Goal: Task Accomplishment & Management: Manage account settings

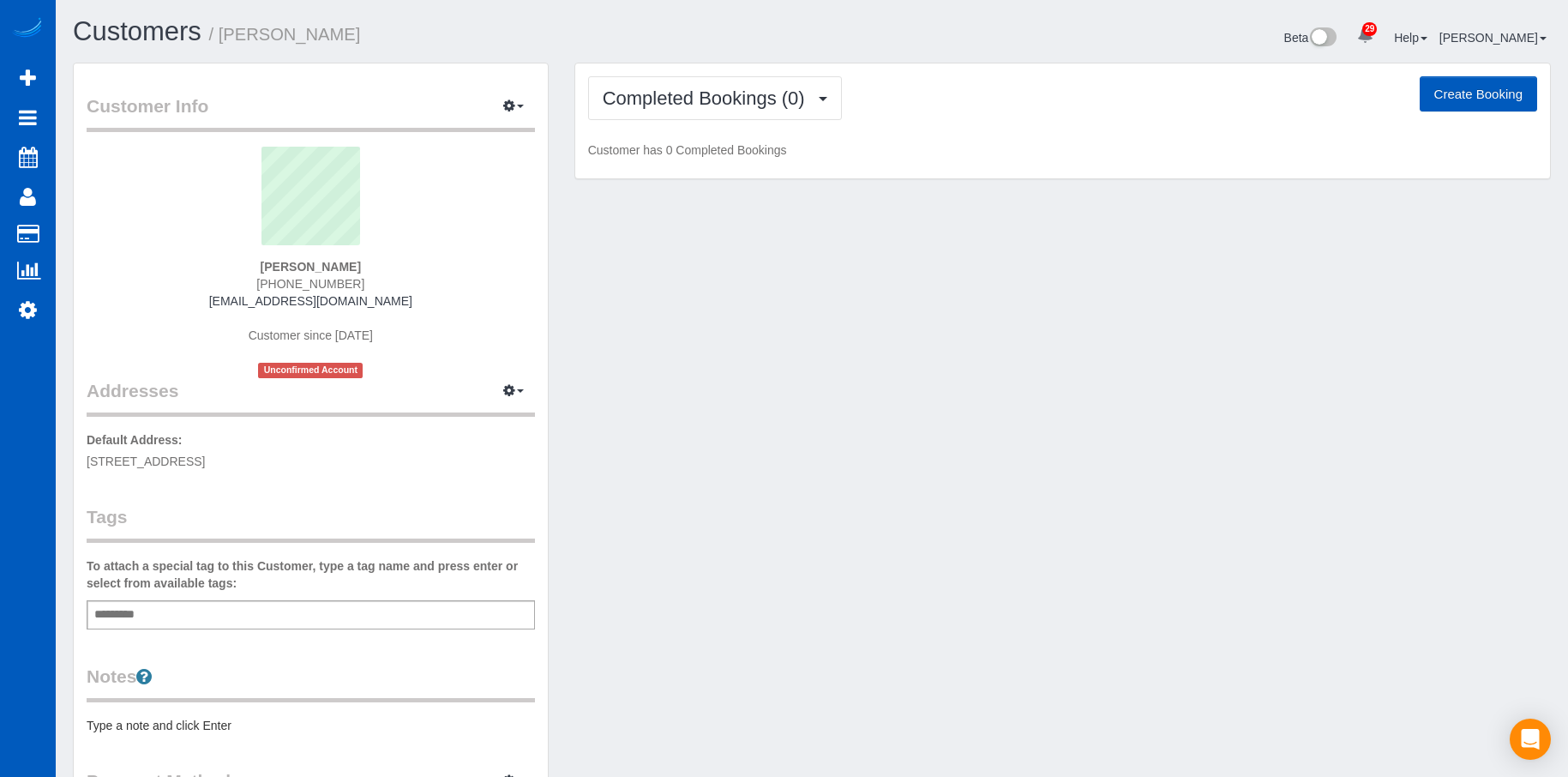
click at [1486, 96] on button "Create Booking" at bounding box center [1478, 94] width 117 height 36
select select "[GEOGRAPHIC_DATA]"
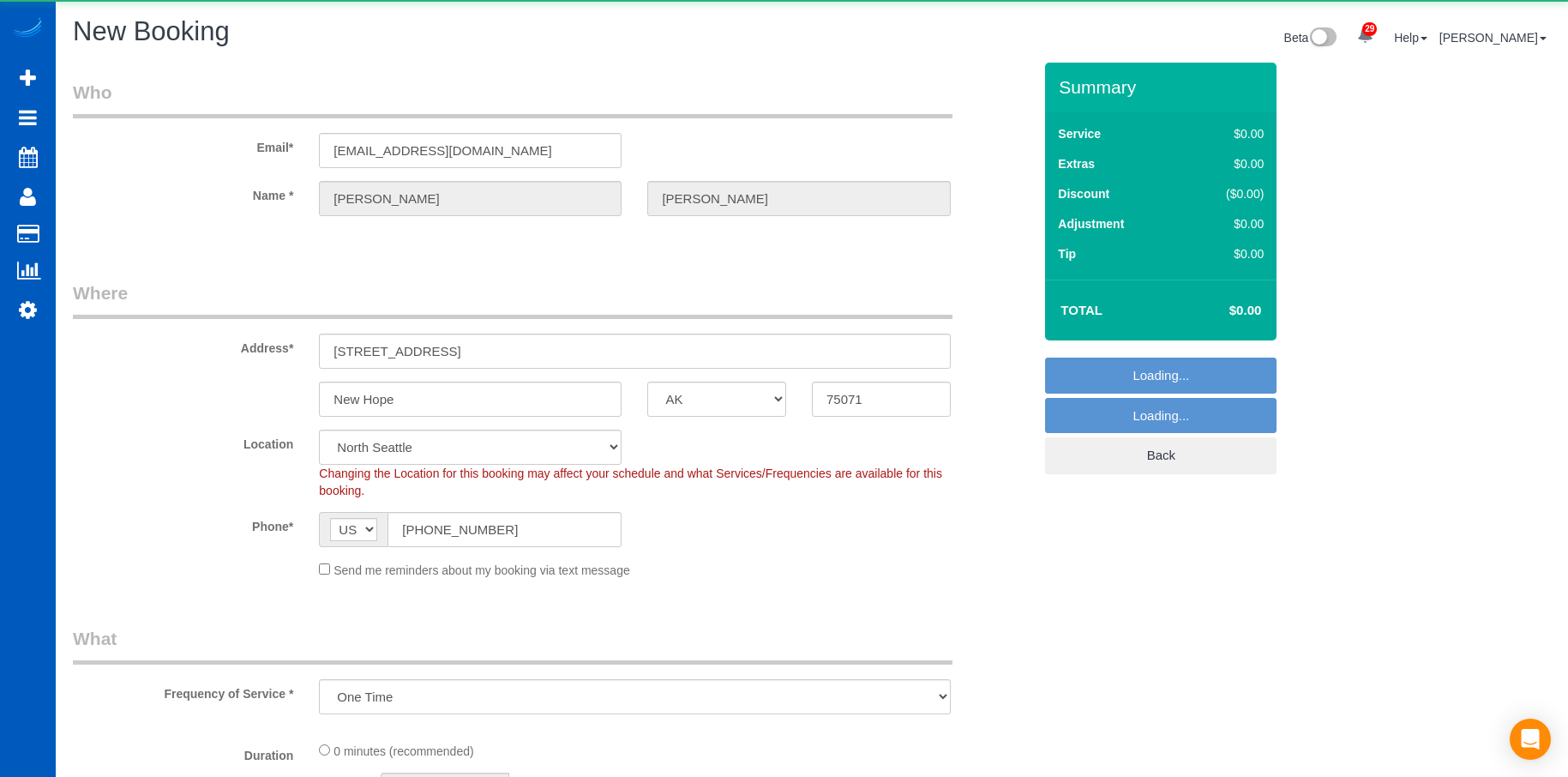
select select "object:2143"
select select "199"
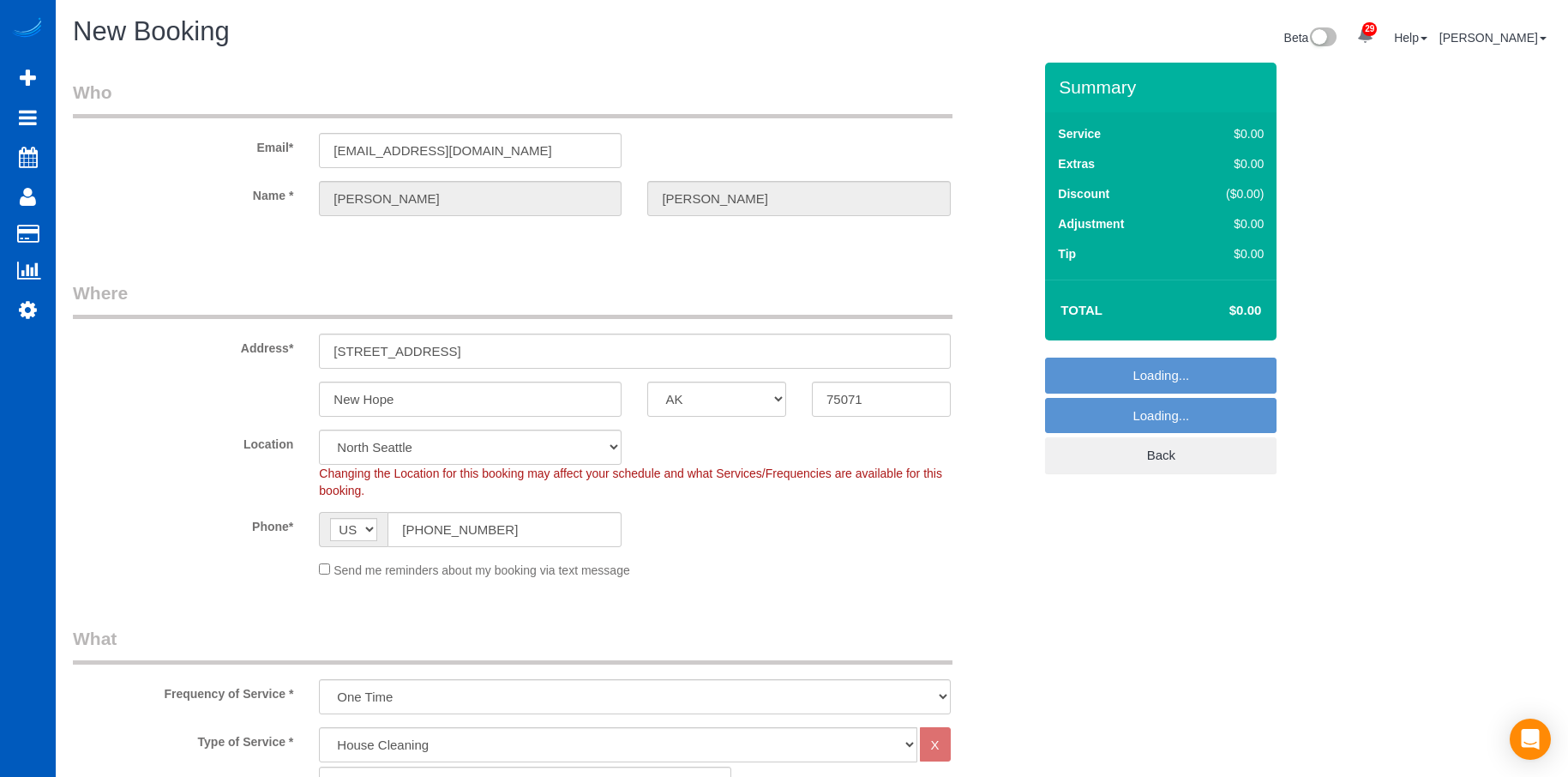
select select "331"
select select "object:2232"
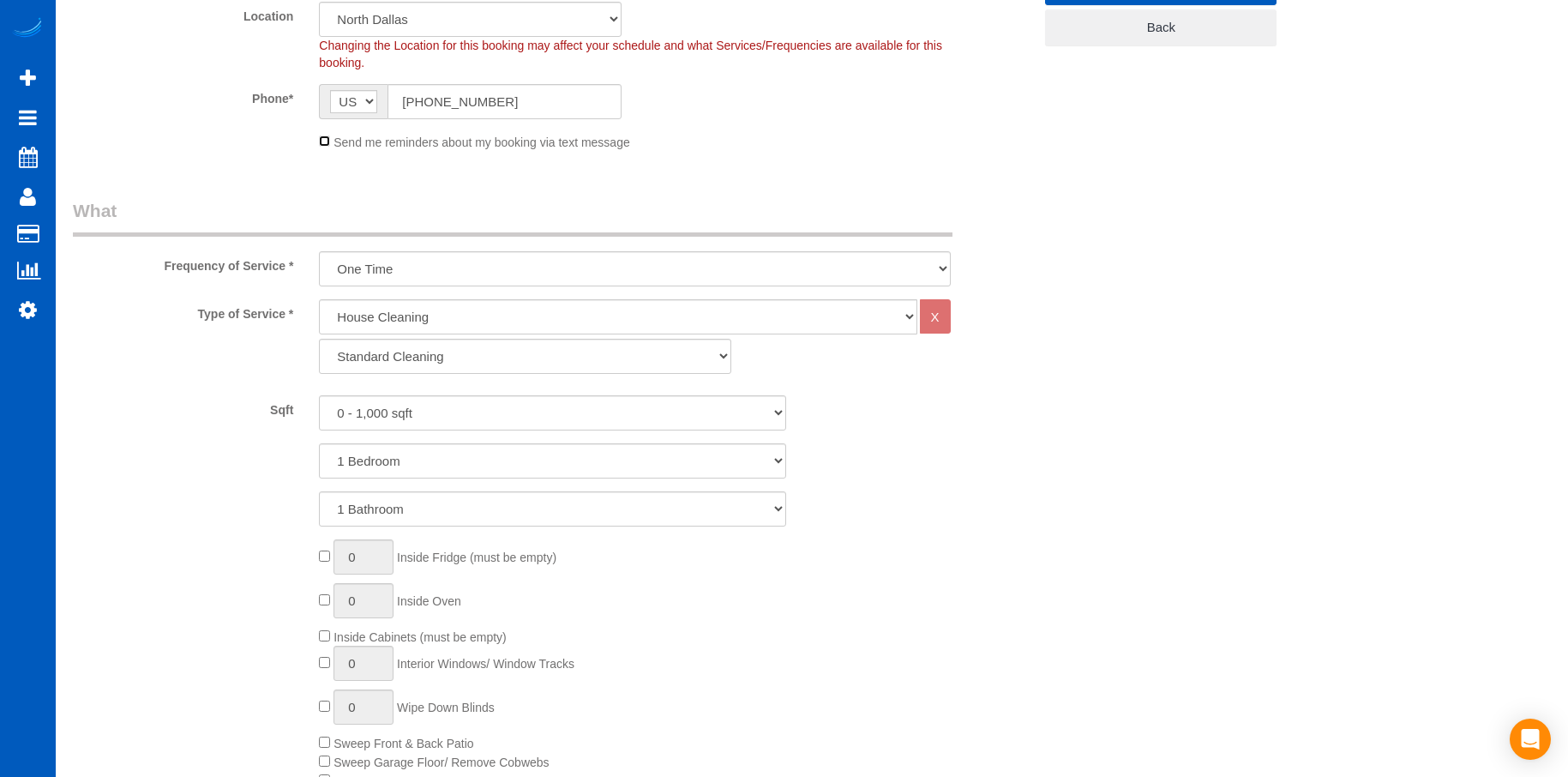
scroll to position [456, 0]
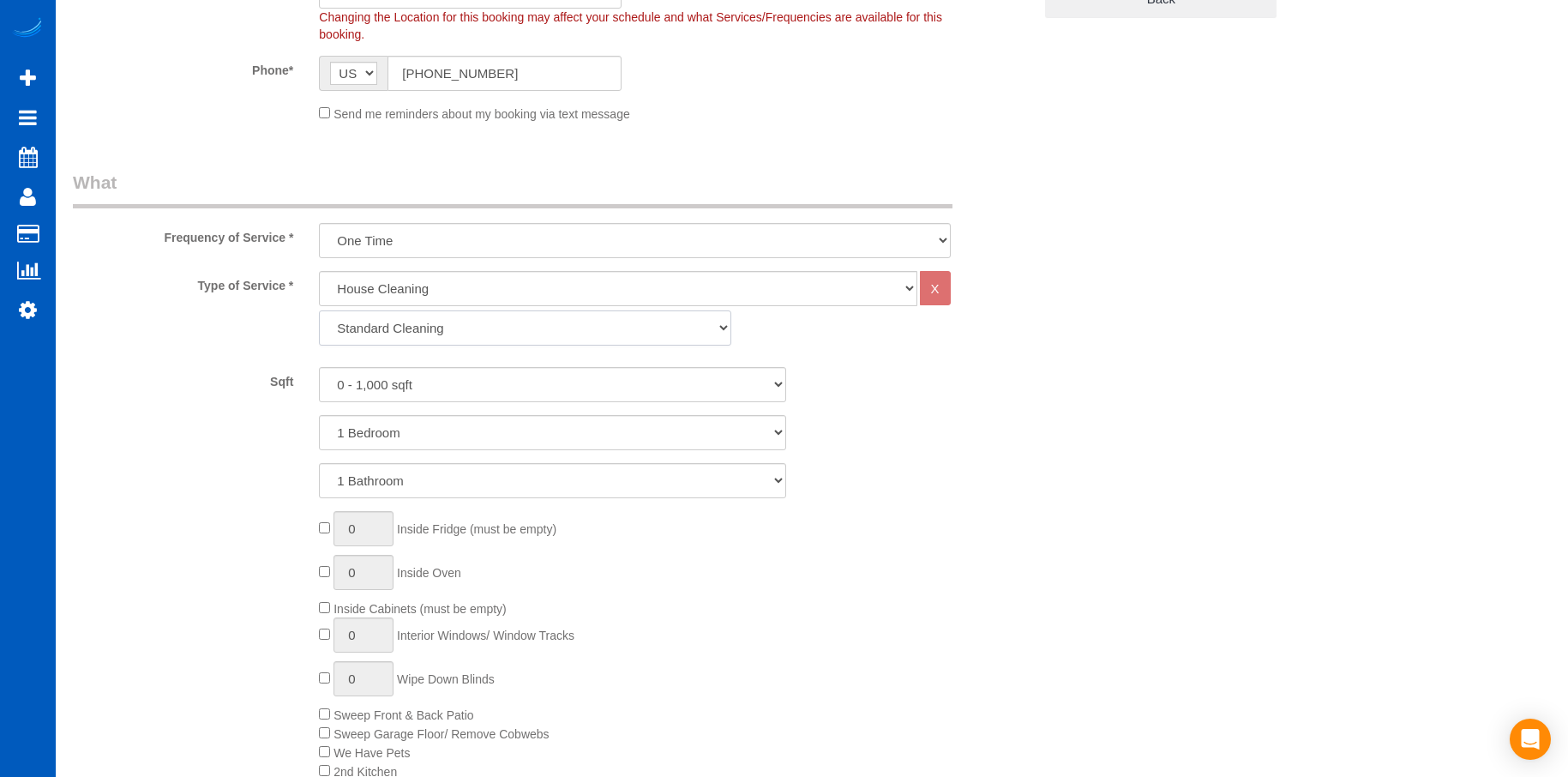
click at [576, 323] on select "Standard Cleaning Deep Cleaning Move In/ Out Cleaning" at bounding box center [525, 328] width 413 height 35
select select "368"
click at [319, 310] on select "Standard Cleaning Deep Cleaning Move In/ Out Cleaning" at bounding box center [525, 328] width 413 height 35
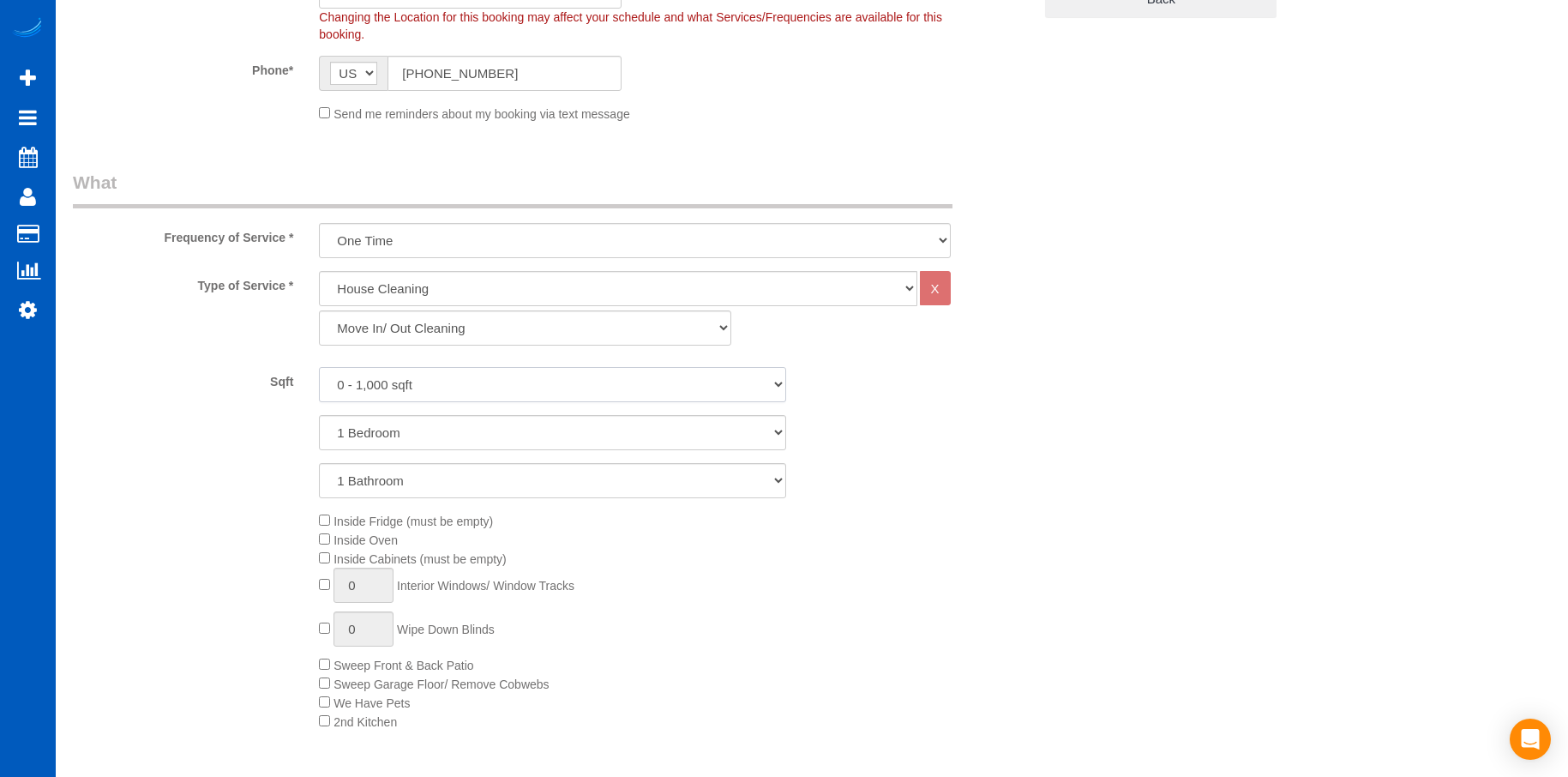
click at [567, 372] on select "0 - 1,000 sqft 1,001 - 1,500 sqft 1,501 - 2,000 sqft 2,001 - 2,500 sqft 2,501 -…" at bounding box center [553, 384] width 468 height 35
select select "1501"
click at [319, 367] on select "0 - 1,000 sqft 1,001 - 1,500 sqft 1,501 - 2,000 sqft 2,001 - 2,500 sqft 2,501 -…" at bounding box center [553, 384] width 468 height 35
click at [540, 439] on select "1 Bedroom 2 Bedrooms 3 Bedrooms 4 Bedrooms 5 Bedrooms 6 Bedrooms 7 Bedrooms" at bounding box center [553, 433] width 468 height 35
select select "3"
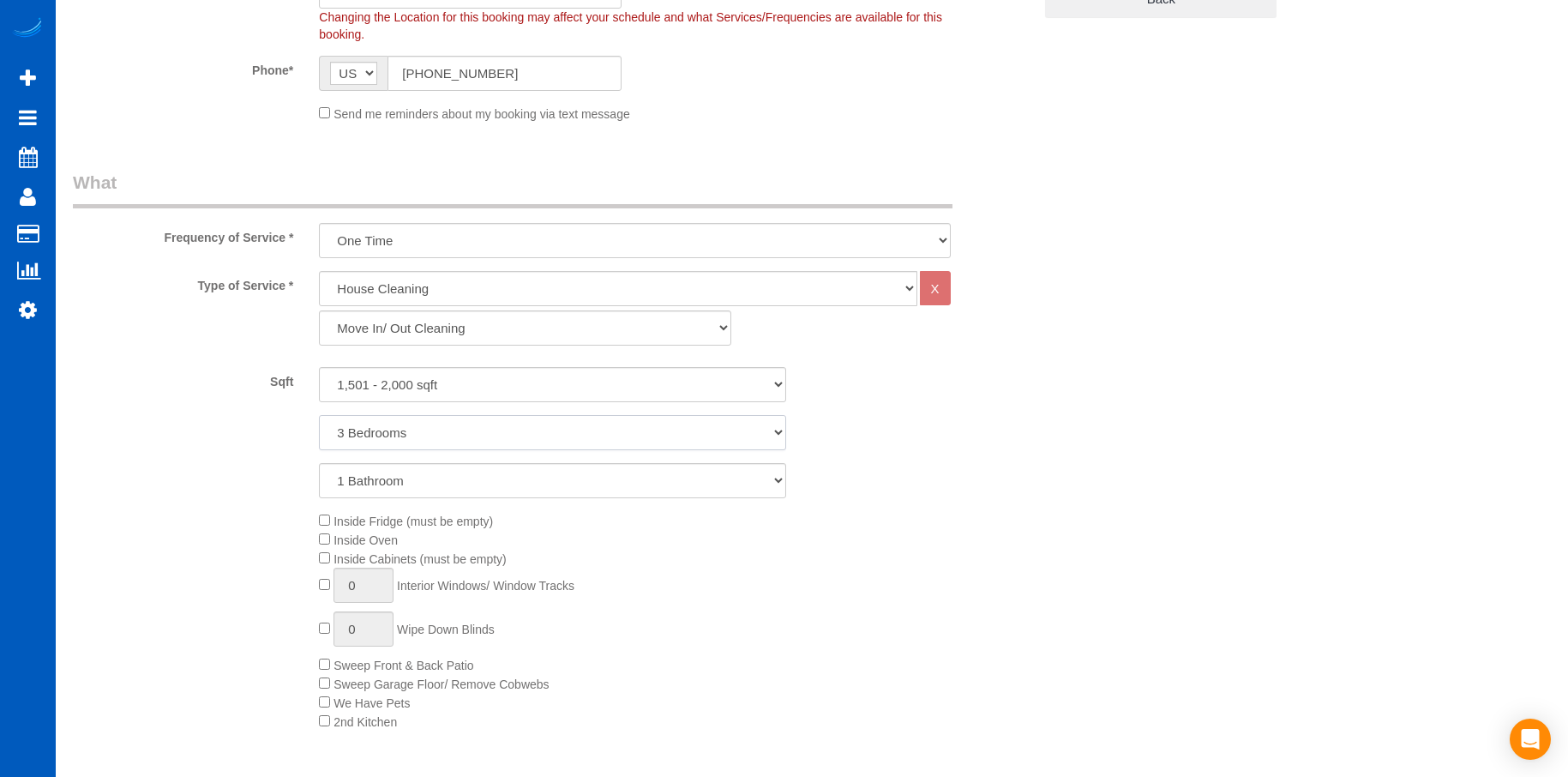
click at [319, 415] on select "1 Bedroom 2 Bedrooms 3 Bedrooms 4 Bedrooms 5 Bedrooms 6 Bedrooms 7 Bedrooms" at bounding box center [553, 433] width 468 height 35
click at [560, 488] on select "1 Bathroom 2 Bathrooms 3 Bathrooms 4 Bathrooms 5 Bathrooms 6 Bathrooms 7 Bathro…" at bounding box center [553, 481] width 468 height 35
select select "2"
click at [319, 463] on select "1 Bathroom 2 Bathrooms 3 Bathrooms 4 Bathrooms 5 Bathrooms 6 Bathrooms 7 Bathro…" at bounding box center [553, 481] width 468 height 35
click at [322, 539] on div "Inside Fridge (must be empty) Inside Oven Inside Cabinets (must be empty) 0 Int…" at bounding box center [675, 621] width 739 height 220
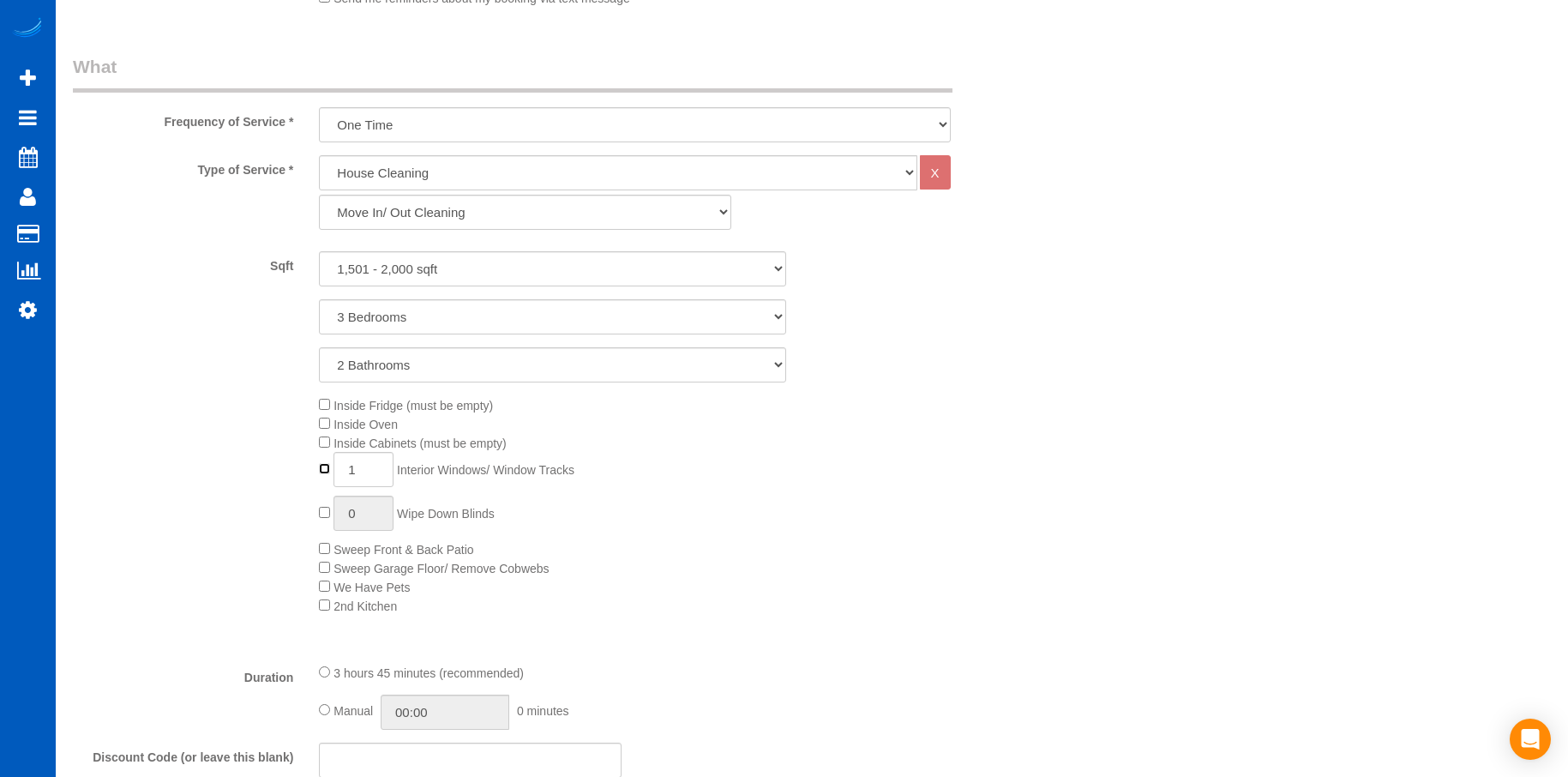
scroll to position [723, 0]
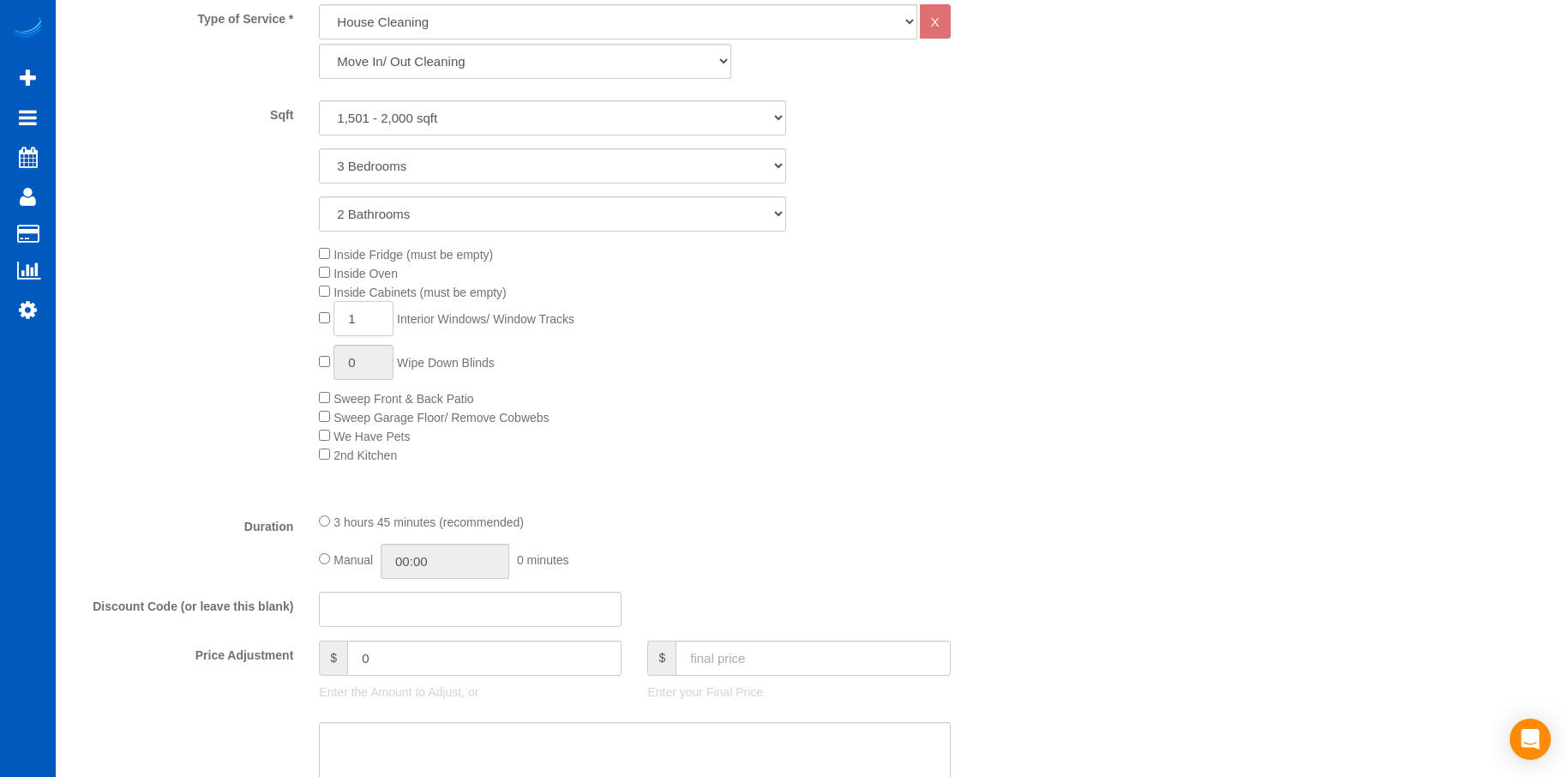
click at [390, 317] on input "1" at bounding box center [363, 318] width 60 height 35
click at [382, 317] on input "1" at bounding box center [363, 318] width 60 height 35
type input "10"
click at [525, 735] on textarea at bounding box center [635, 757] width 631 height 70
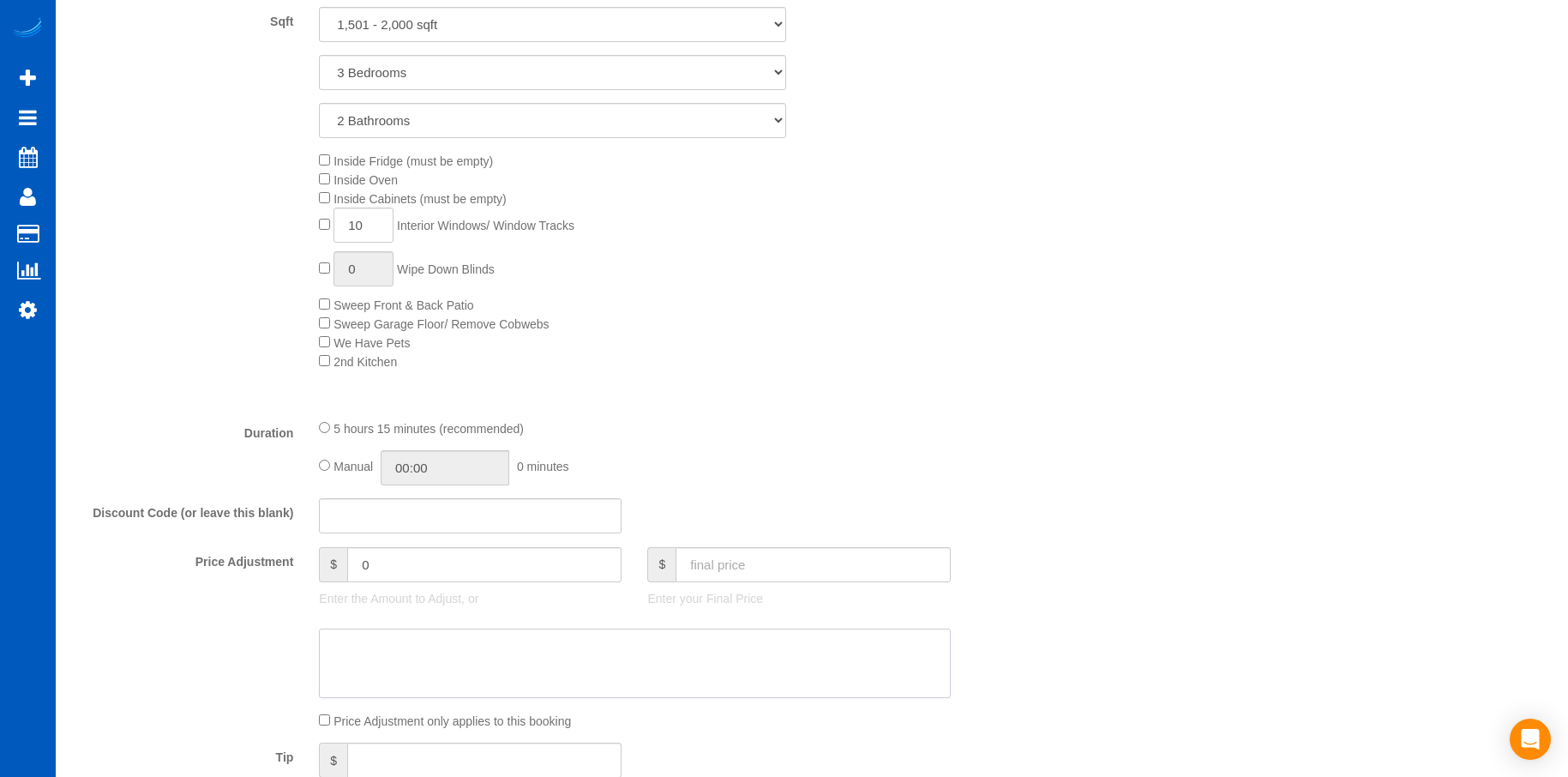
scroll to position [863, 0]
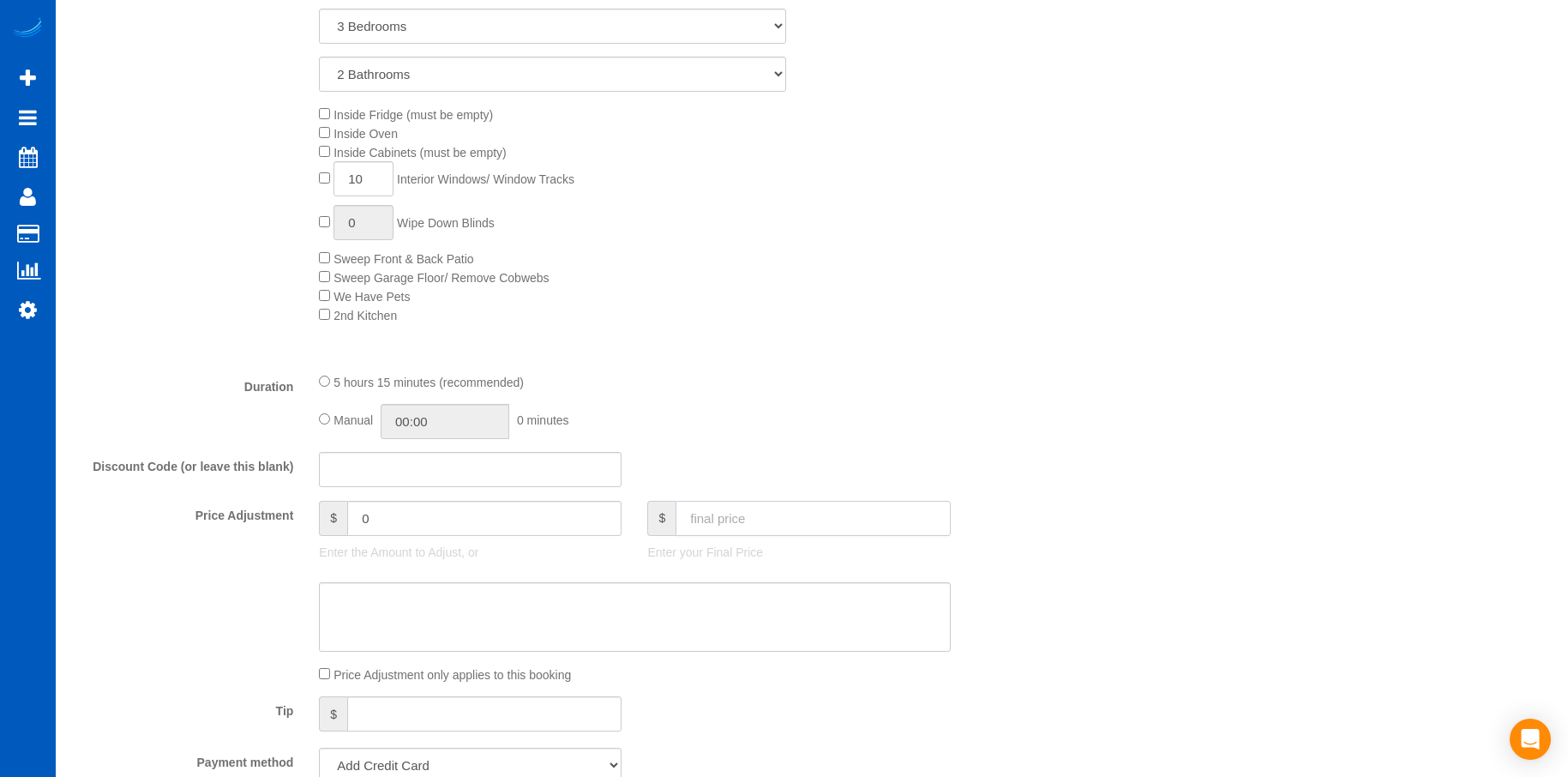
click at [738, 515] on input "text" at bounding box center [813, 518] width 275 height 35
type input "453.90"
click at [695, 612] on textarea at bounding box center [635, 617] width 631 height 70
type input "-55.1"
type textarea "Texas discount."
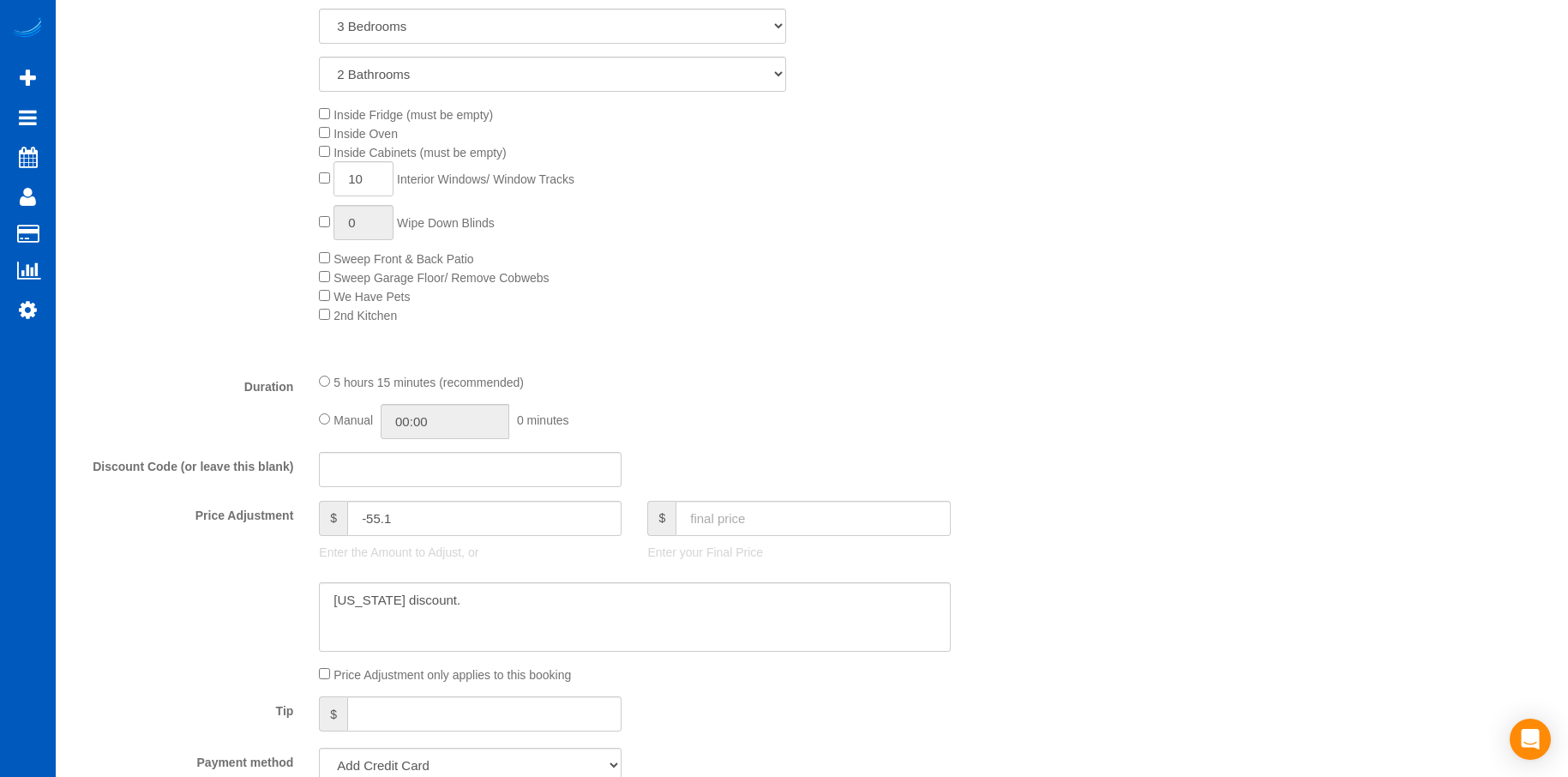
click at [1087, 585] on div "Who Email* chadbradfield34@gmail.com Name * Chad Bradfield Where Address* 350 N…" at bounding box center [812, 674] width 1478 height 2947
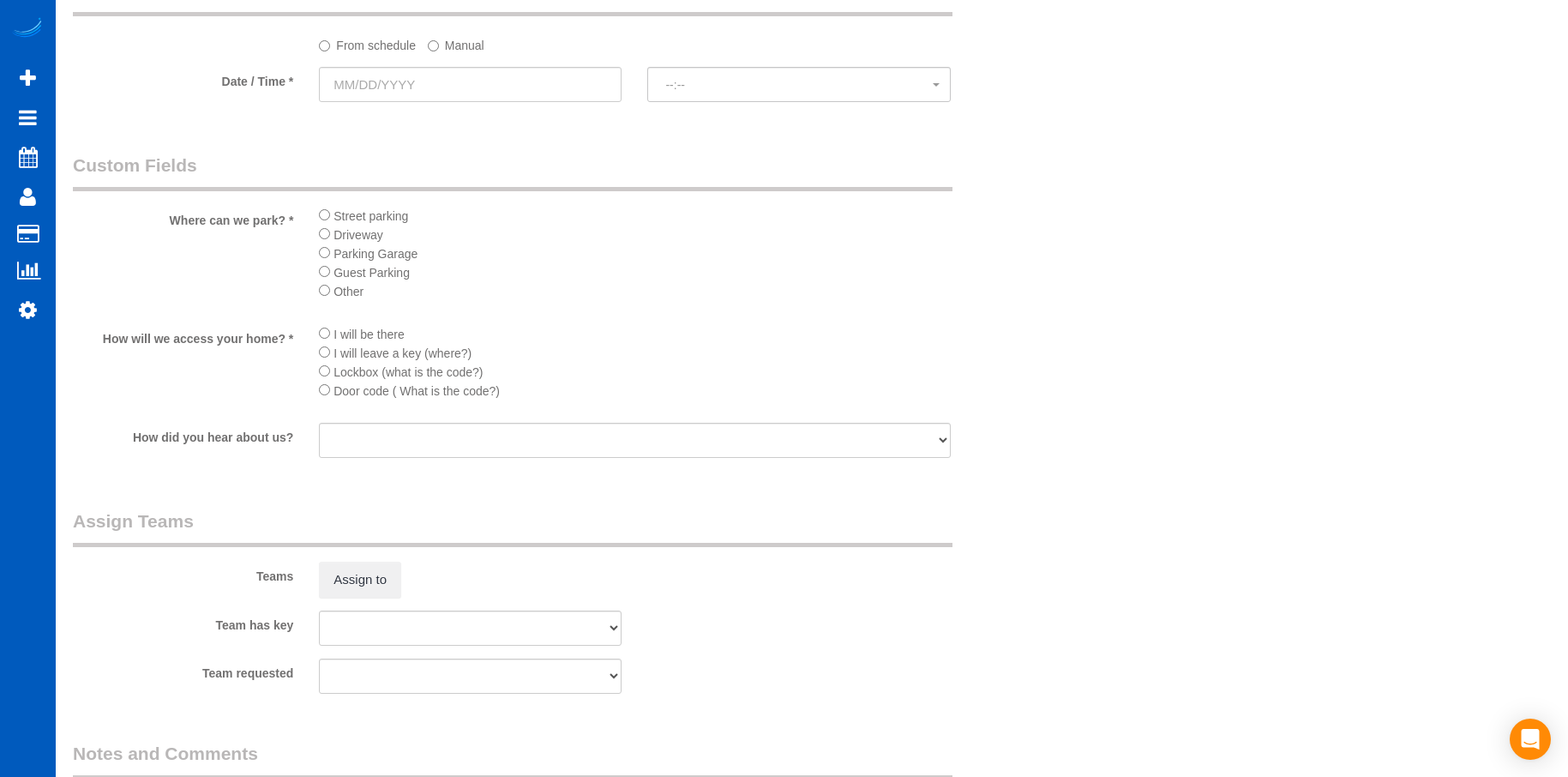
scroll to position [2015, 0]
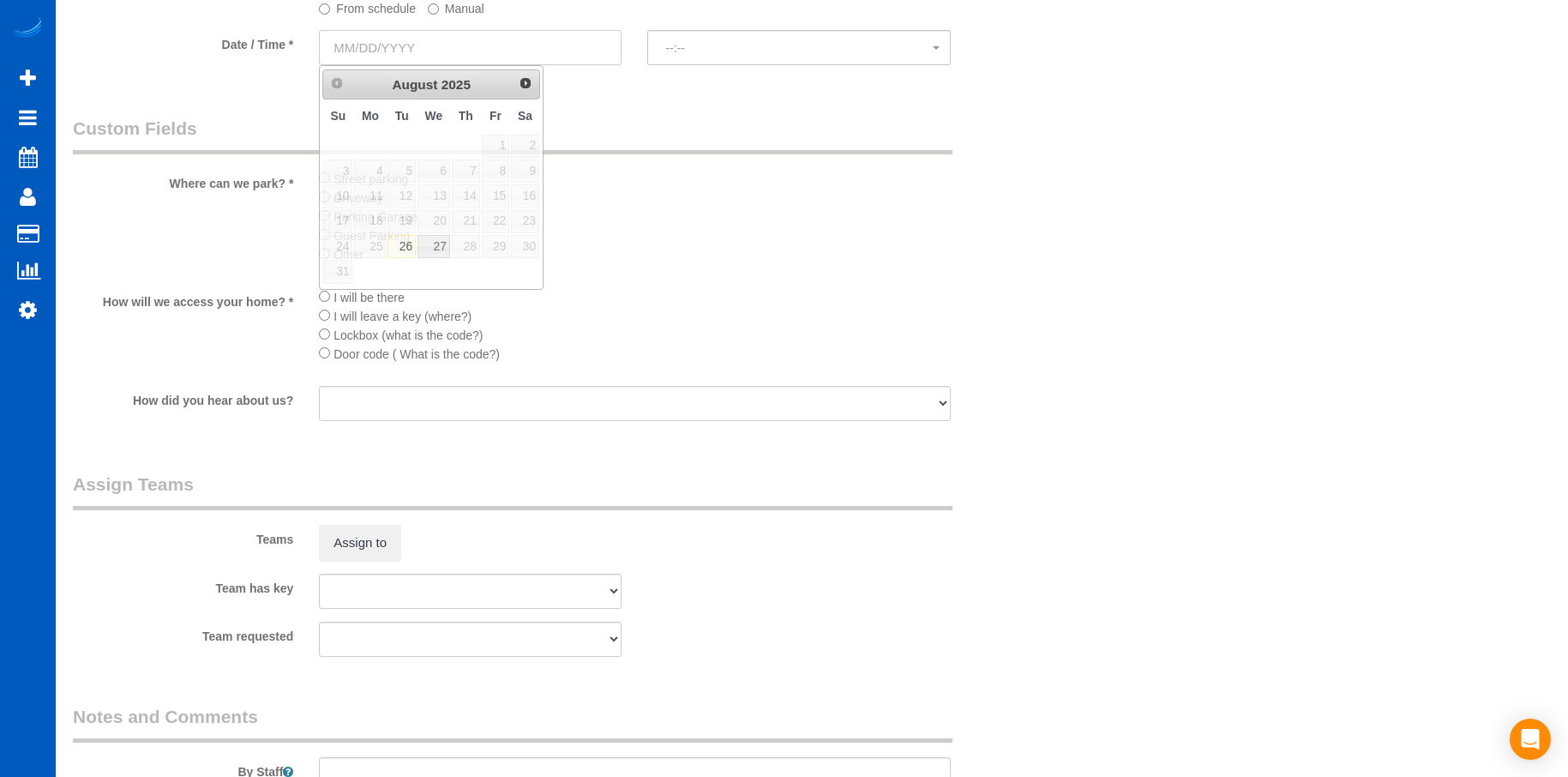
click at [536, 44] on input "text" at bounding box center [470, 48] width 302 height 35
click at [404, 247] on link "26" at bounding box center [402, 246] width 28 height 23
type input "[DATE]"
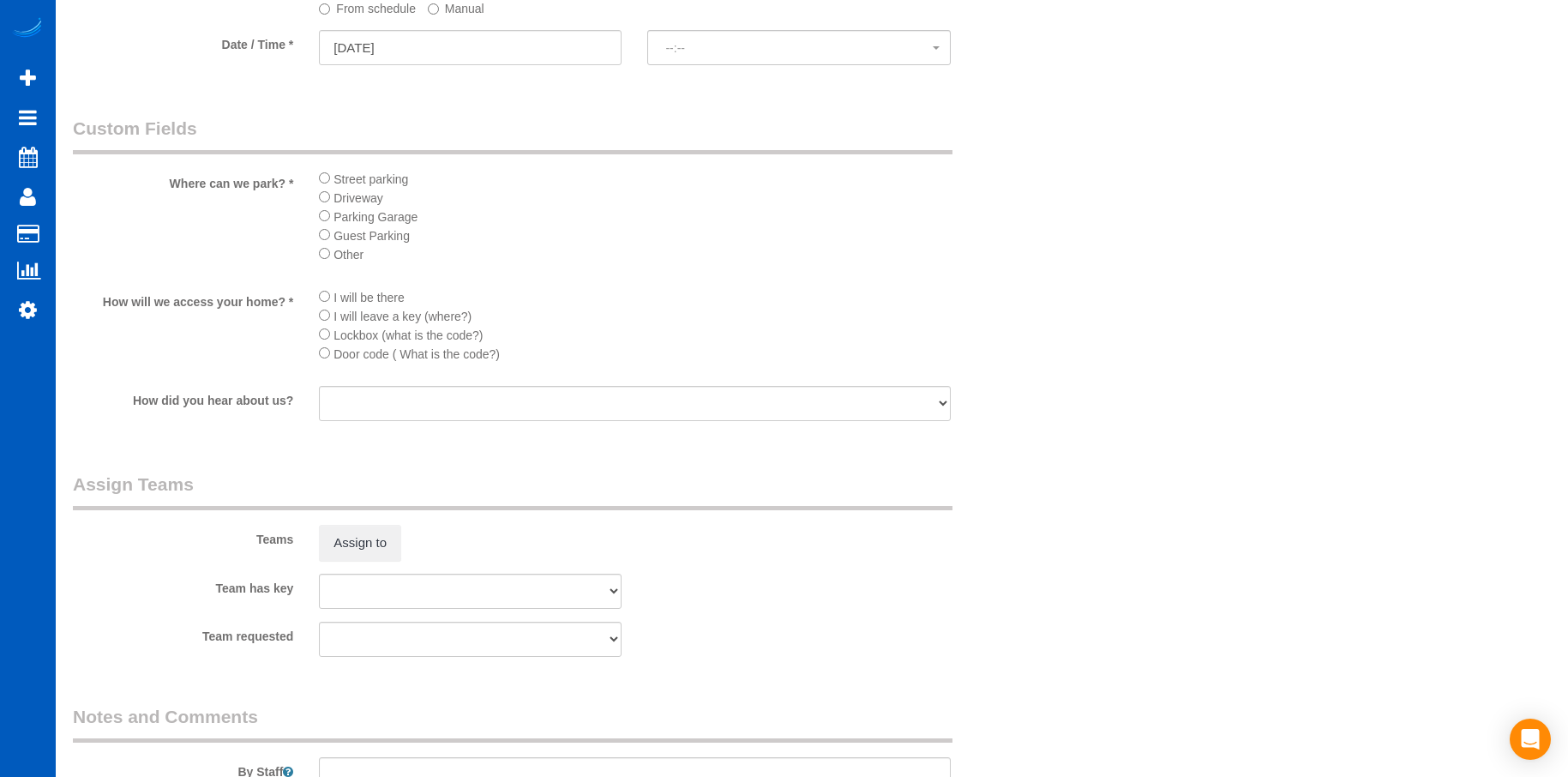
select select "spot1"
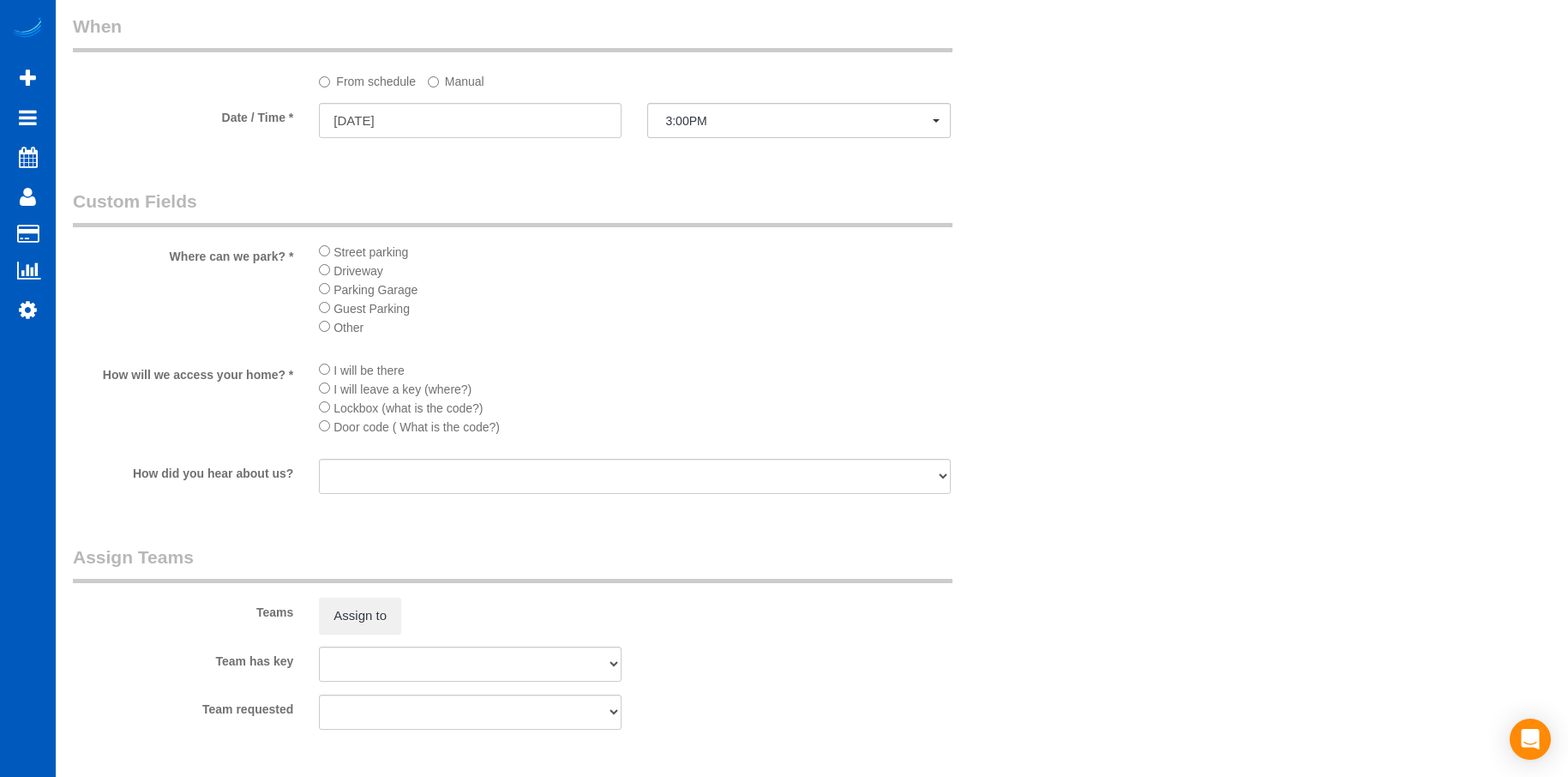
scroll to position [1901, 0]
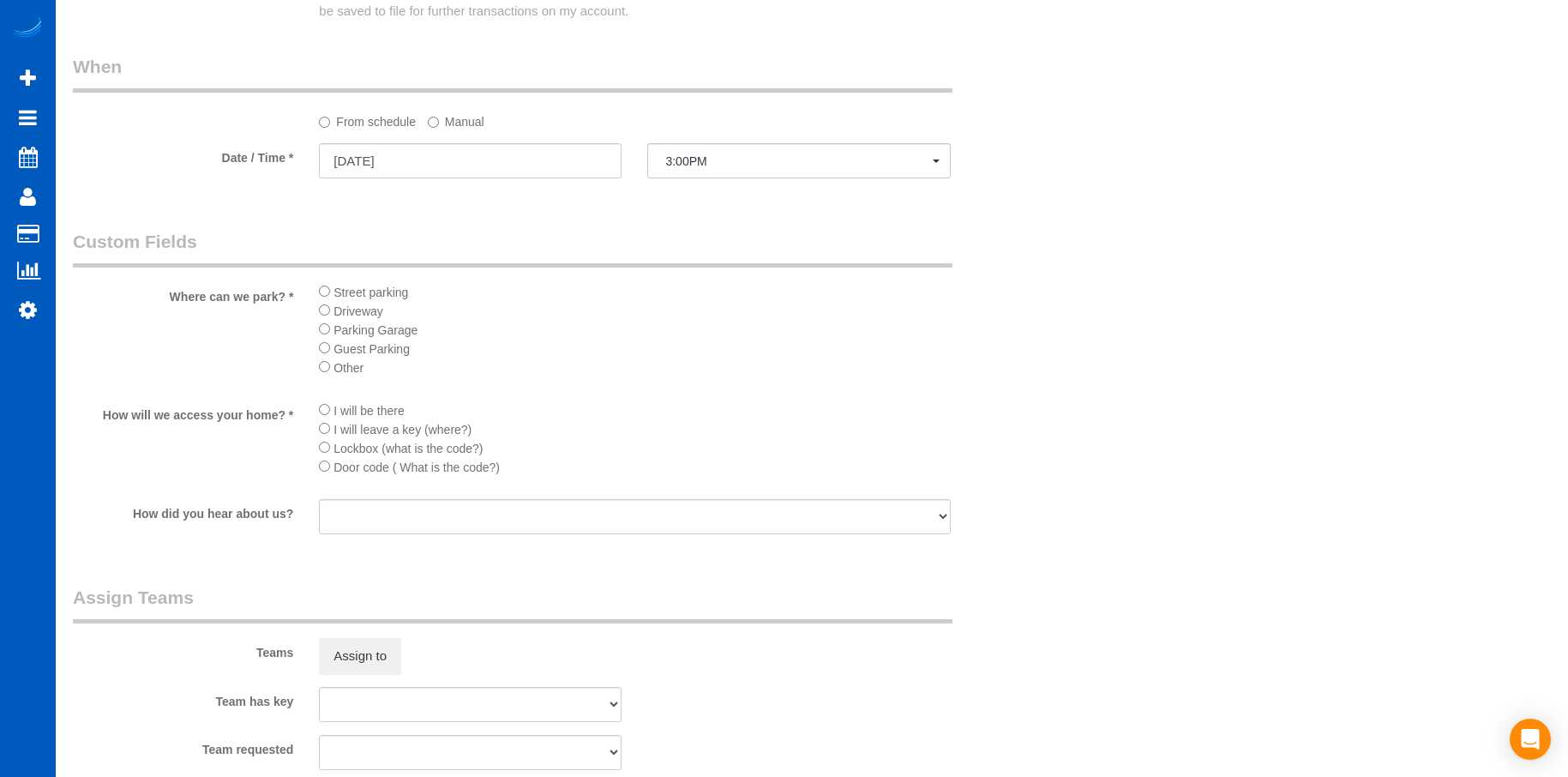
click at [448, 116] on label "Manual" at bounding box center [455, 118] width 56 height 23
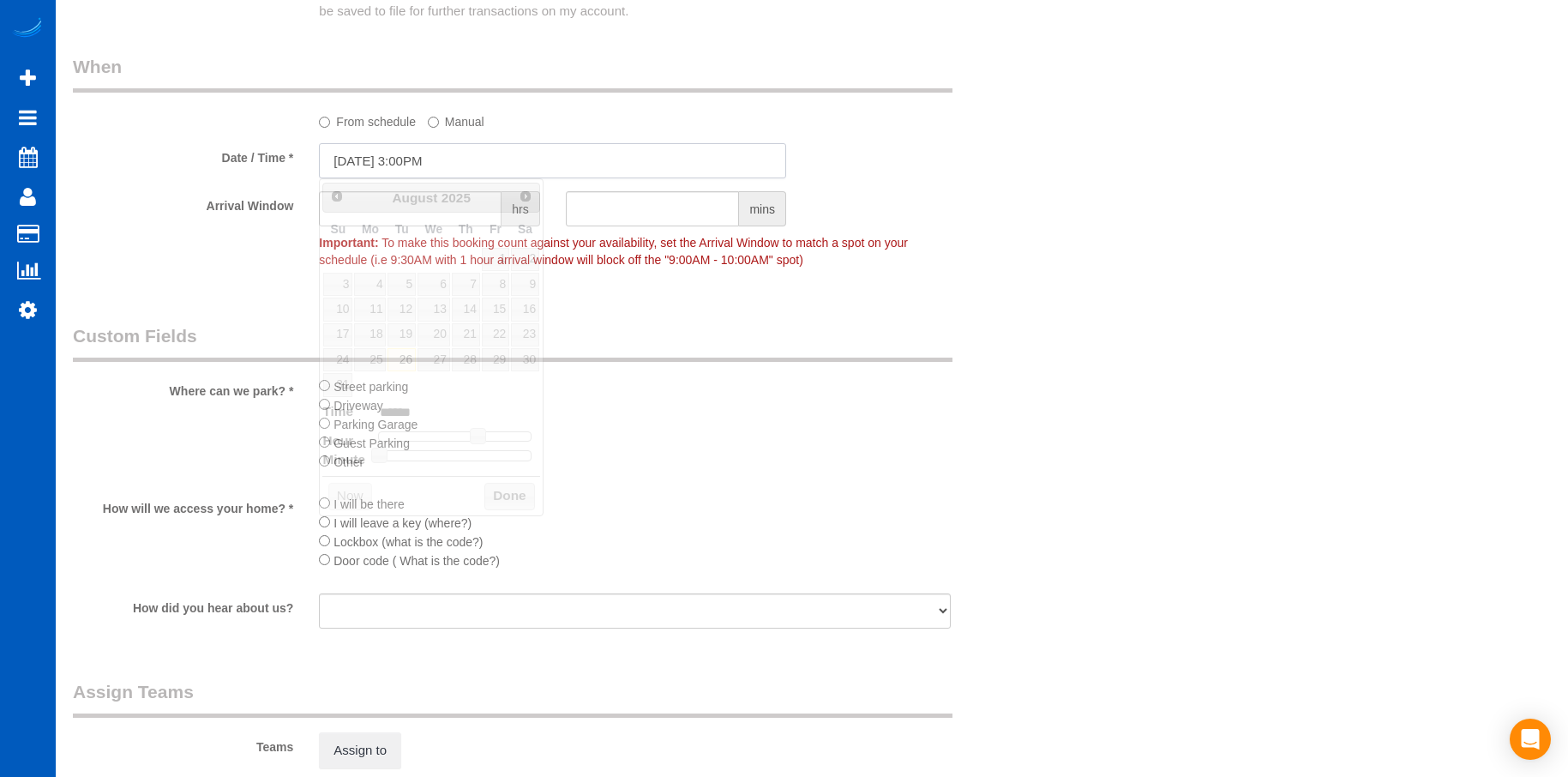
click at [445, 166] on input "08/26/2025 3:00PM" at bounding box center [553, 161] width 468 height 35
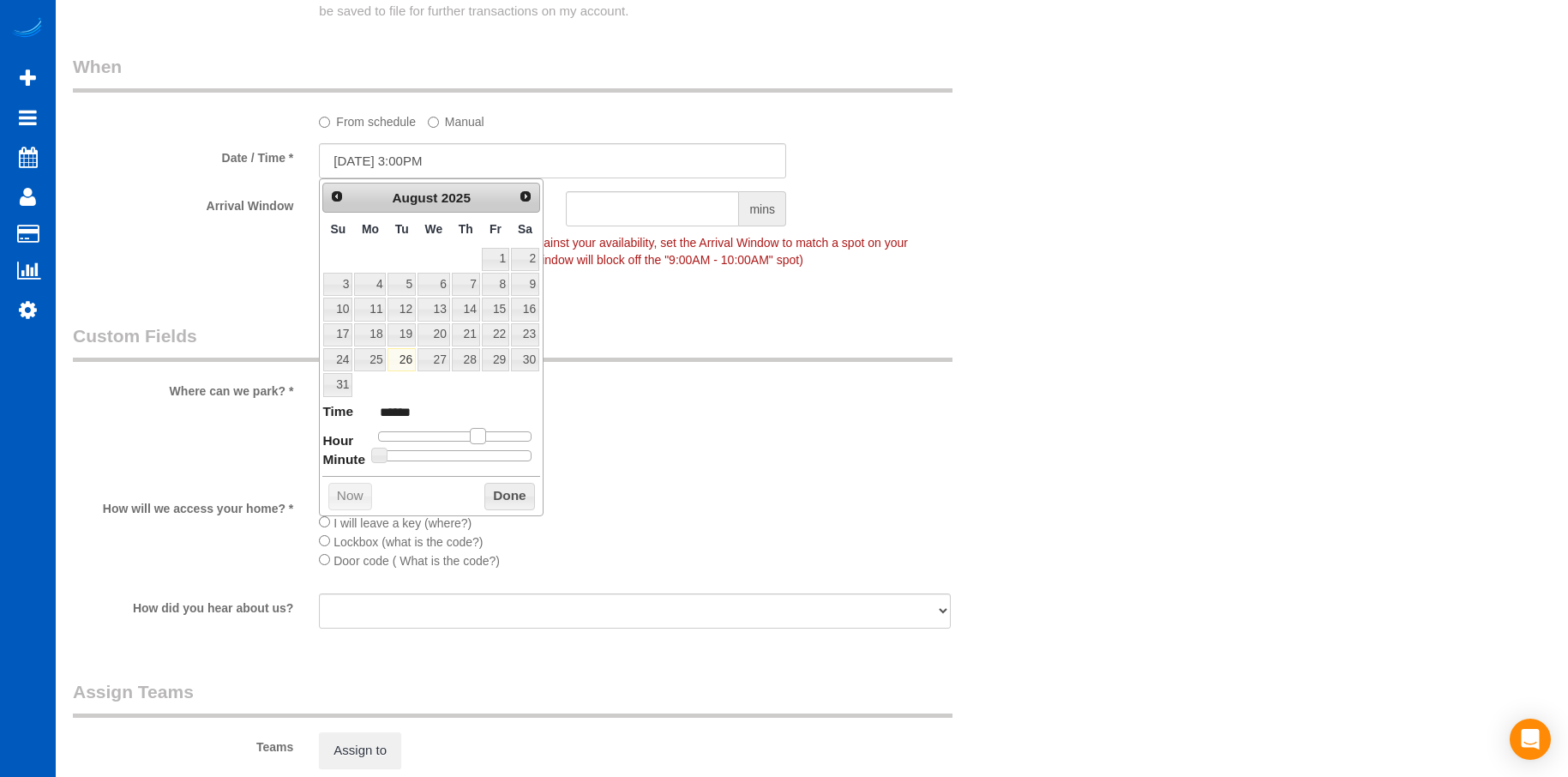
type input "08/26/2025 2:00PM"
type input "******"
type input "08/26/2025 1:00PM"
type input "******"
type input "08/26/2025 12:00PM"
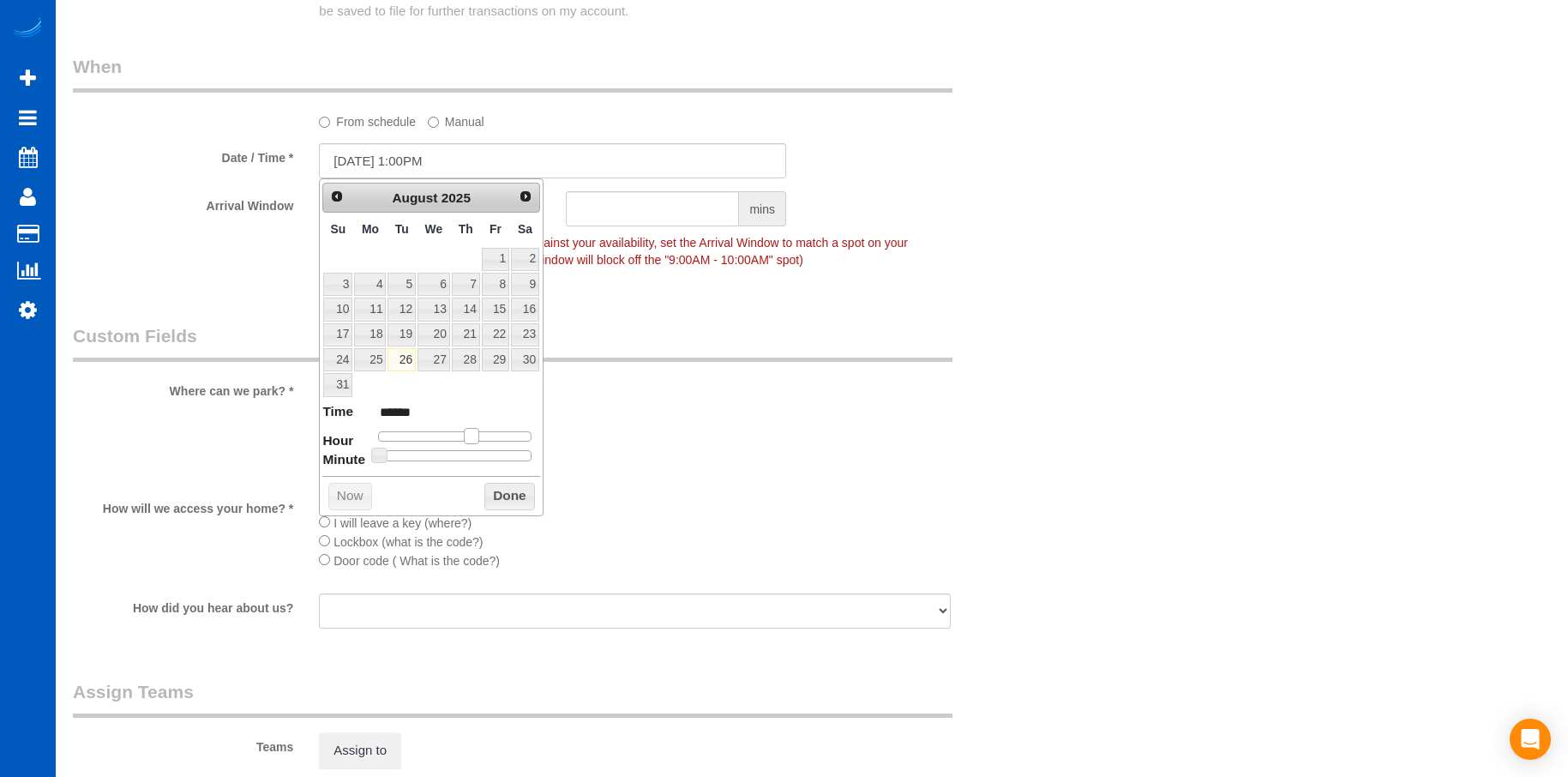
type input "*******"
type input "08/26/2025 1:00PM"
type input "******"
type input "08/26/2025 2:00PM"
type input "******"
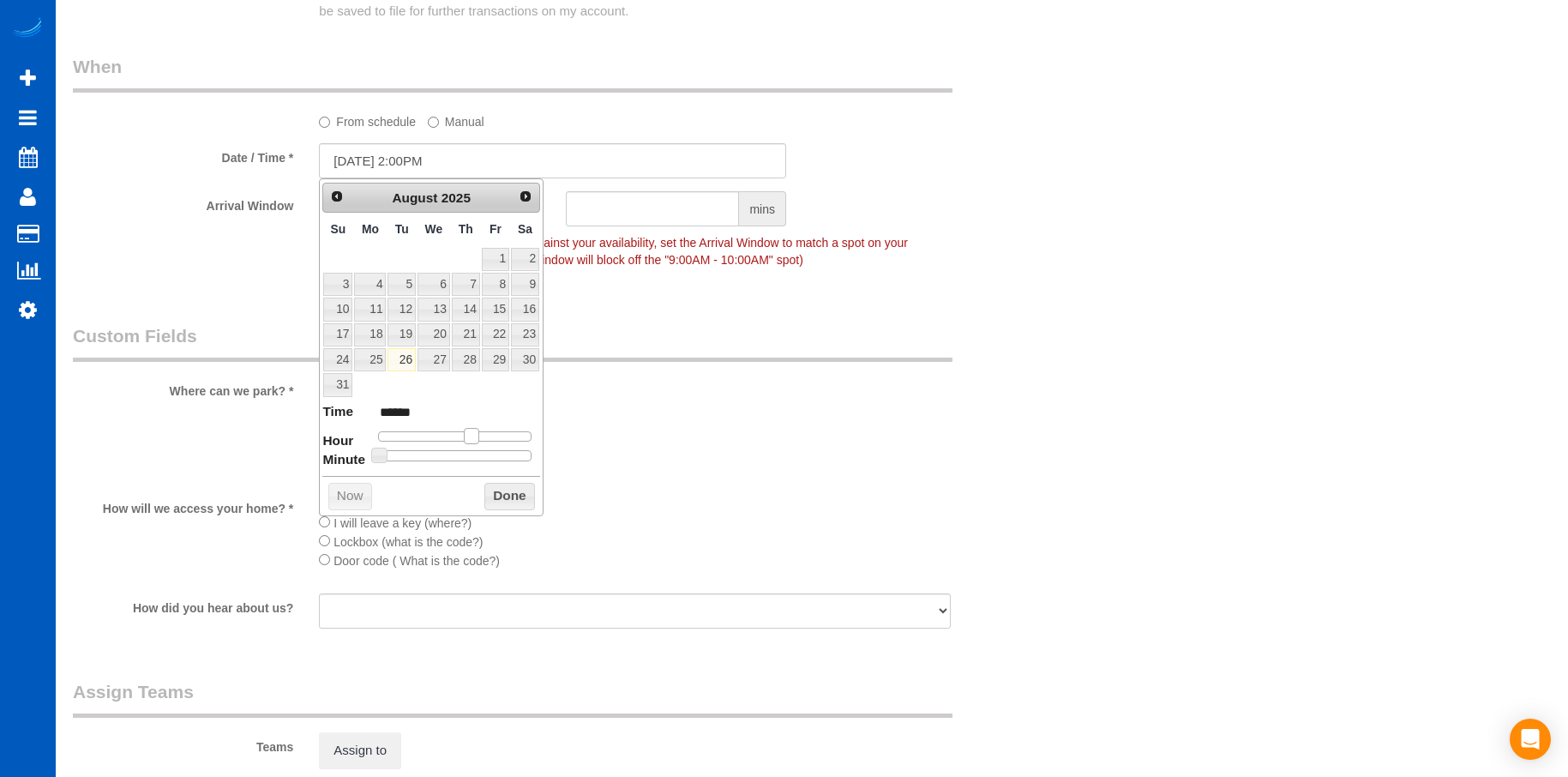
click at [468, 433] on span at bounding box center [472, 435] width 16 height 16
click at [515, 500] on button "Done" at bounding box center [509, 496] width 50 height 28
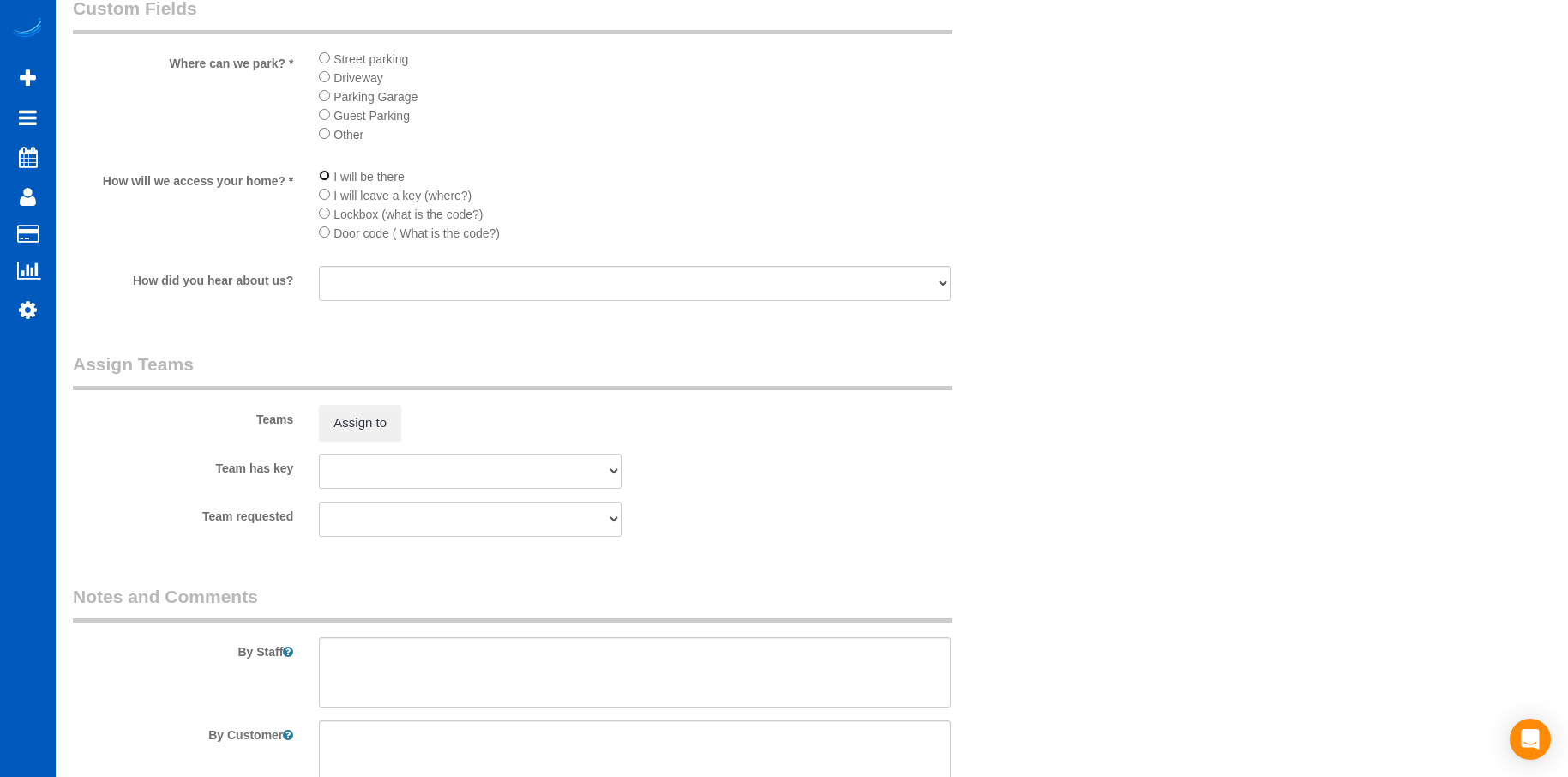
scroll to position [2265, 0]
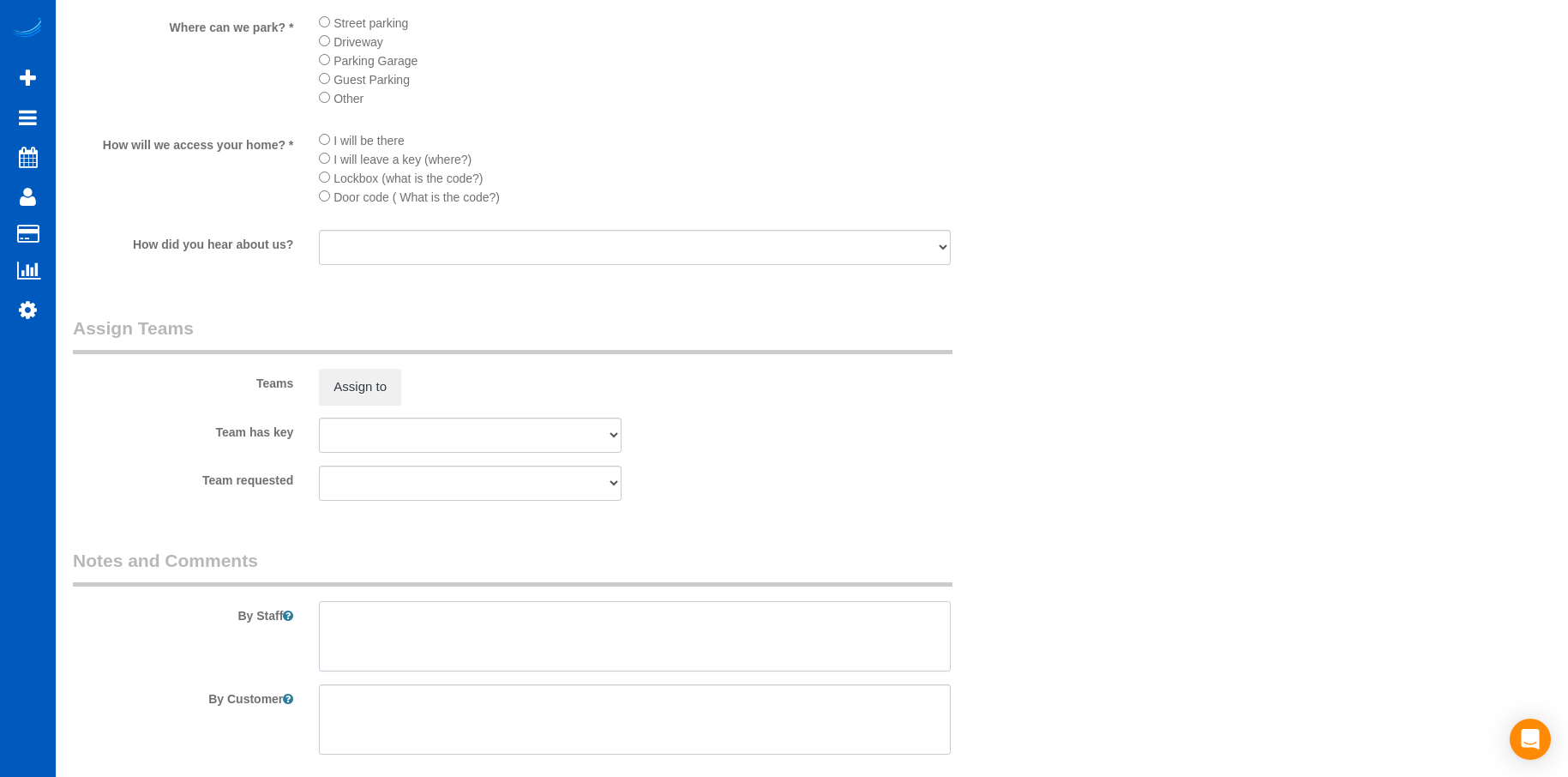
click at [462, 625] on textarea at bounding box center [635, 636] width 631 height 70
type textarea "Booked by Jade."
click at [352, 385] on button "Assign to" at bounding box center [360, 386] width 83 height 36
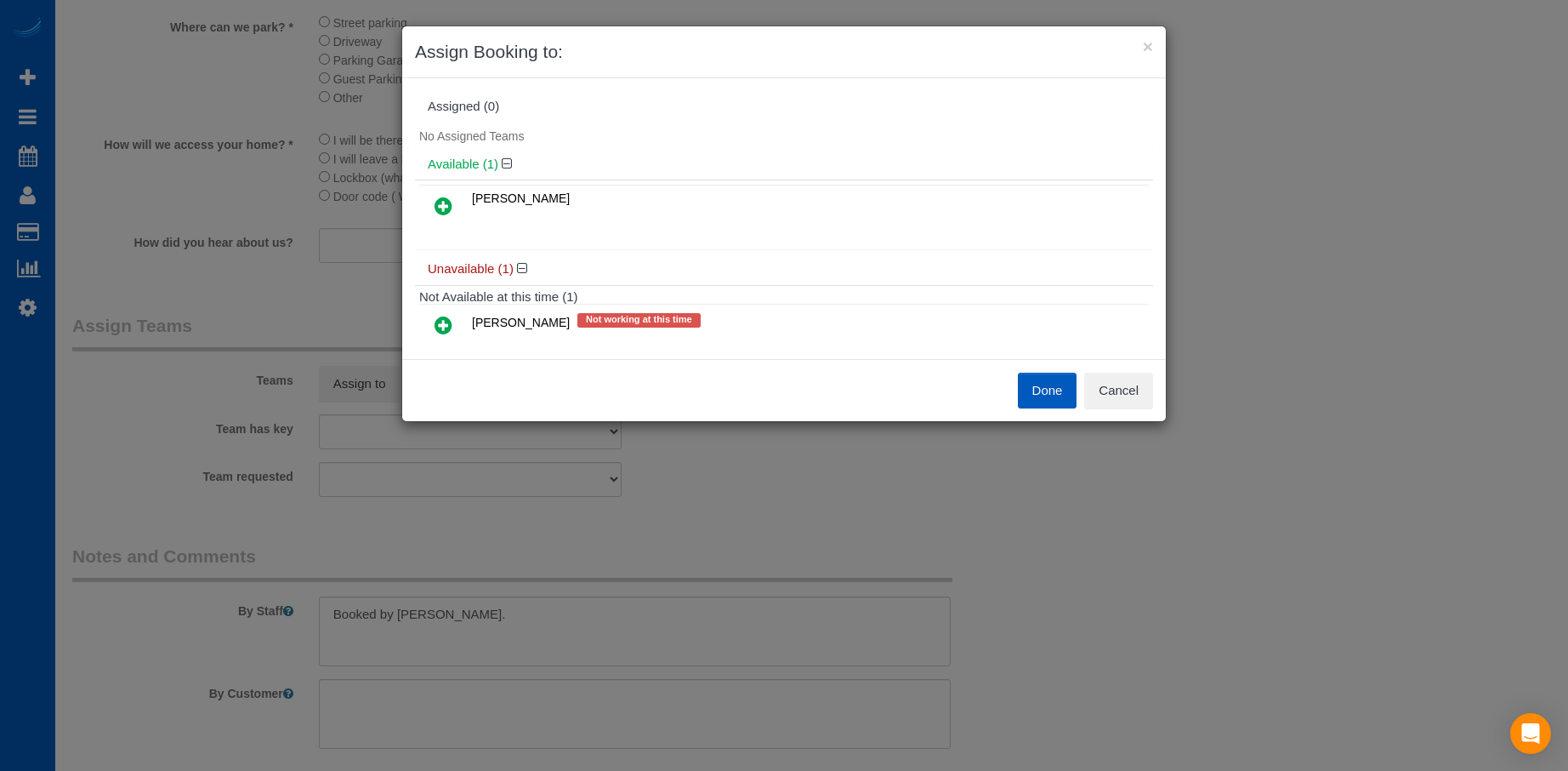
click at [450, 202] on icon at bounding box center [443, 206] width 18 height 21
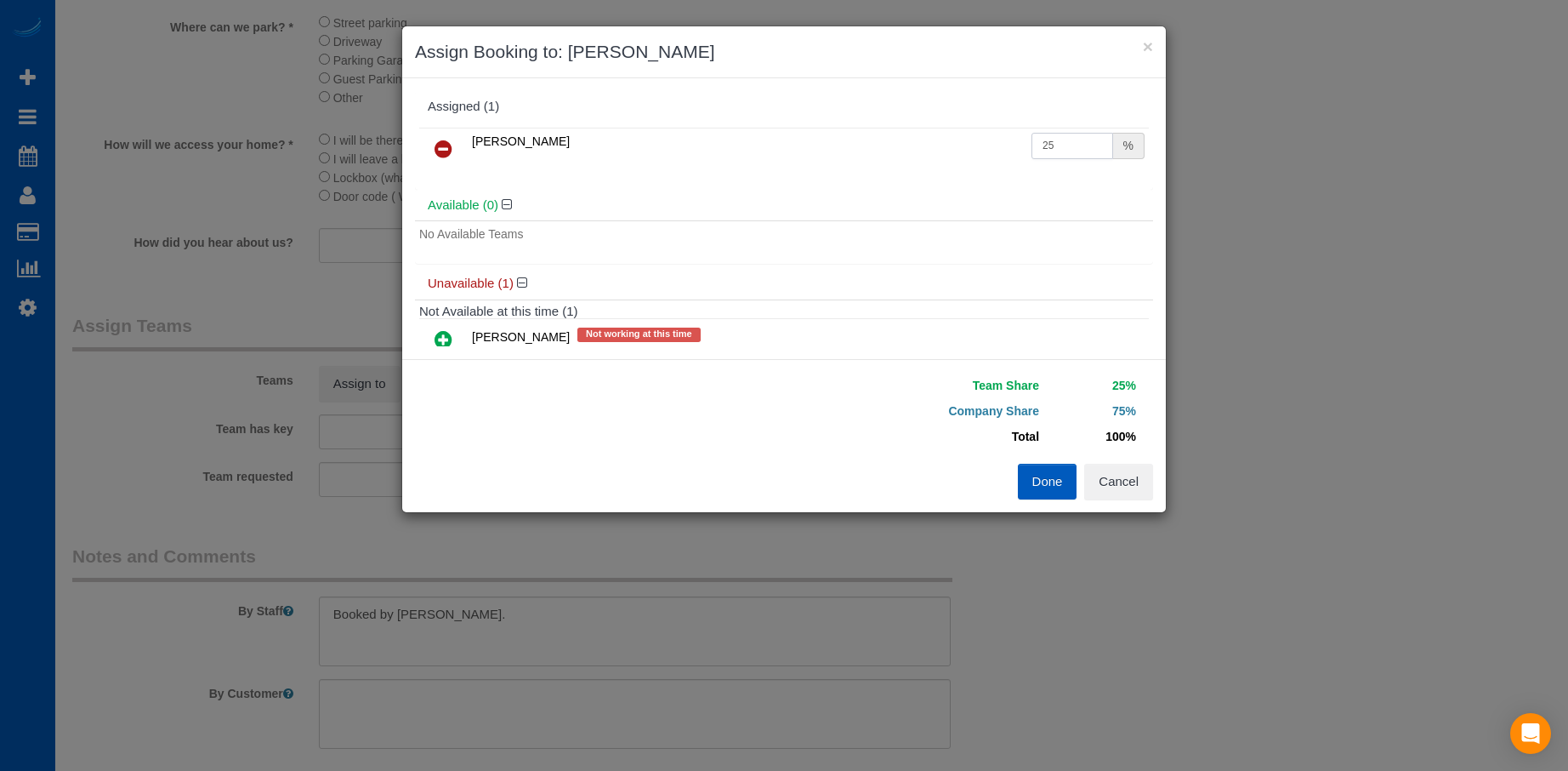
click at [1071, 154] on input "25" at bounding box center [1072, 146] width 82 height 27
type input "2"
type input "50"
click at [1034, 472] on button "Done" at bounding box center [1047, 481] width 59 height 35
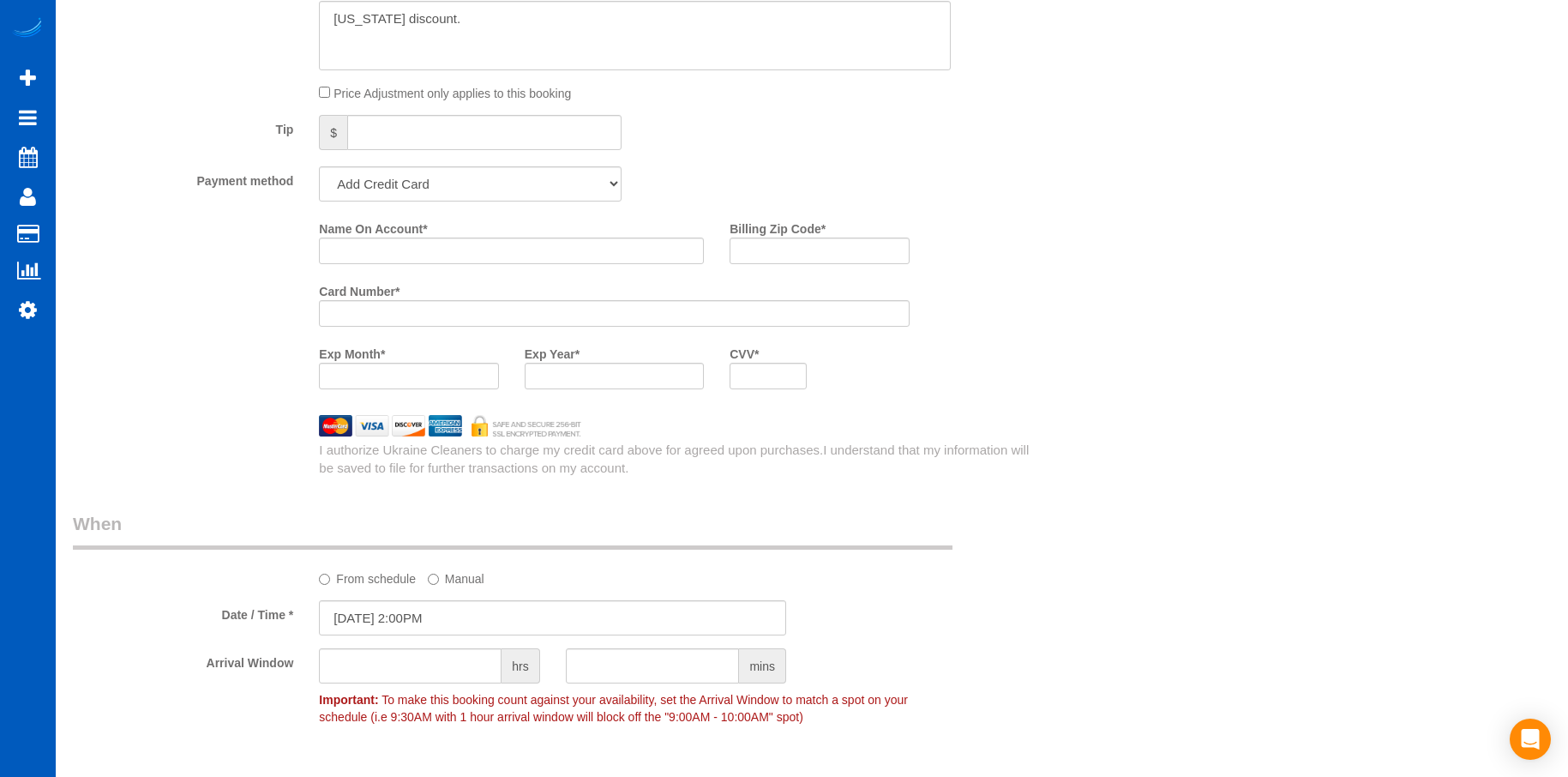
scroll to position [1426, 0]
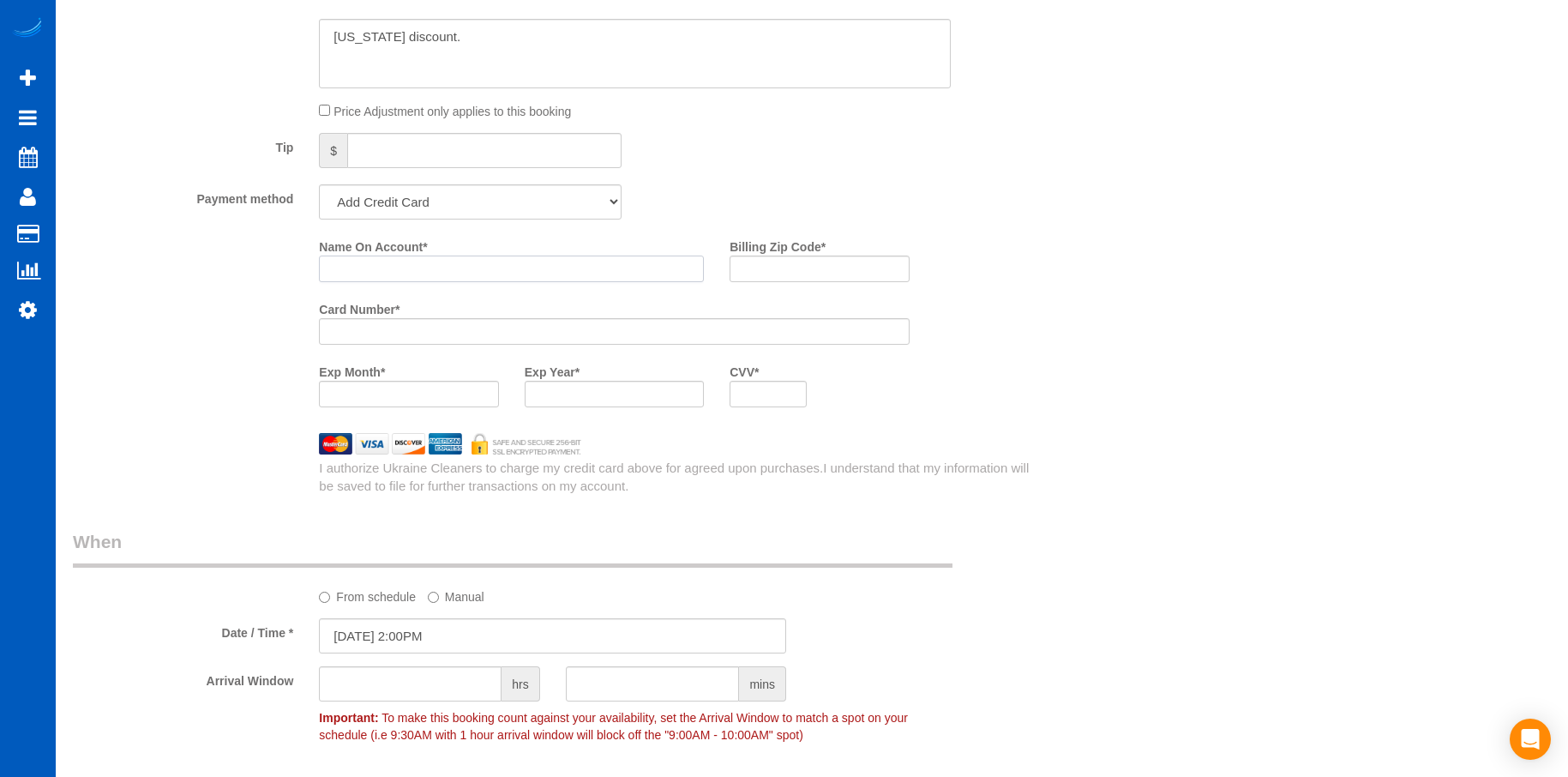
click at [519, 276] on input "Name On Account *" at bounding box center [511, 269] width 385 height 27
paste input "Chad A Bradfield"
type input "Chad A Bradfield"
click at [756, 269] on input "Billing Zip Code *" at bounding box center [820, 269] width 179 height 27
paste input "75071"
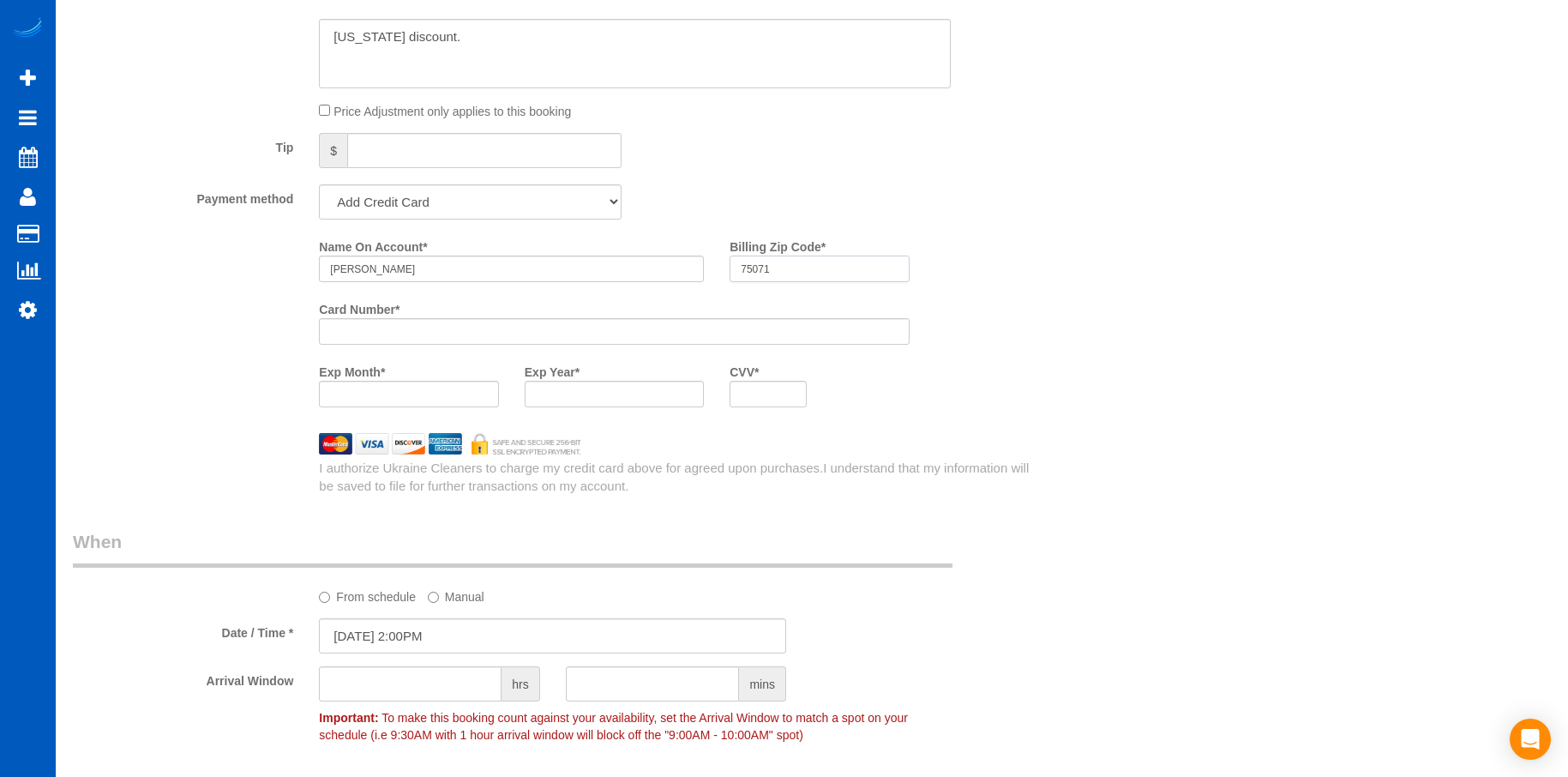
click at [811, 263] on input "75071" at bounding box center [820, 269] width 179 height 27
type input "75071"
click at [442, 402] on iframe at bounding box center [409, 394] width 157 height 15
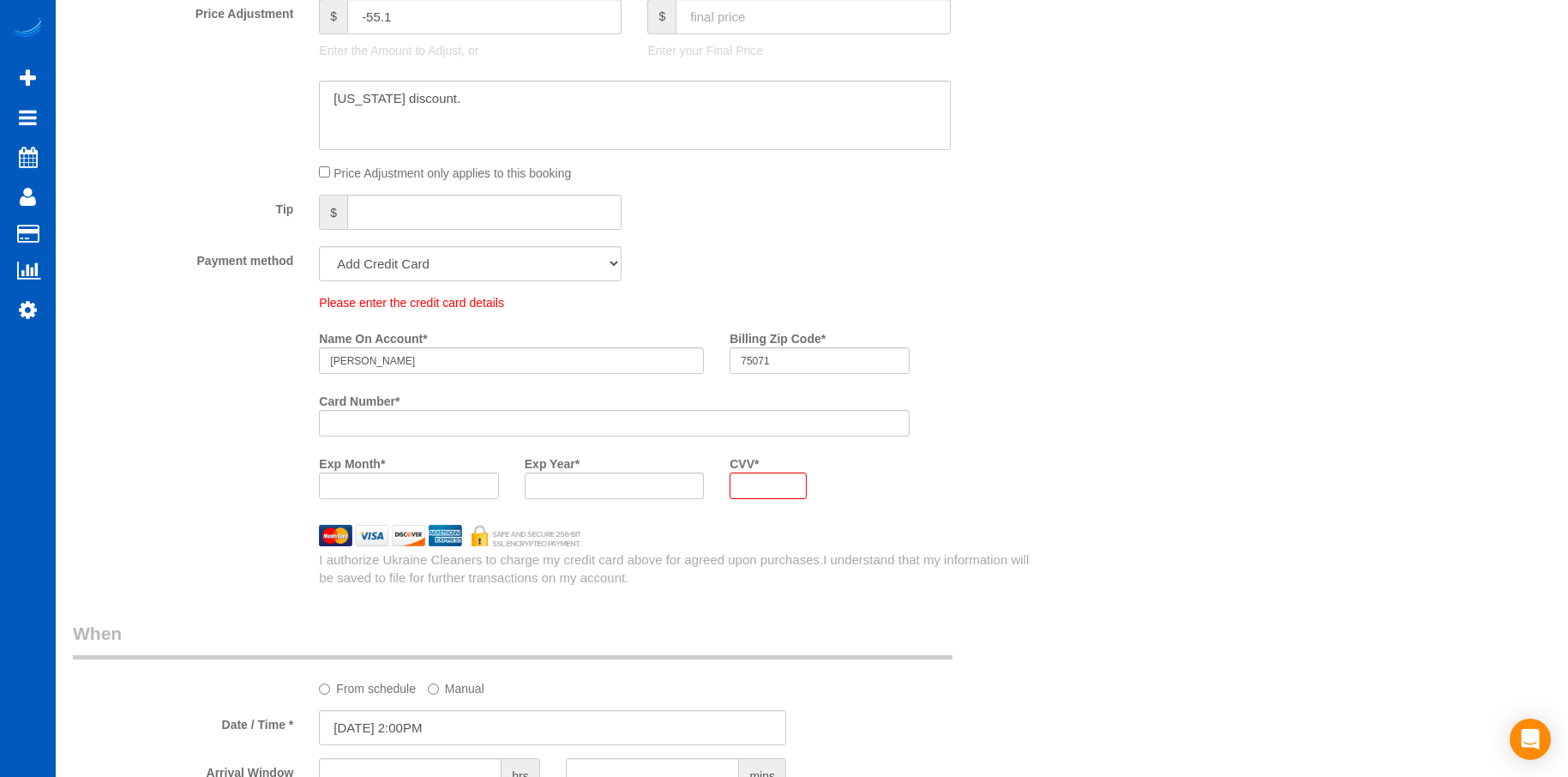
click at [1089, 539] on div "Who Email* chadbradfield34@gmail.com Name * Chad Bradfield Where Address* 350 N…" at bounding box center [812, 233] width 1478 height 3071
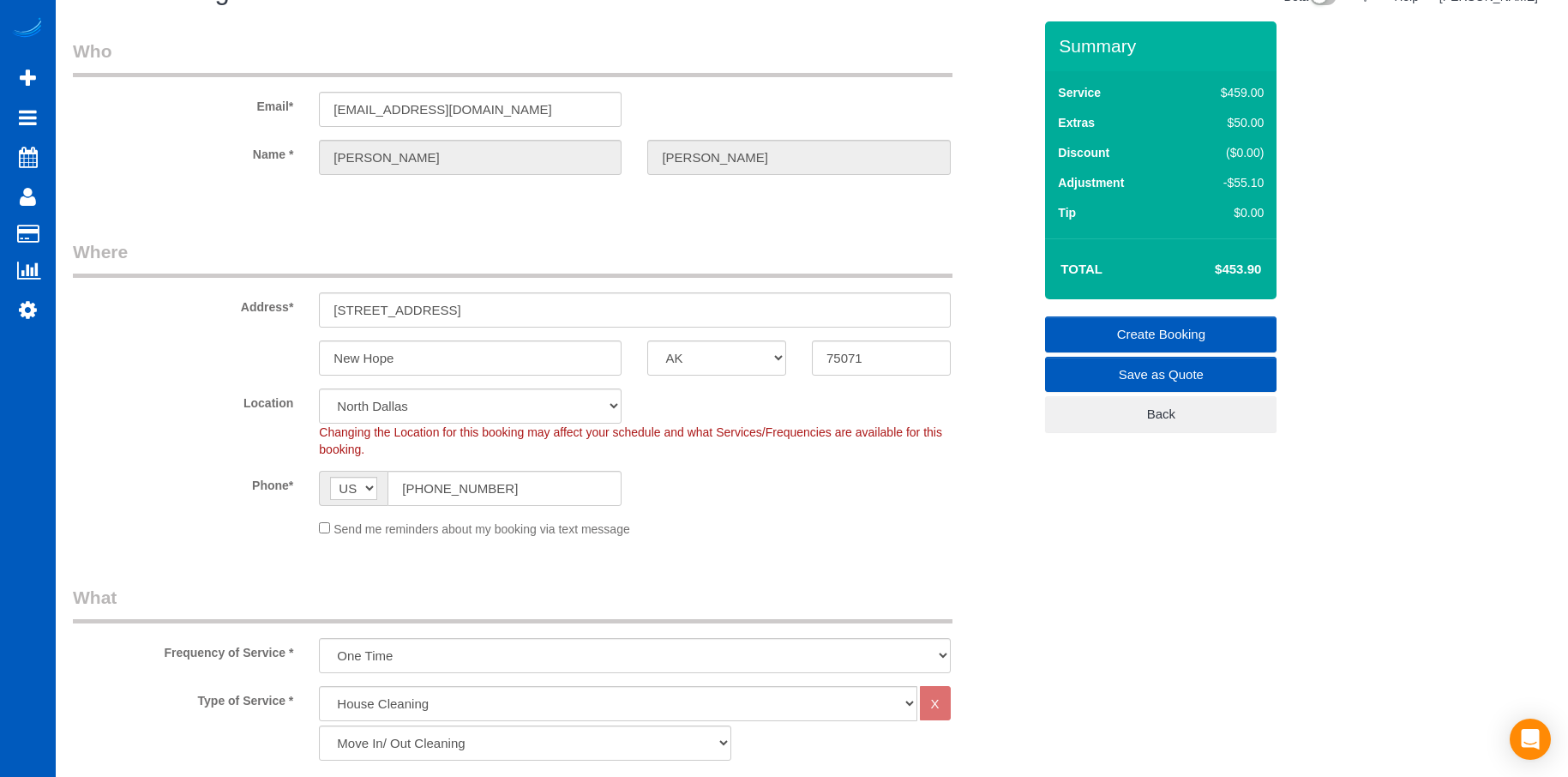
scroll to position [0, 0]
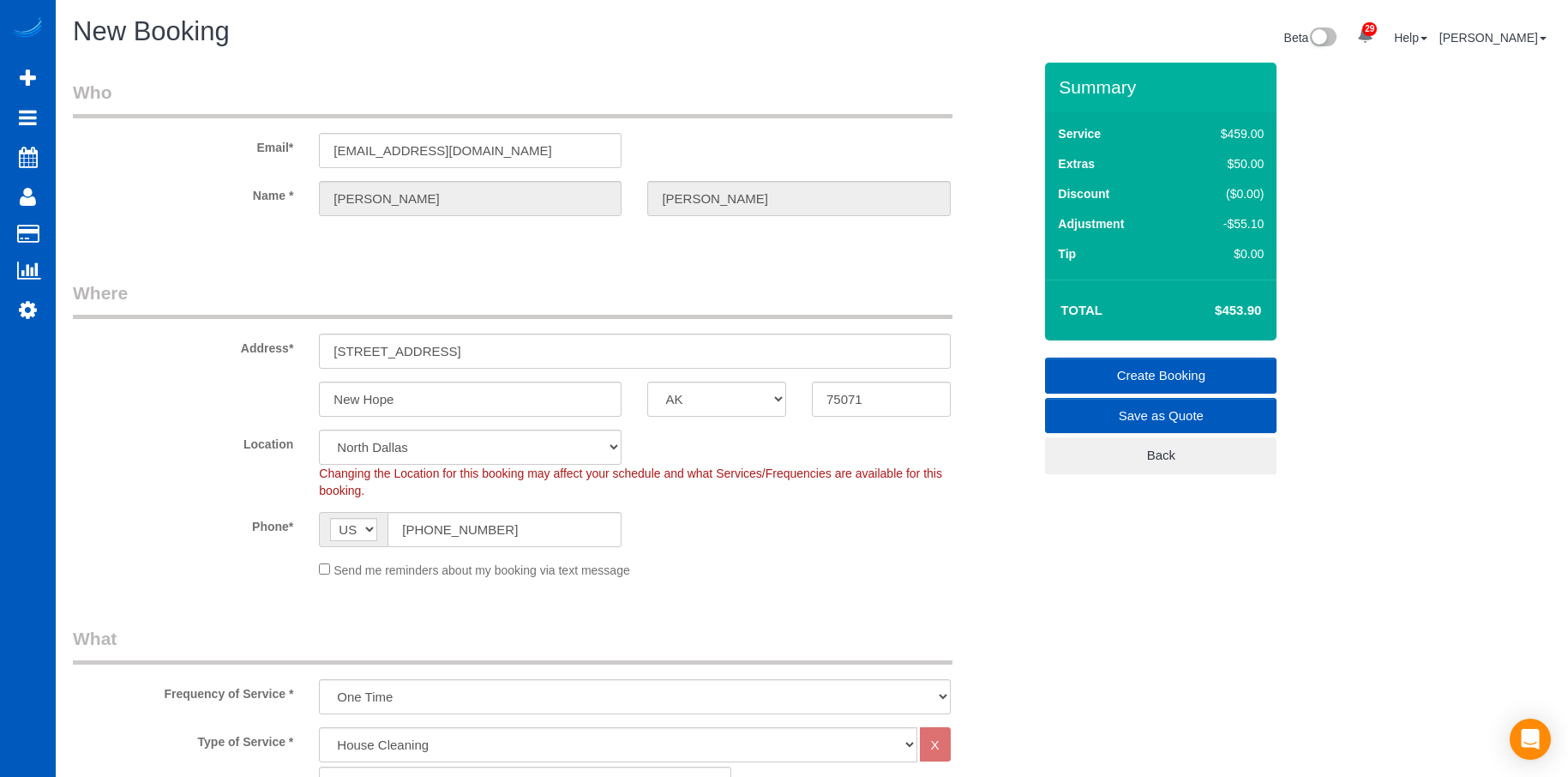
click at [1110, 367] on link "Create Booking" at bounding box center [1161, 375] width 231 height 36
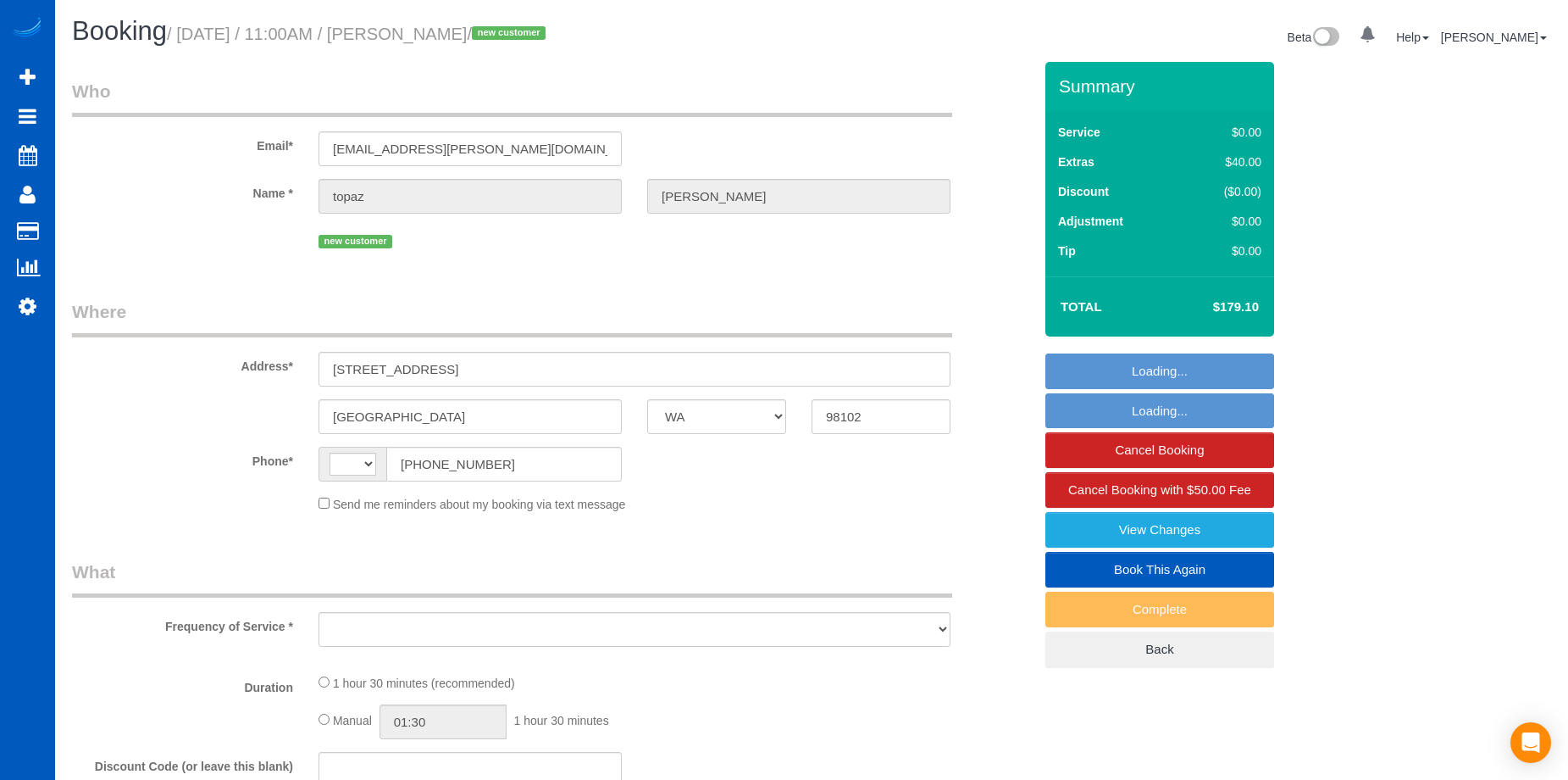
select select "WA"
select select "string:US"
select select "string:fspay-c9cd2bab-f958-4b9e-8d14-7e1d94cdc6cc"
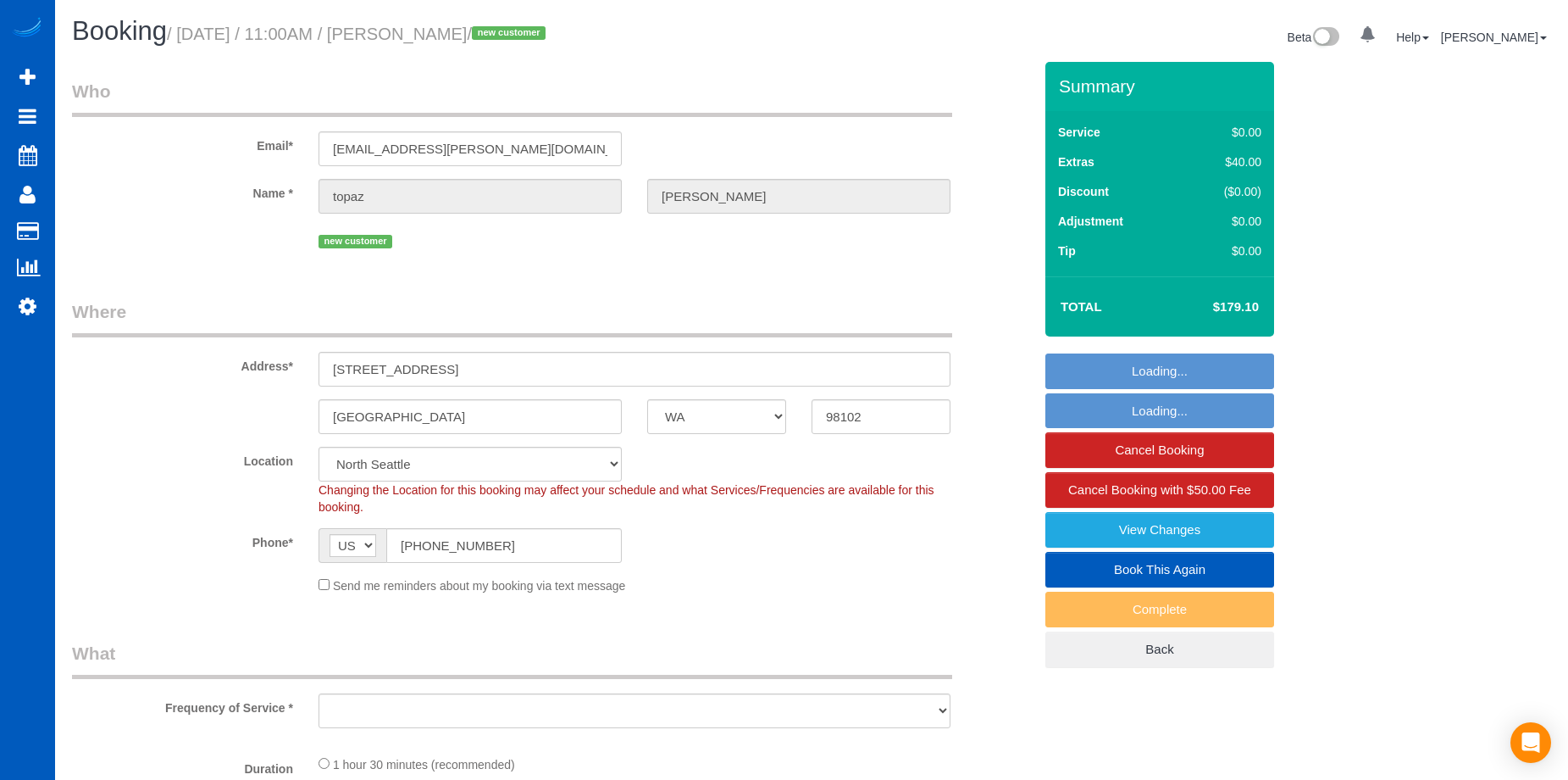
select select "object:947"
select select "199"
select select "2"
select select "number:8"
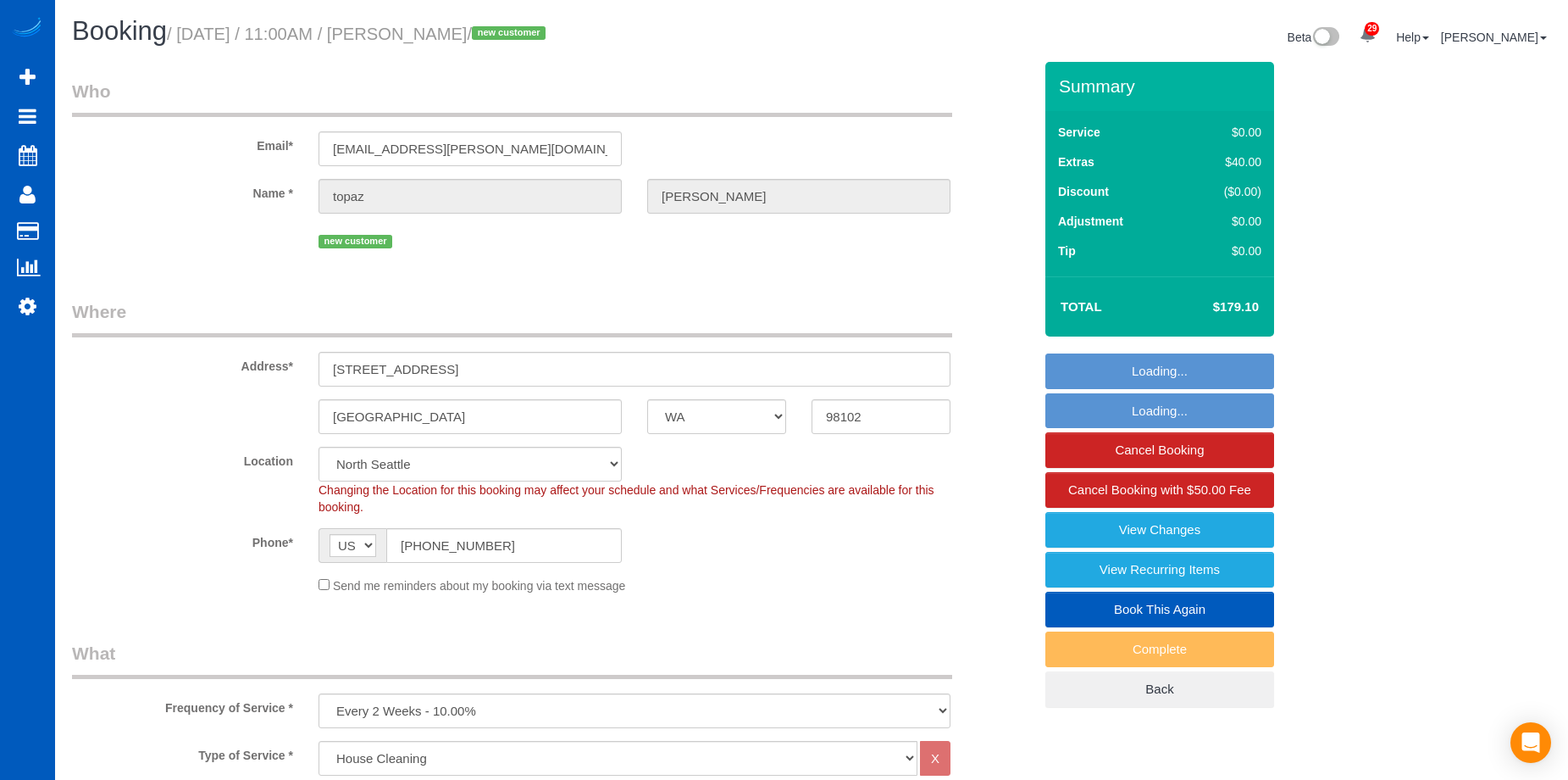
select select "spot1"
select select "2"
select select "object:1287"
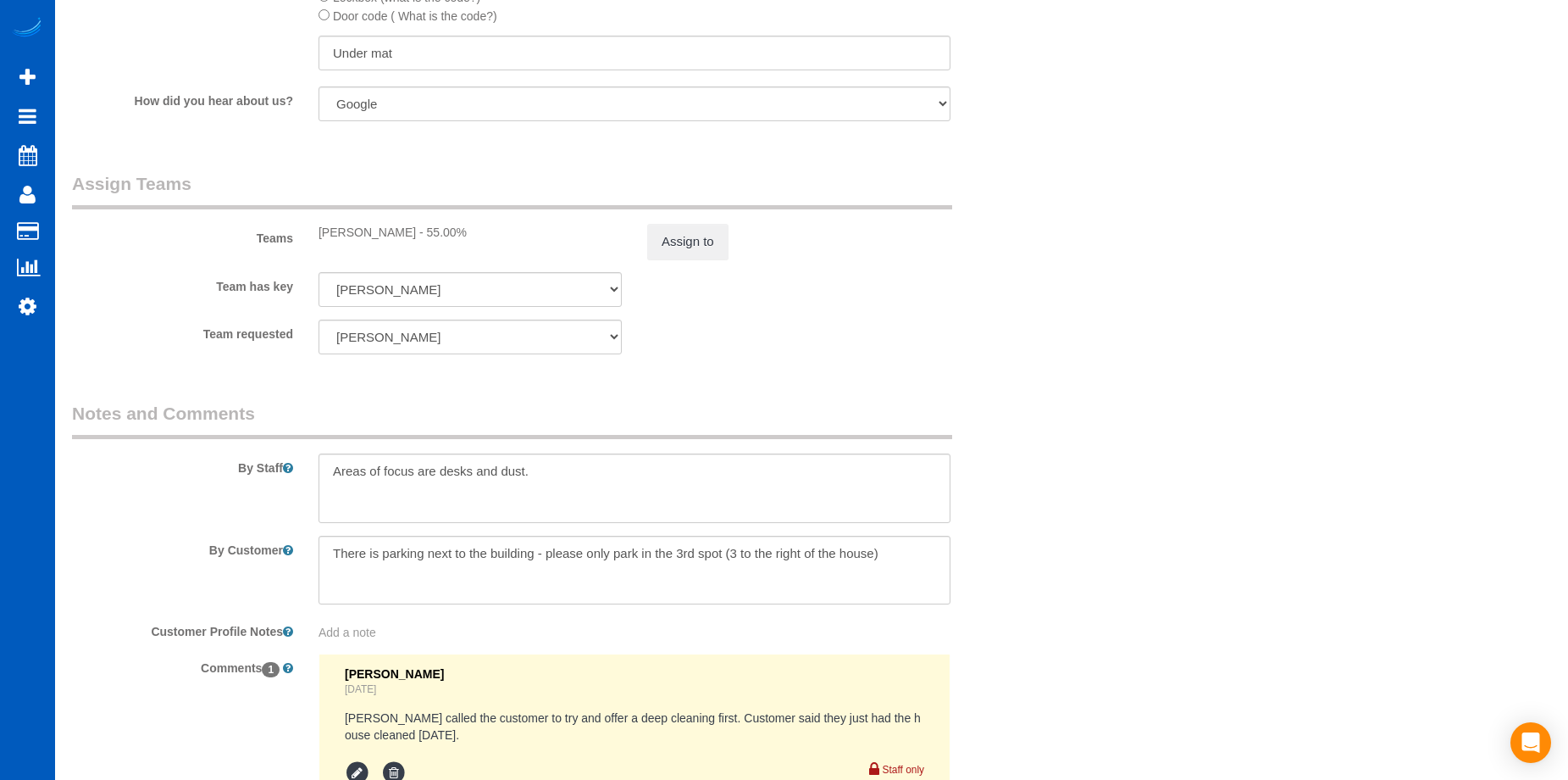
scroll to position [2203, 0]
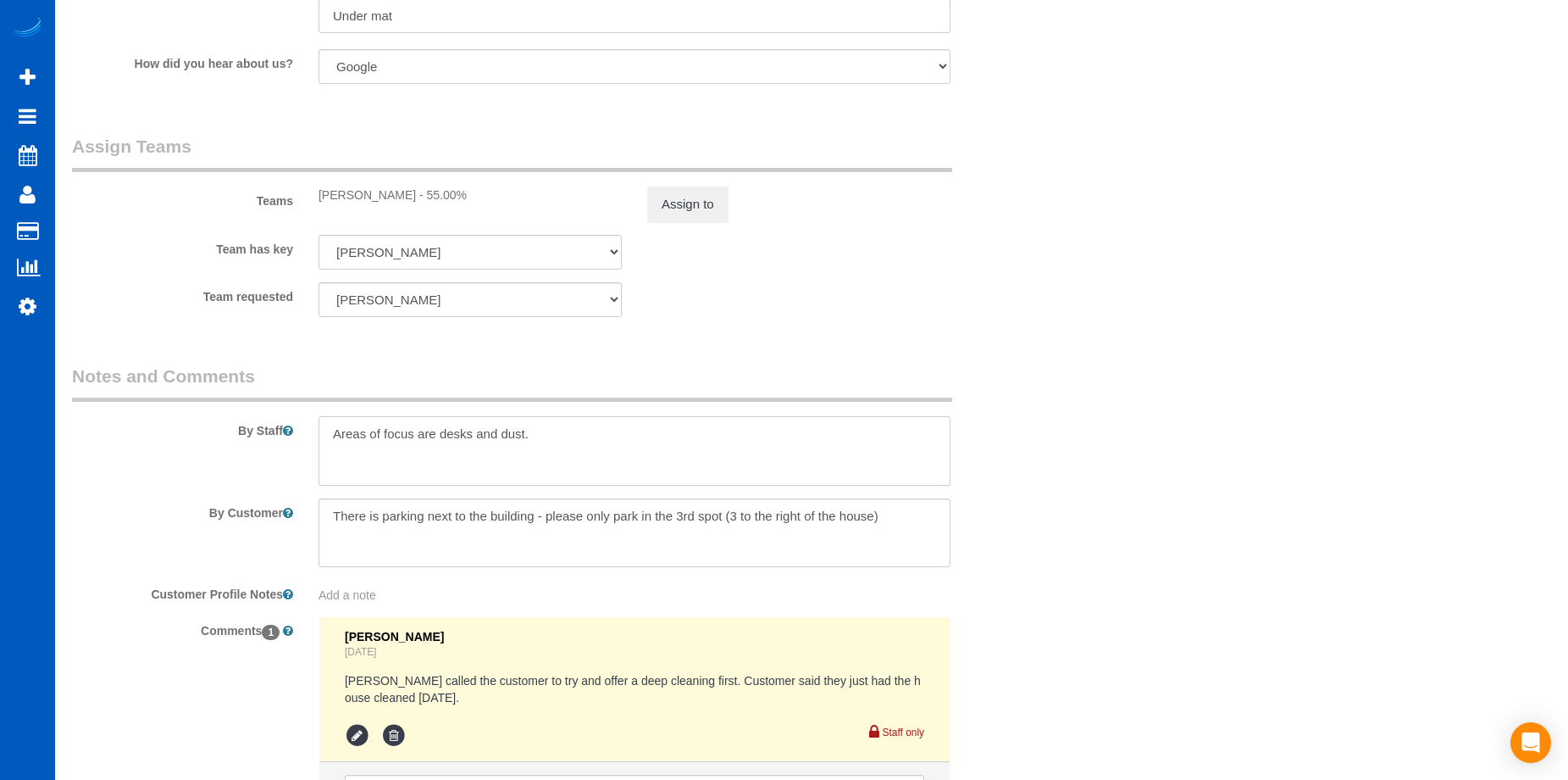
click at [550, 422] on textarea at bounding box center [635, 450] width 632 height 70
click at [908, 511] on textarea at bounding box center [635, 533] width 632 height 70
click at [442, 545] on textarea at bounding box center [635, 533] width 632 height 70
paste textarea "For entry, go up the side stairs which are right next to where you park. Parkin…"
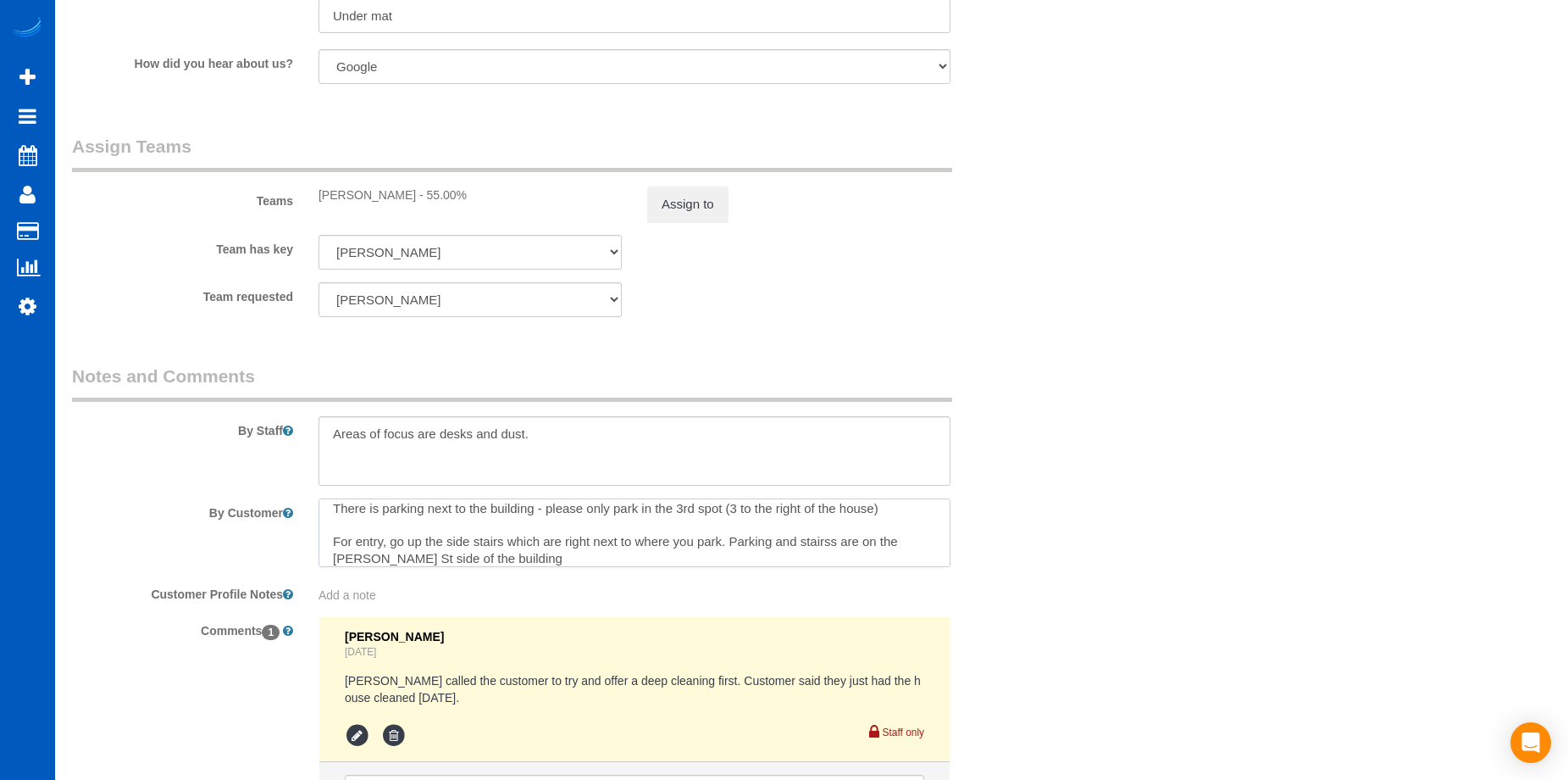
click at [829, 543] on textarea at bounding box center [635, 533] width 632 height 70
click at [735, 558] on textarea at bounding box center [635, 533] width 632 height 70
click at [904, 510] on textarea at bounding box center [635, 533] width 632 height 70
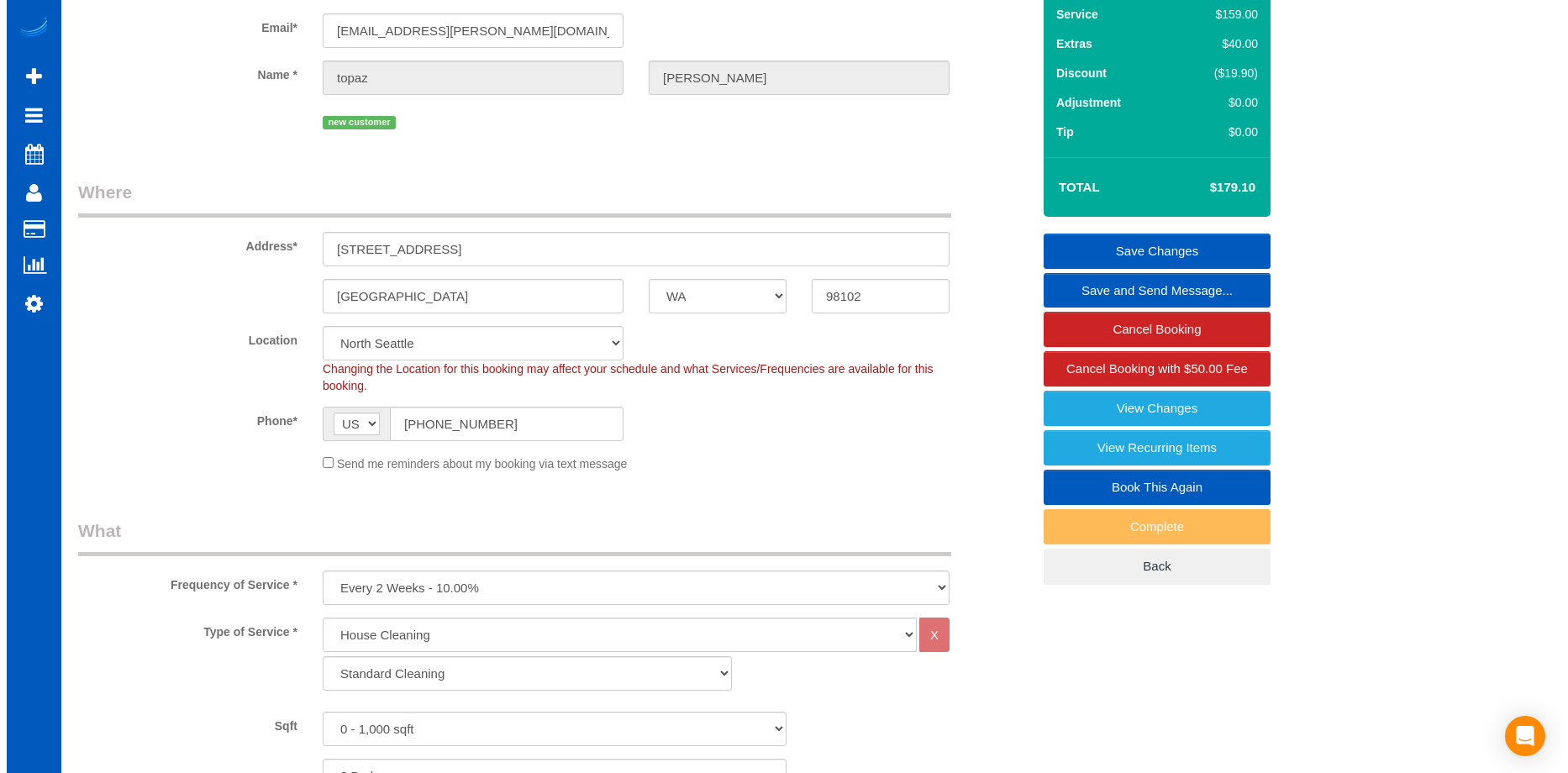
scroll to position [0, 0]
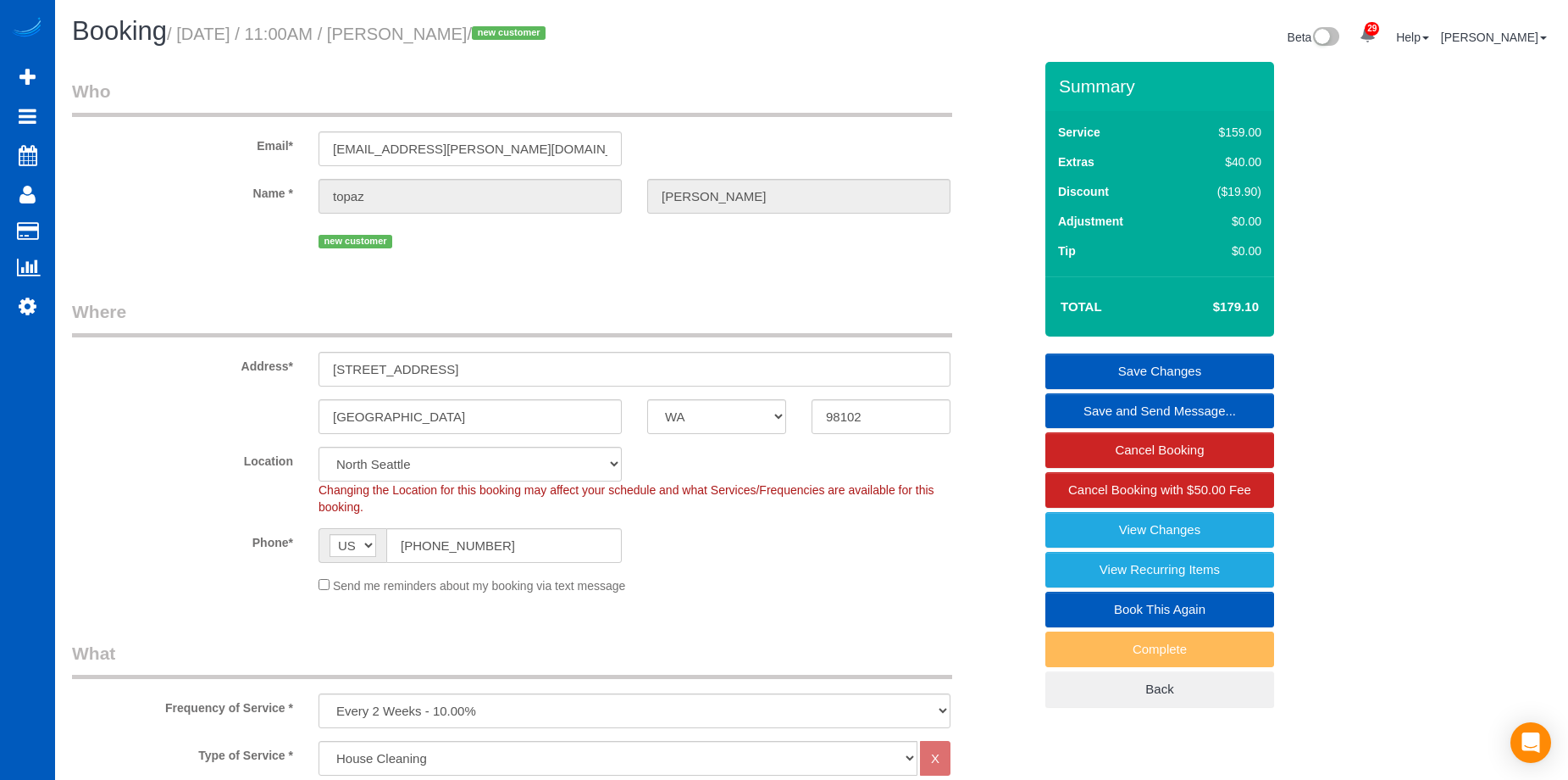
type textarea "There is parking next to the building - please only park in the 3rd spot (3 to …"
click at [1121, 365] on link "Save Changes" at bounding box center [1159, 370] width 228 height 35
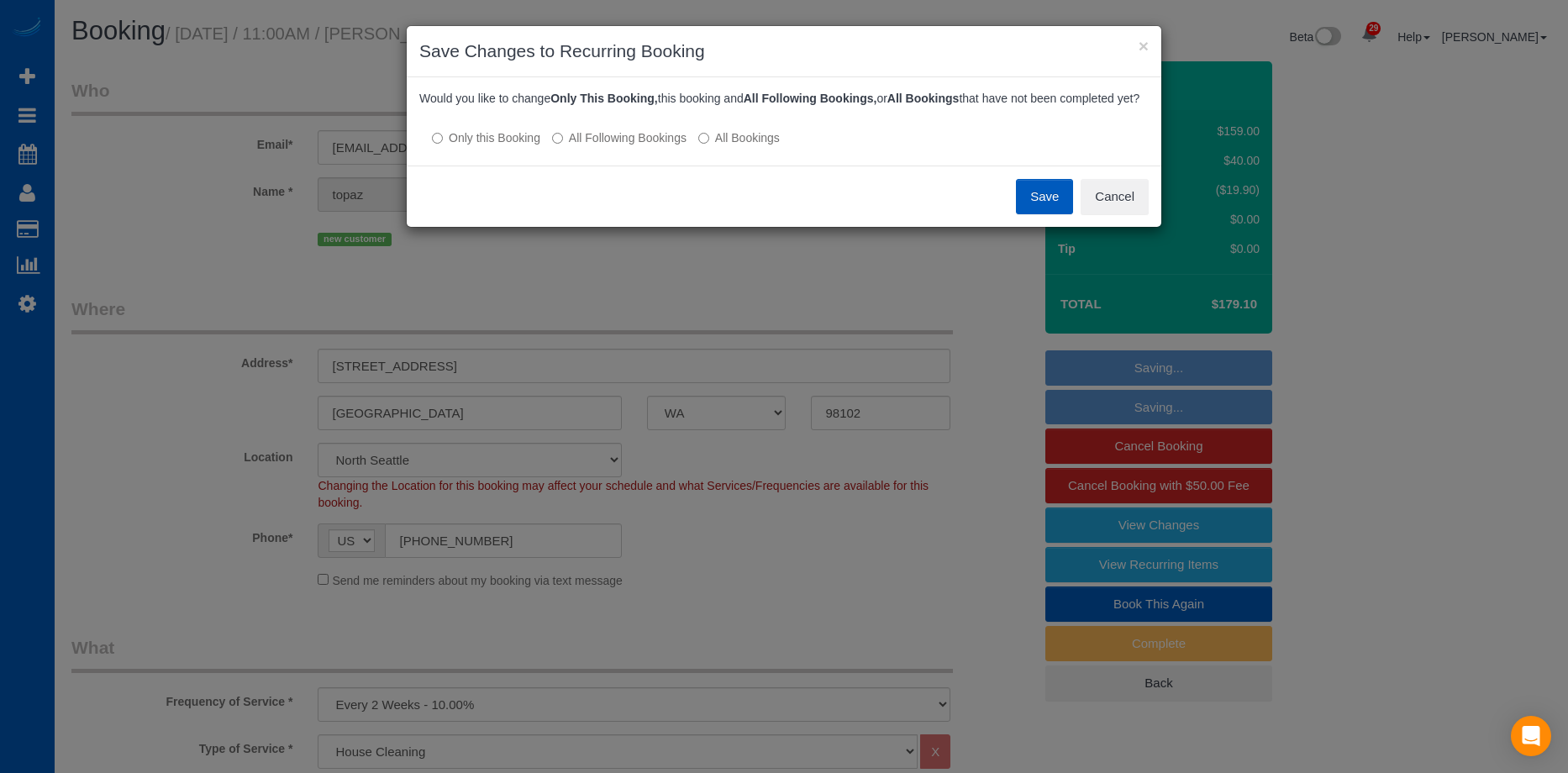
click at [616, 146] on label "All Following Bookings" at bounding box center [619, 138] width 135 height 17
click at [1047, 207] on button "Save" at bounding box center [1044, 196] width 57 height 35
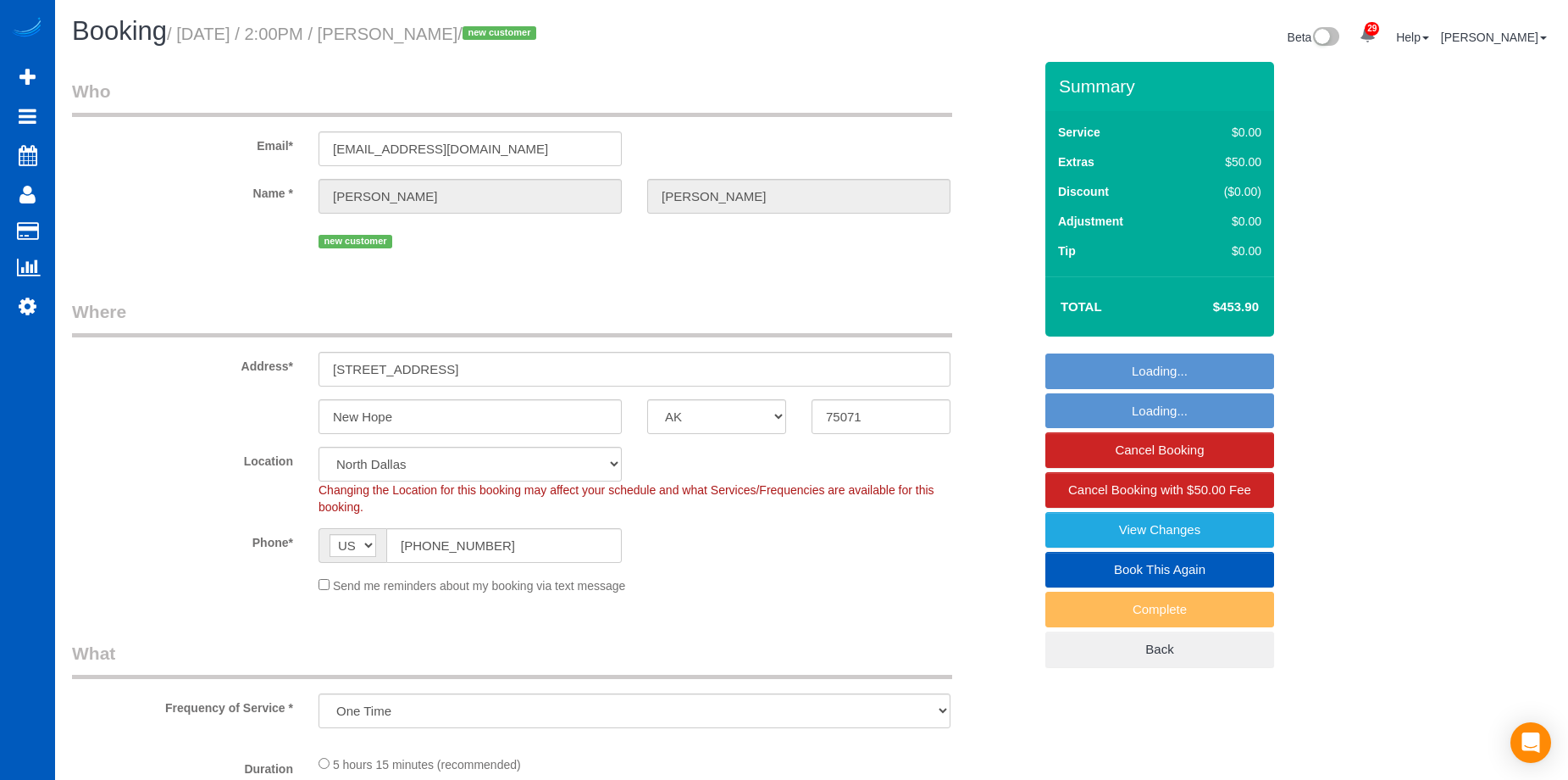
select select "[GEOGRAPHIC_DATA]"
select select "199"
select select "1501"
select select "3"
select select "2"
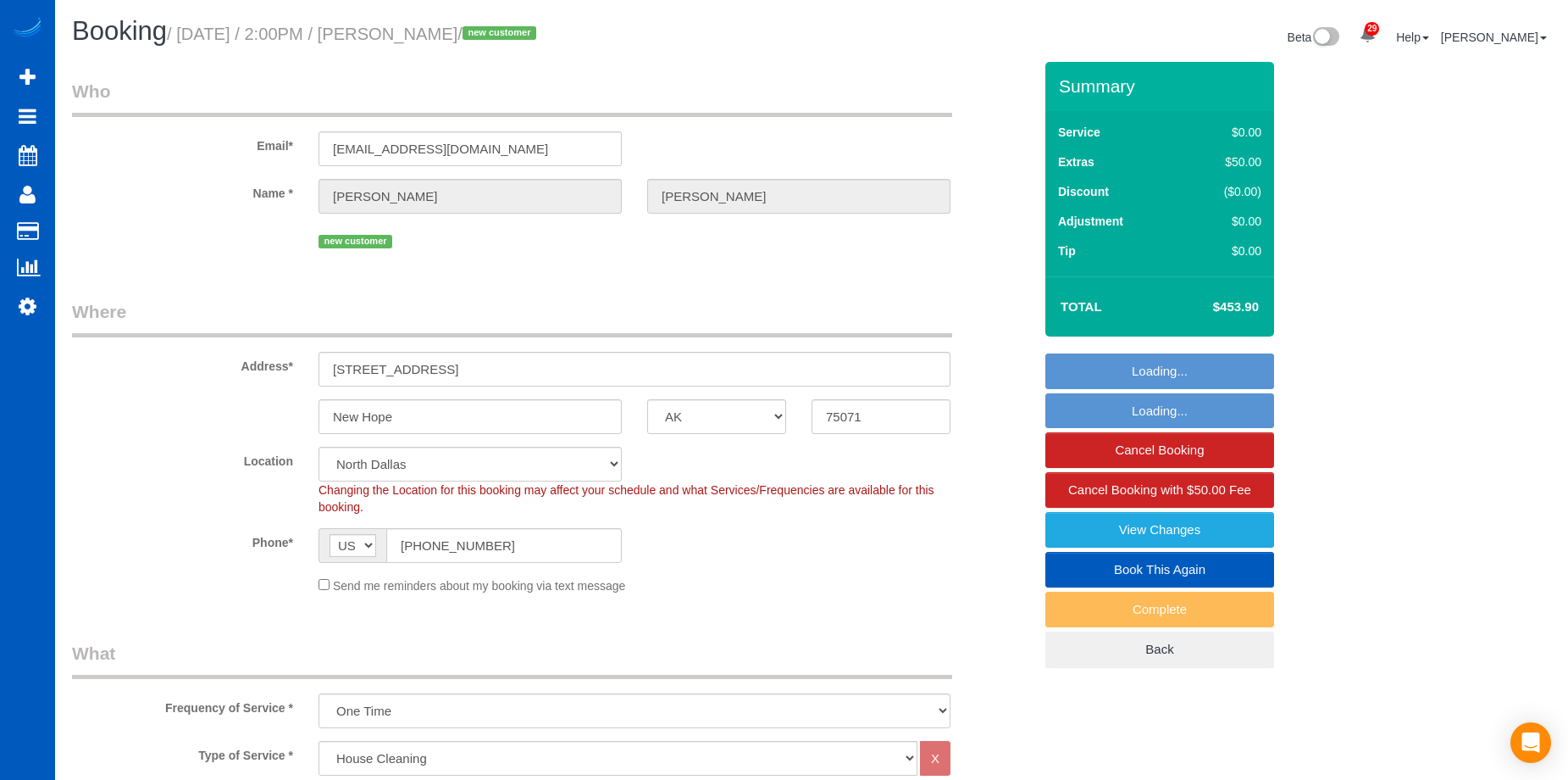
scroll to position [339, 0]
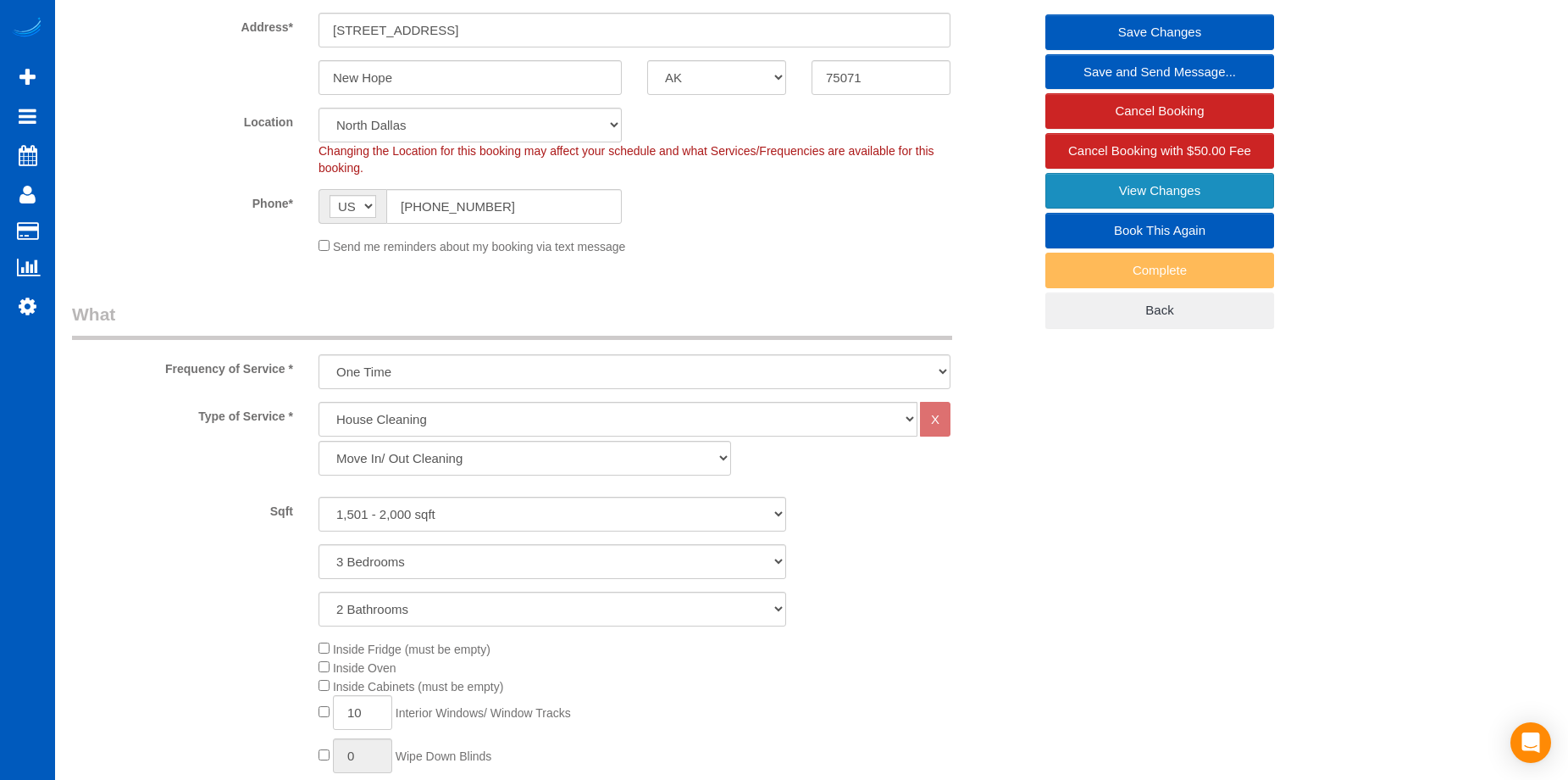
click at [1104, 186] on link "View Changes" at bounding box center [1159, 190] width 228 height 35
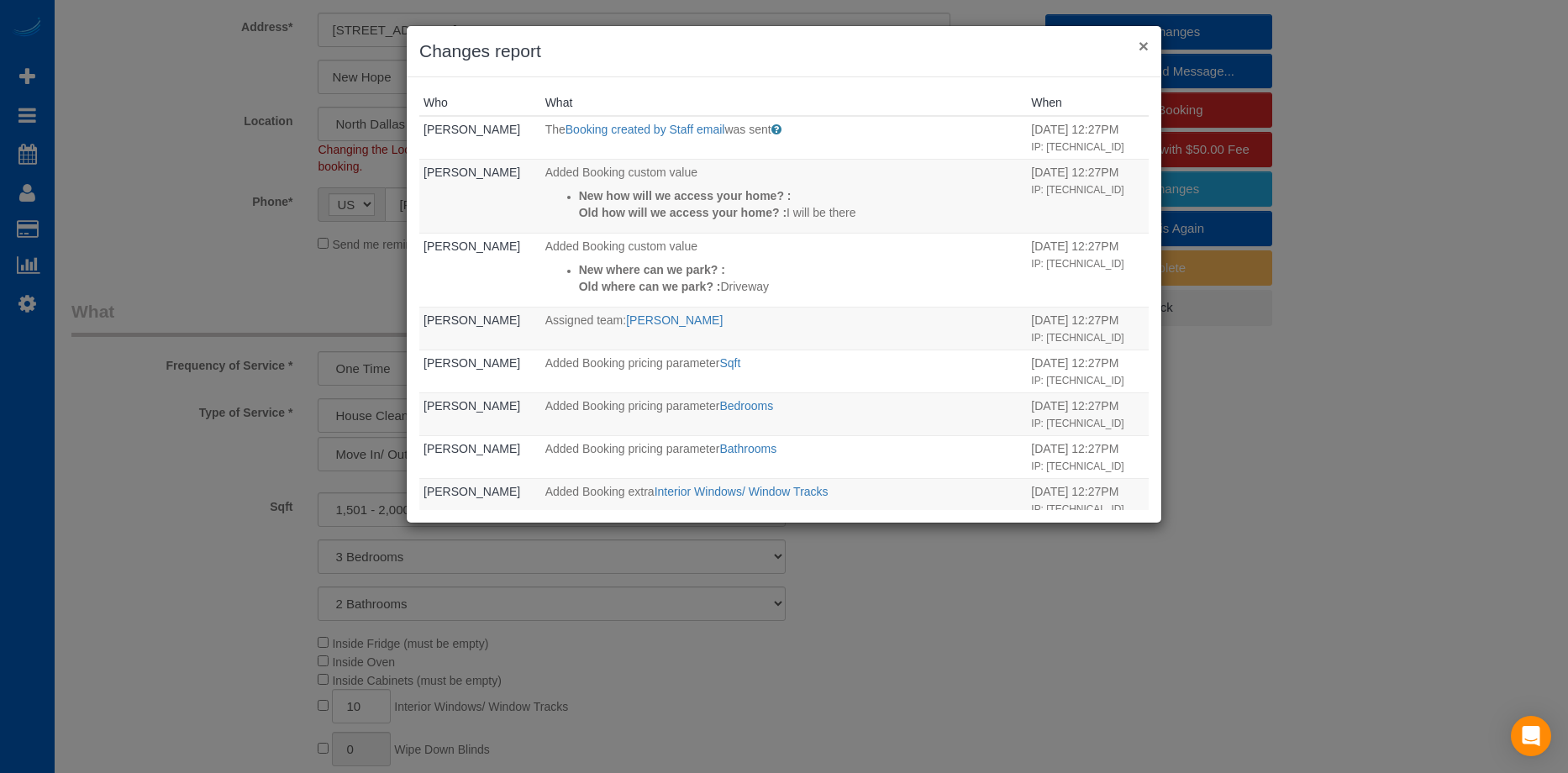
click at [1143, 43] on button "×" at bounding box center [1144, 45] width 10 height 18
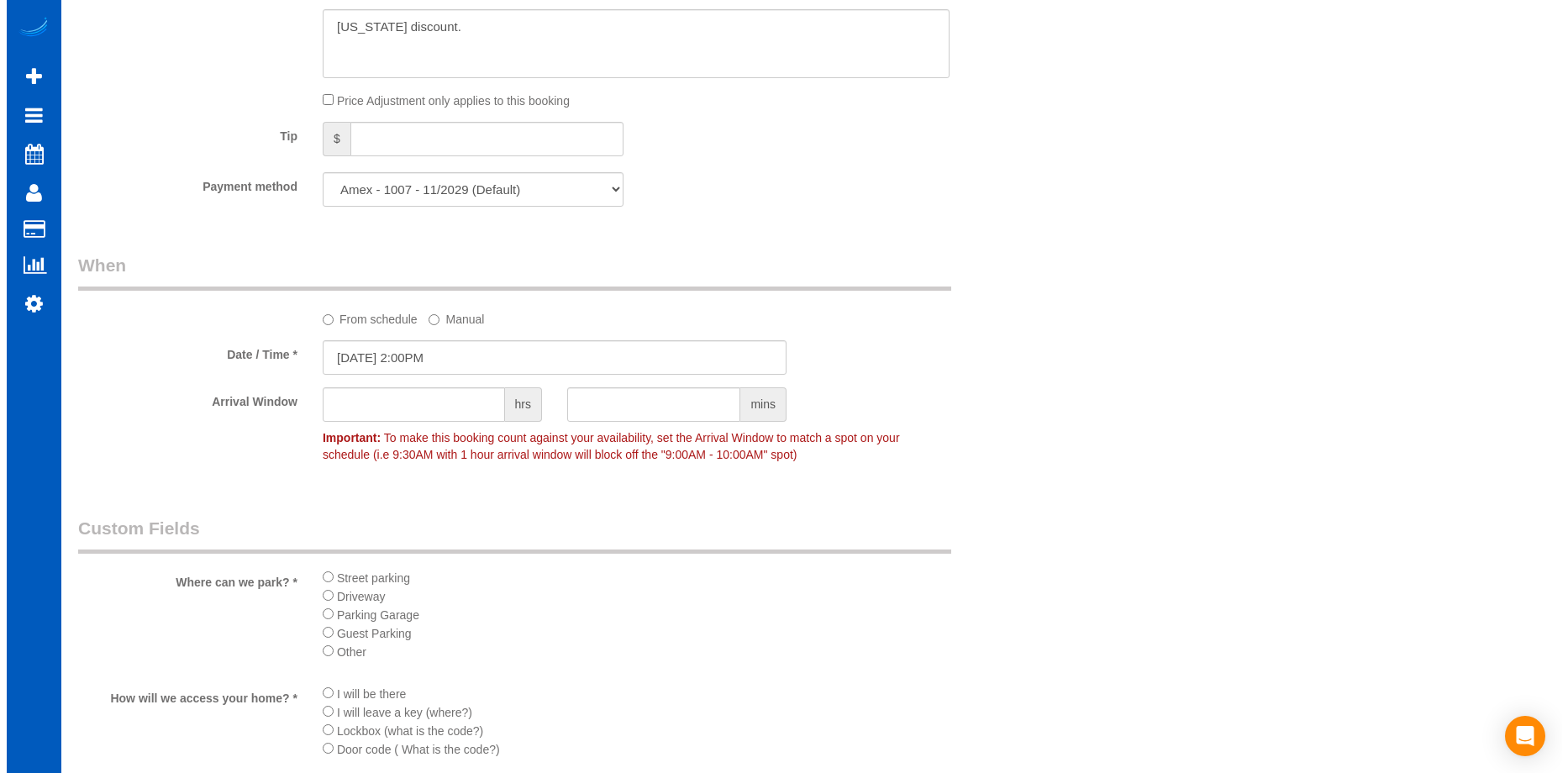
scroll to position [1764, 0]
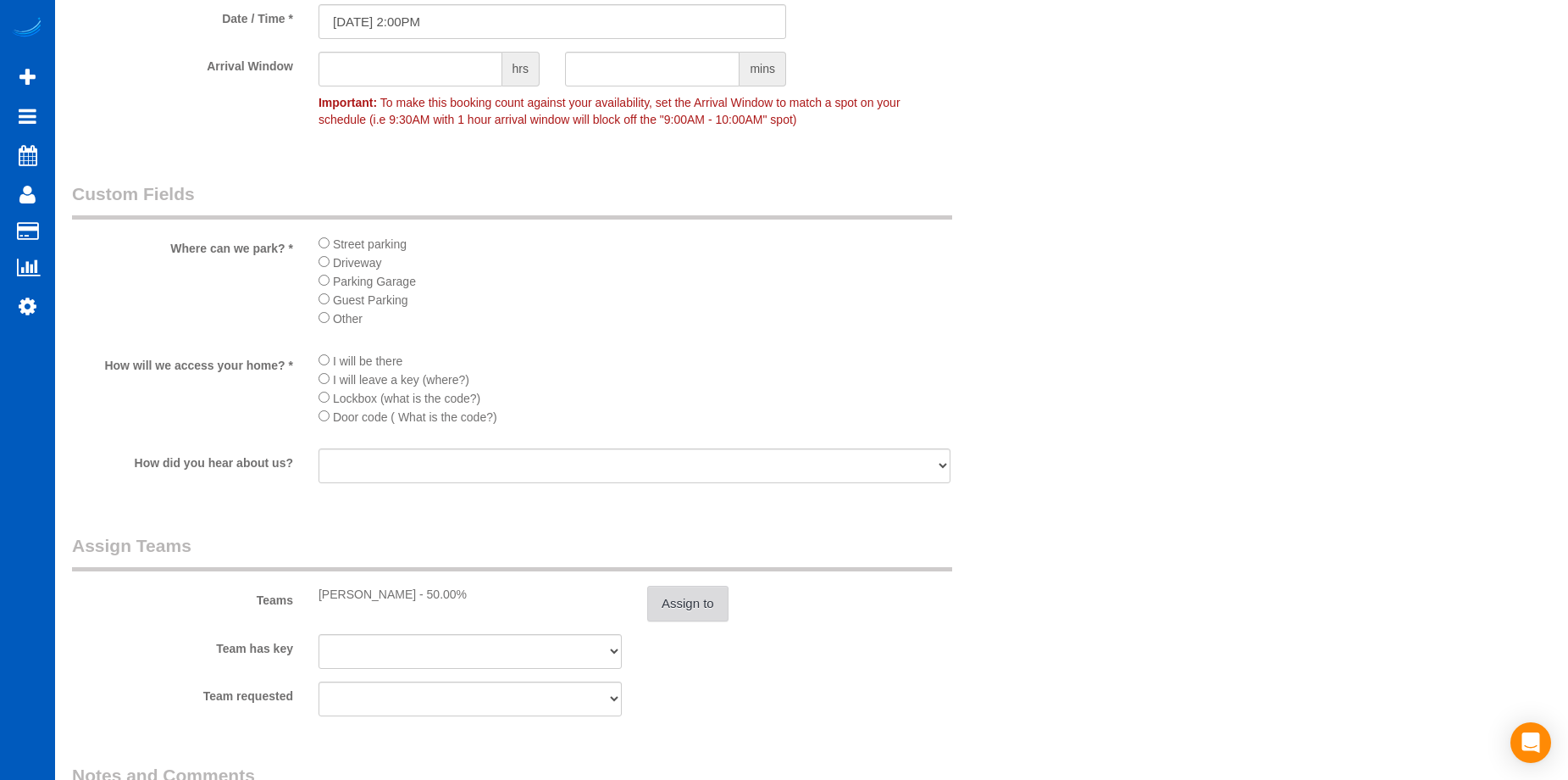
click at [693, 600] on button "Assign to" at bounding box center [688, 603] width 82 height 35
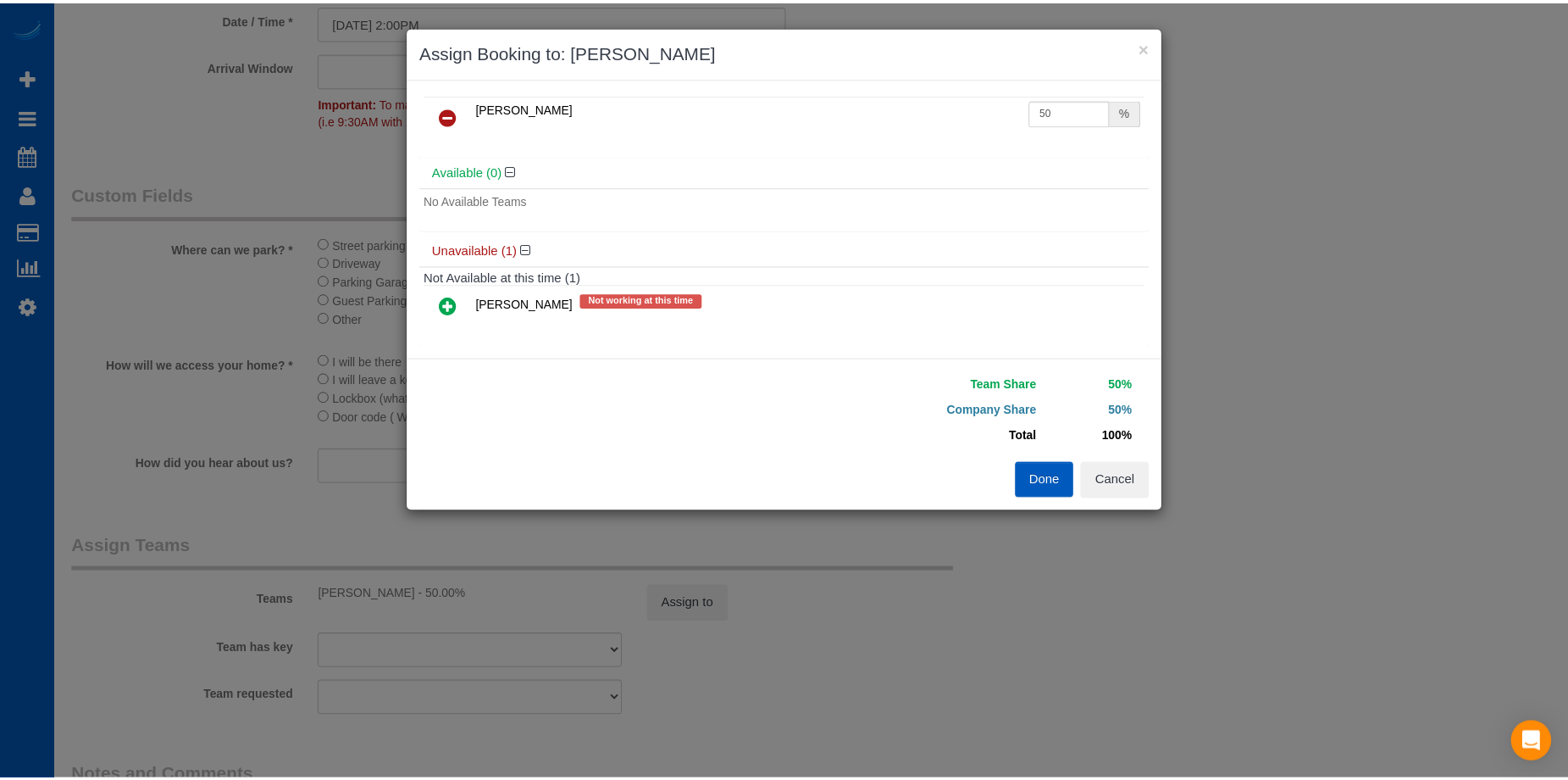
scroll to position [51, 0]
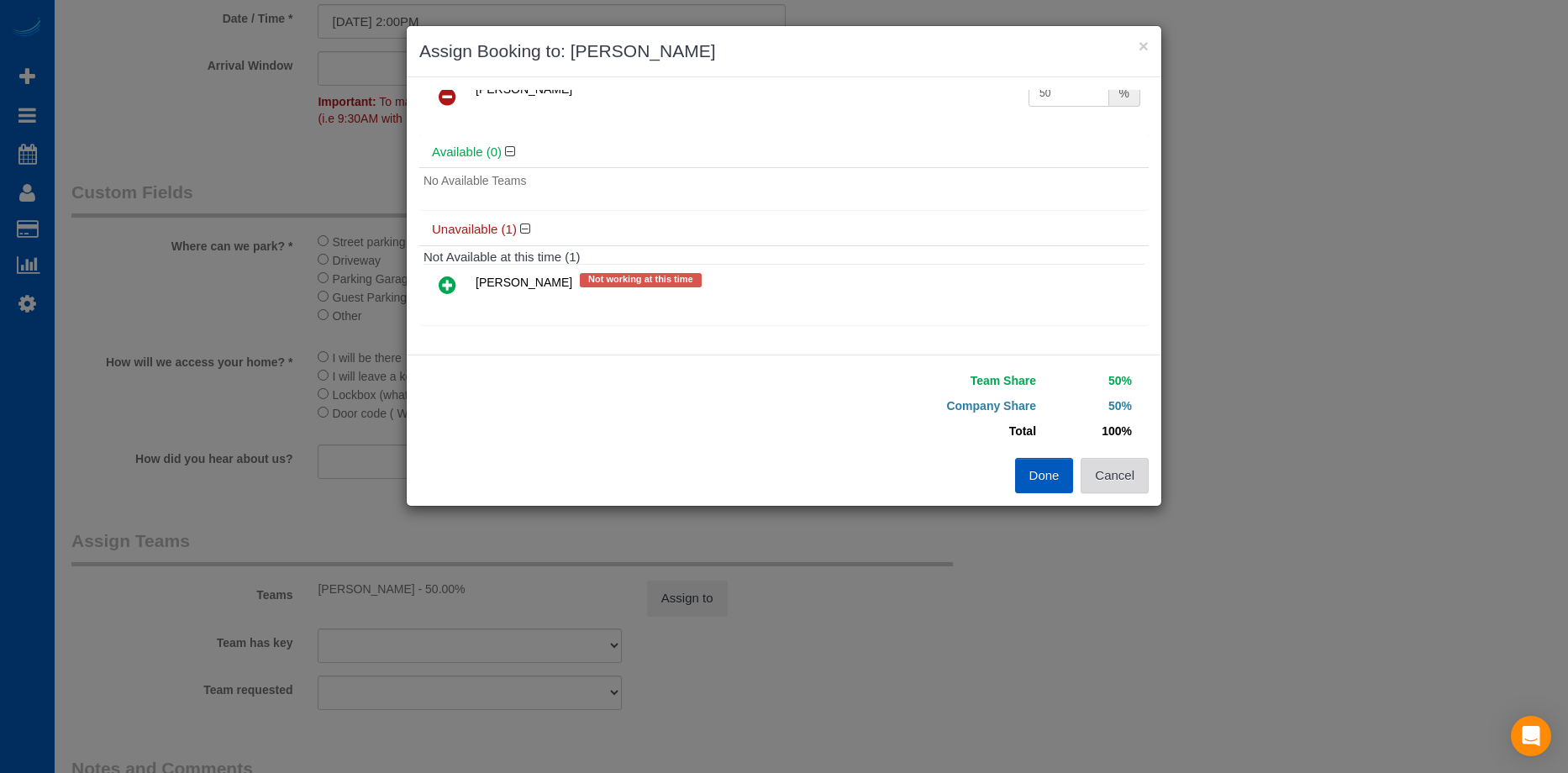
click at [1142, 470] on button "Cancel" at bounding box center [1115, 475] width 68 height 35
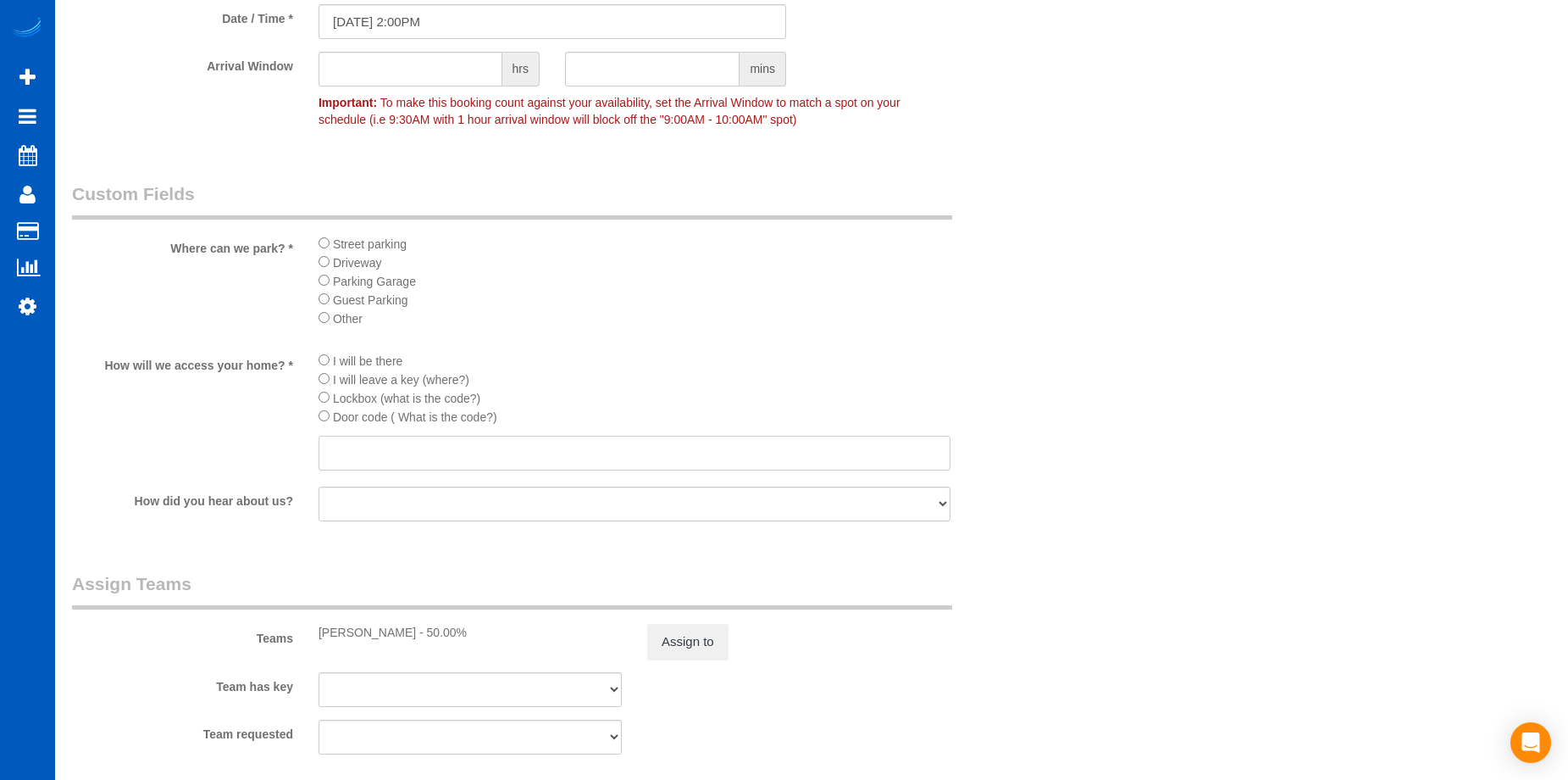
click at [556, 450] on input "text" at bounding box center [635, 453] width 632 height 34
paste input "1969"
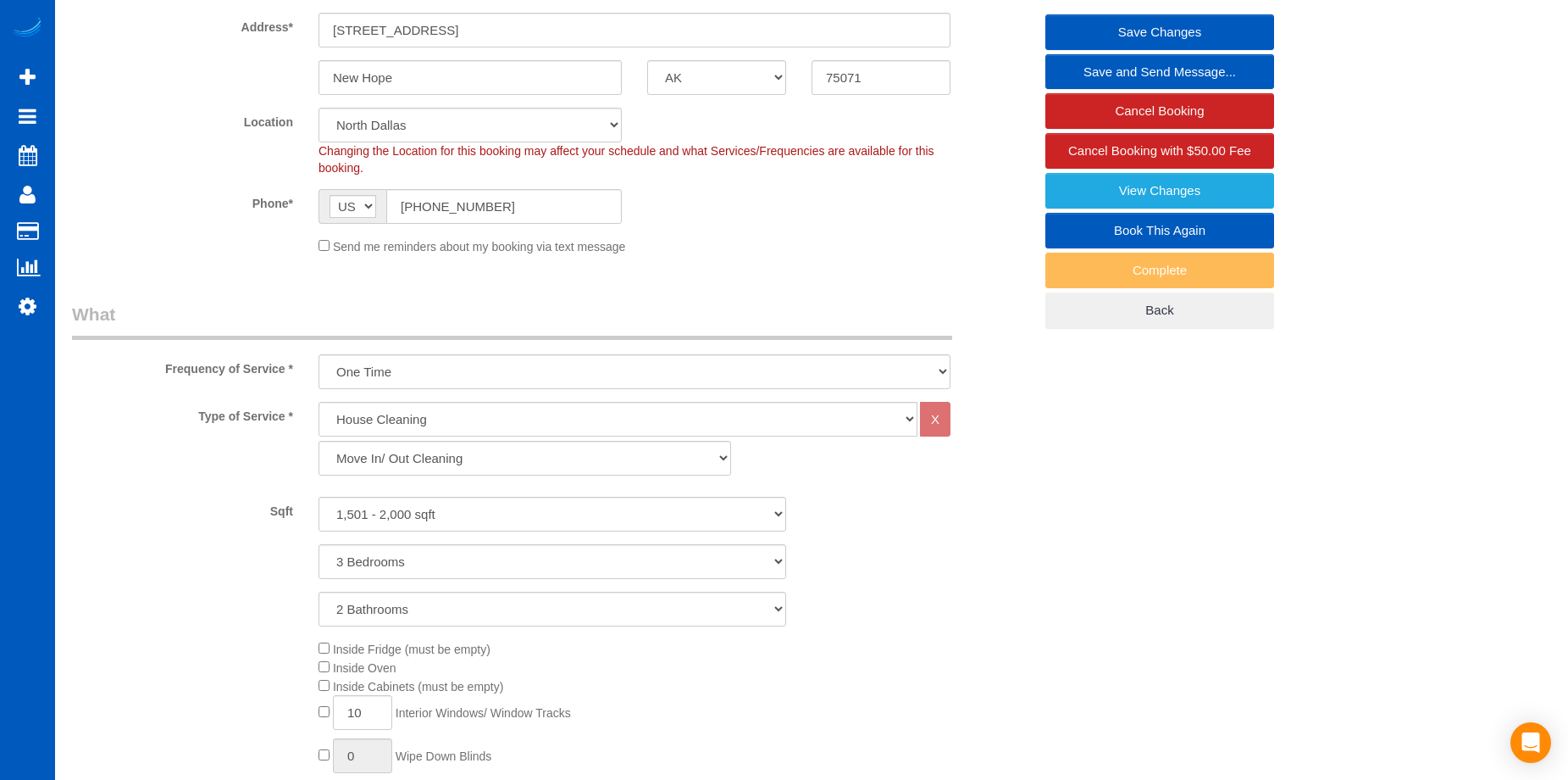
scroll to position [169, 0]
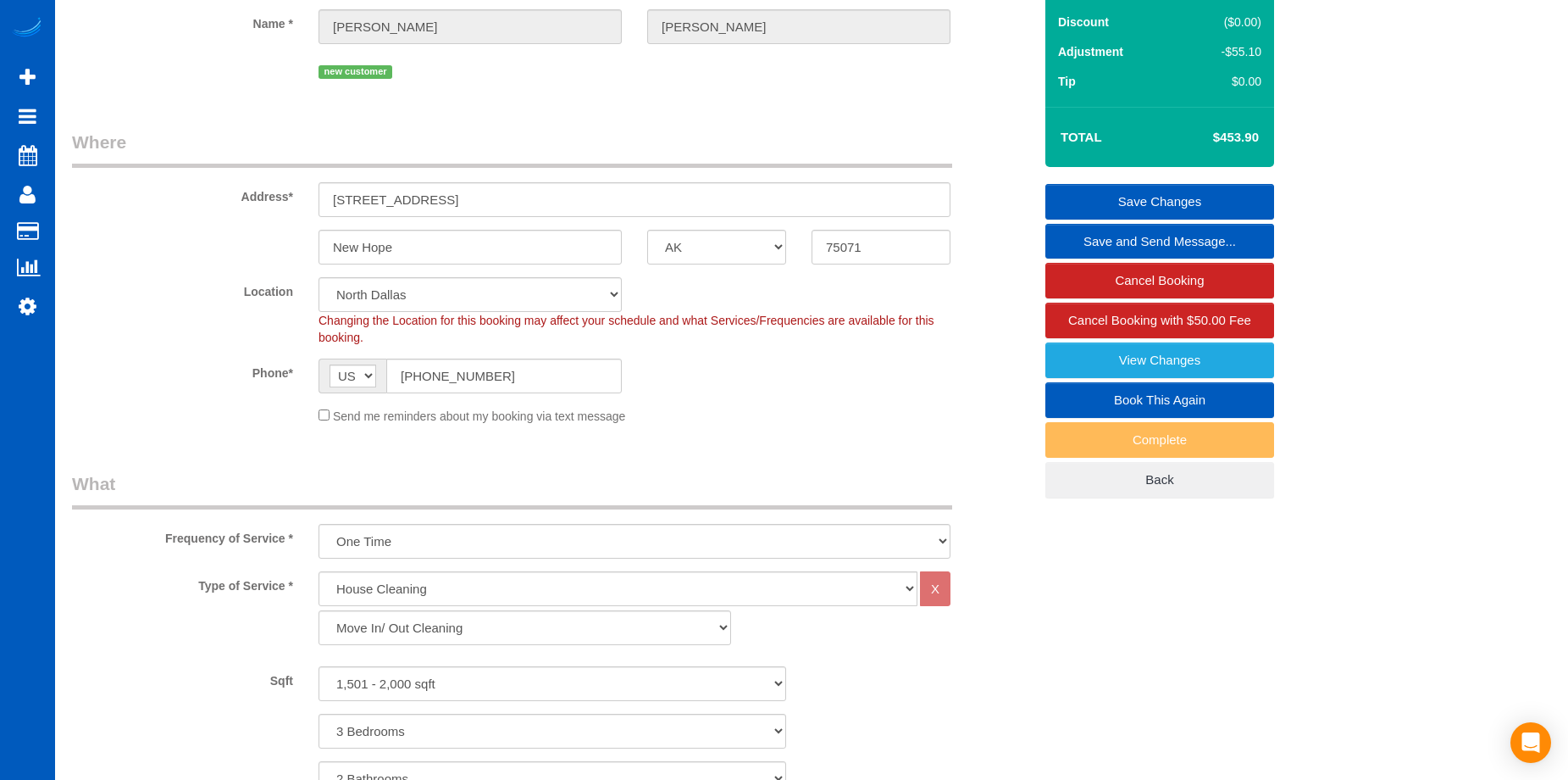
type input "1969"
click at [1146, 192] on link "Save Changes" at bounding box center [1159, 201] width 228 height 35
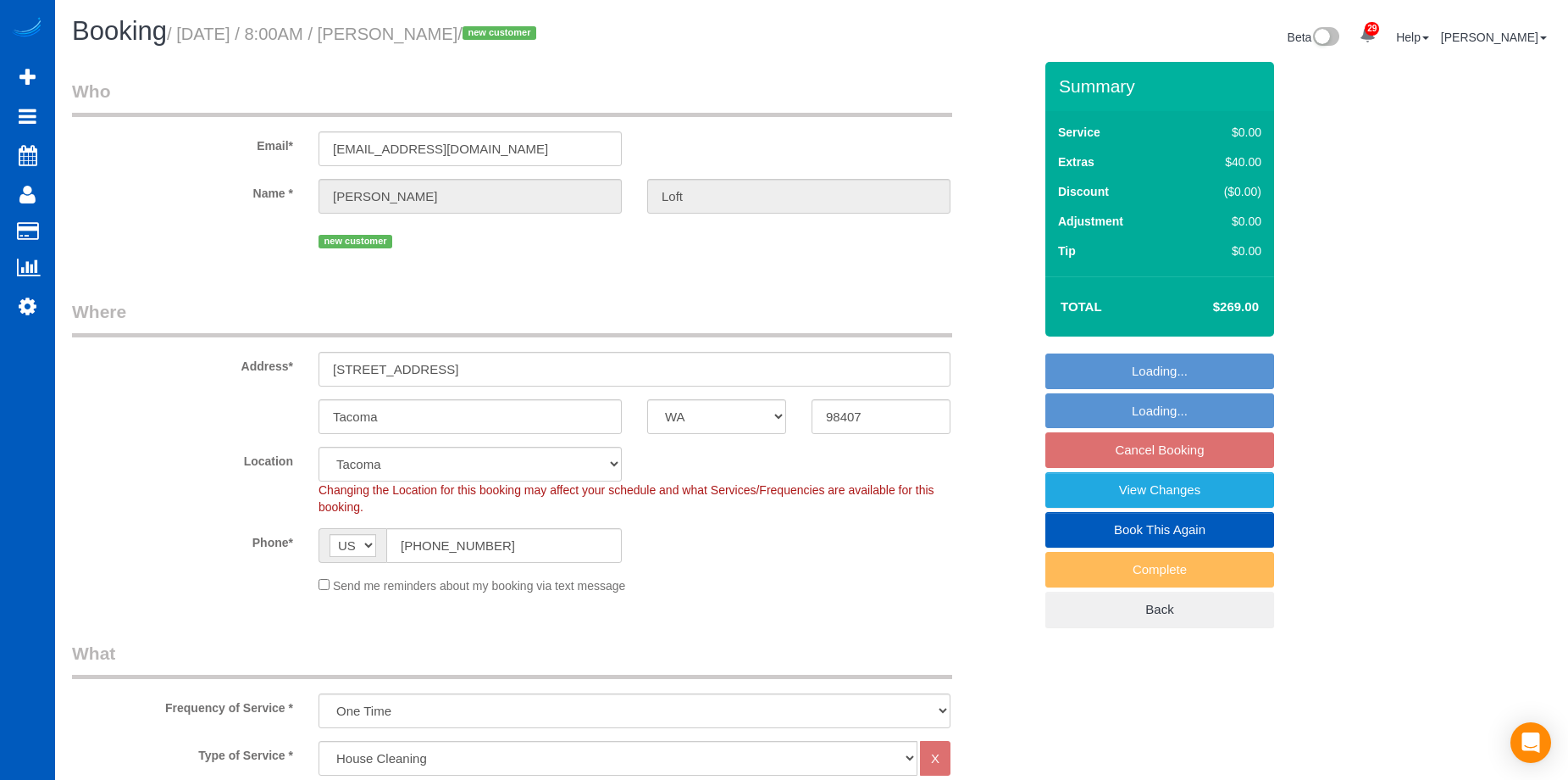
select select "WA"
select select "199"
select select "3"
select select "2"
select select "spot1"
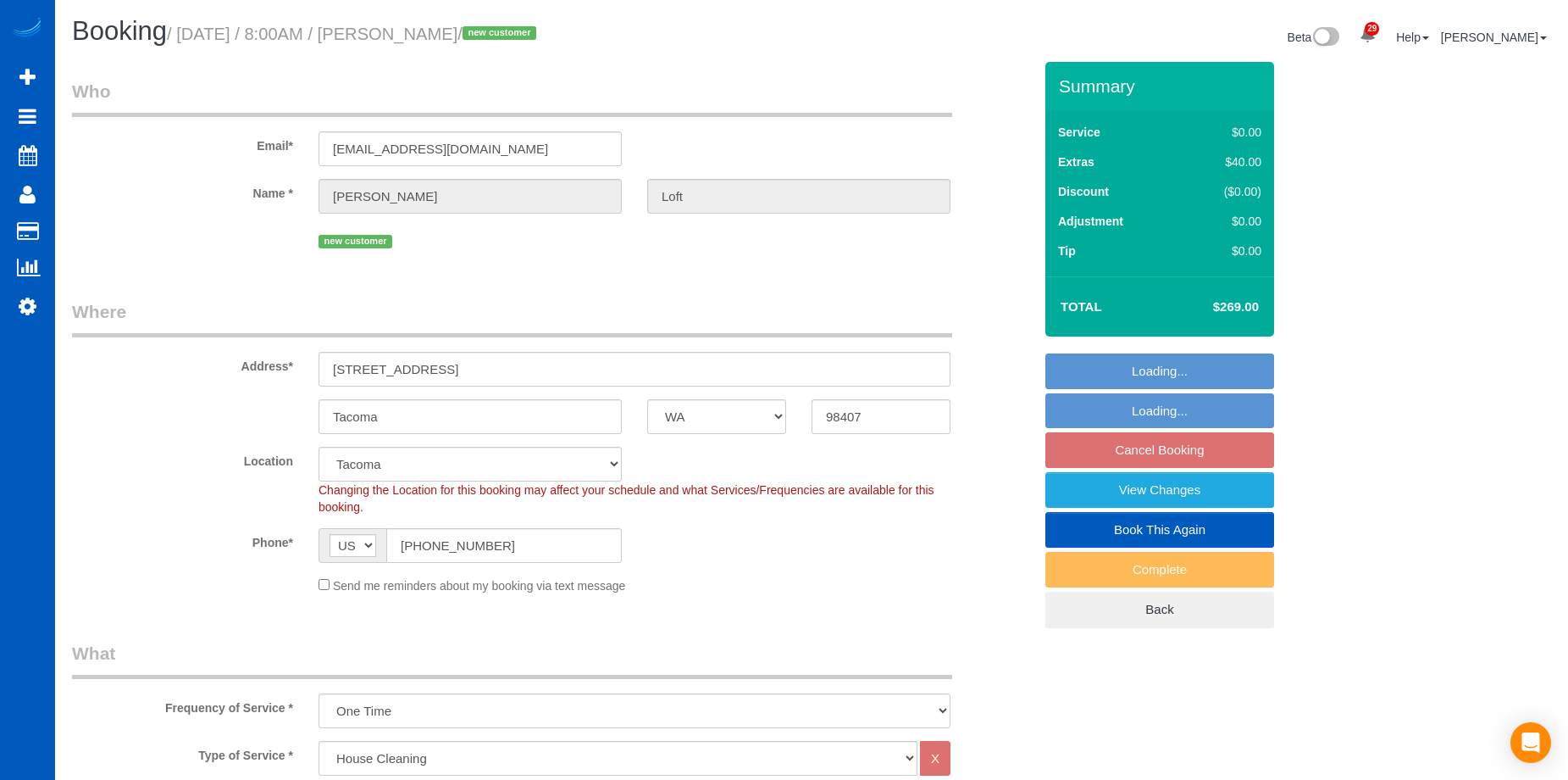
select select "number:8"
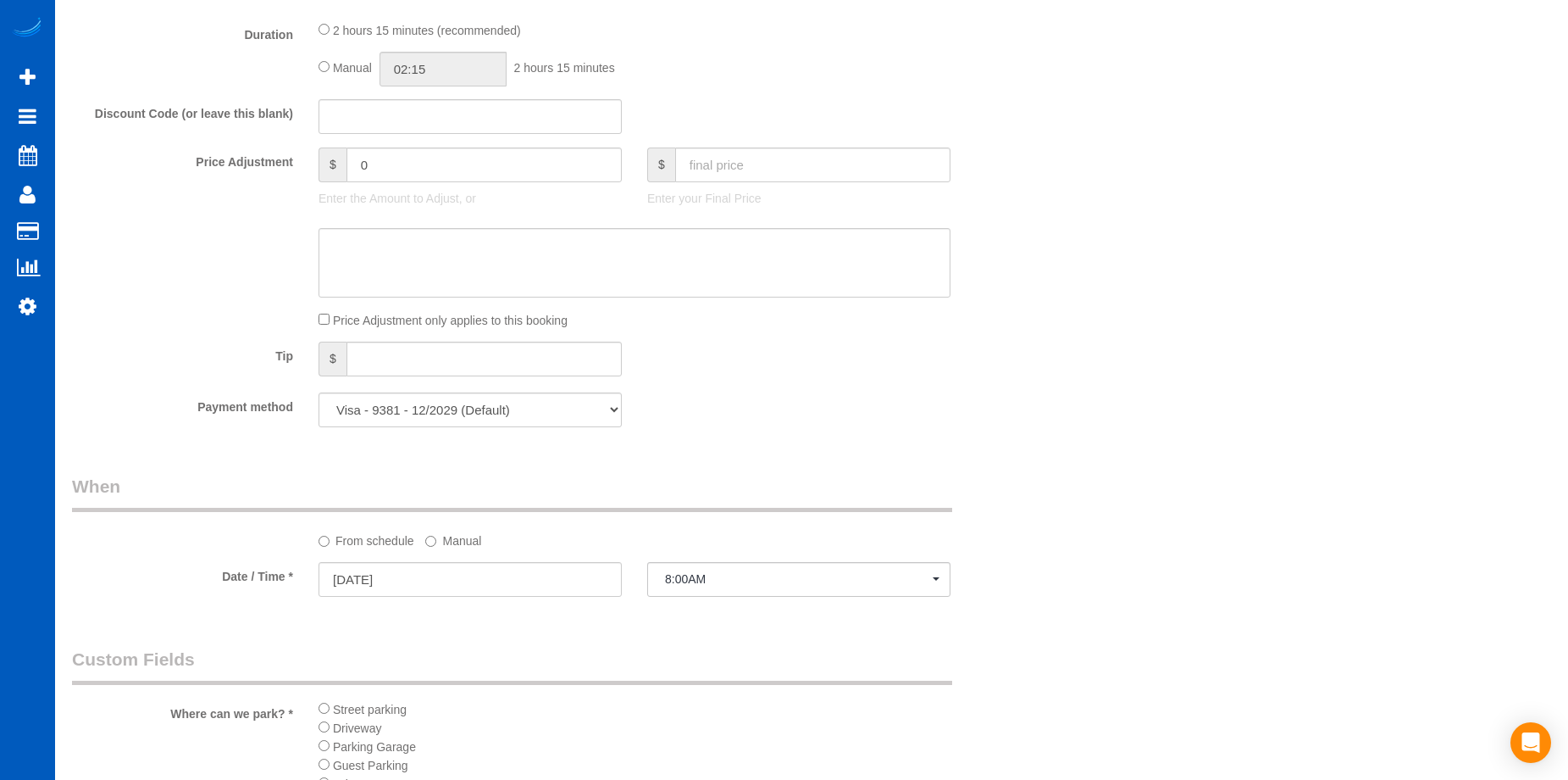
scroll to position [1526, 0]
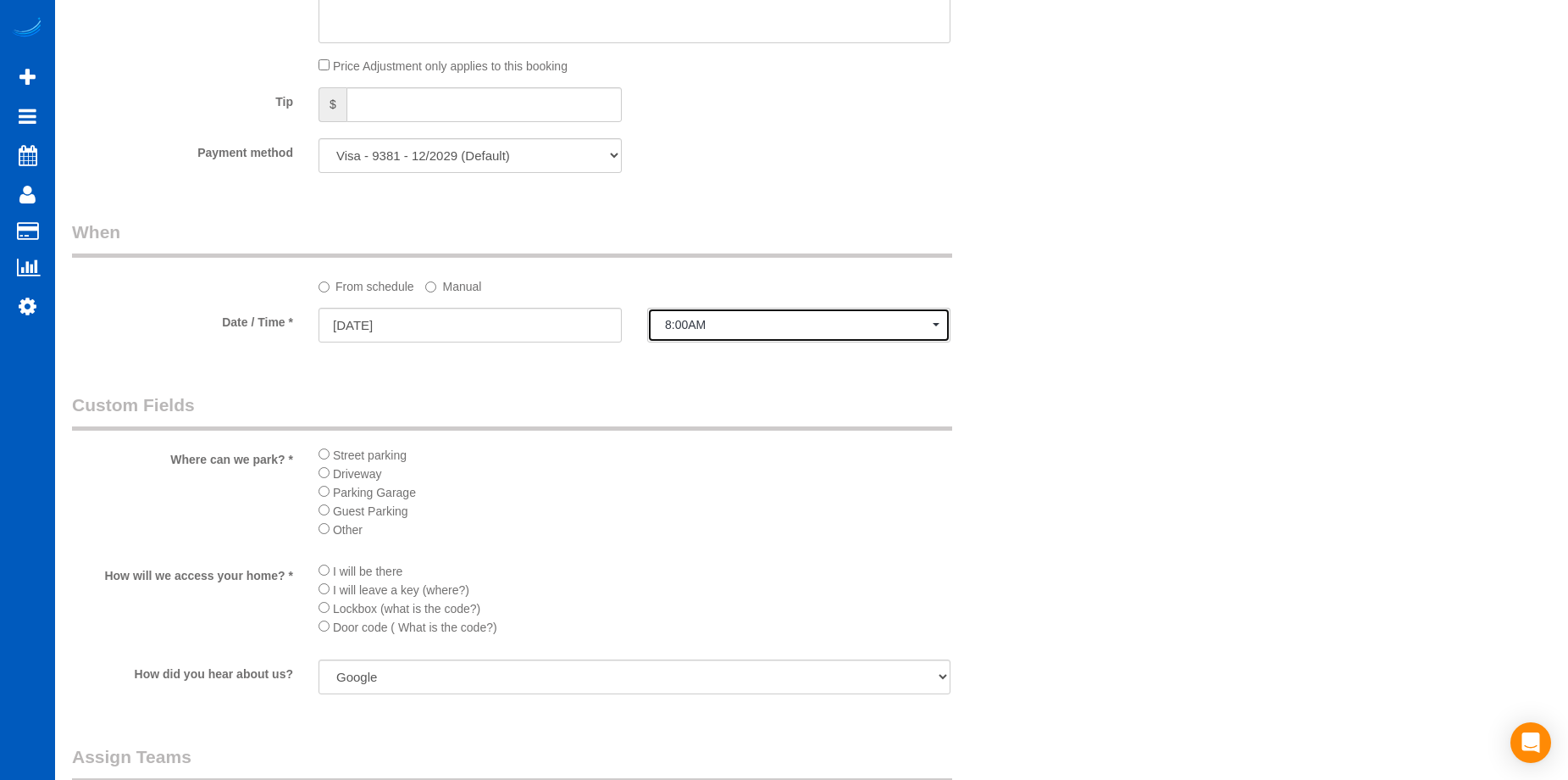
click at [774, 333] on button "8:00AM" at bounding box center [799, 325] width 303 height 34
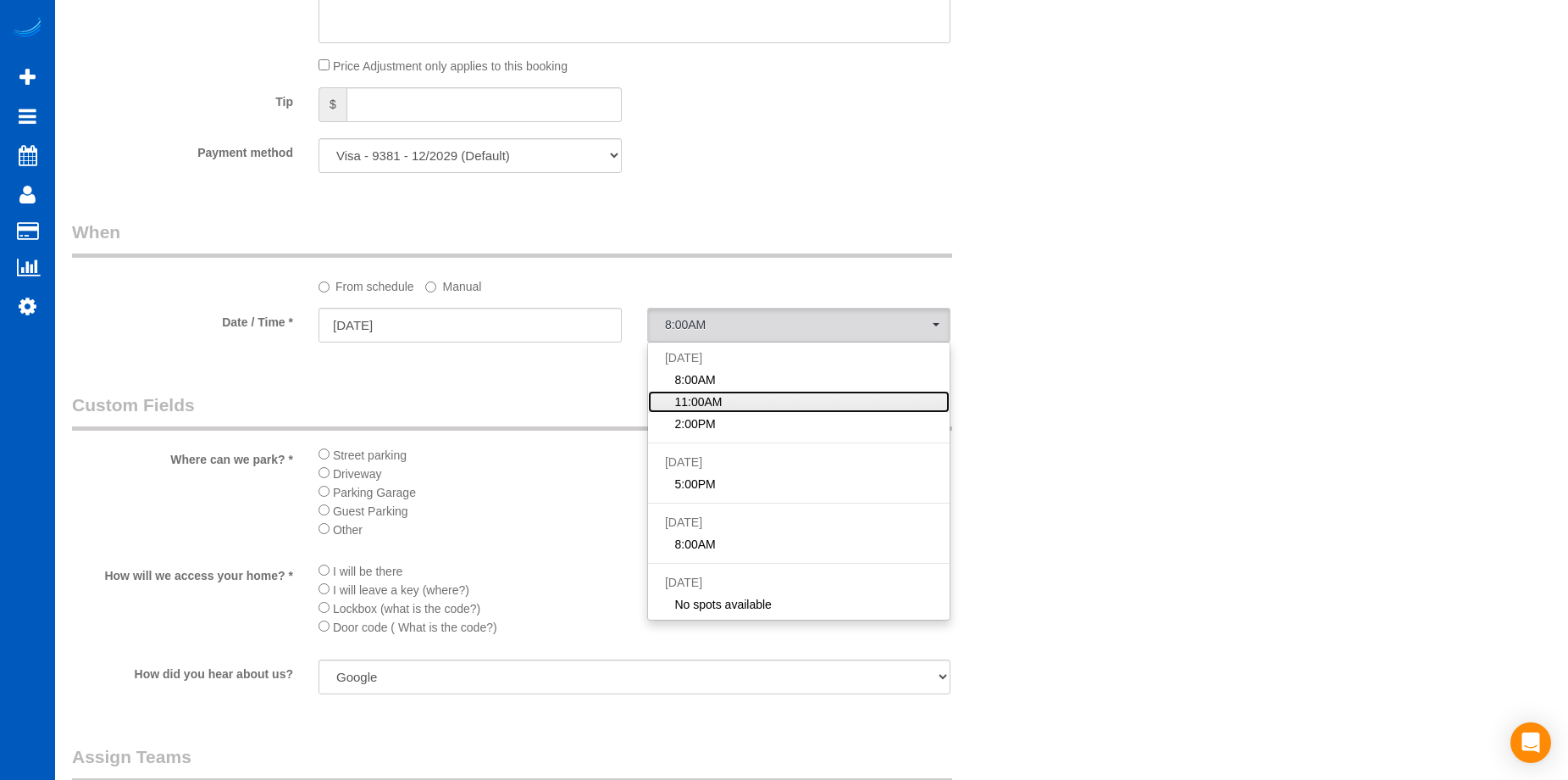
click at [751, 392] on link "11:00AM" at bounding box center [799, 402] width 301 height 22
select select "spot2"
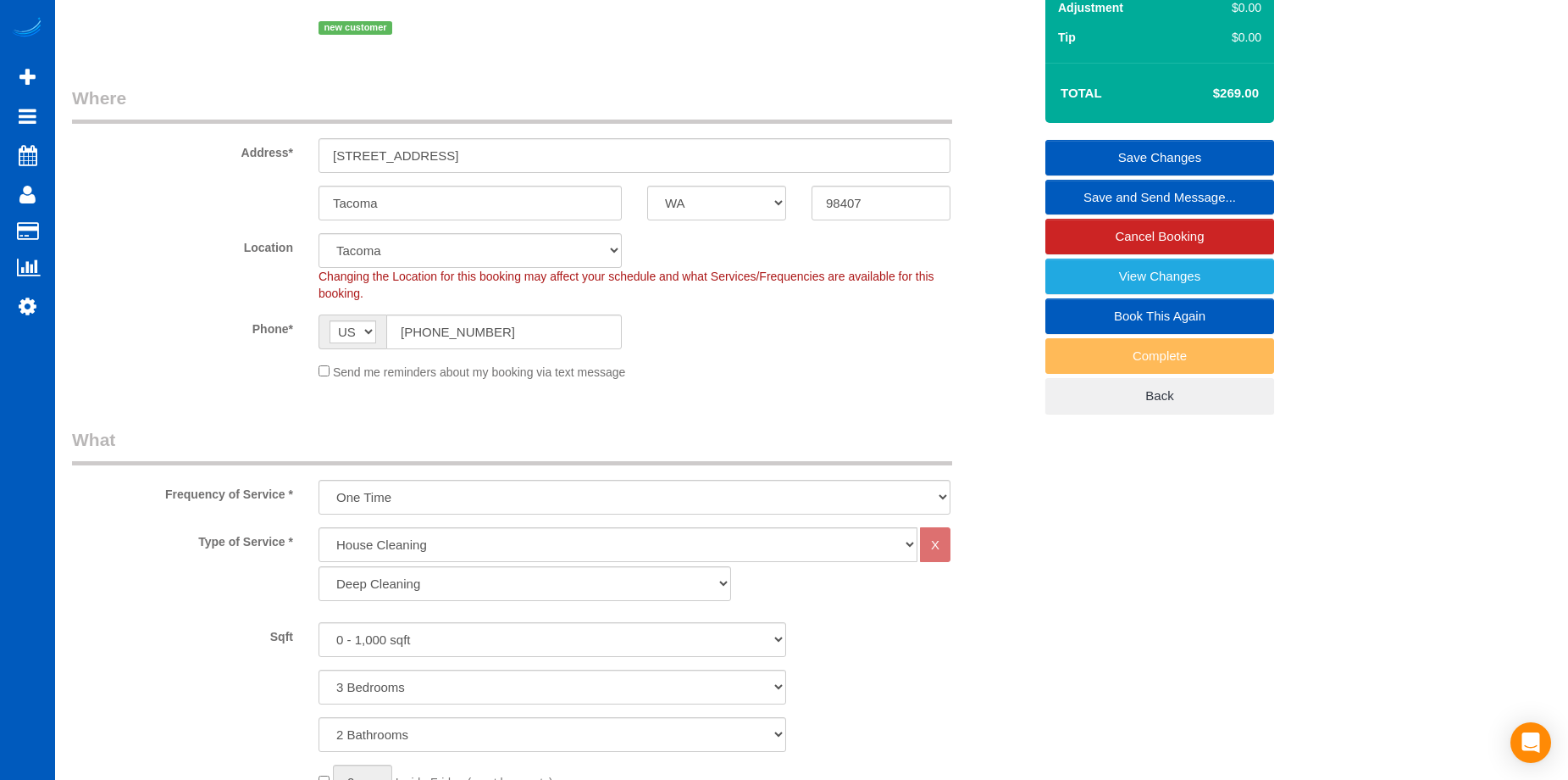
scroll to position [85, 0]
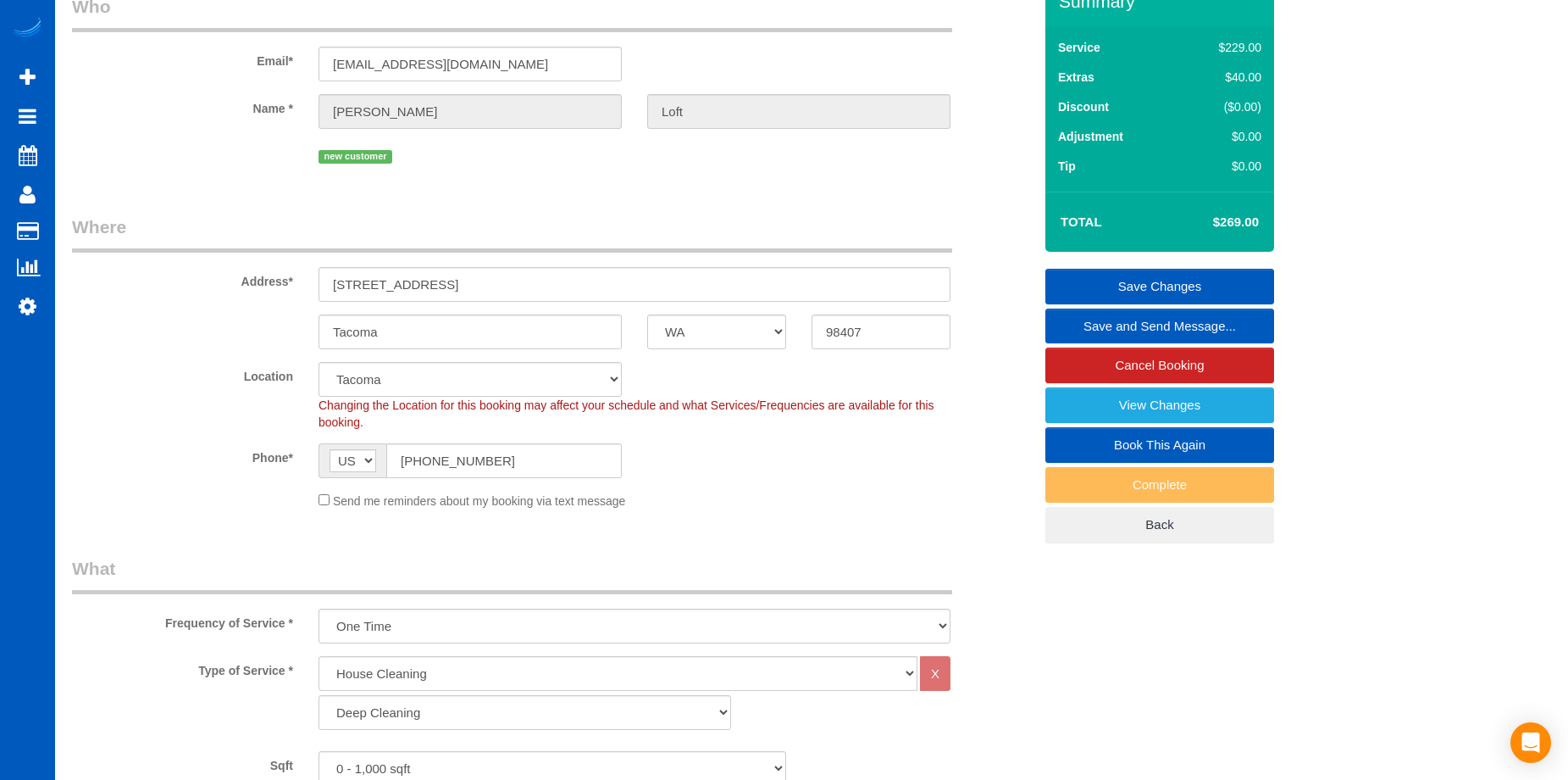
click at [1116, 281] on link "Save Changes" at bounding box center [1159, 286] width 228 height 35
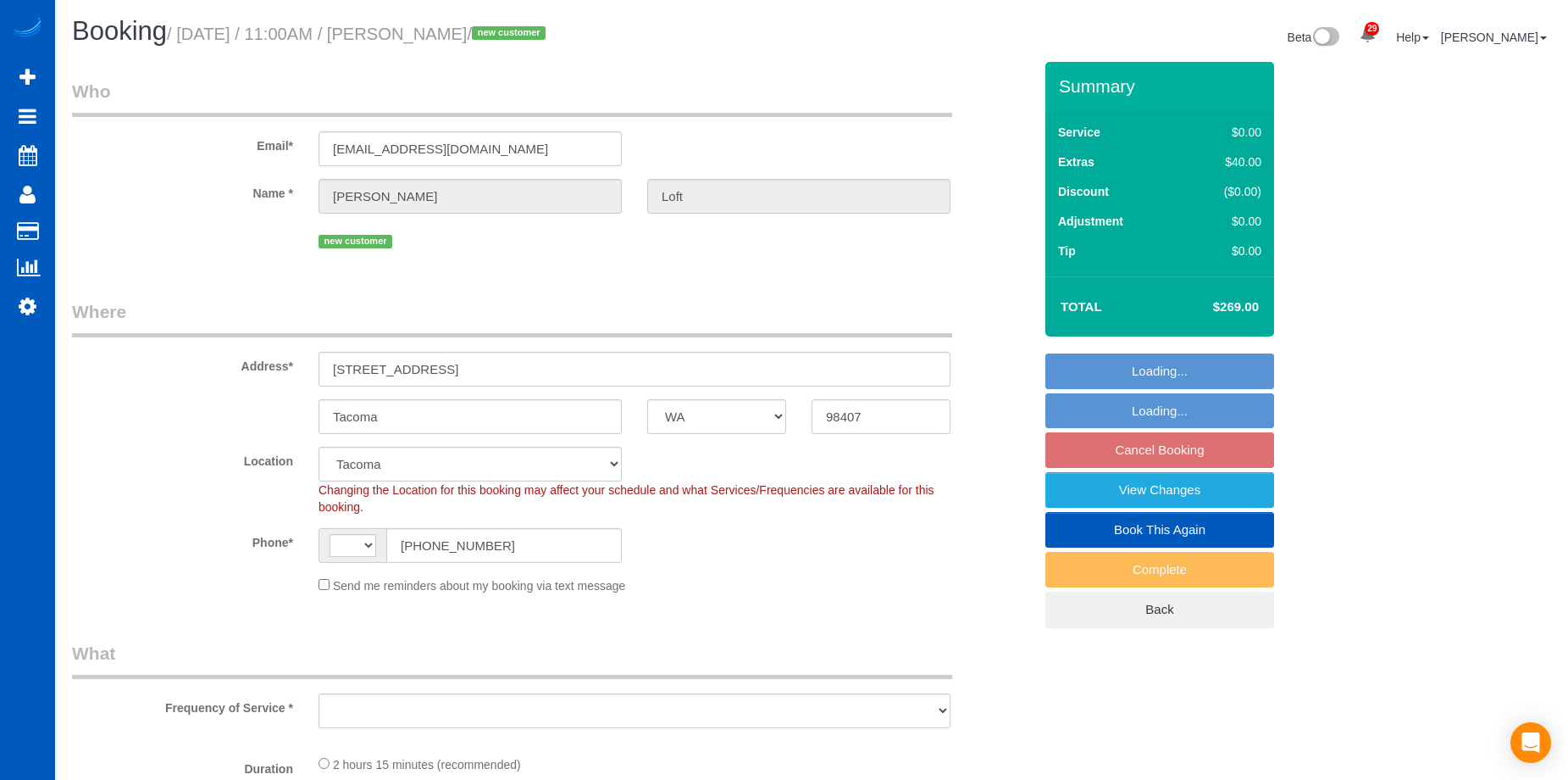
select select "WA"
select select "spot2"
select select "number:8"
select select "string:[GEOGRAPHIC_DATA]"
select select "199"
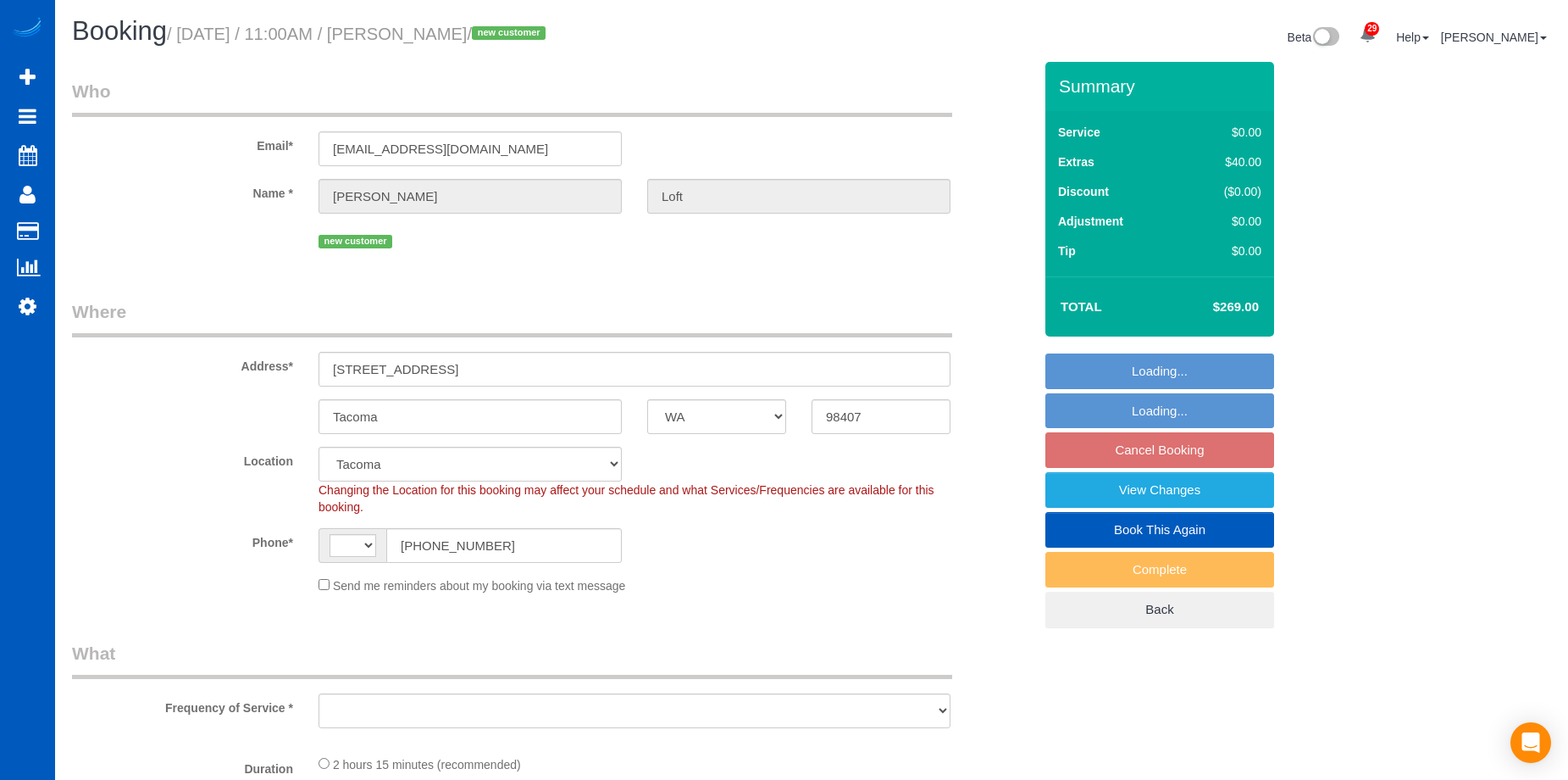
select select "3"
select select "2"
select select "object:1122"
select select "3"
select select "2"
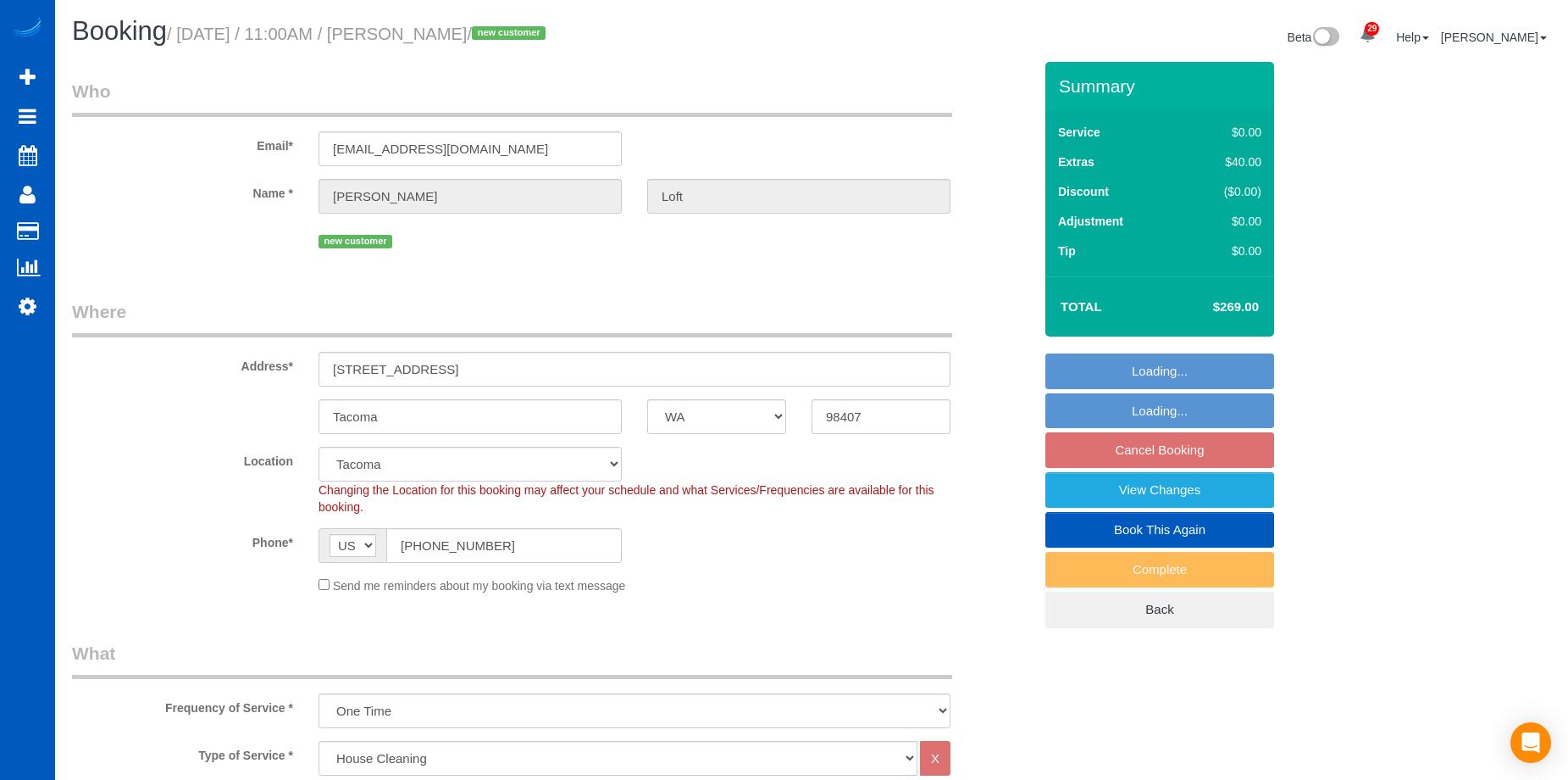
scroll to position [339, 0]
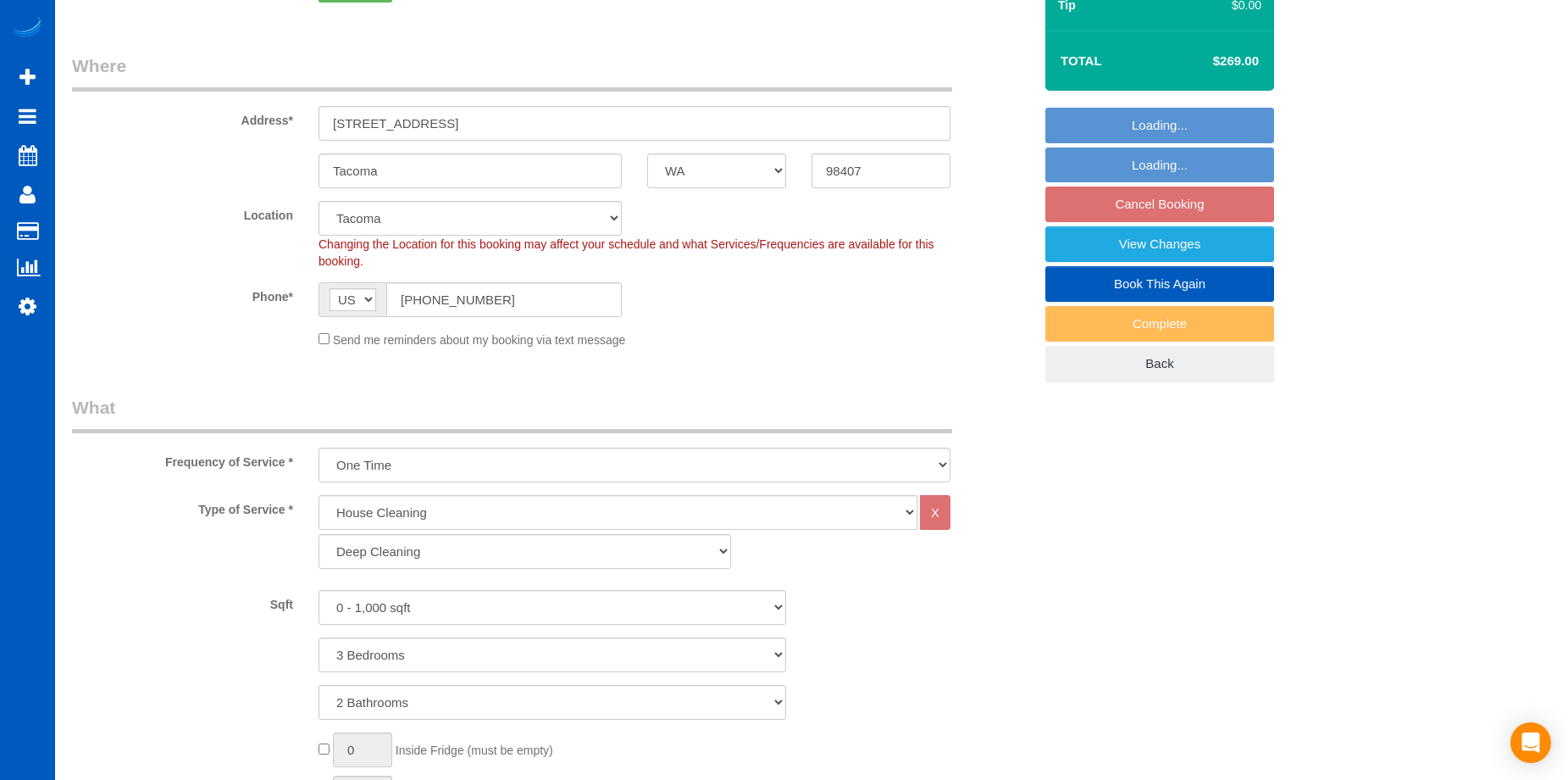
select select "object:1211"
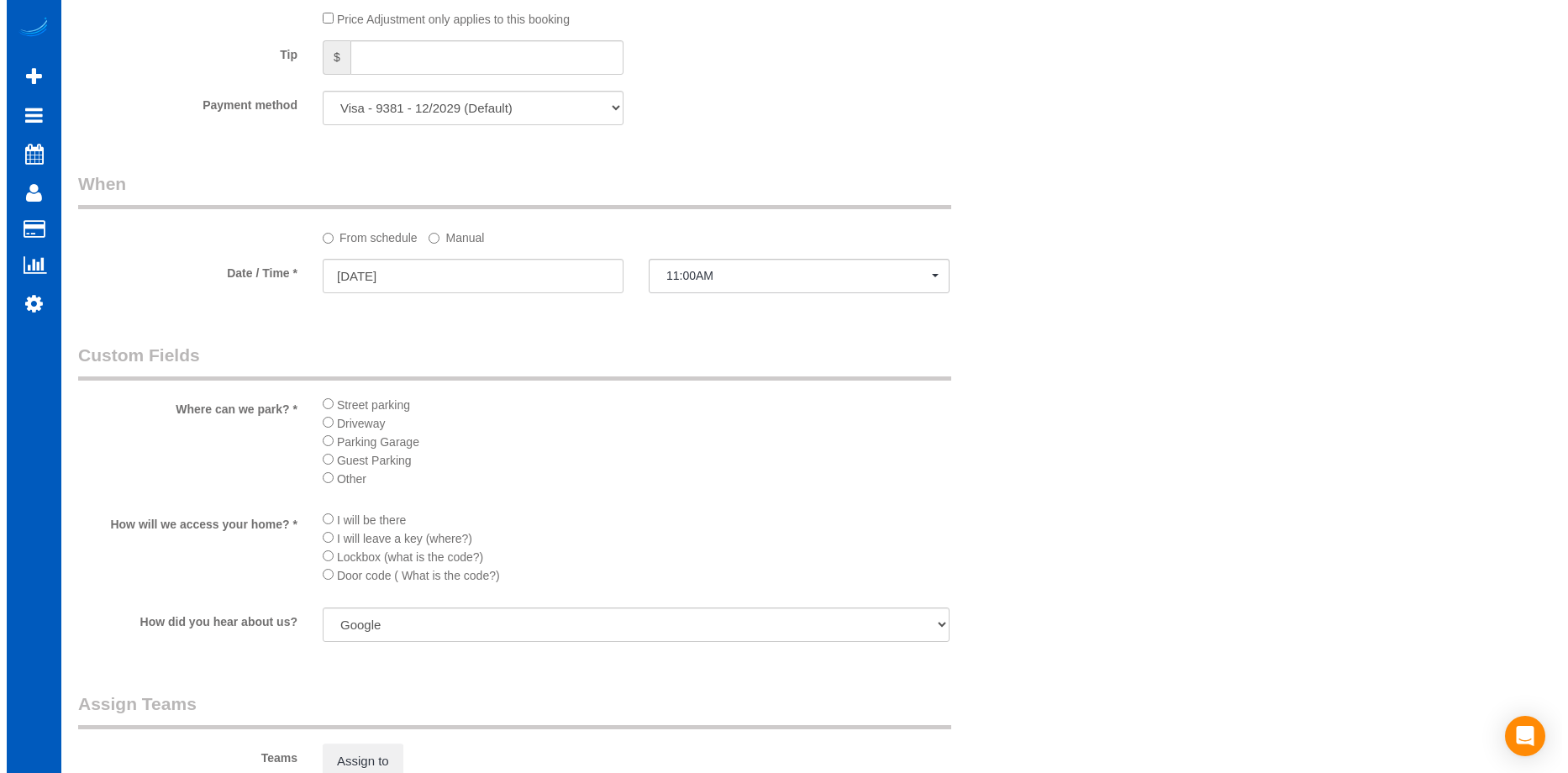
scroll to position [1764, 0]
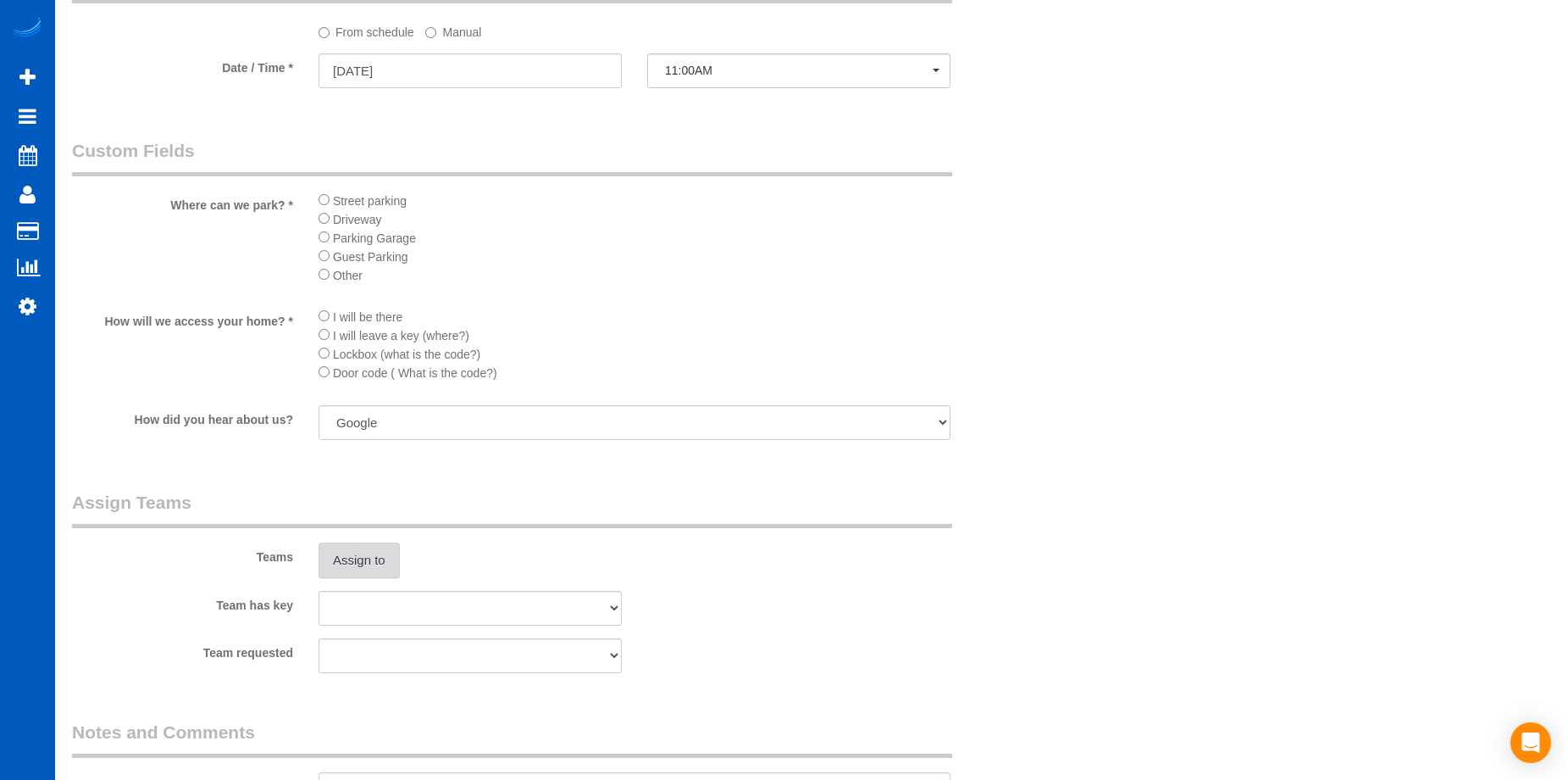
click at [377, 555] on button "Assign to" at bounding box center [359, 559] width 82 height 35
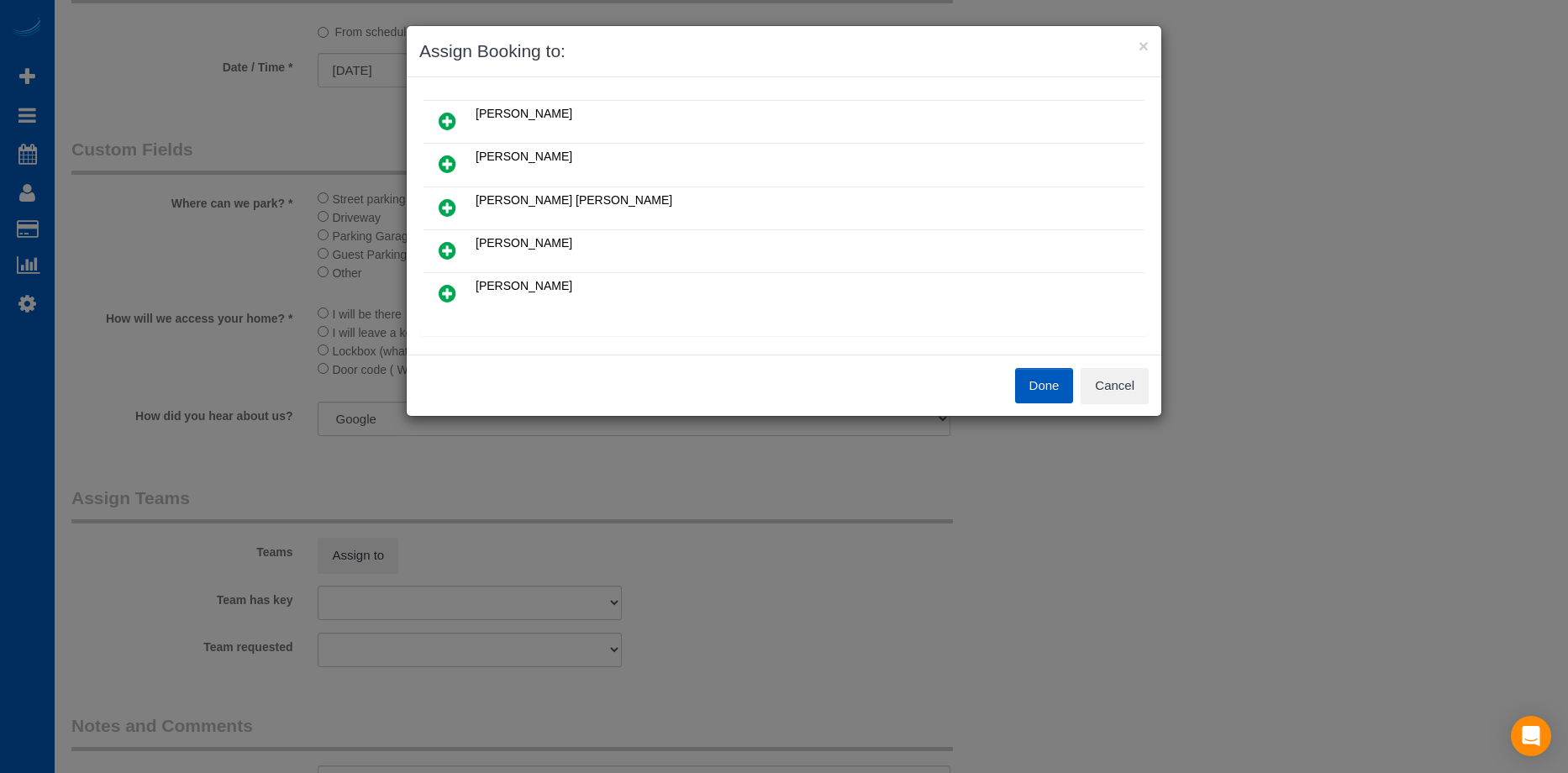
scroll to position [84, 0]
click at [447, 160] on icon at bounding box center [447, 163] width 18 height 20
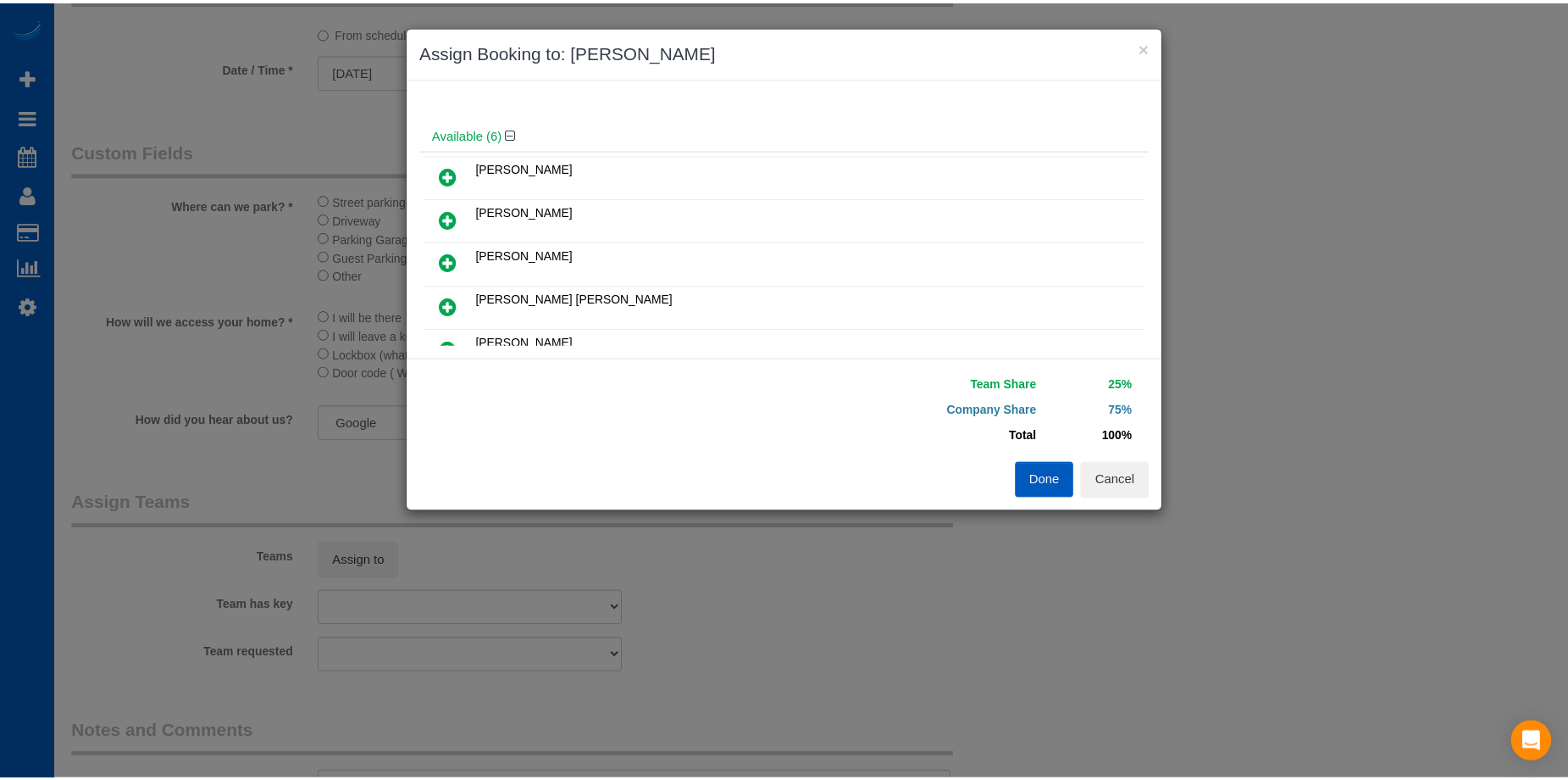
scroll to position [40, 0]
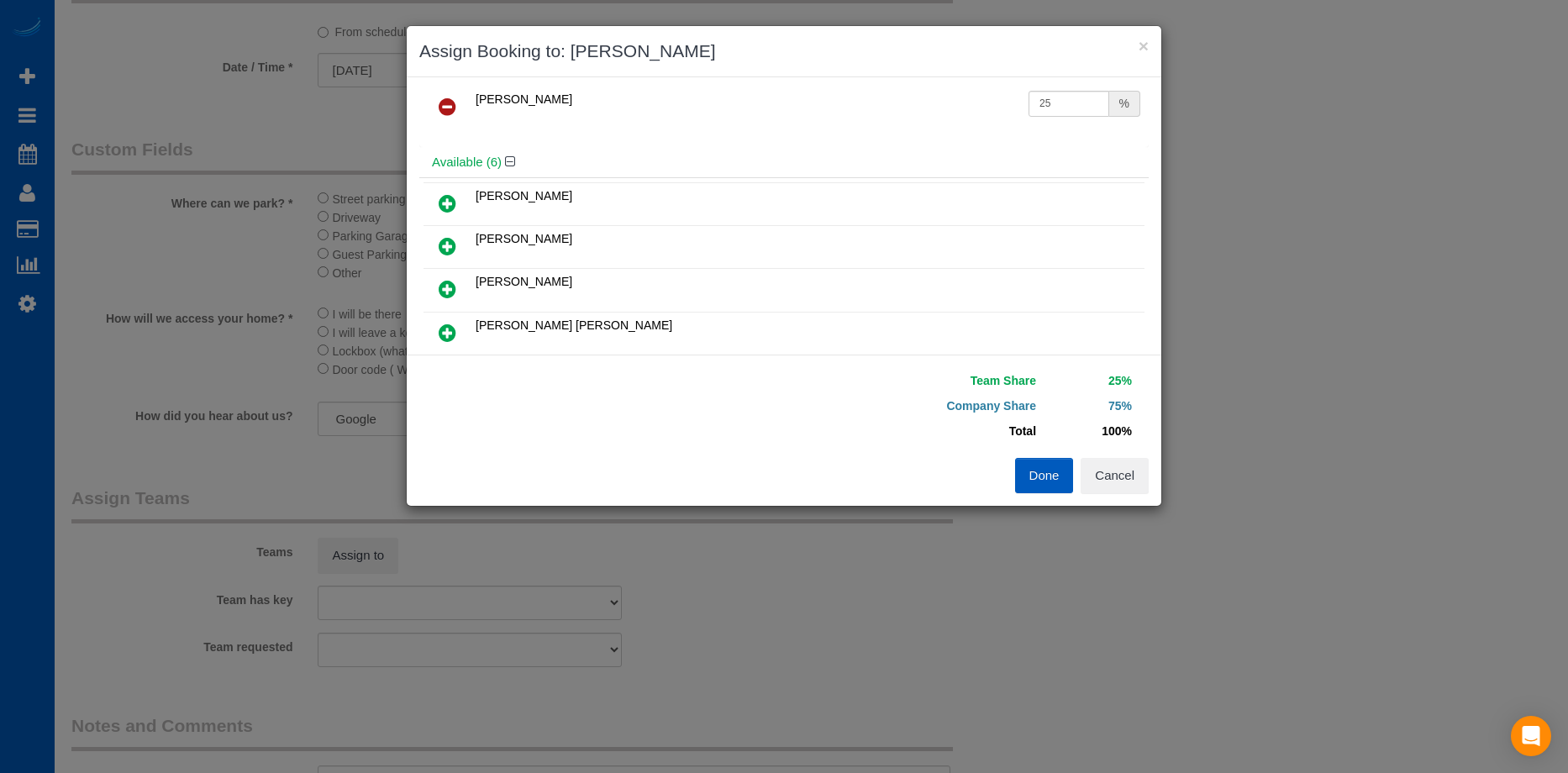
click at [453, 328] on icon at bounding box center [447, 333] width 18 height 20
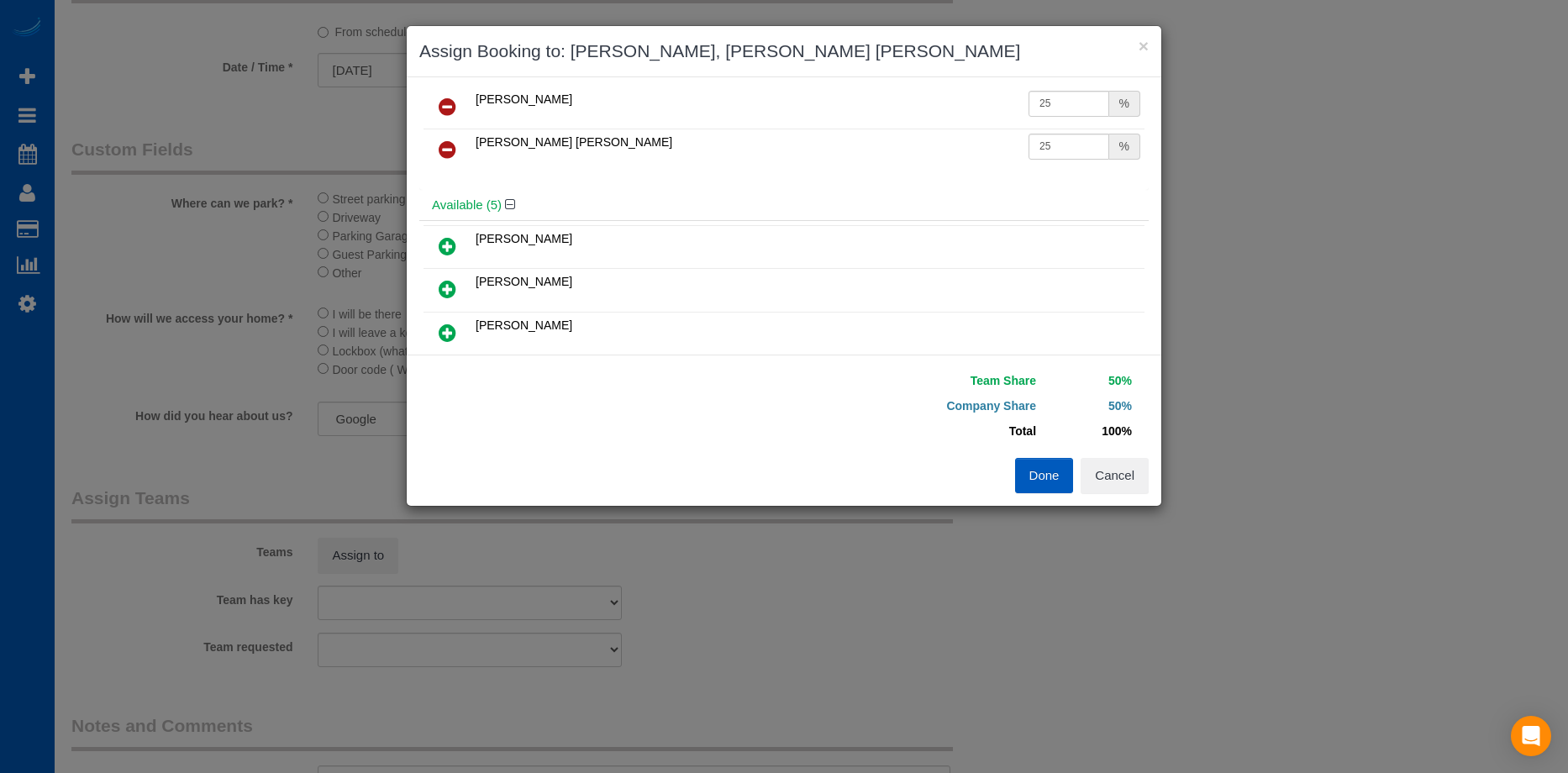
click at [1044, 479] on button "Done" at bounding box center [1044, 475] width 59 height 35
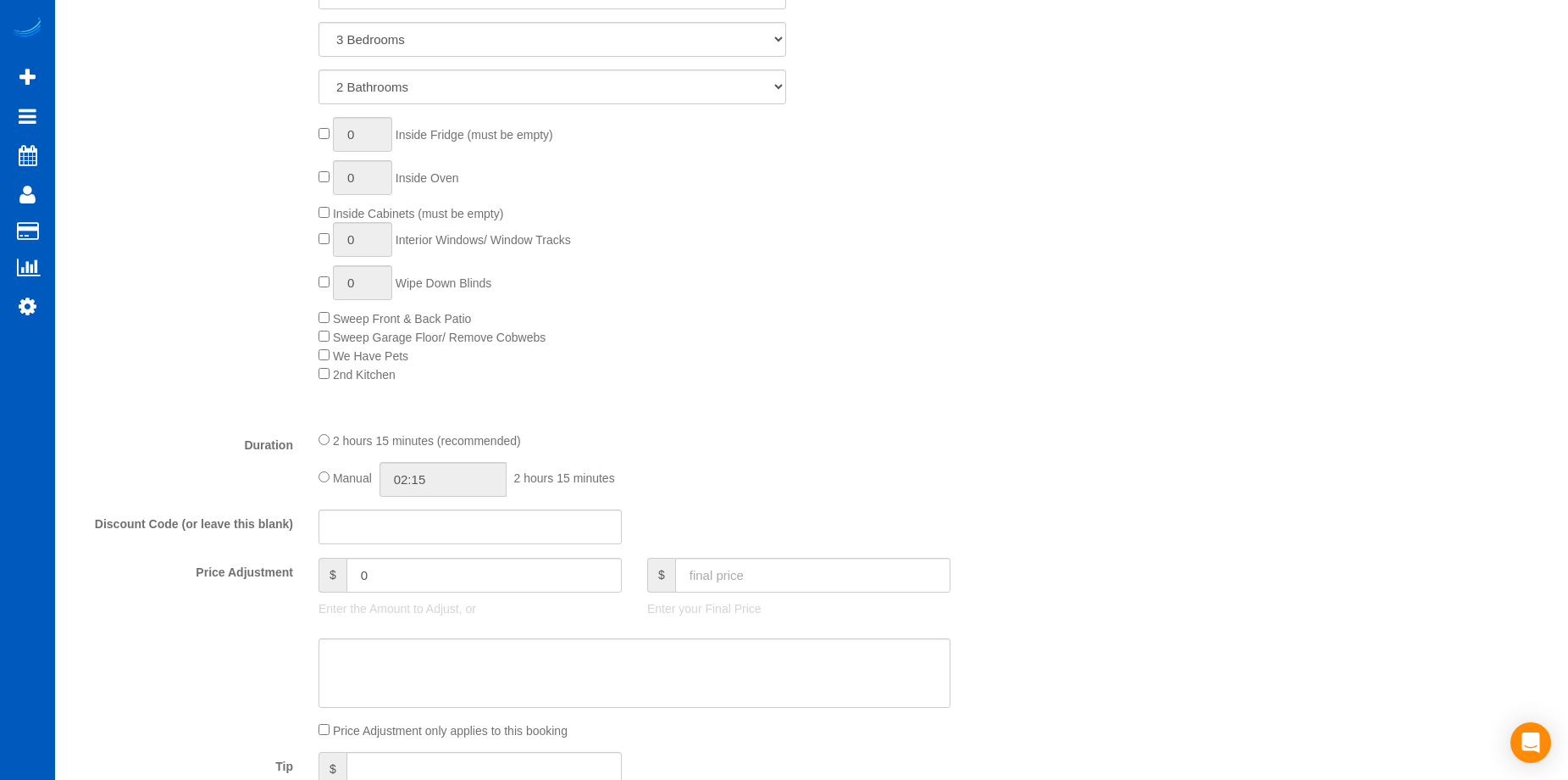
scroll to position [1017, 0]
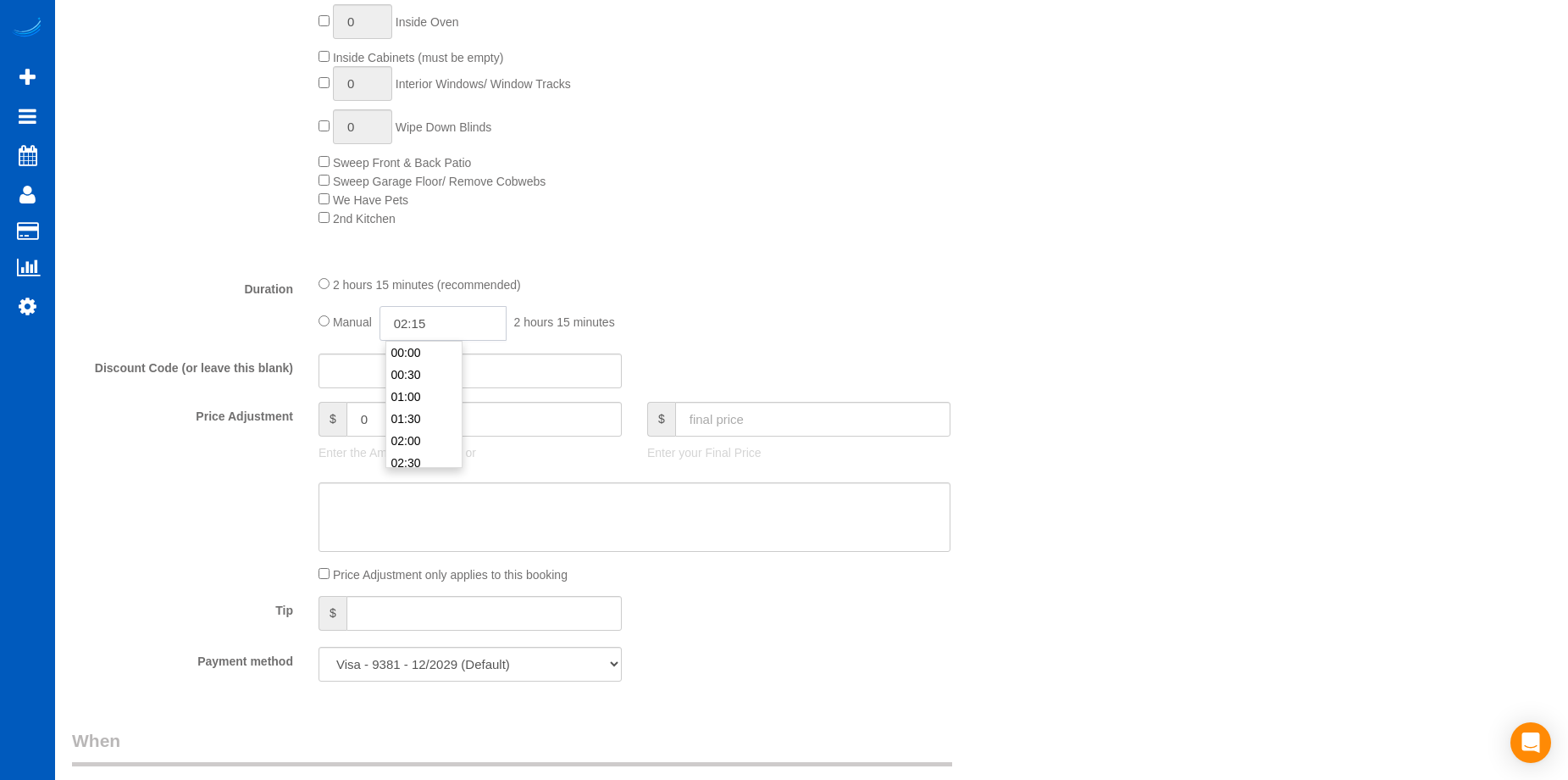
click at [410, 318] on input "02:15" at bounding box center [443, 323] width 127 height 34
type input "03:00"
click at [422, 396] on li "03:00" at bounding box center [424, 400] width 76 height 22
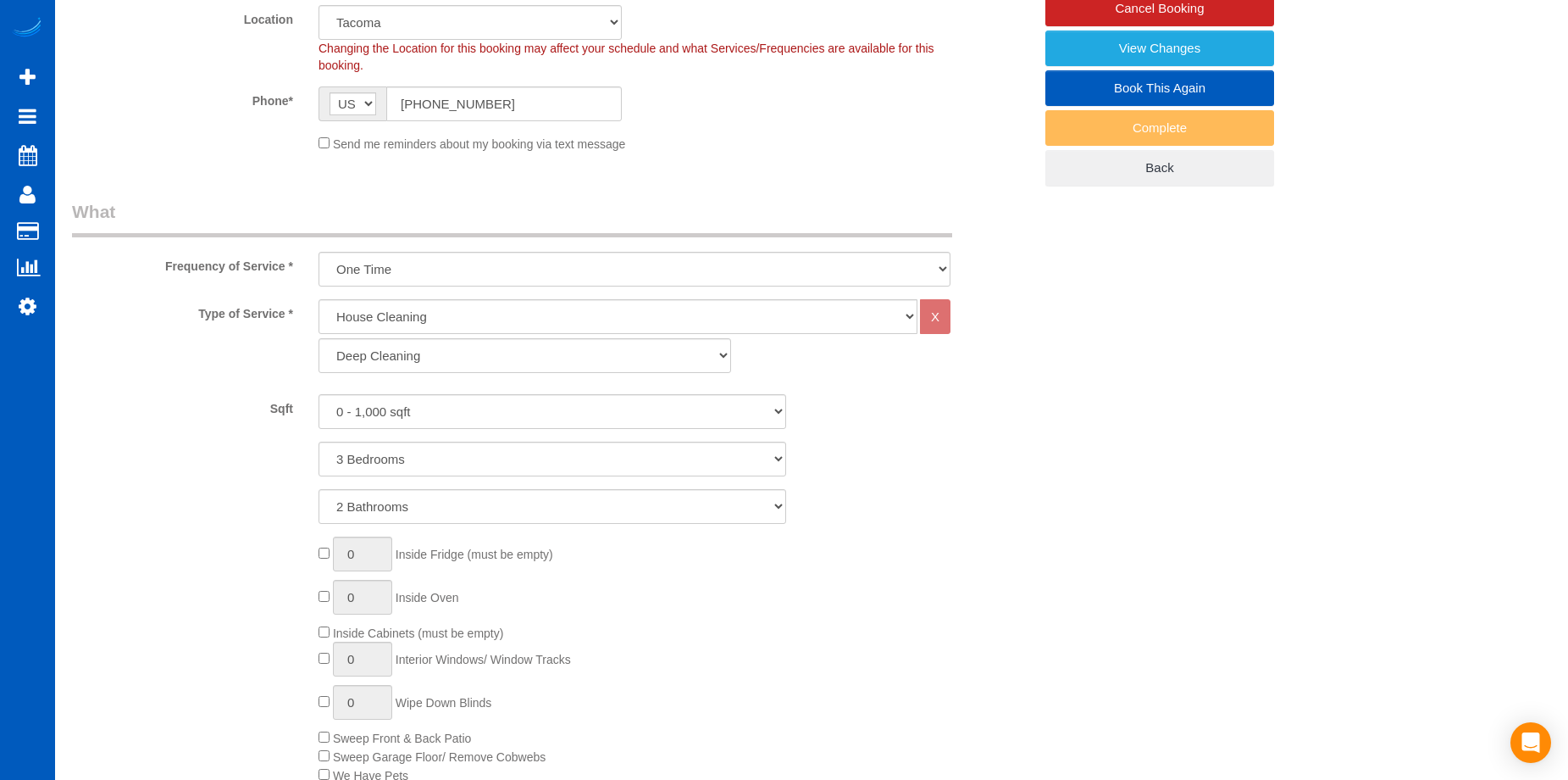
select select "spot9"
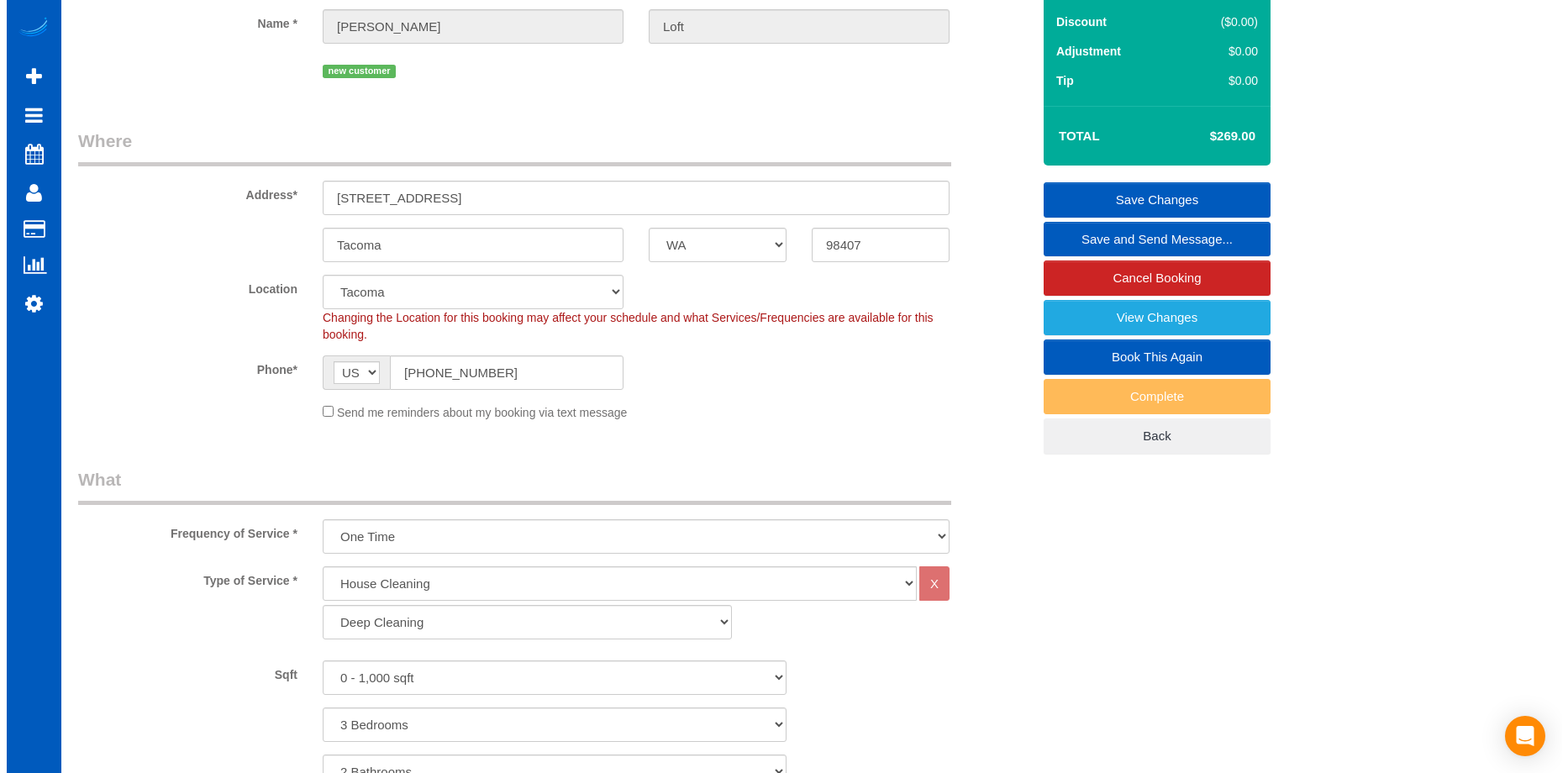
scroll to position [0, 0]
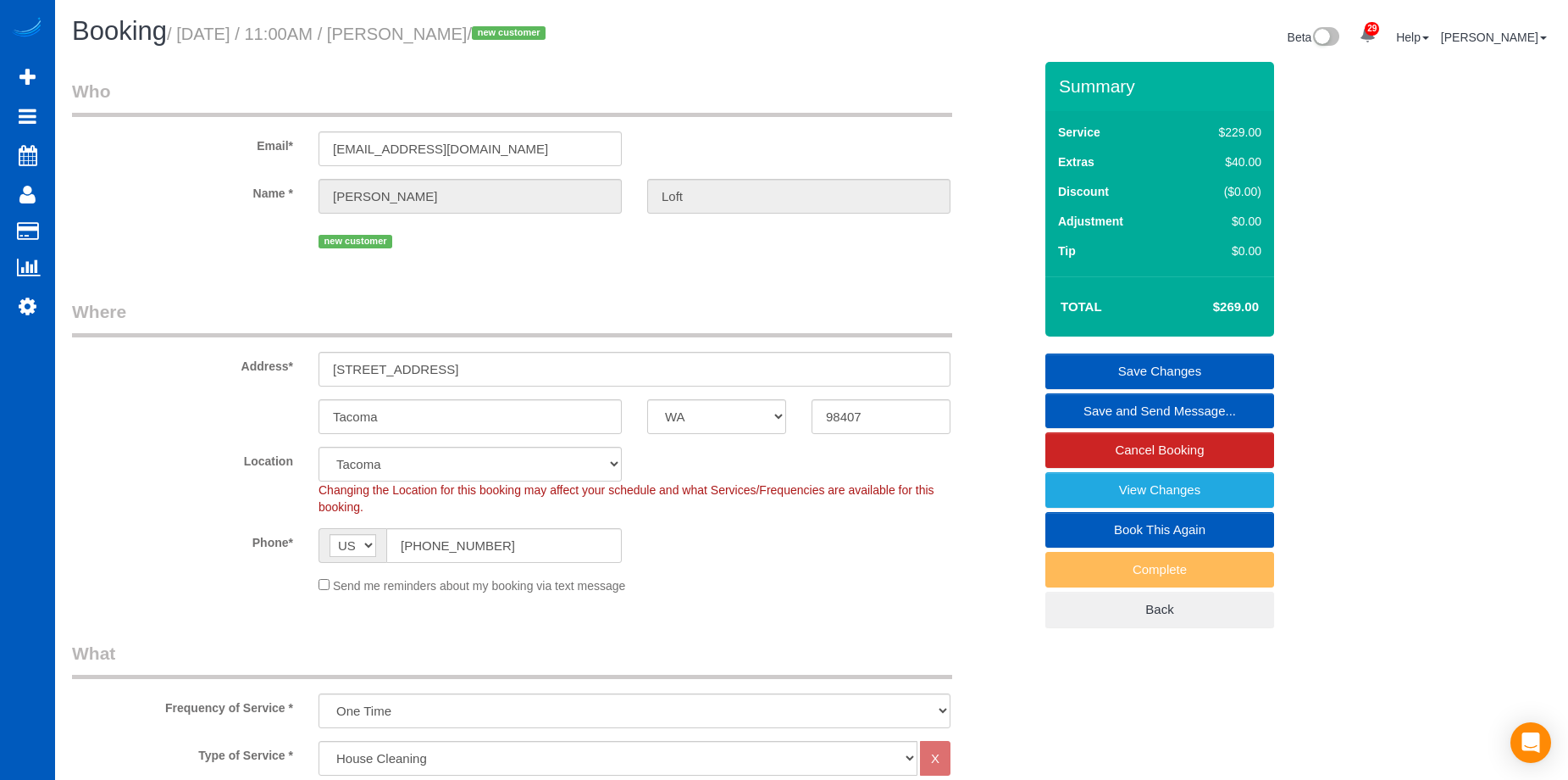
click at [1133, 371] on link "Save Changes" at bounding box center [1159, 370] width 228 height 35
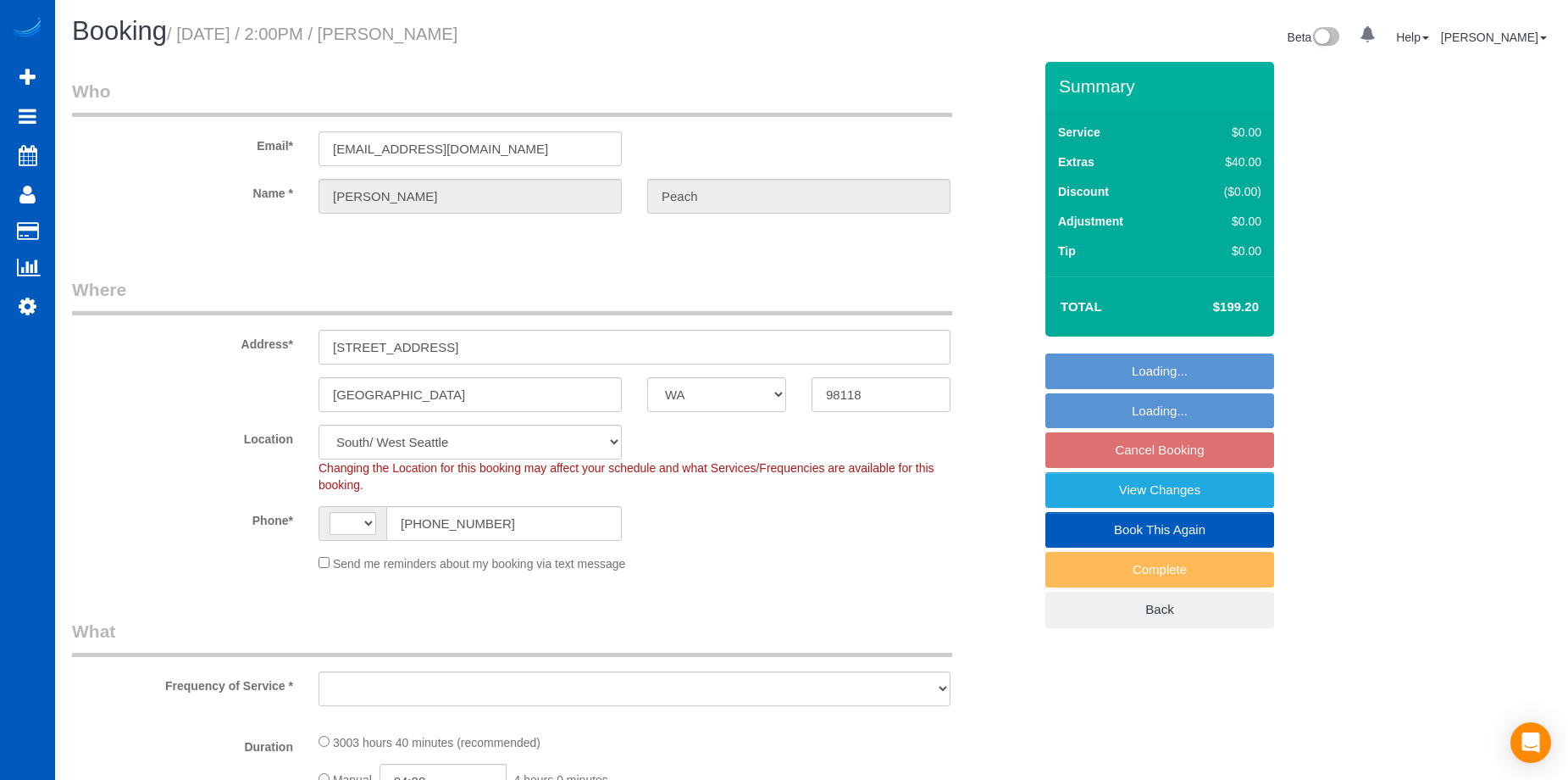
select select "WA"
select select "string:[GEOGRAPHIC_DATA]"
select select "object:965"
select select "string:fspay-caa4f9e7-3c5c-4ebb-ade3-b39ae859e4f5"
select select "spot3"
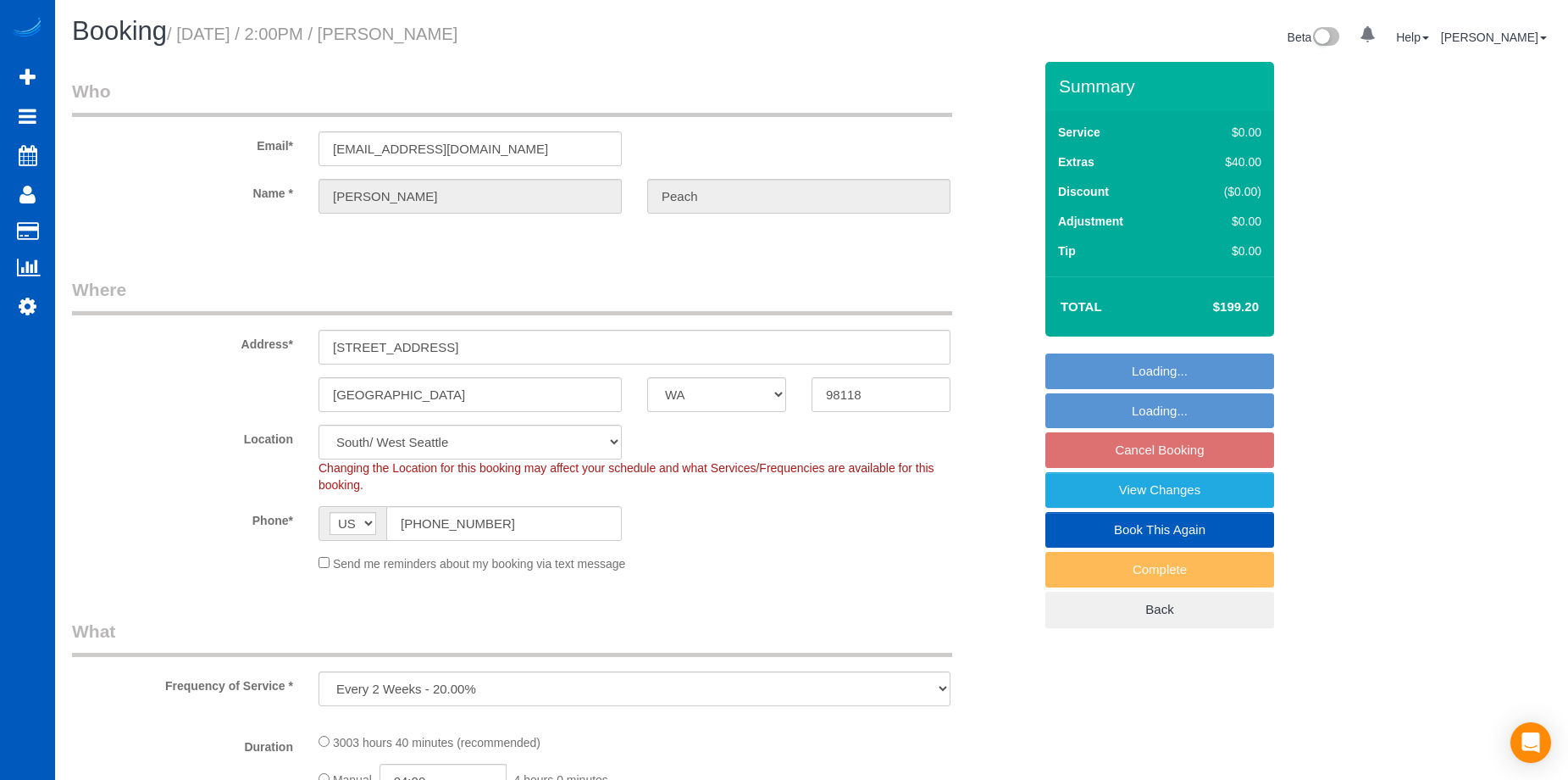
select select "object:1058"
select select "1501"
select select "3"
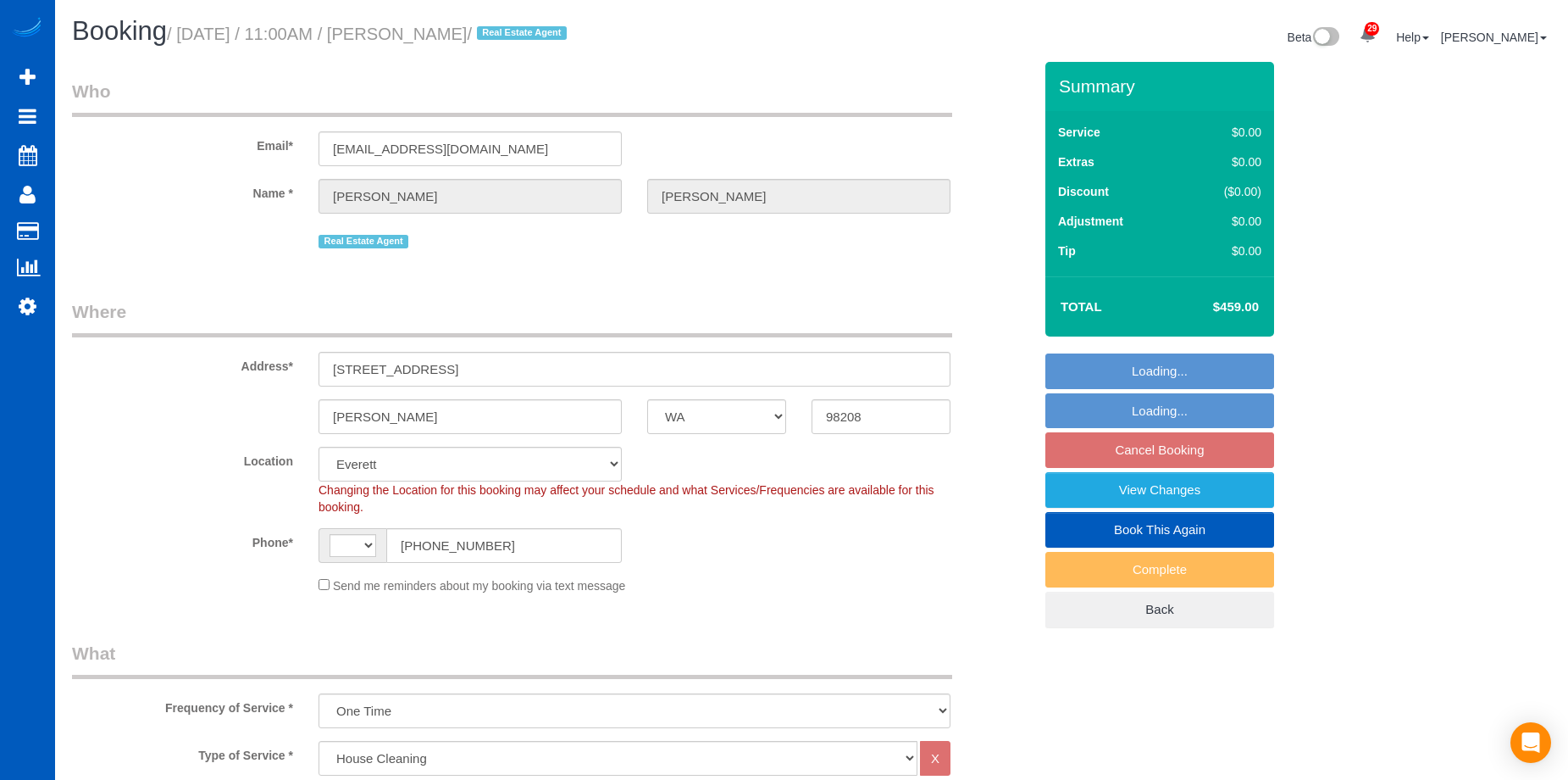
select select "WA"
select select "199"
select select "string:fspay-7bca4e92-7077-4ed8-9db1-bb3fde504788"
select select "number:10"
select select "string:[GEOGRAPHIC_DATA]"
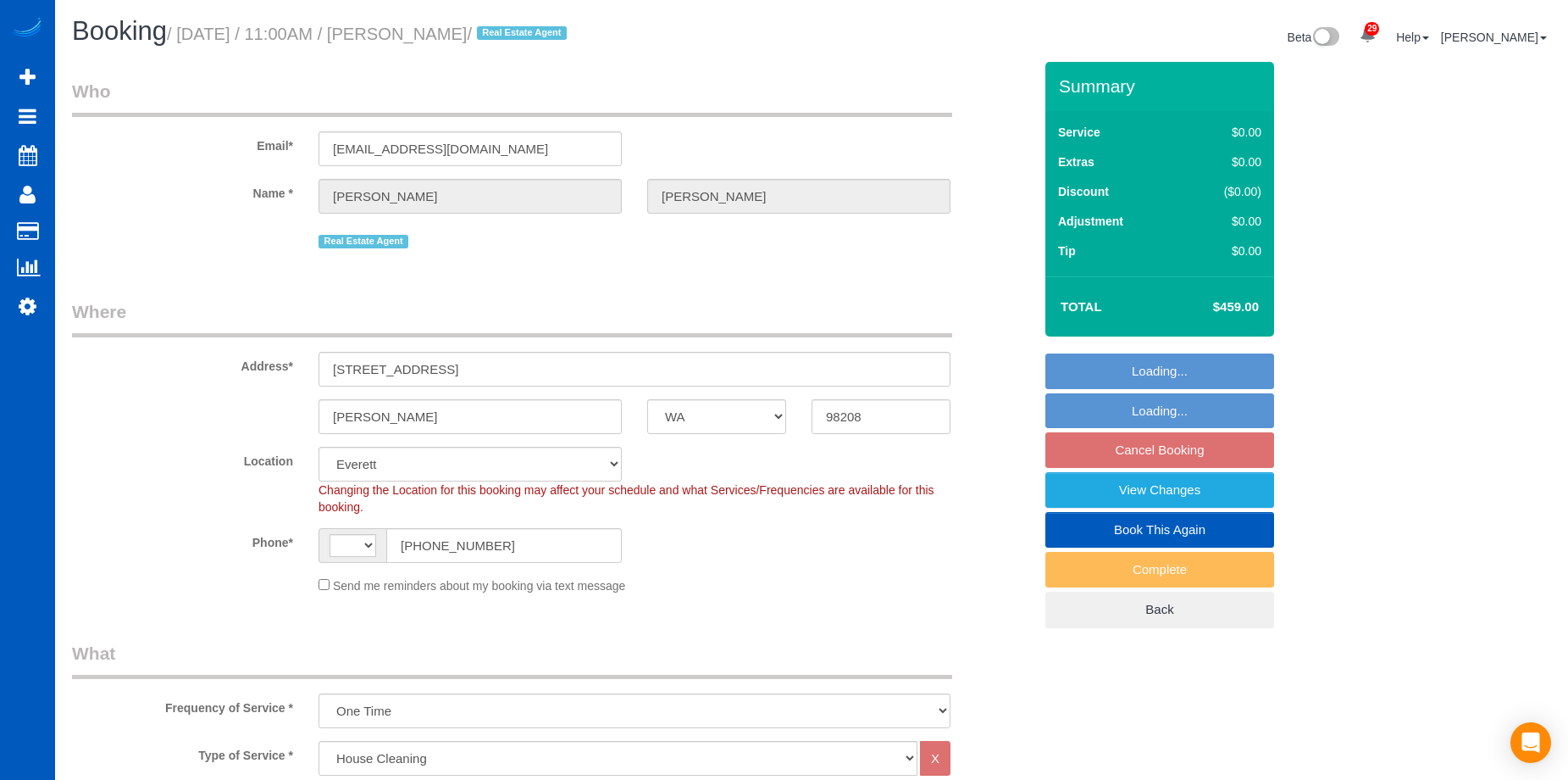
select select "1501"
select select "3"
select select "spot1"
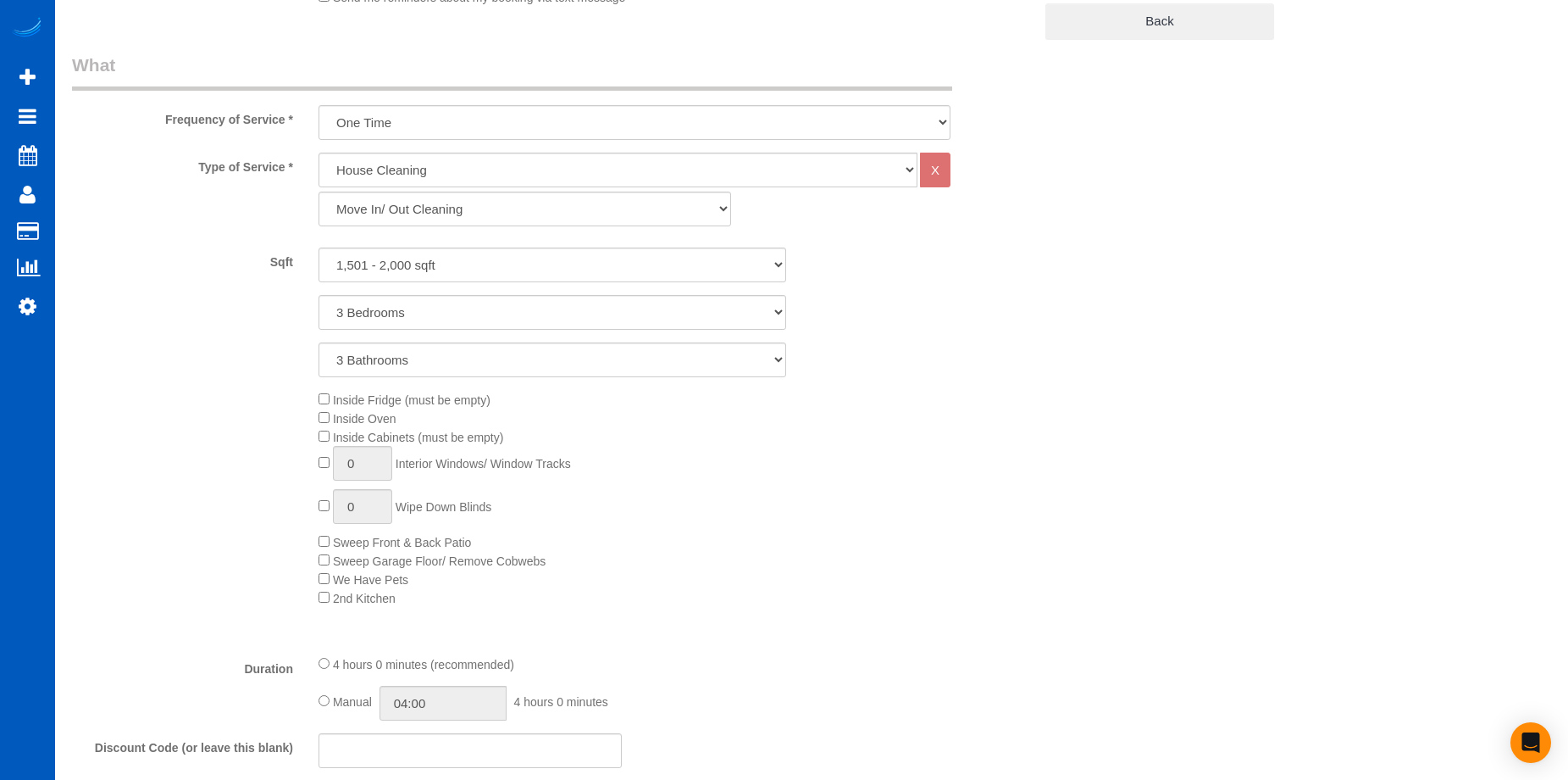
scroll to position [848, 0]
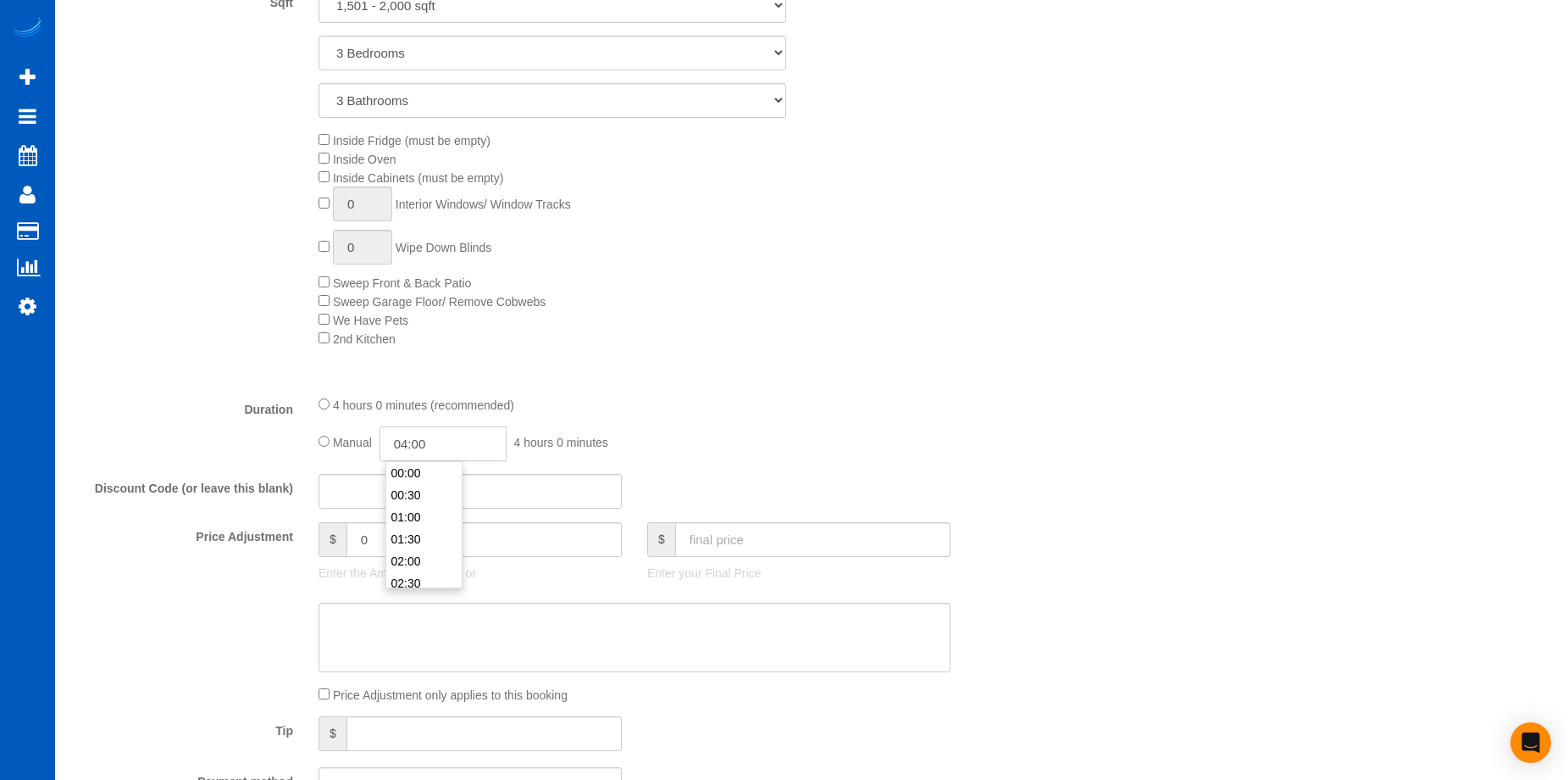
click at [474, 448] on input "04:00" at bounding box center [443, 443] width 127 height 34
type input "05:00"
click at [416, 533] on li "05:00" at bounding box center [424, 539] width 76 height 22
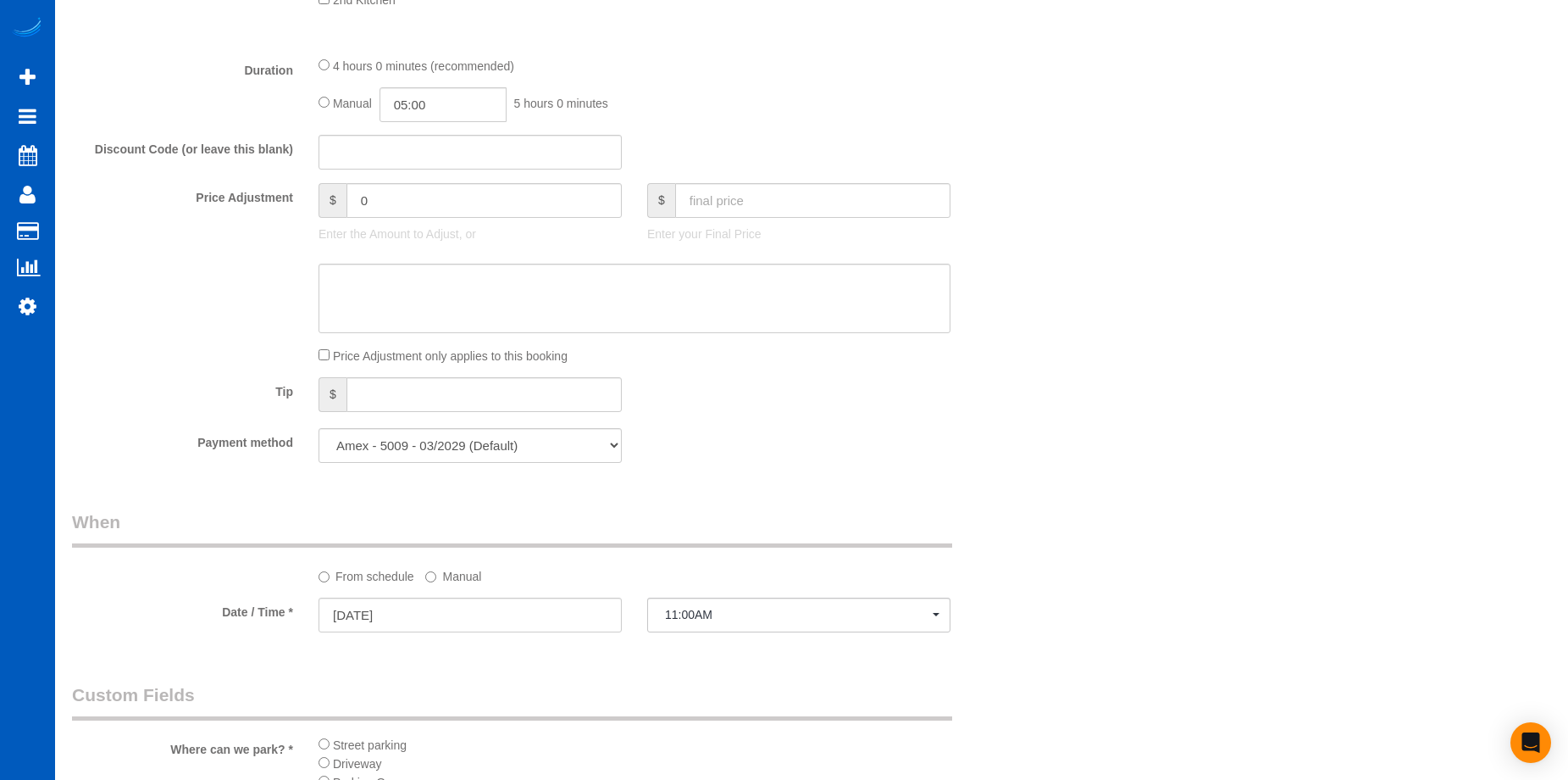
select select "spot16"
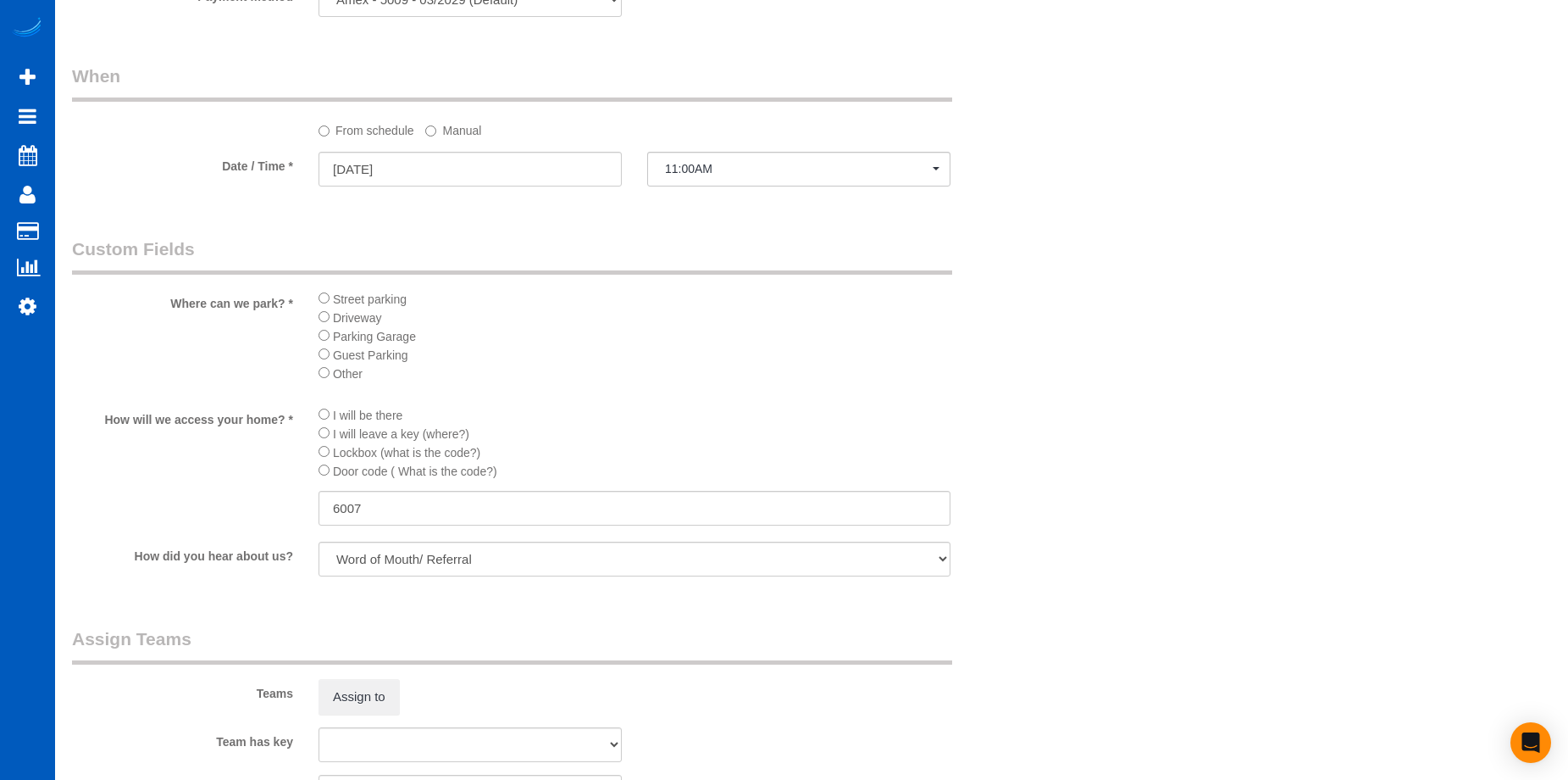
scroll to position [1865, 0]
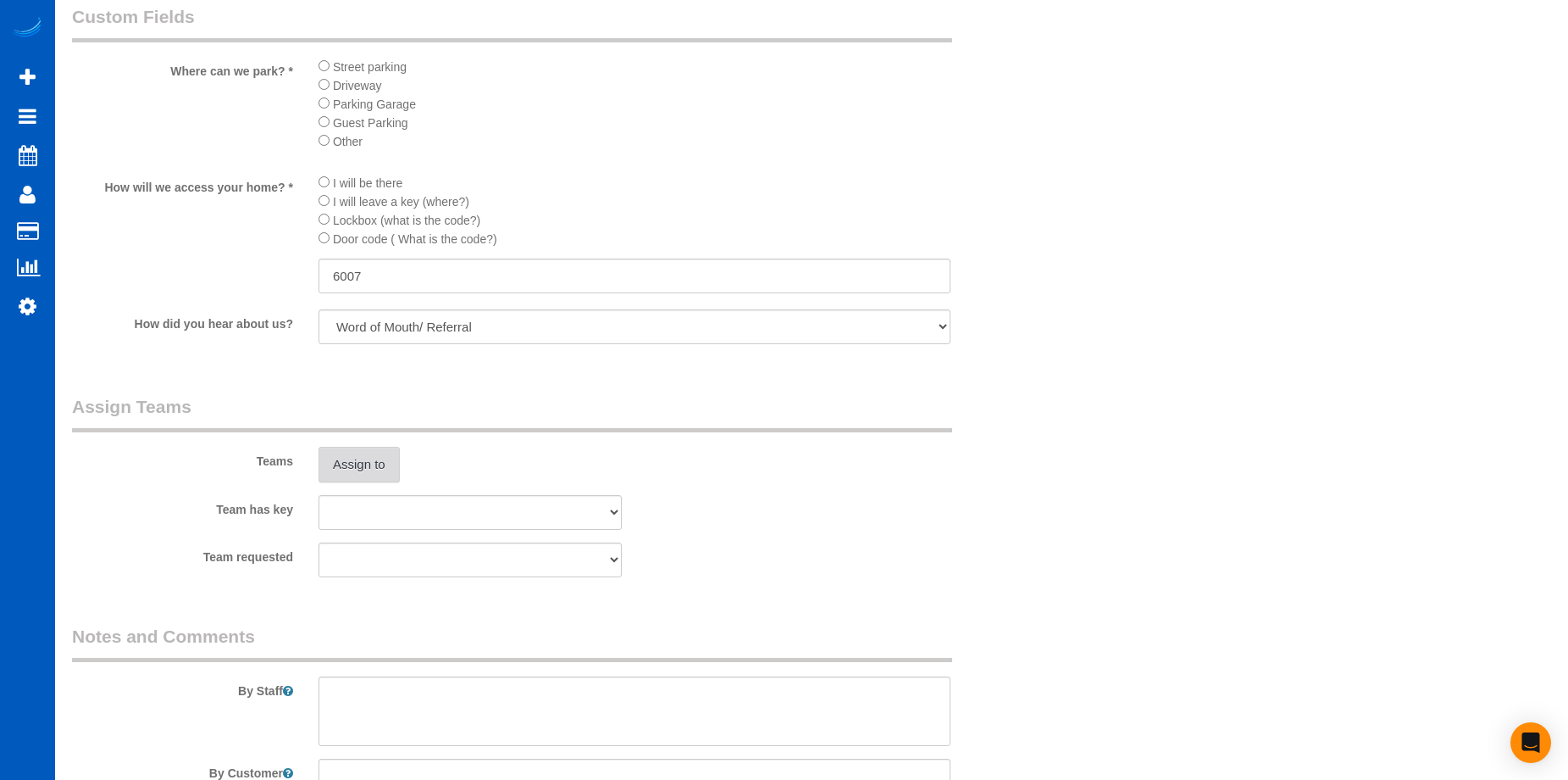
click at [374, 455] on button "Assign to" at bounding box center [359, 464] width 82 height 35
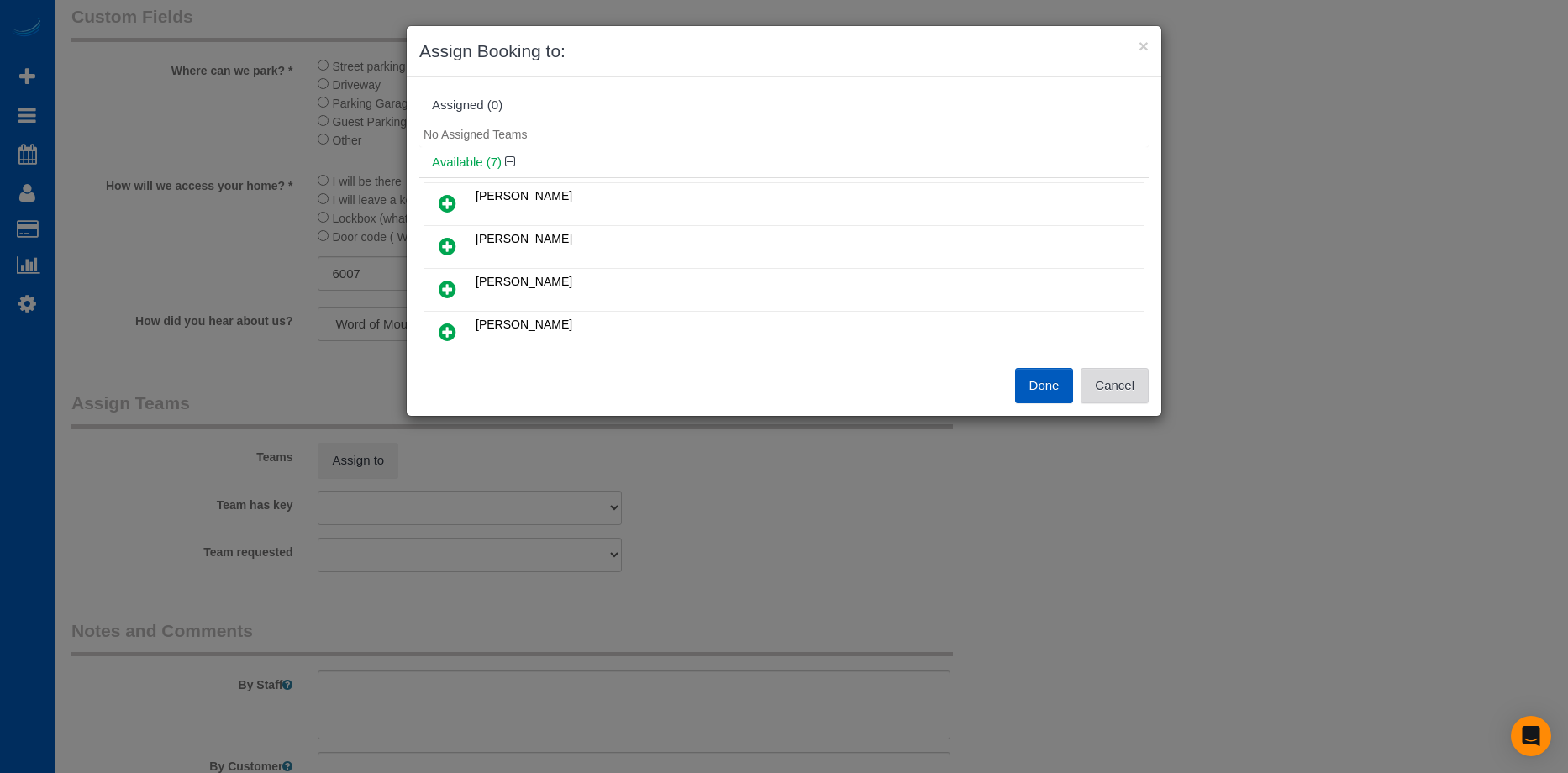
click at [1145, 395] on button "Cancel" at bounding box center [1115, 385] width 68 height 35
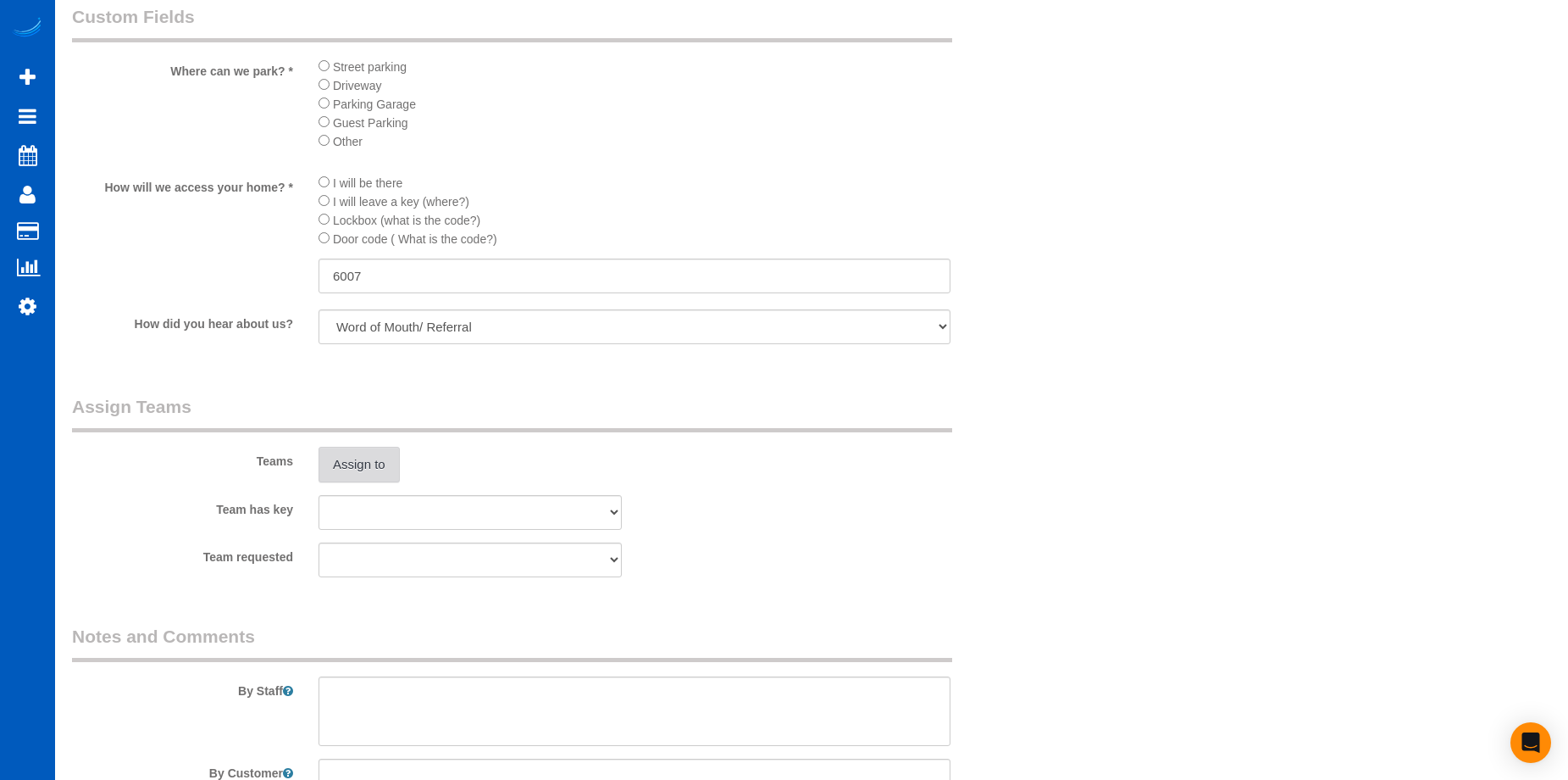
click at [343, 460] on button "Assign to" at bounding box center [359, 464] width 82 height 35
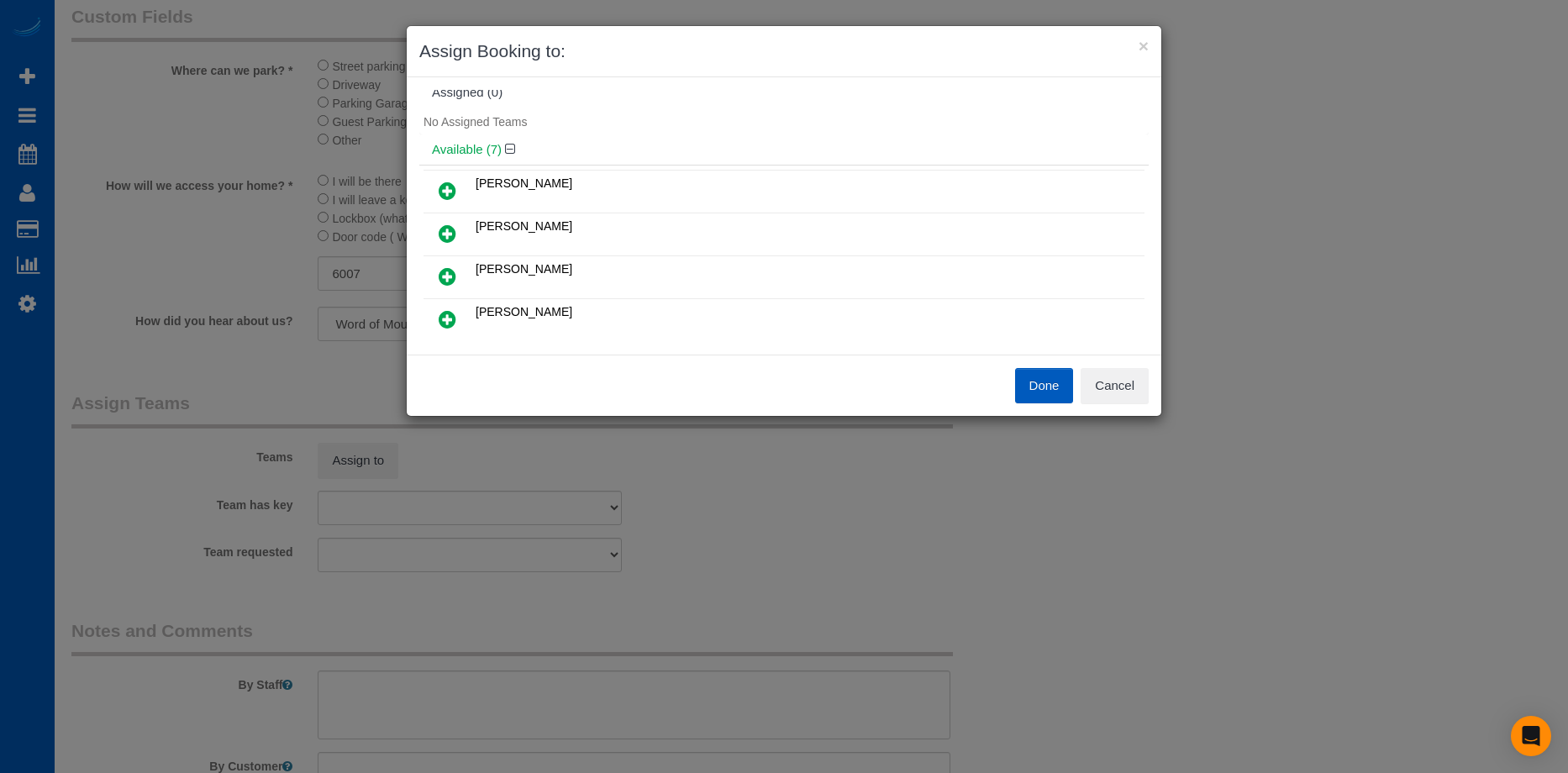
scroll to position [0, 0]
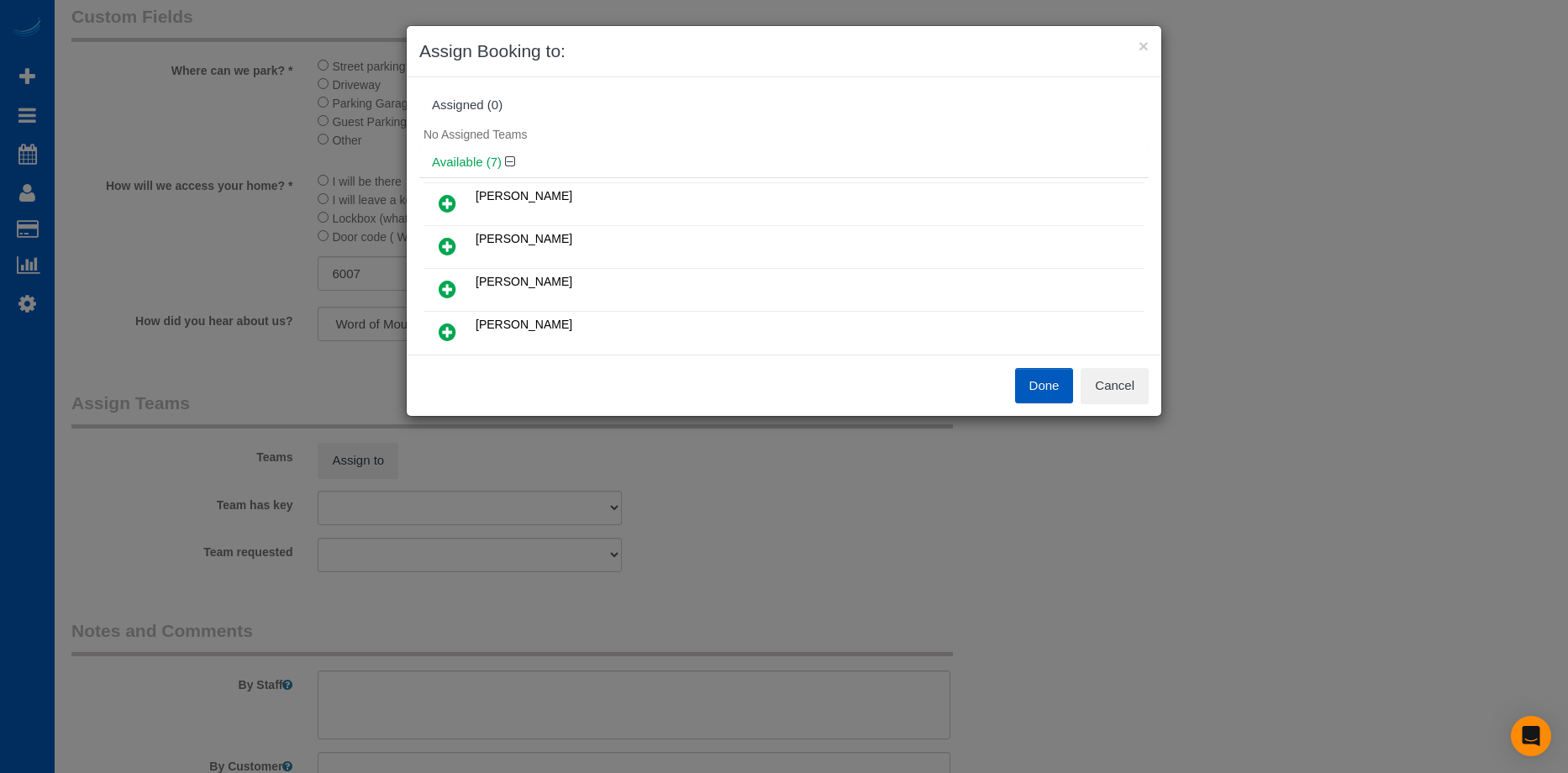
click at [449, 289] on icon at bounding box center [447, 289] width 18 height 20
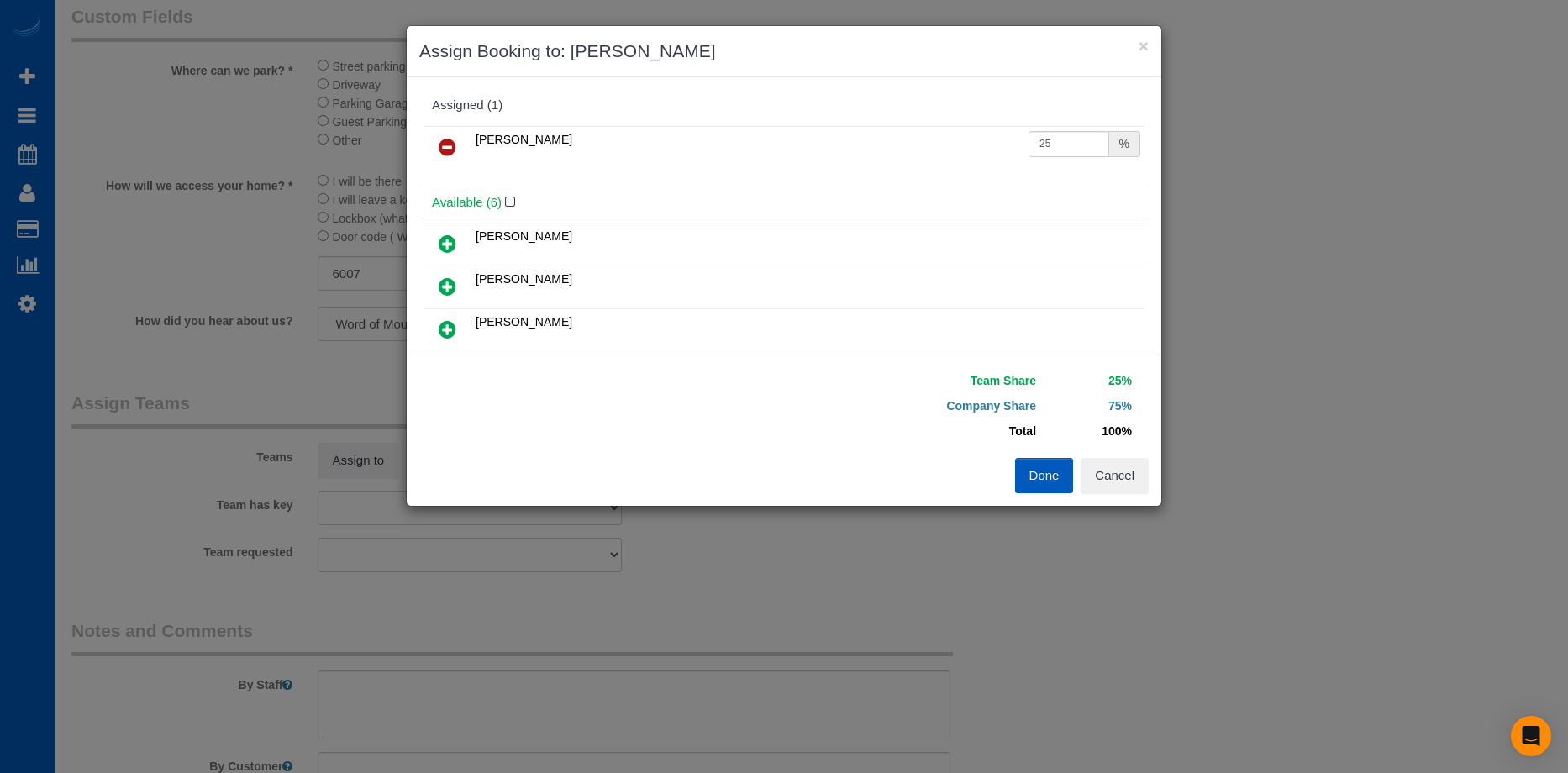
scroll to position [84, 0]
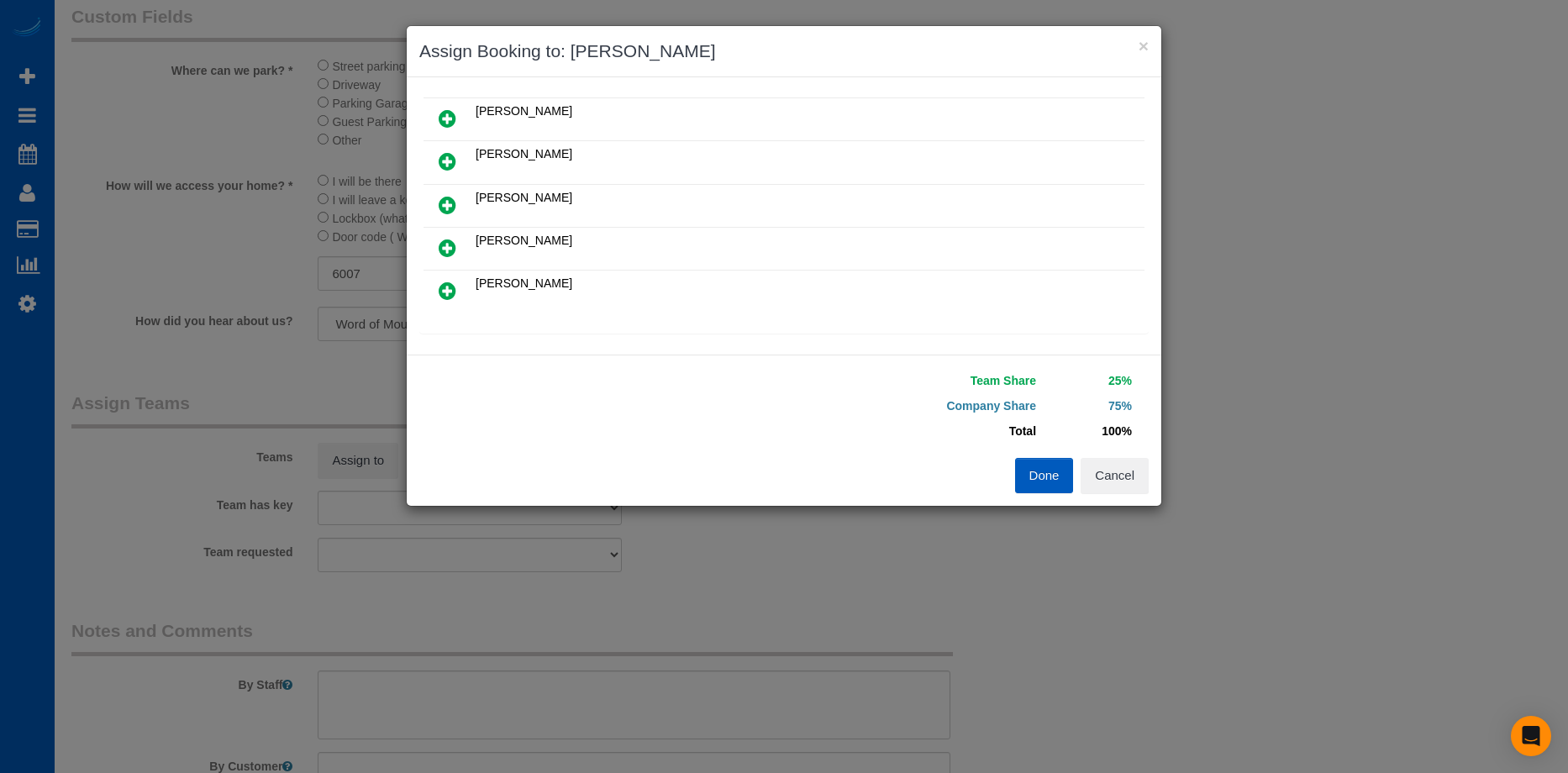
click at [451, 288] on icon at bounding box center [447, 291] width 18 height 20
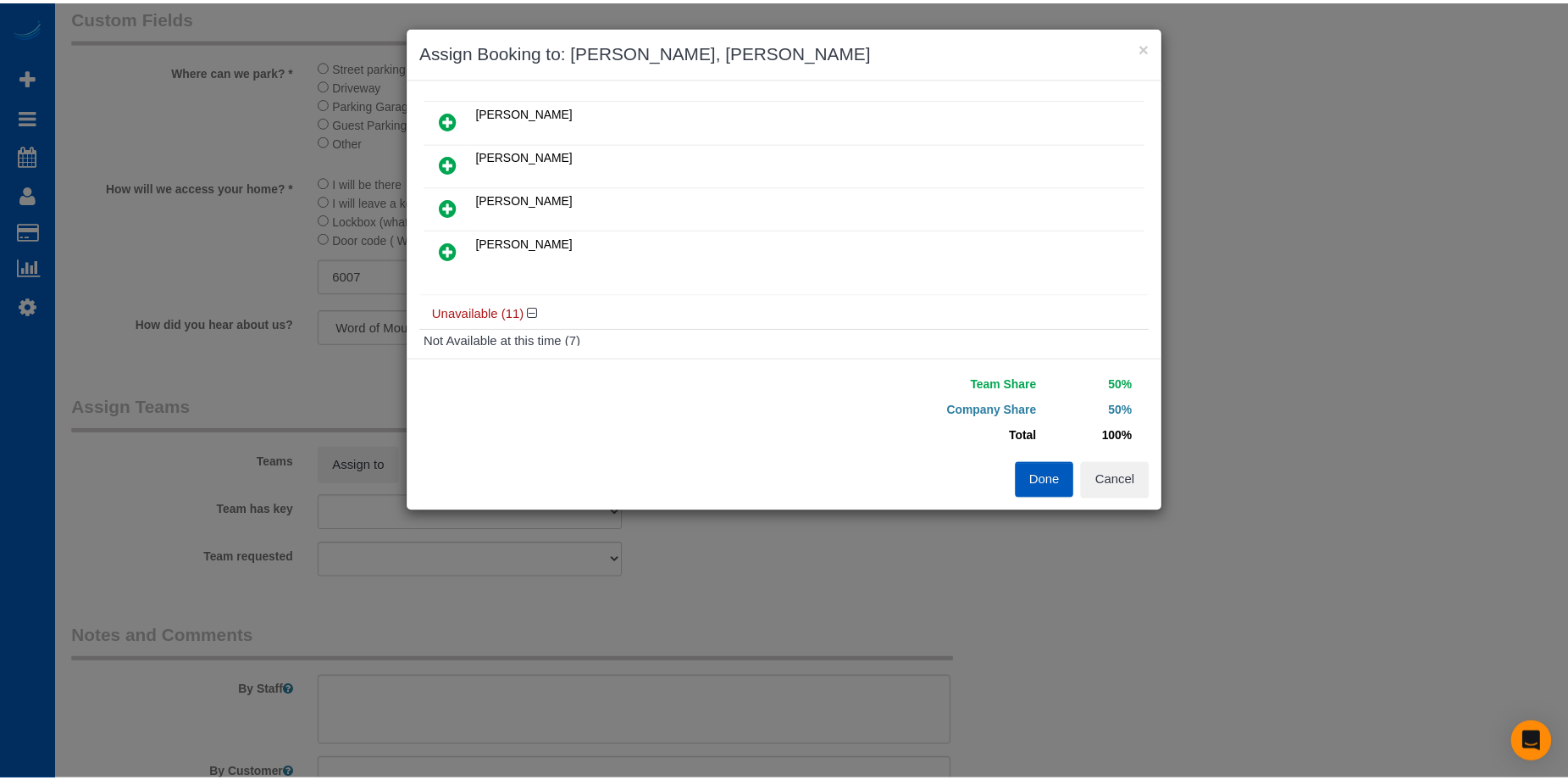
scroll to position [0, 0]
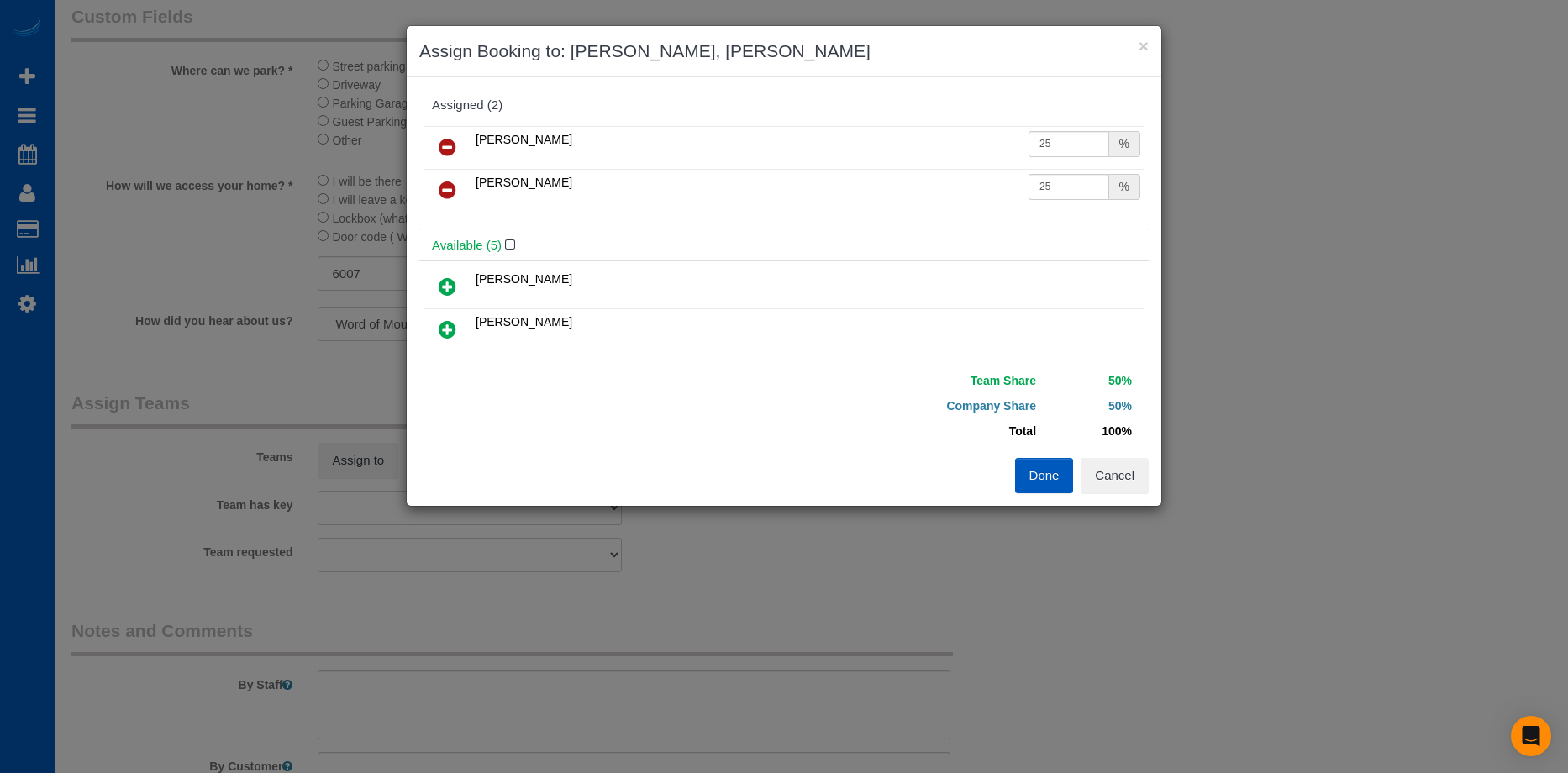
click at [1042, 480] on button "Done" at bounding box center [1044, 475] width 59 height 35
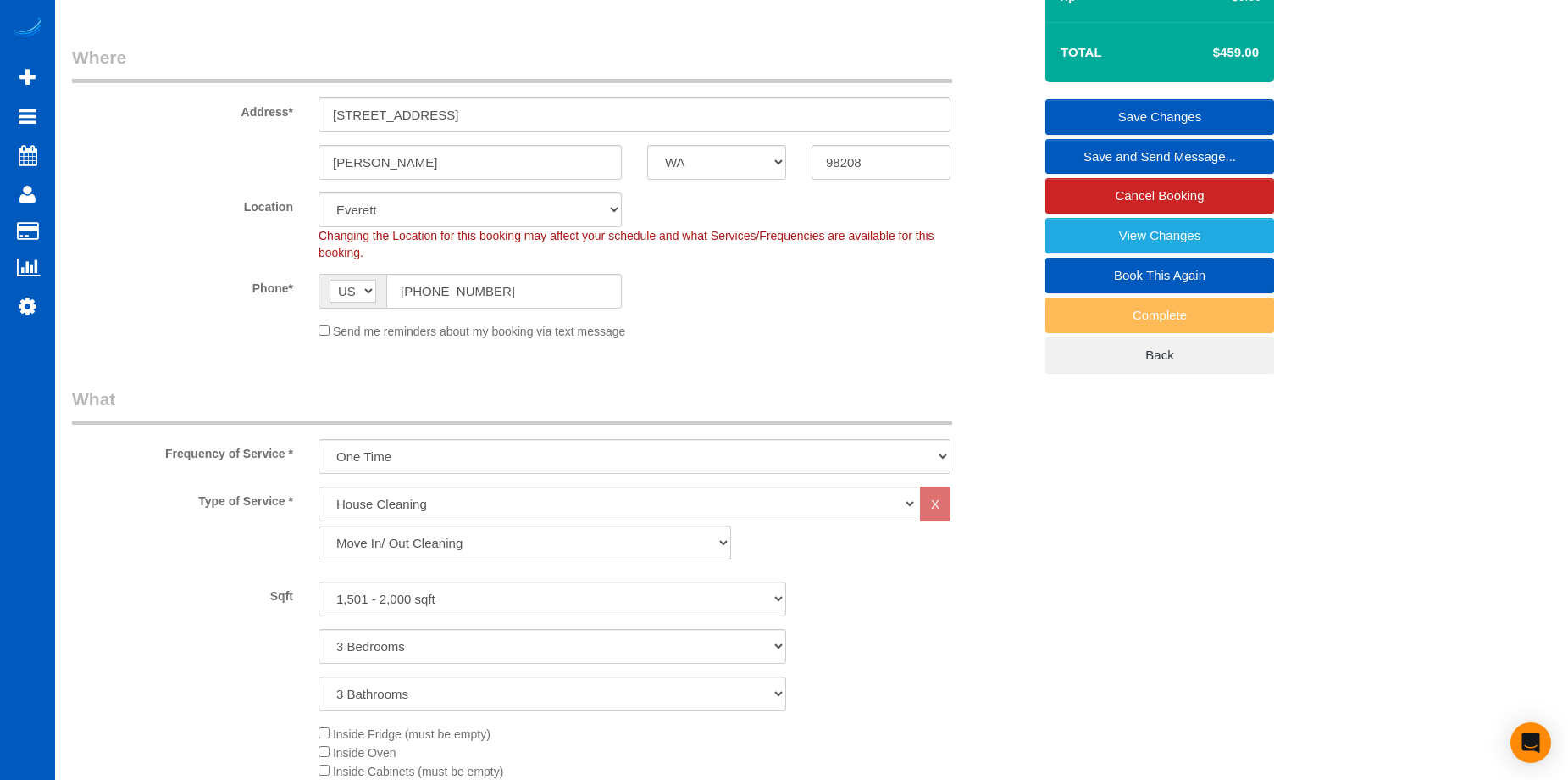
scroll to position [85, 0]
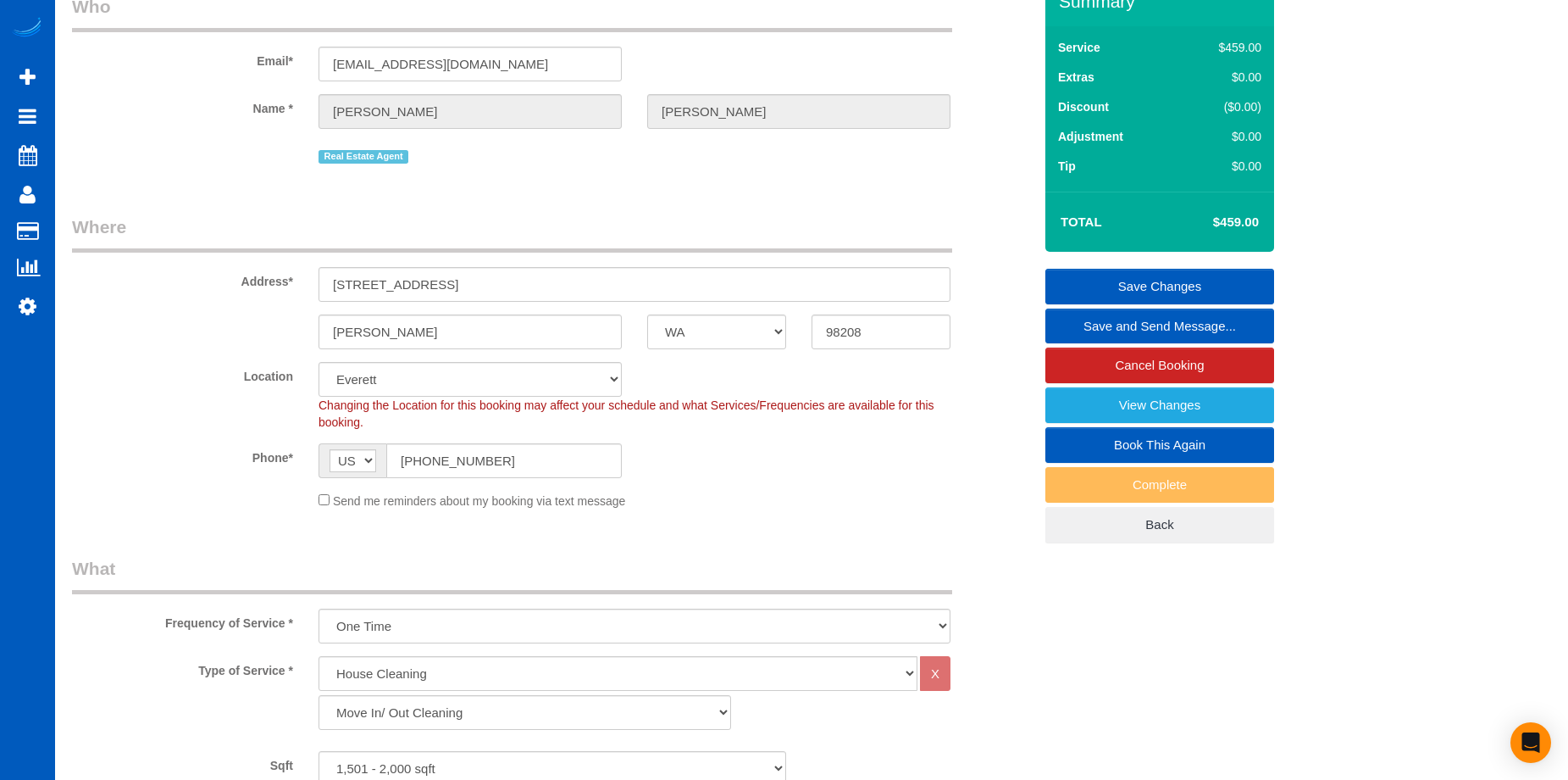
click at [1074, 277] on link "Save Changes" at bounding box center [1159, 286] width 228 height 35
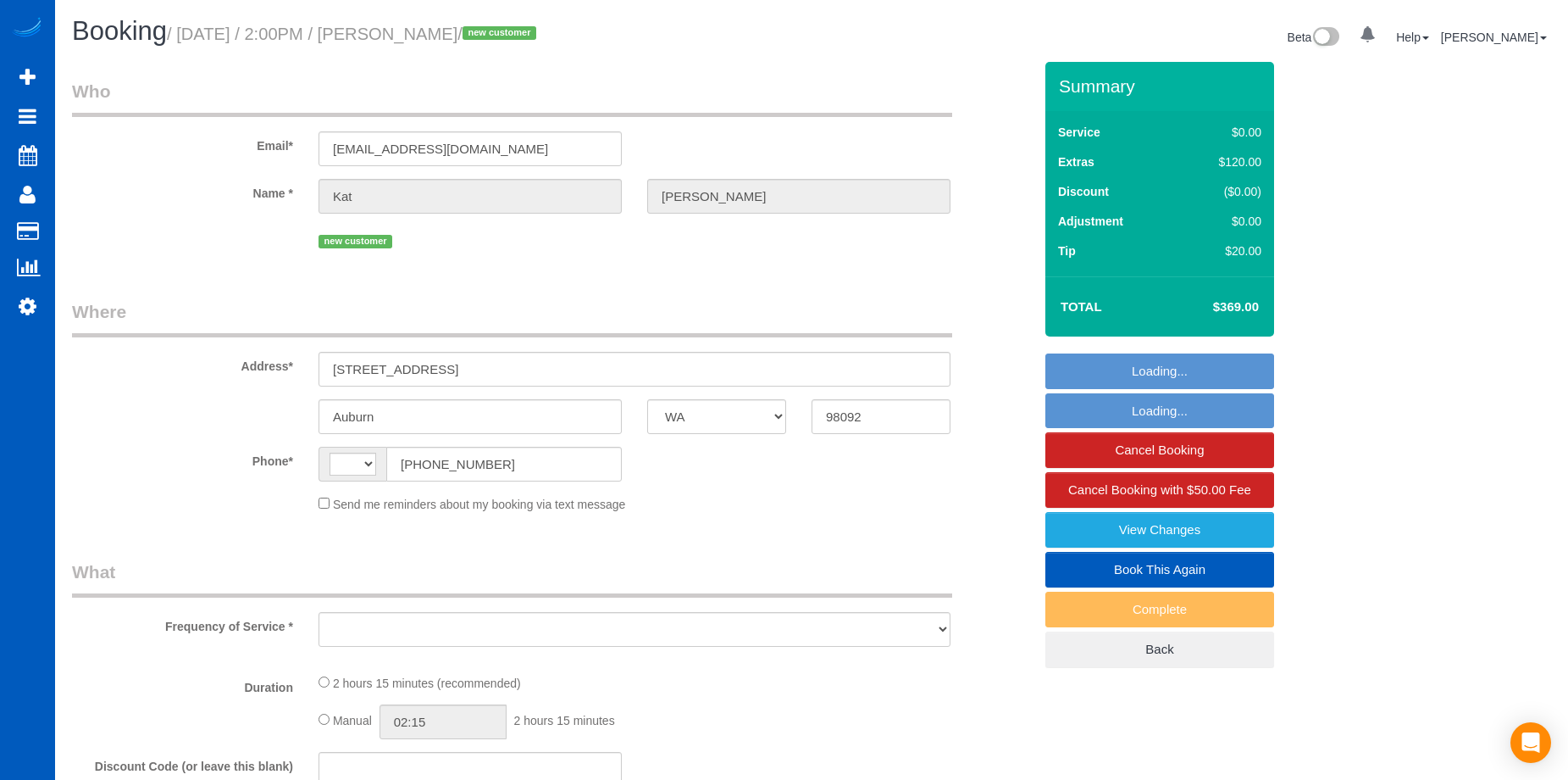
select select "WA"
select select "string:[GEOGRAPHIC_DATA]"
select select "object:814"
select select "string:fspay-bd6224d9-d673-44f9-8c12-cb8529755103"
select select "199"
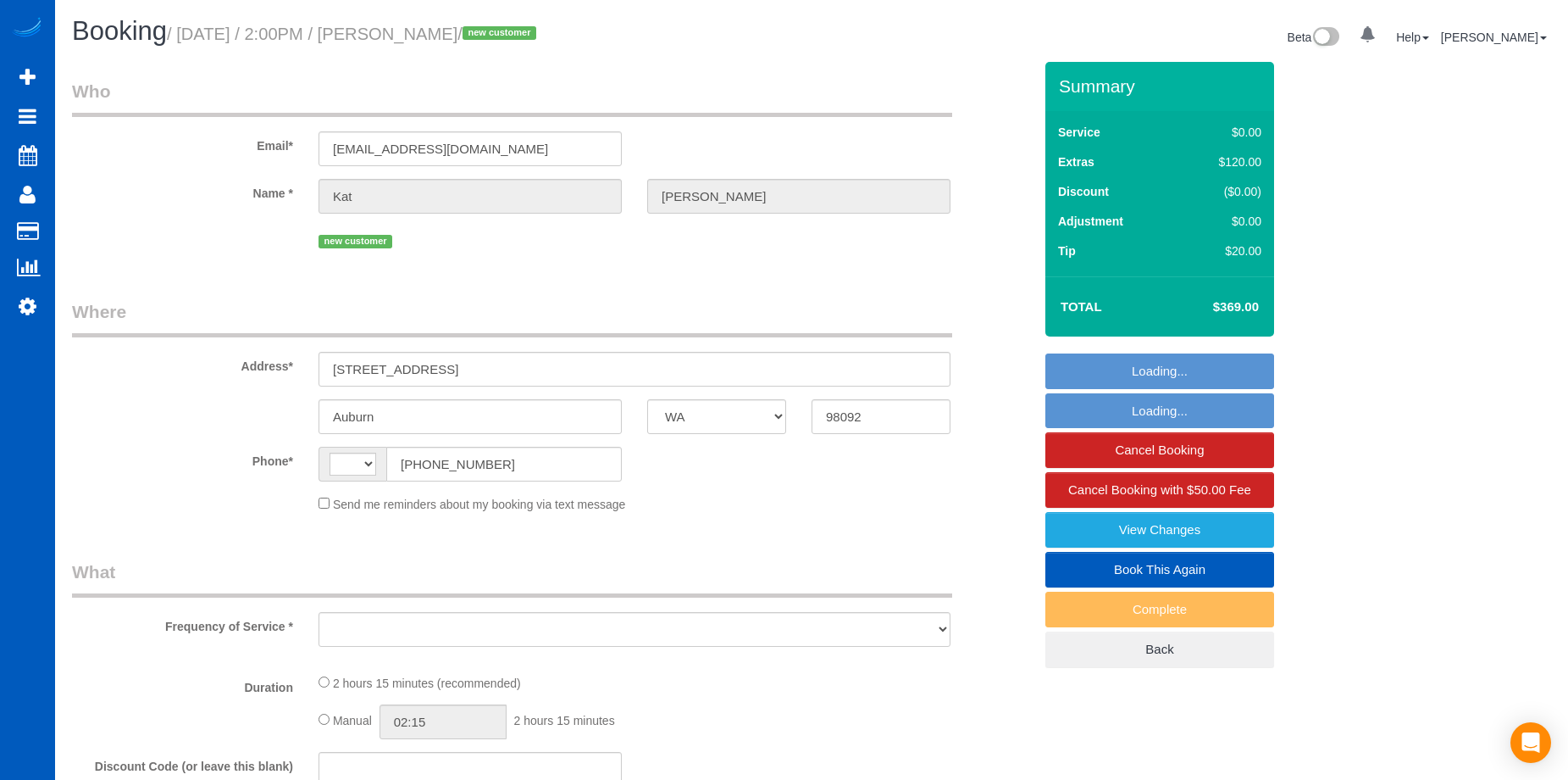
select select "spot1"
select select "number:10"
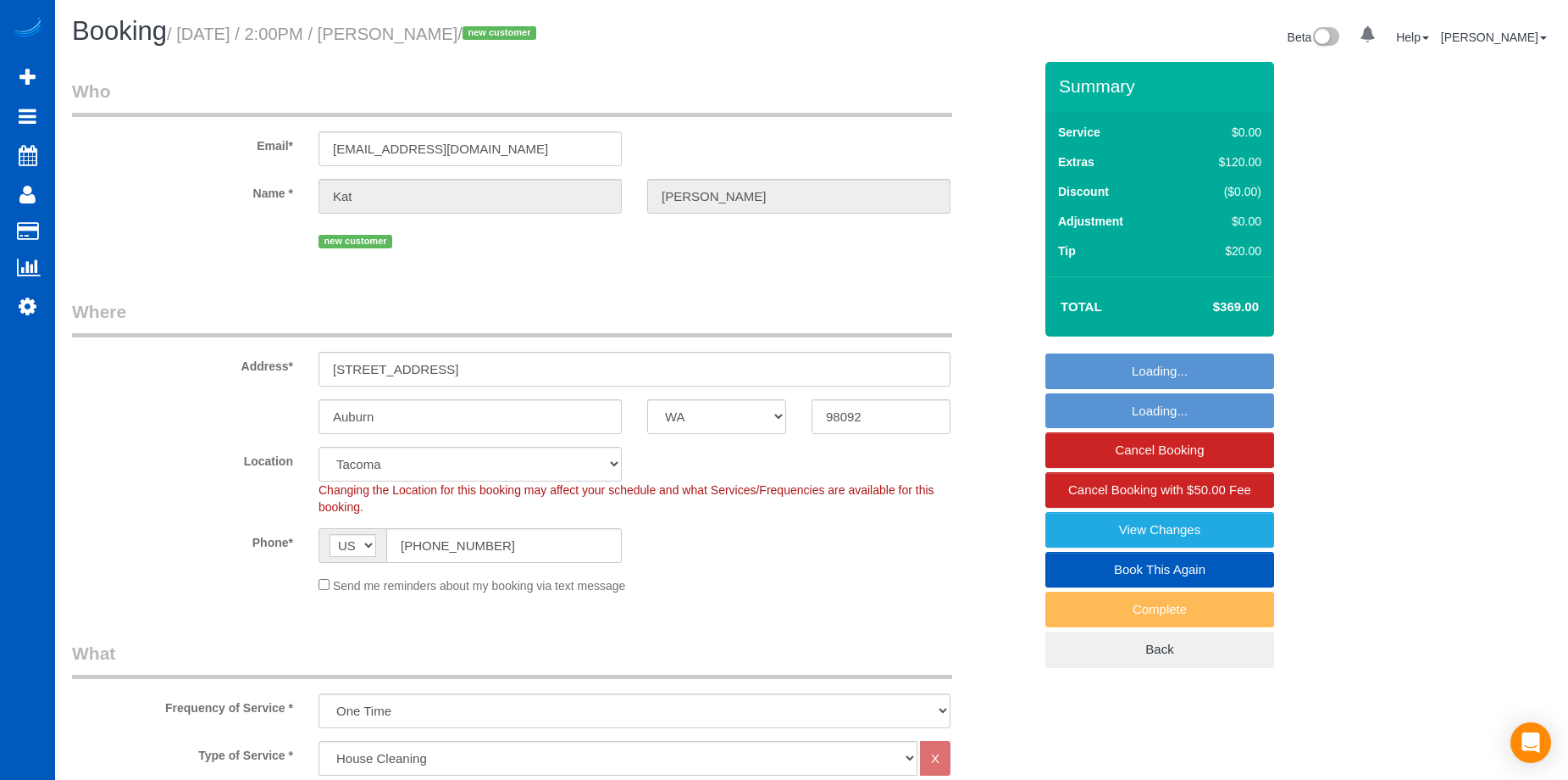
select select "object:1131"
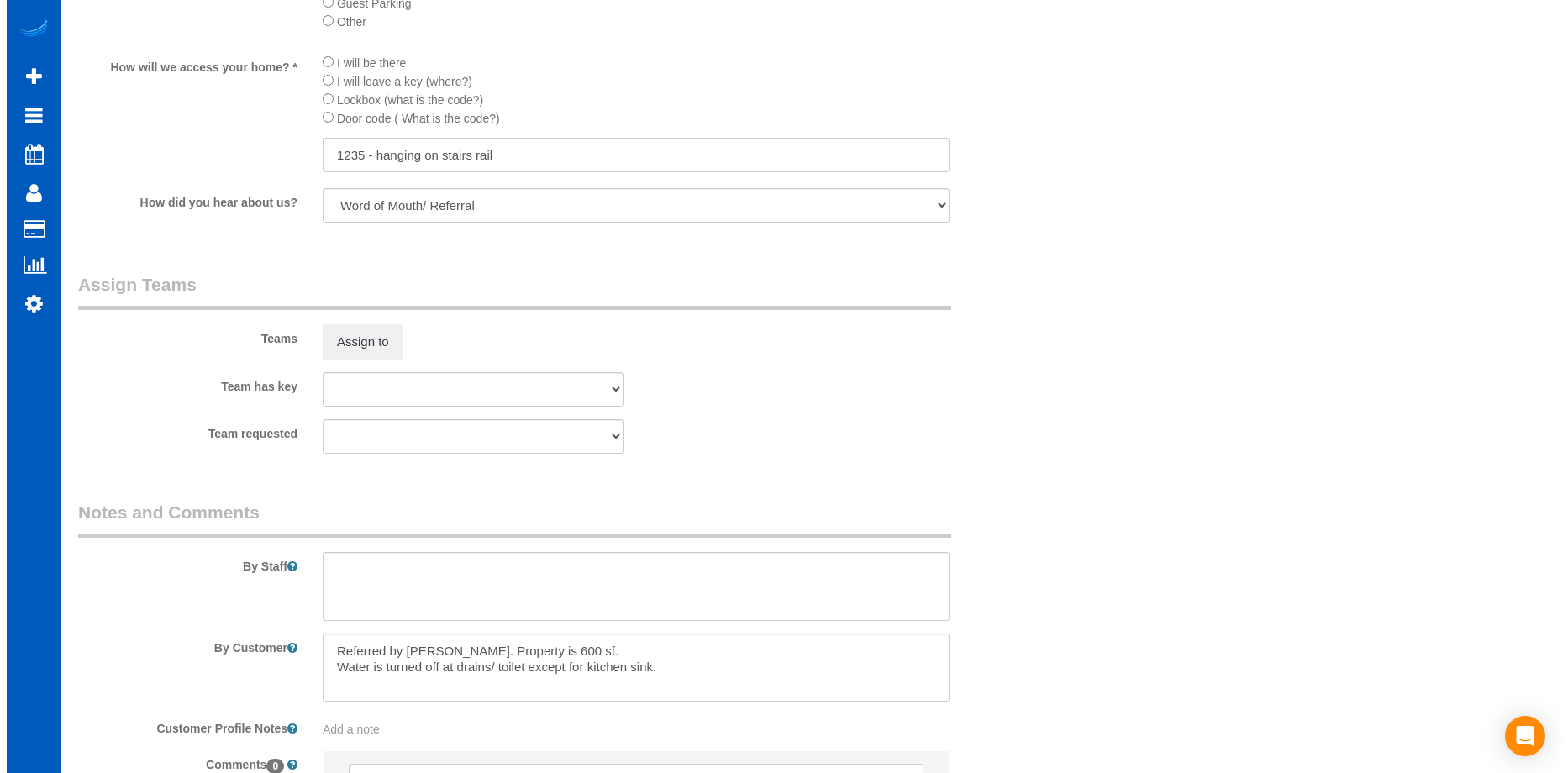
scroll to position [2184, 0]
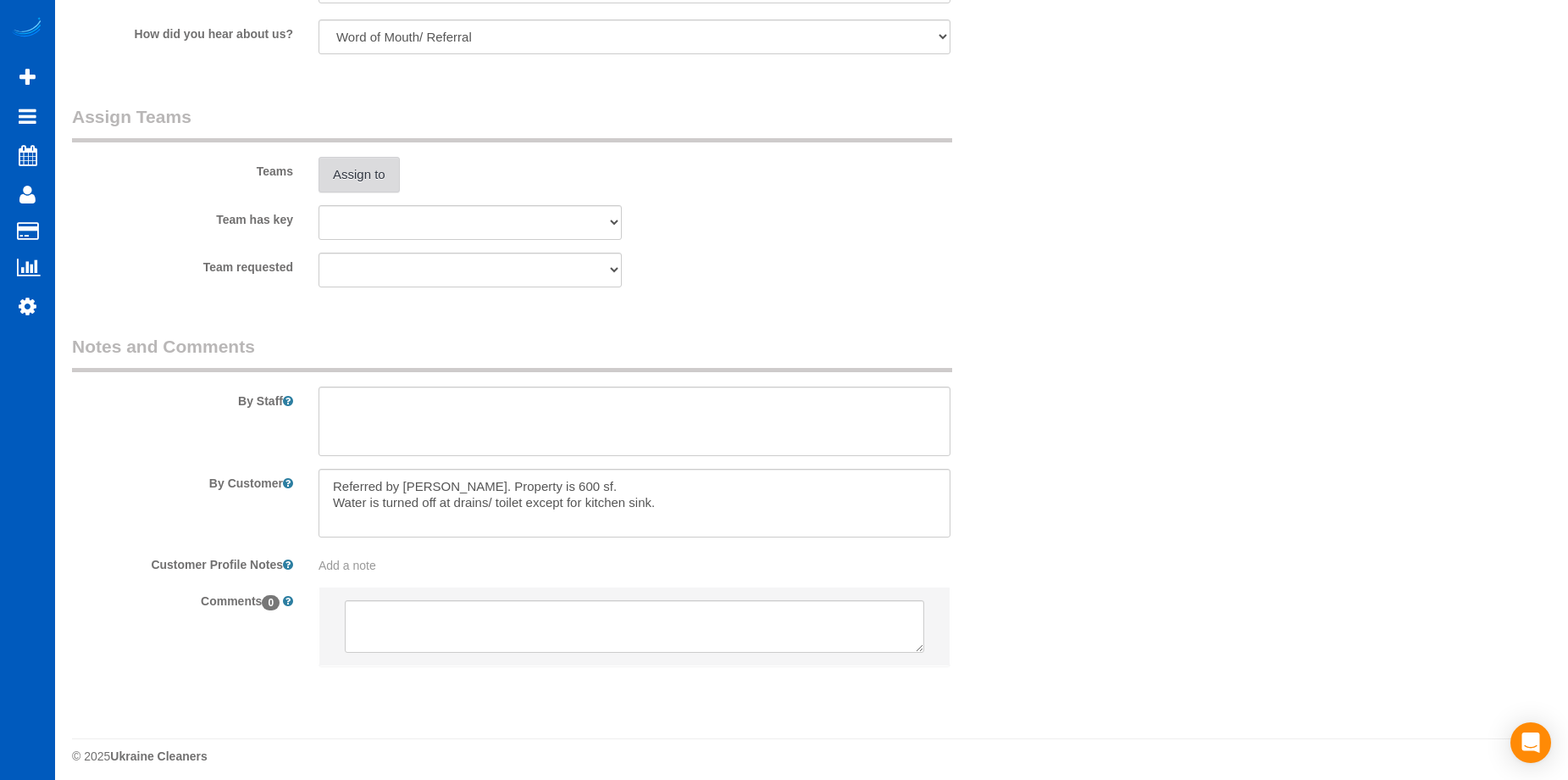
click at [381, 168] on button "Assign to" at bounding box center [359, 174] width 82 height 35
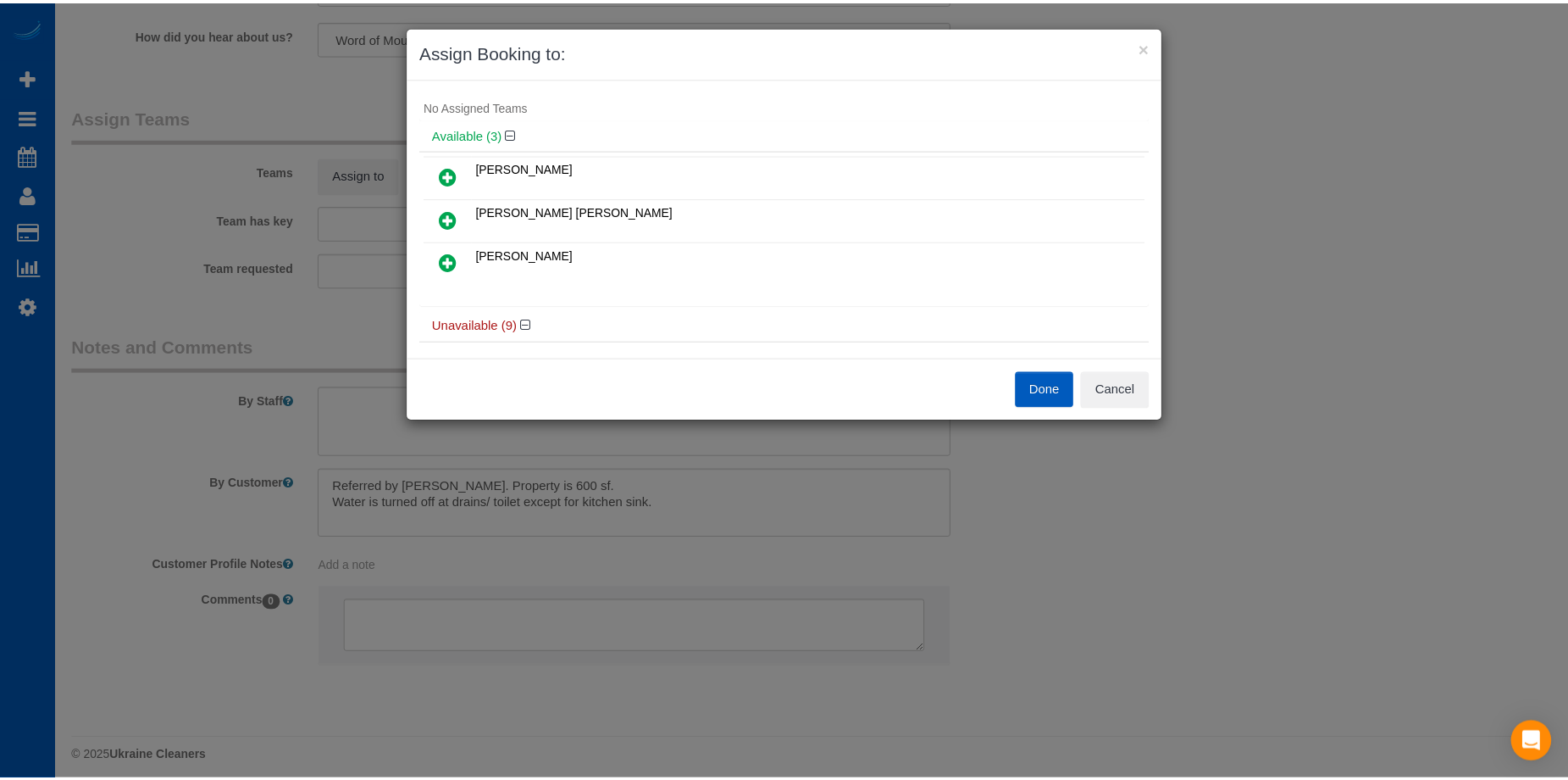
scroll to position [0, 0]
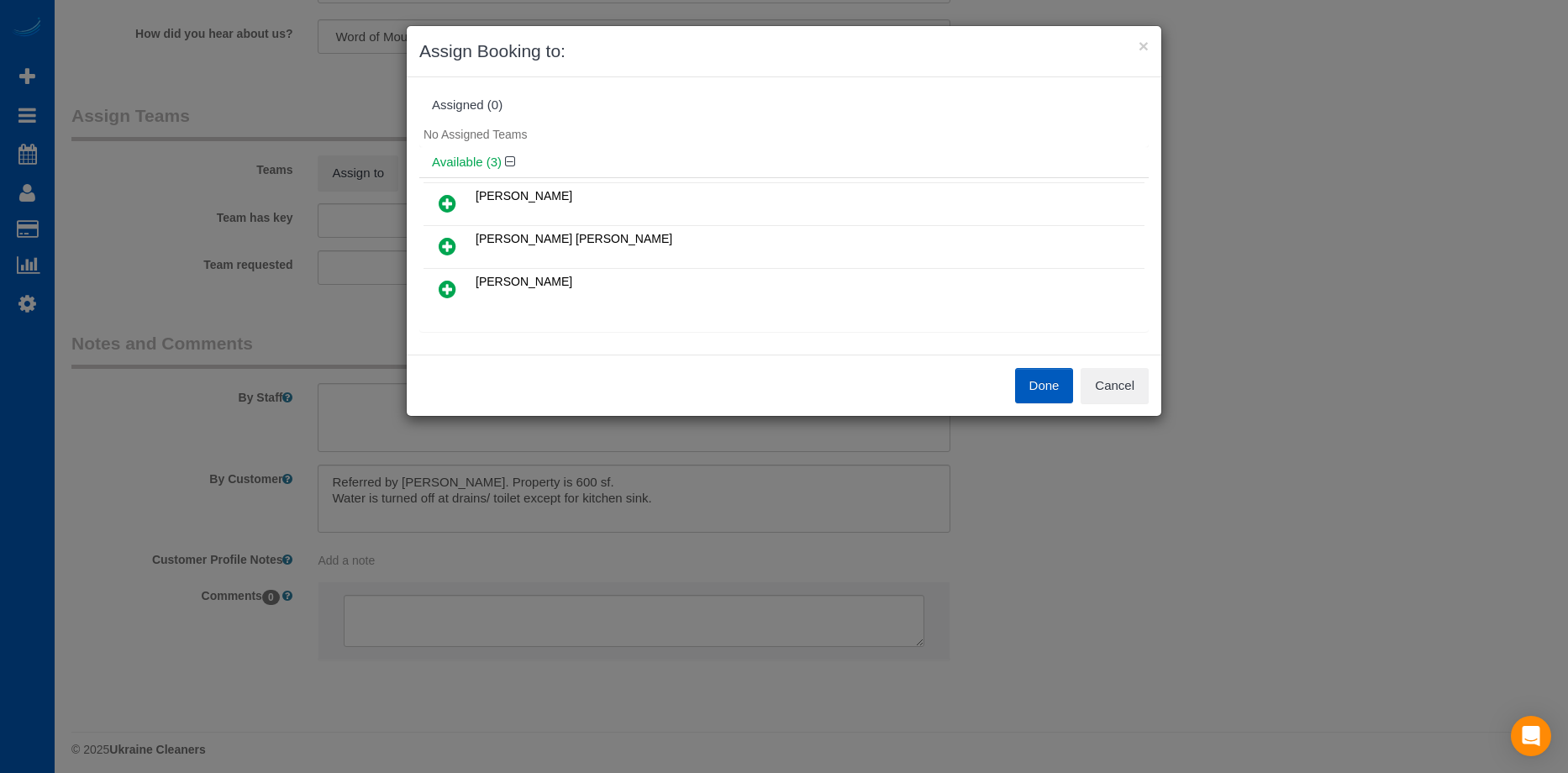
click at [445, 196] on icon at bounding box center [447, 203] width 18 height 20
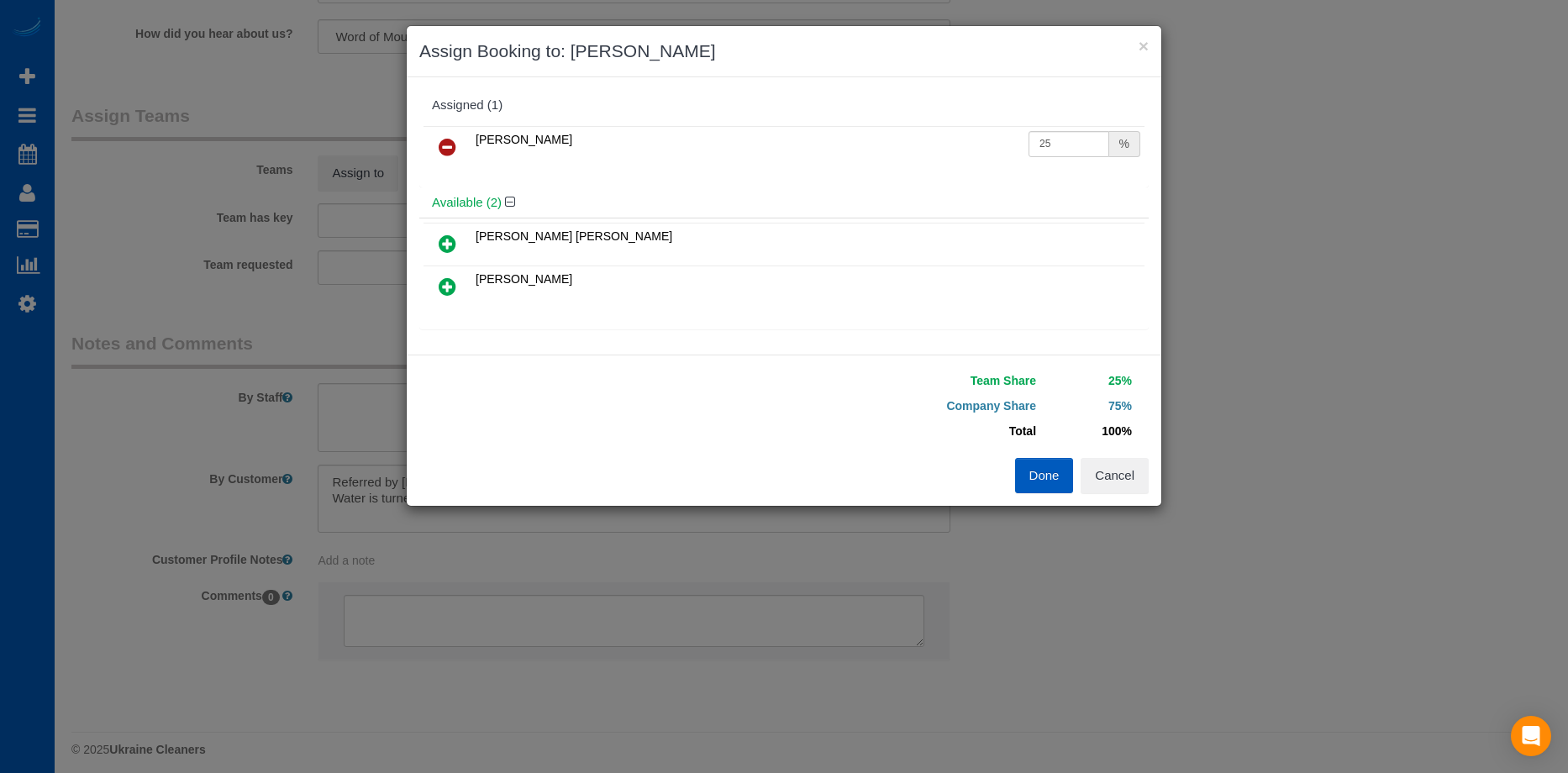
click at [444, 237] on icon at bounding box center [447, 243] width 18 height 20
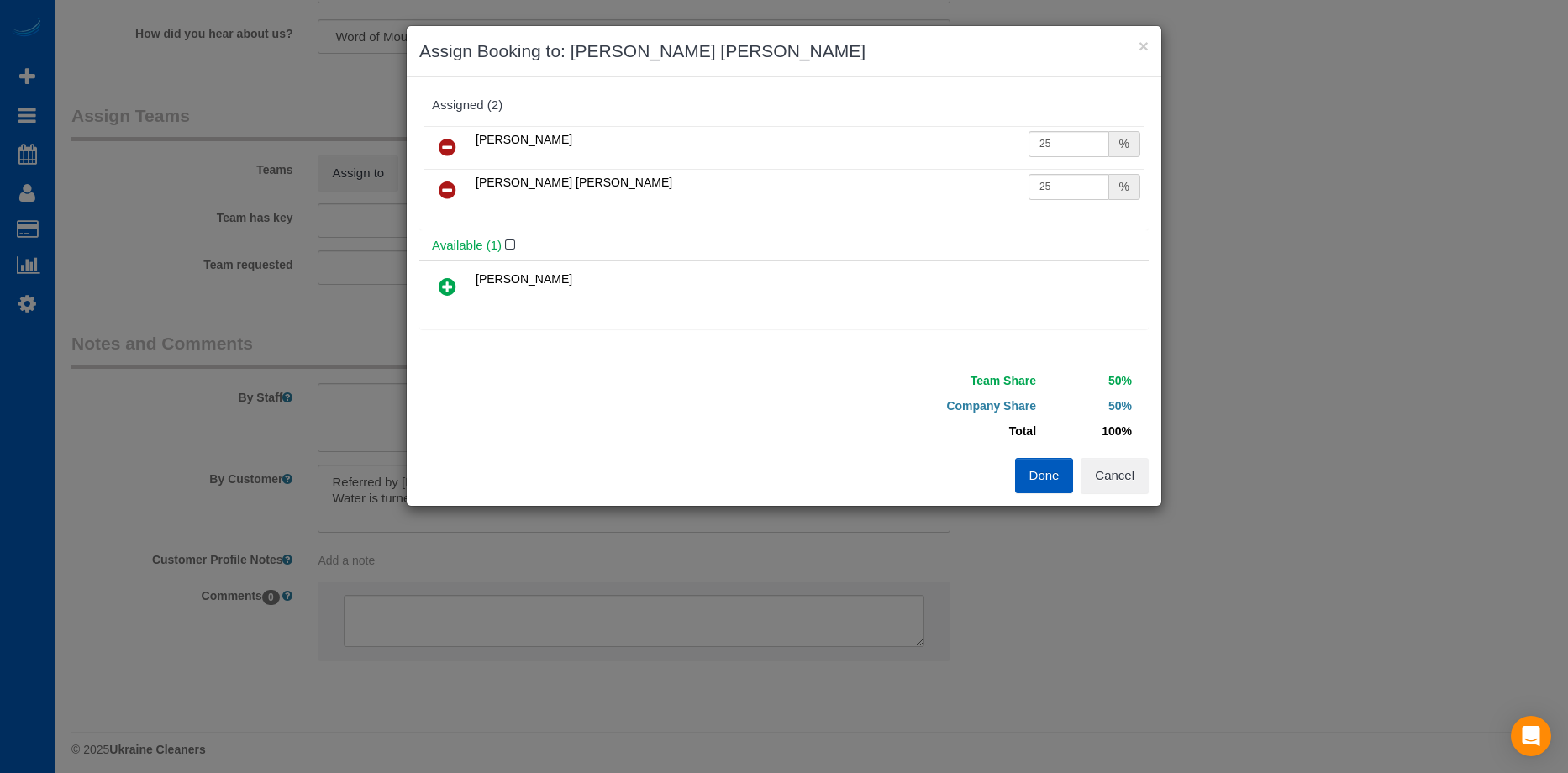
click at [1040, 476] on button "Done" at bounding box center [1044, 475] width 59 height 35
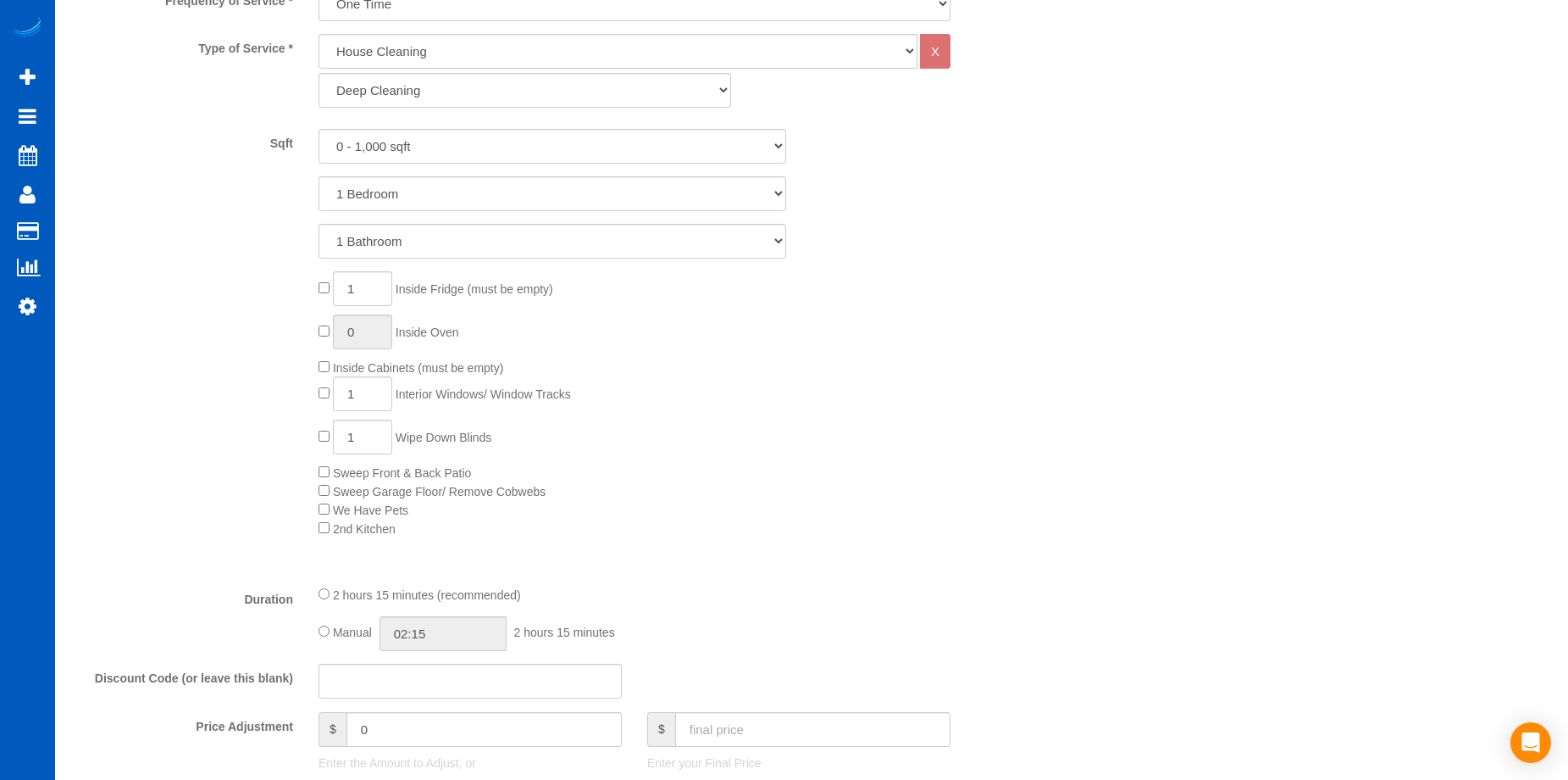
scroll to position [1017, 0]
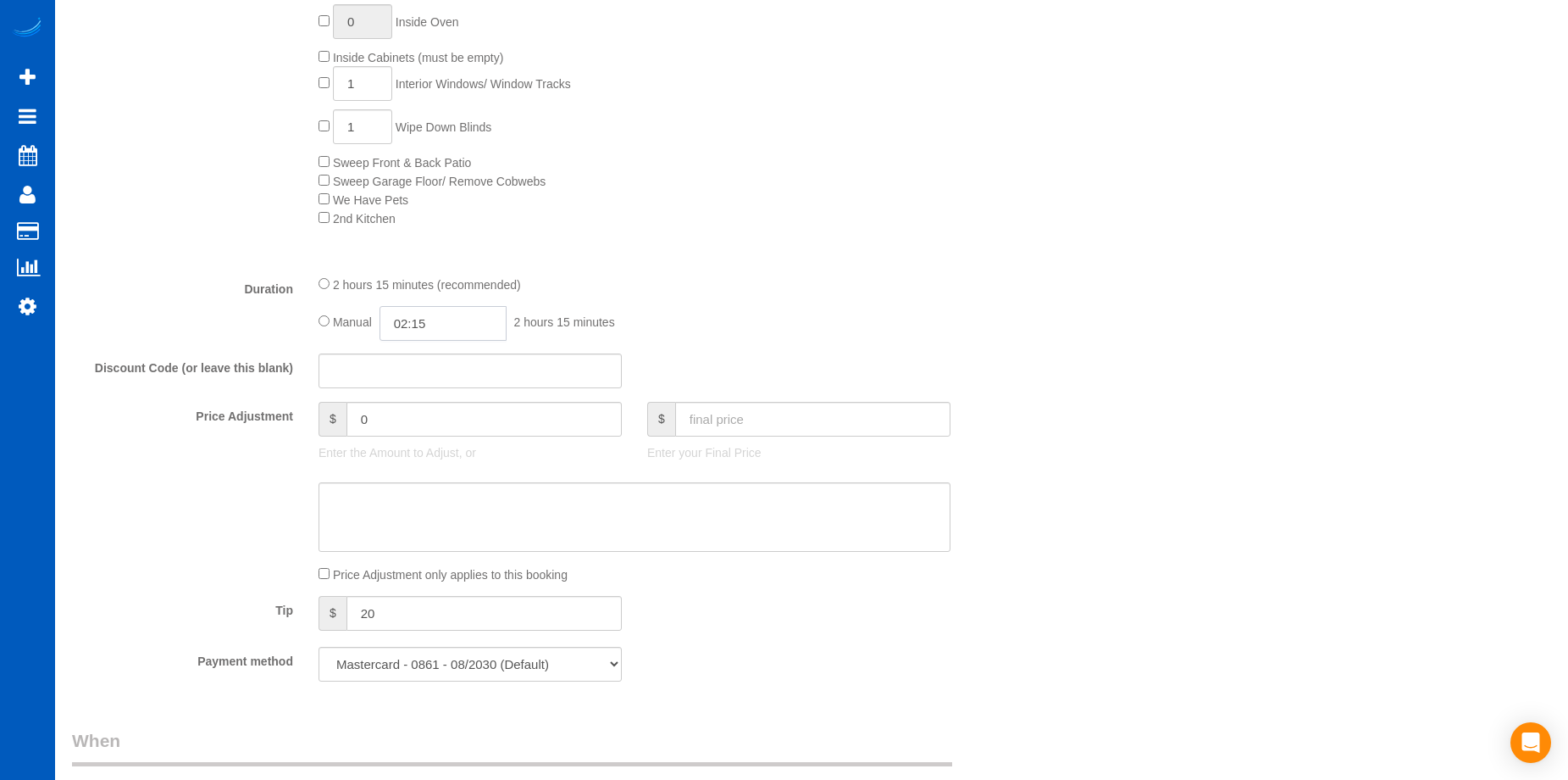
click at [428, 317] on input "02:15" at bounding box center [443, 323] width 127 height 34
type input "04:00"
click at [421, 360] on li "04:00" at bounding box center [424, 359] width 76 height 22
select select "spot12"
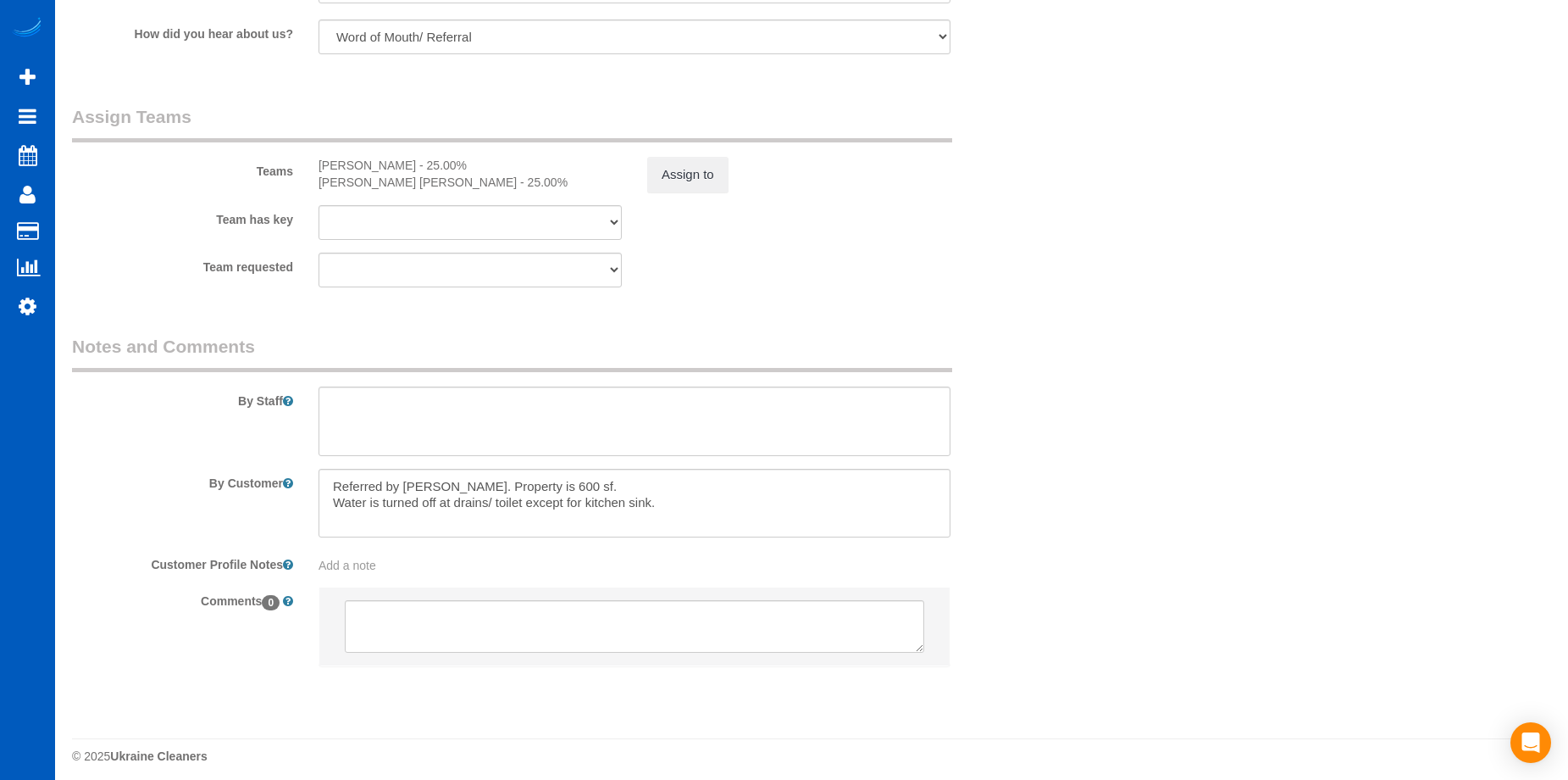
scroll to position [2213, 0]
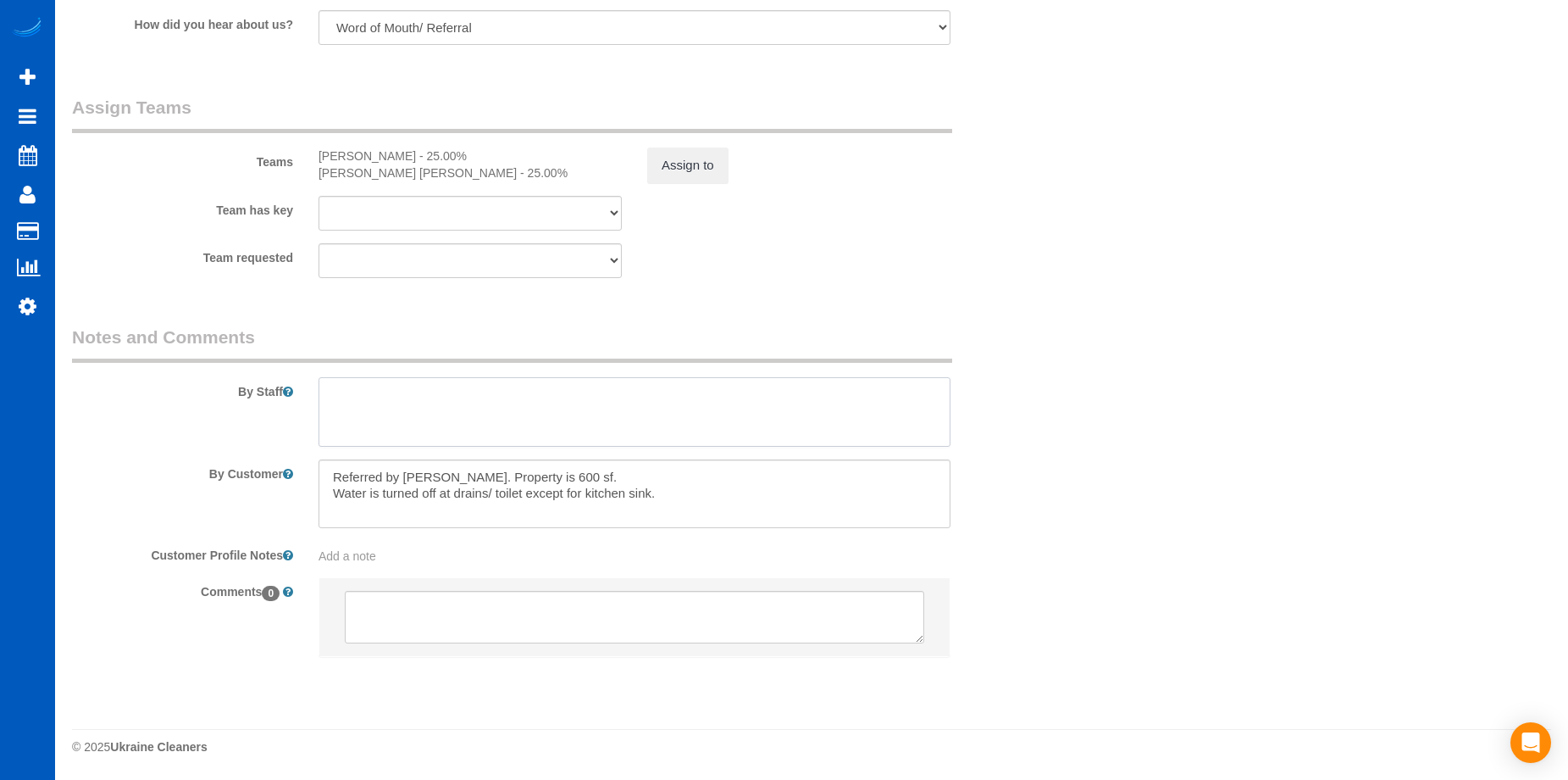
click at [714, 404] on textarea at bounding box center [635, 411] width 632 height 70
click at [534, 387] on textarea at bounding box center [635, 411] width 632 height 70
drag, startPoint x: 631, startPoint y: 398, endPoint x: 766, endPoint y: 398, distance: 135.0
click at [766, 398] on textarea at bounding box center [635, 411] width 632 height 70
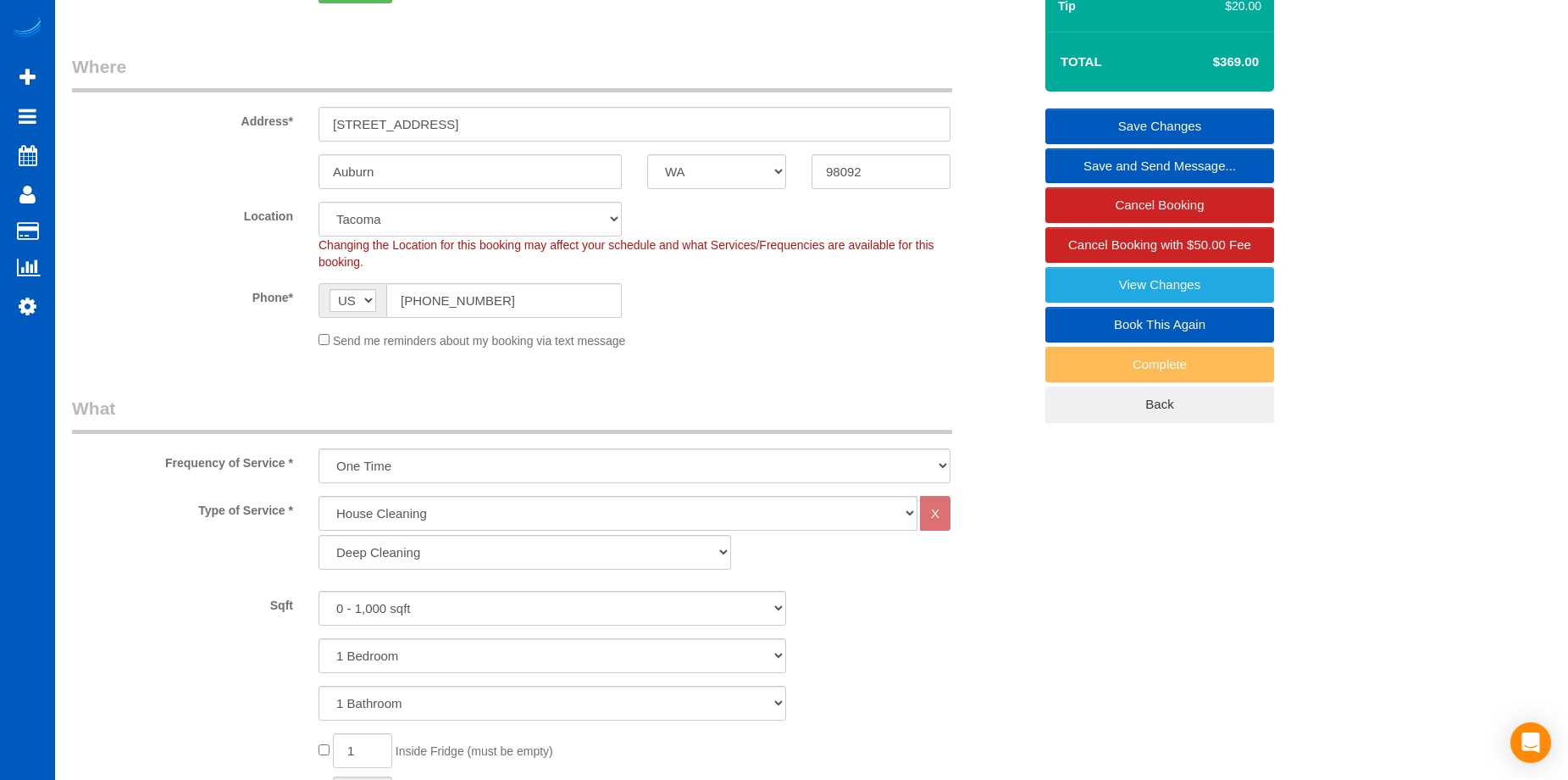
scroll to position [9, 0]
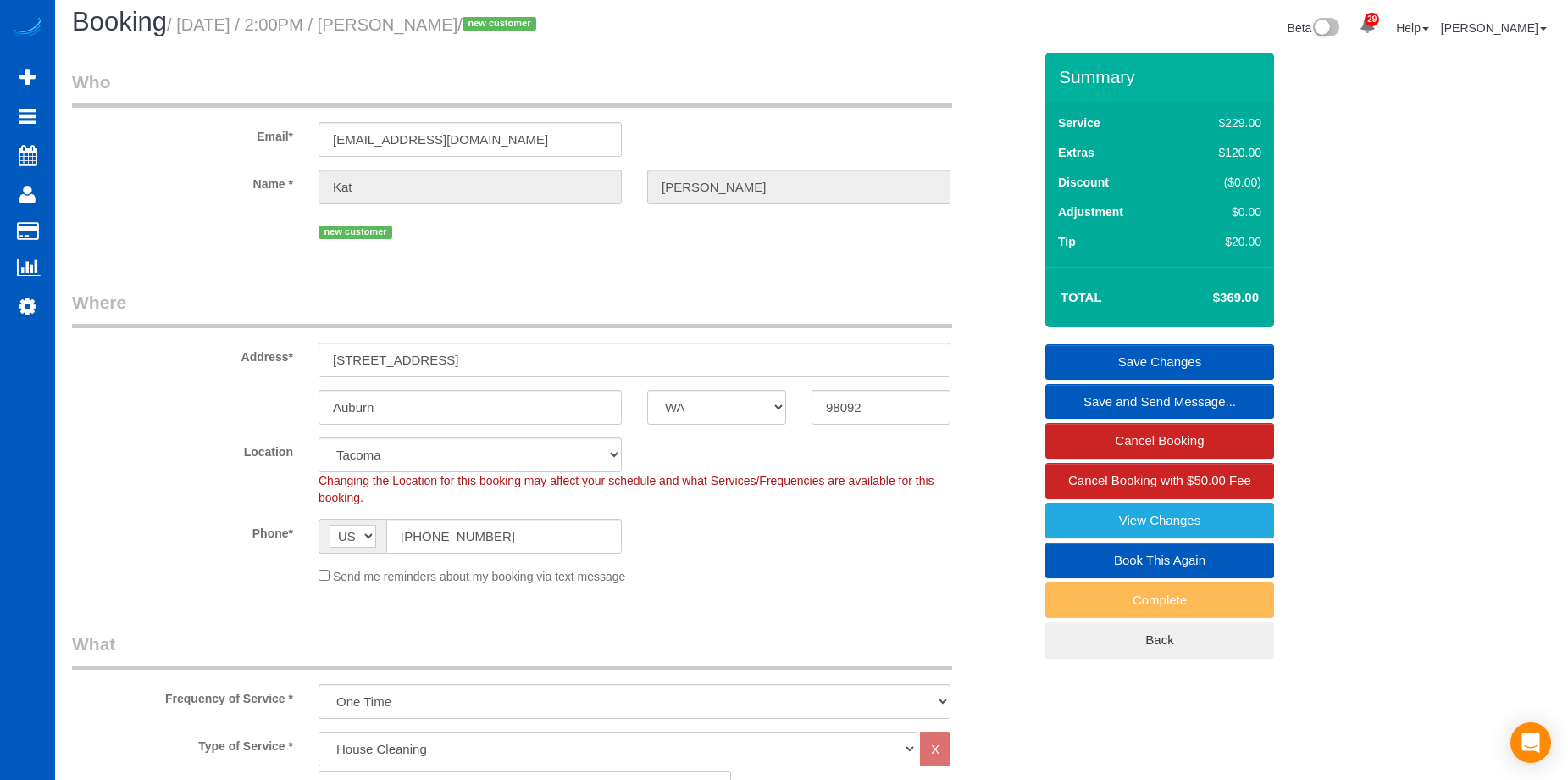
type textarea "Let Anna know how many windows cleaned & blinds wiped."
click at [1113, 351] on link "Save Changes" at bounding box center [1159, 362] width 228 height 35
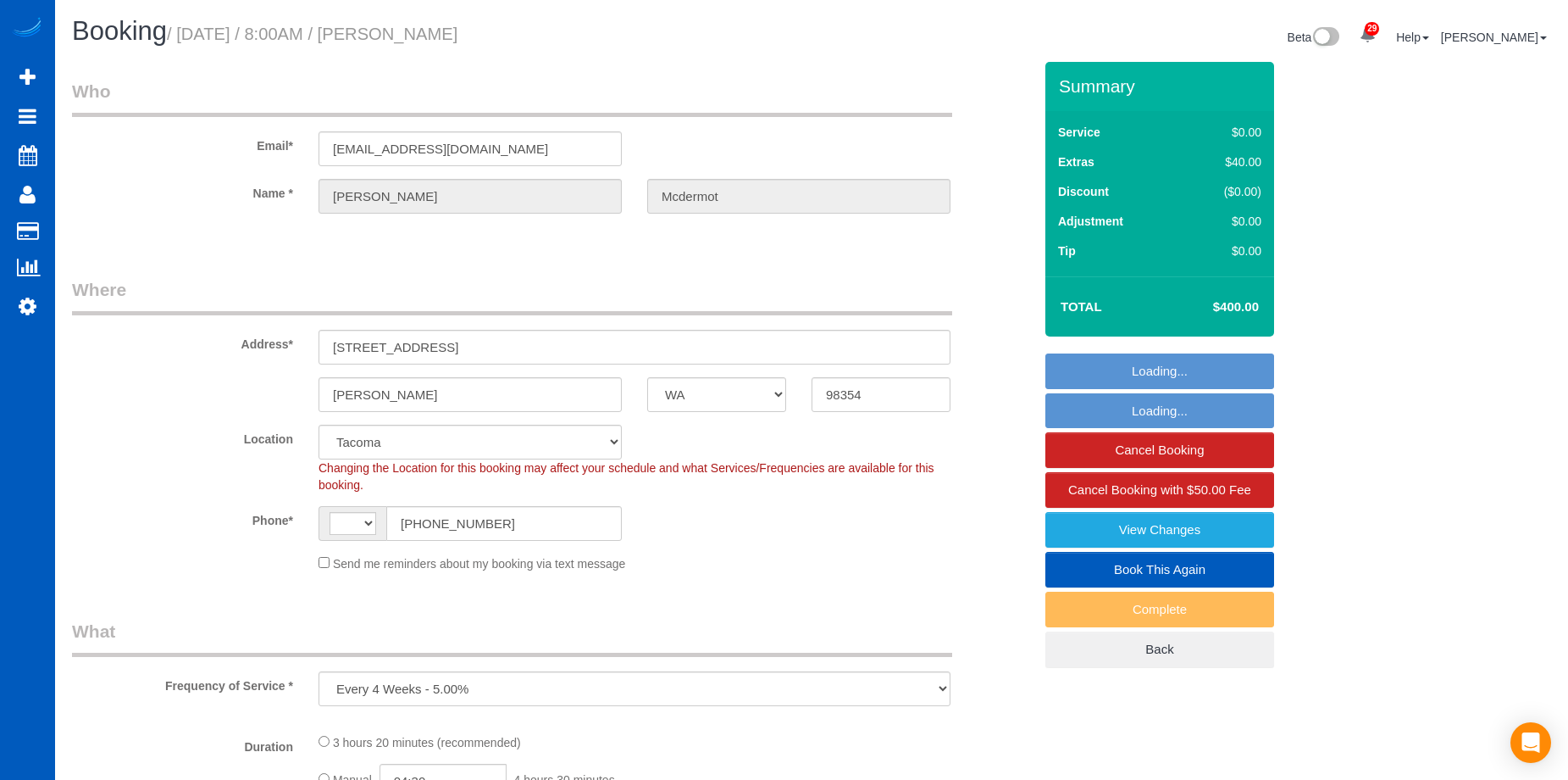
select select "WA"
select select "object:675"
select select "string:[GEOGRAPHIC_DATA]"
select select "spot1"
select select "199"
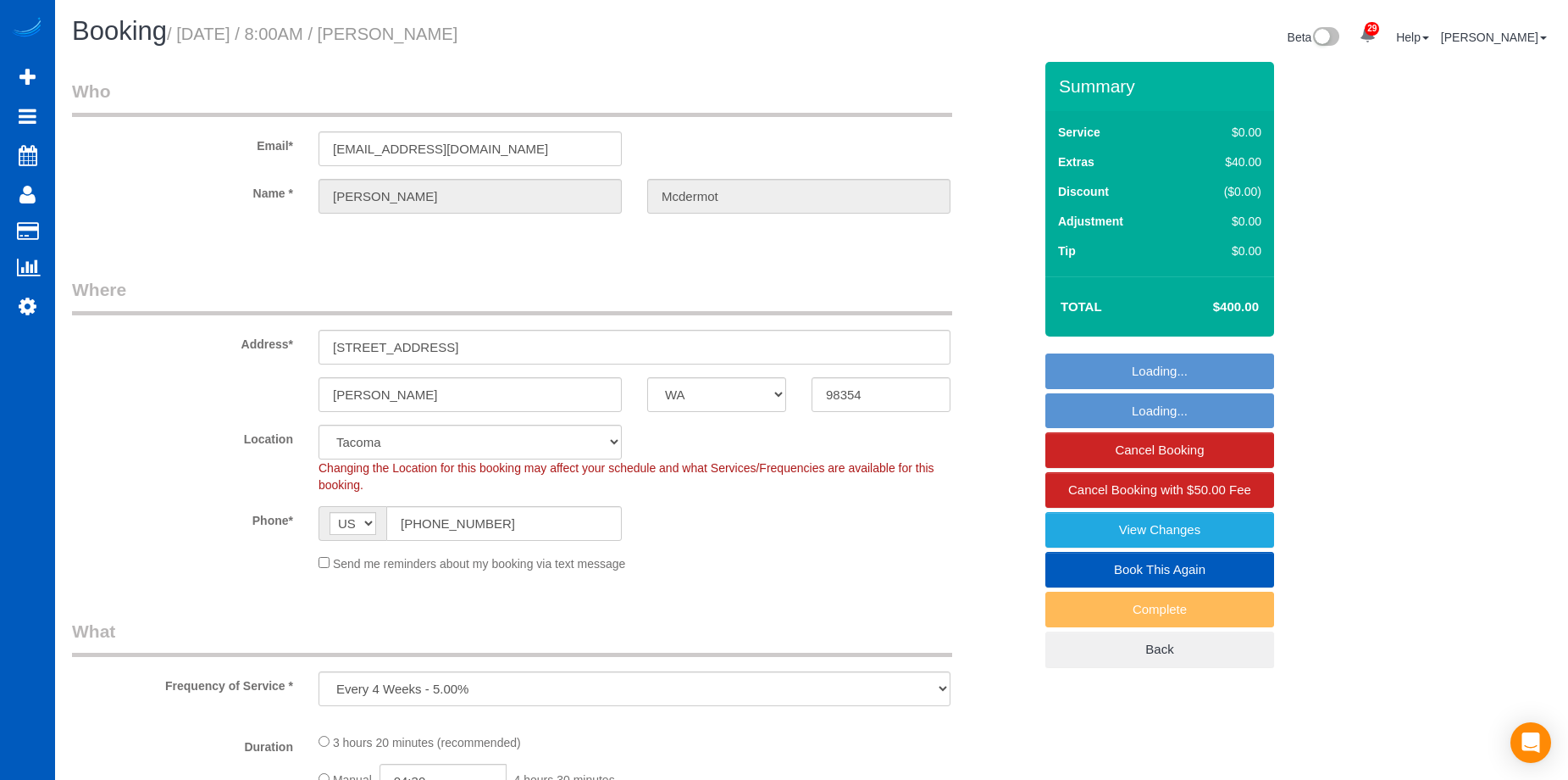
select select "3501"
select select "5"
select select "3"
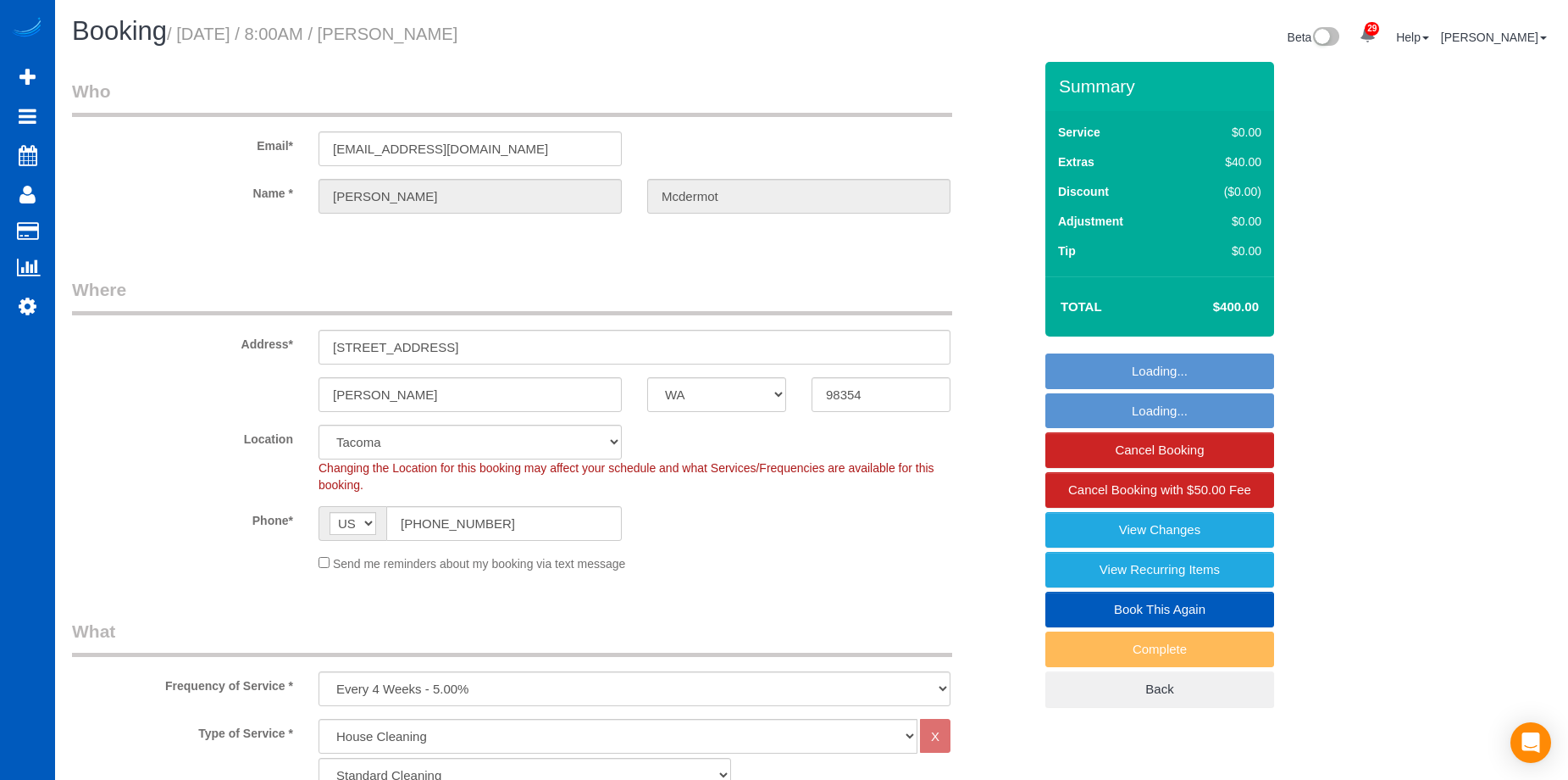
select select "3501"
select select "5"
select select "3"
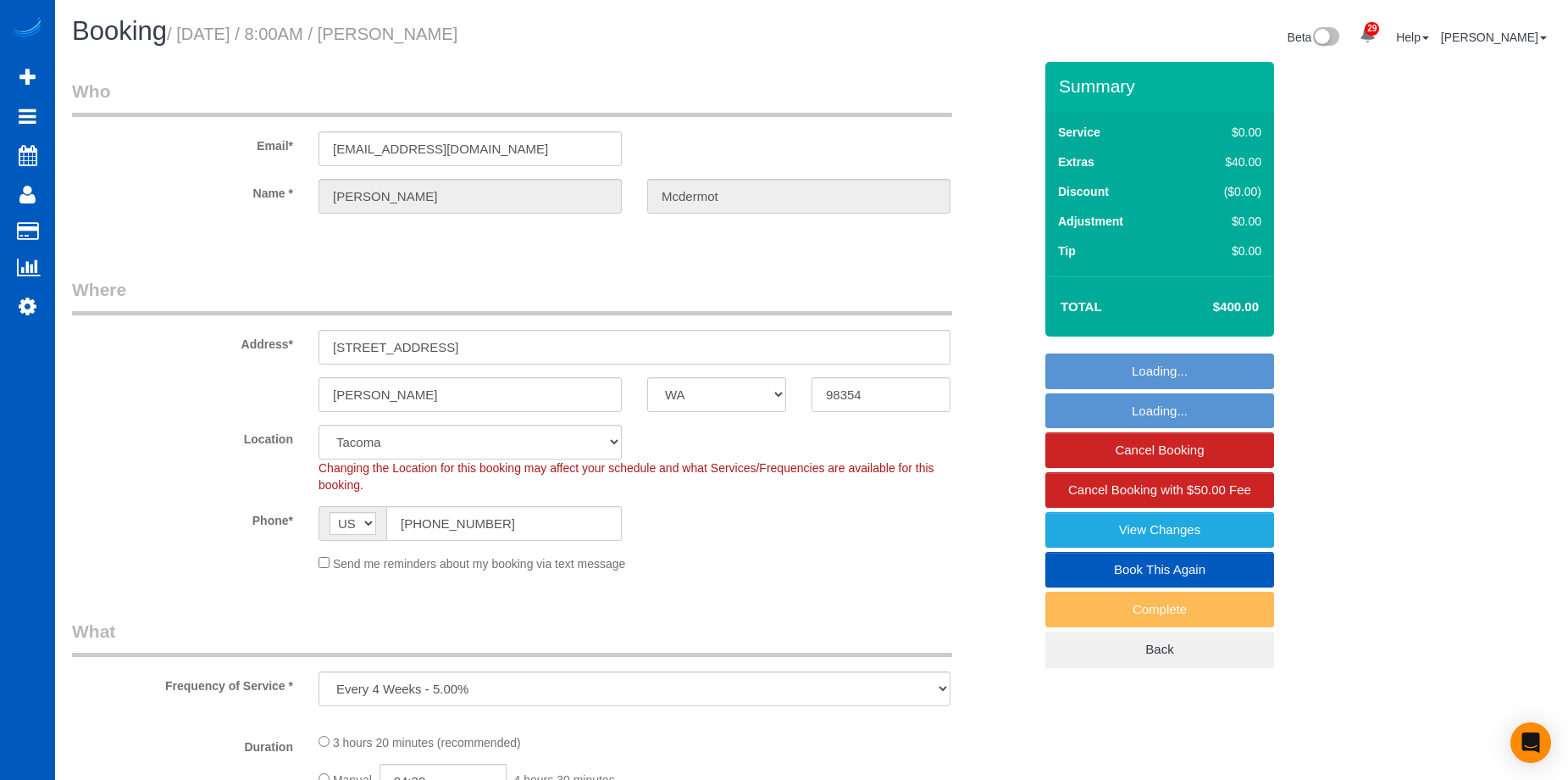
select select "WA"
select select "object:820"
select select "spot1"
select select "199"
select select "3501"
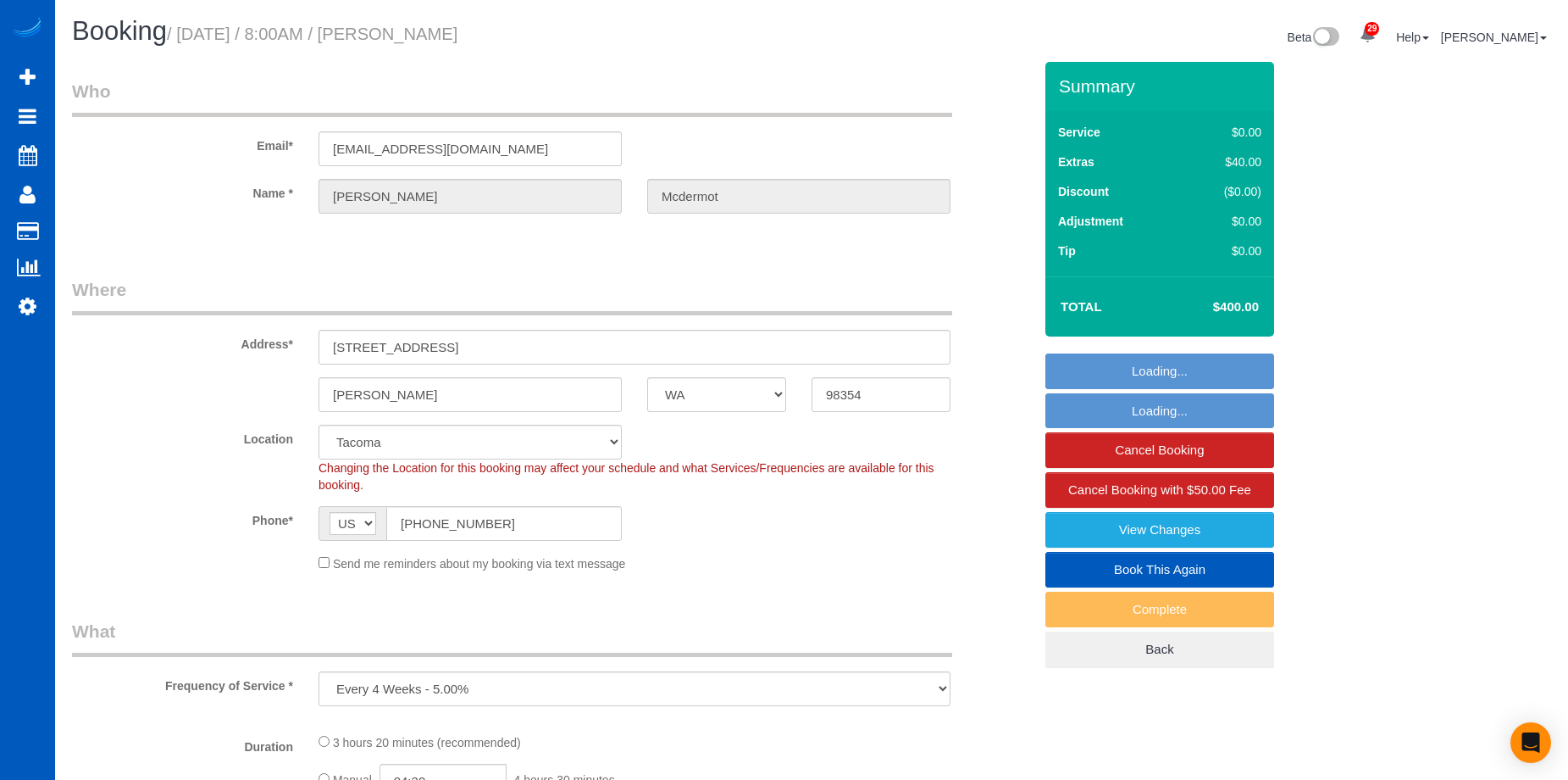
select select "5"
select select "3"
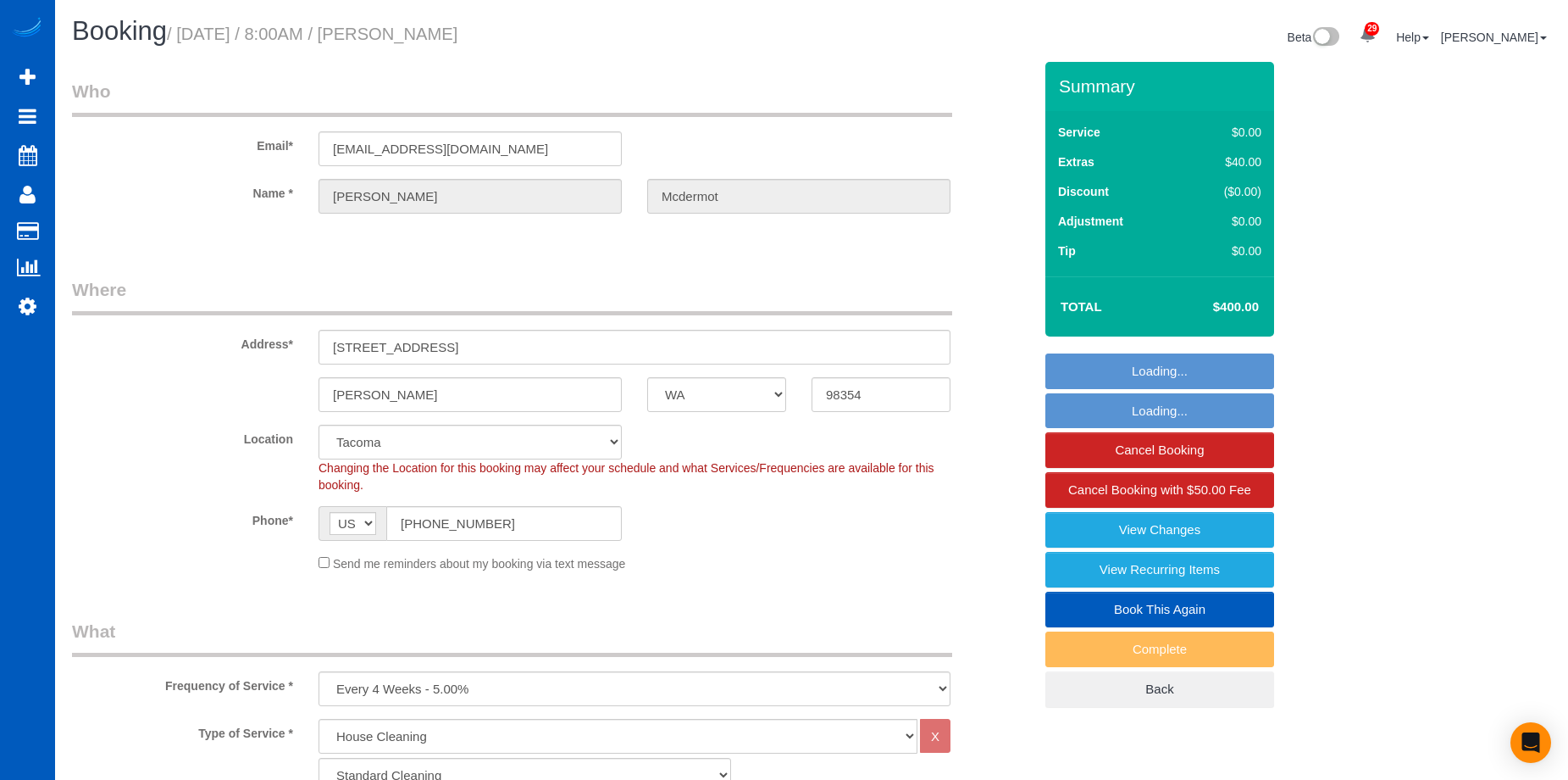
select select "3501"
select select "5"
select select "3"
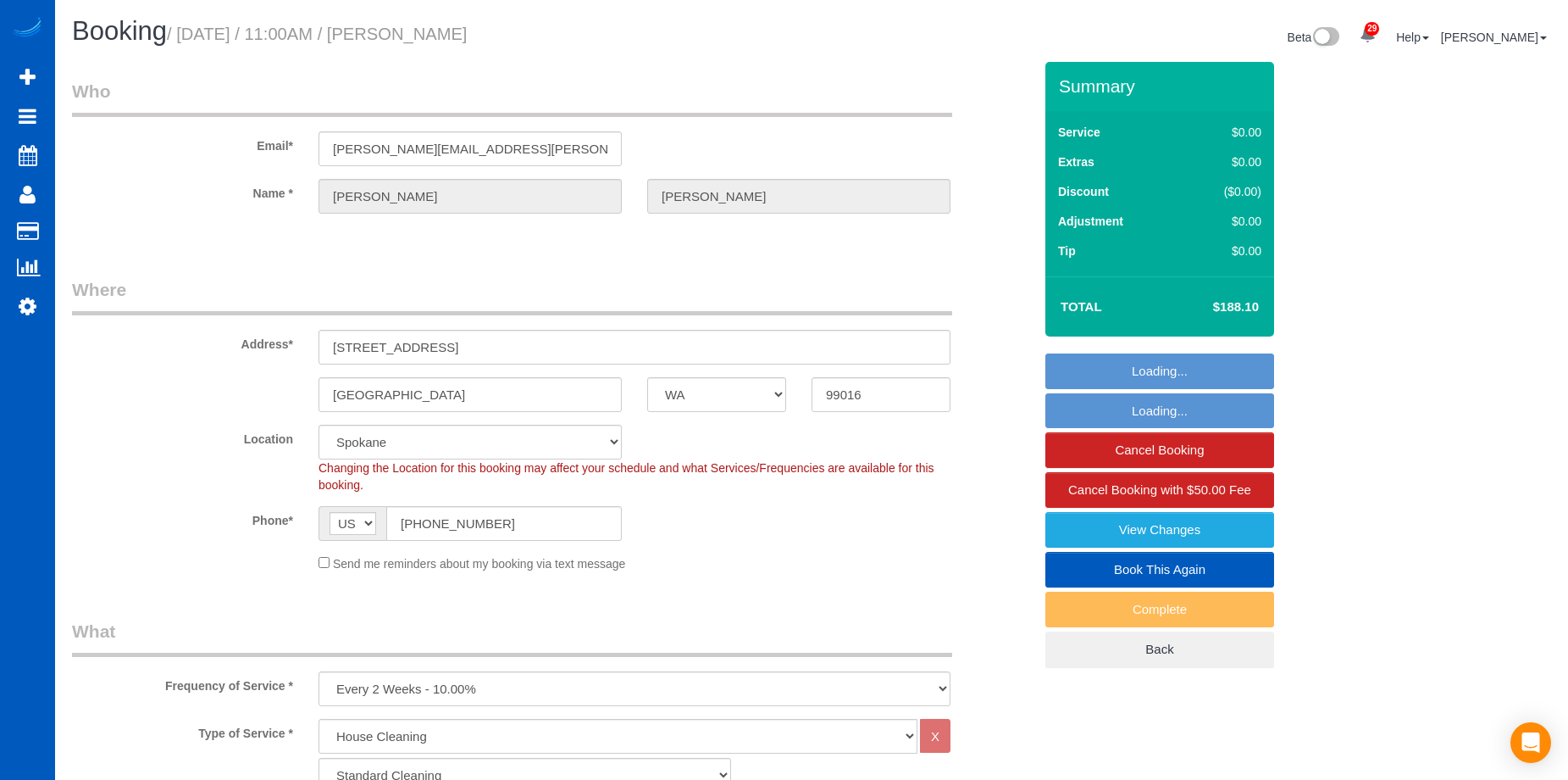
select select "WA"
select select "199"
select select "string:fspay-4a0bb9ac-3b5d-44b3-9fc4-0115a7a0423d"
select select "number:10"
select select "object:1093"
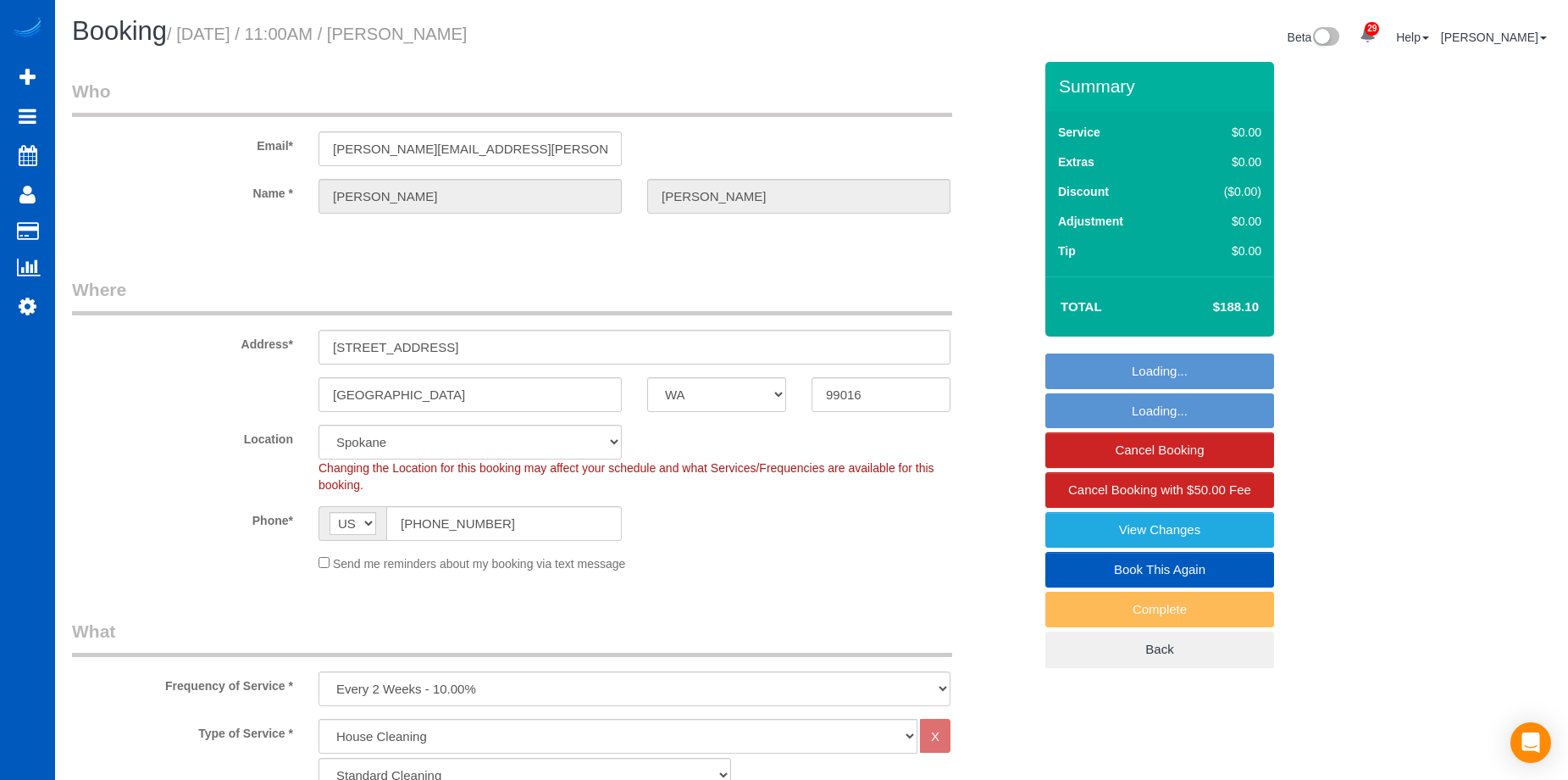
select select "spot1"
select select "1501"
select select "2"
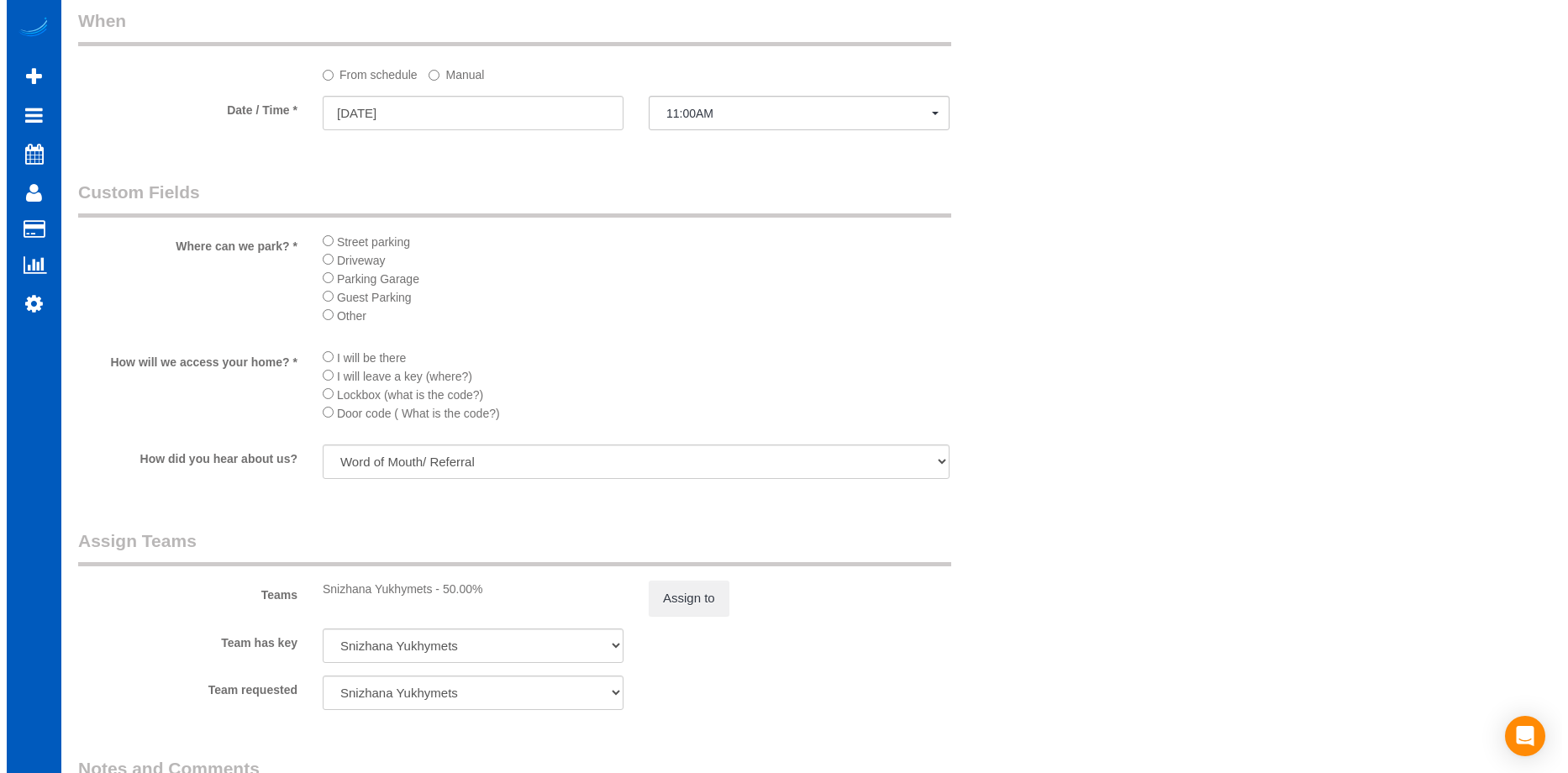
scroll to position [1703, 0]
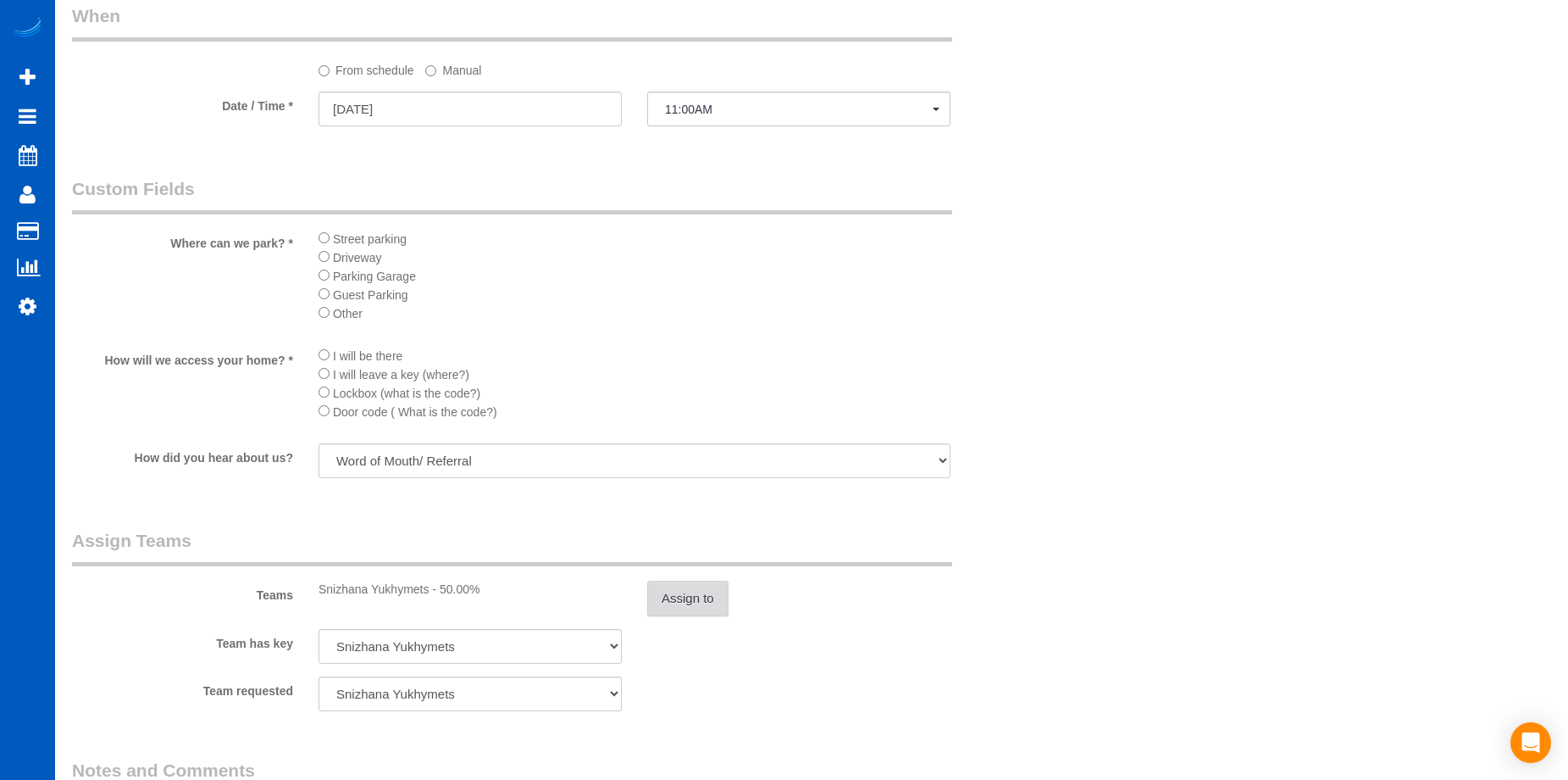
click at [697, 607] on button "Assign to" at bounding box center [688, 598] width 82 height 35
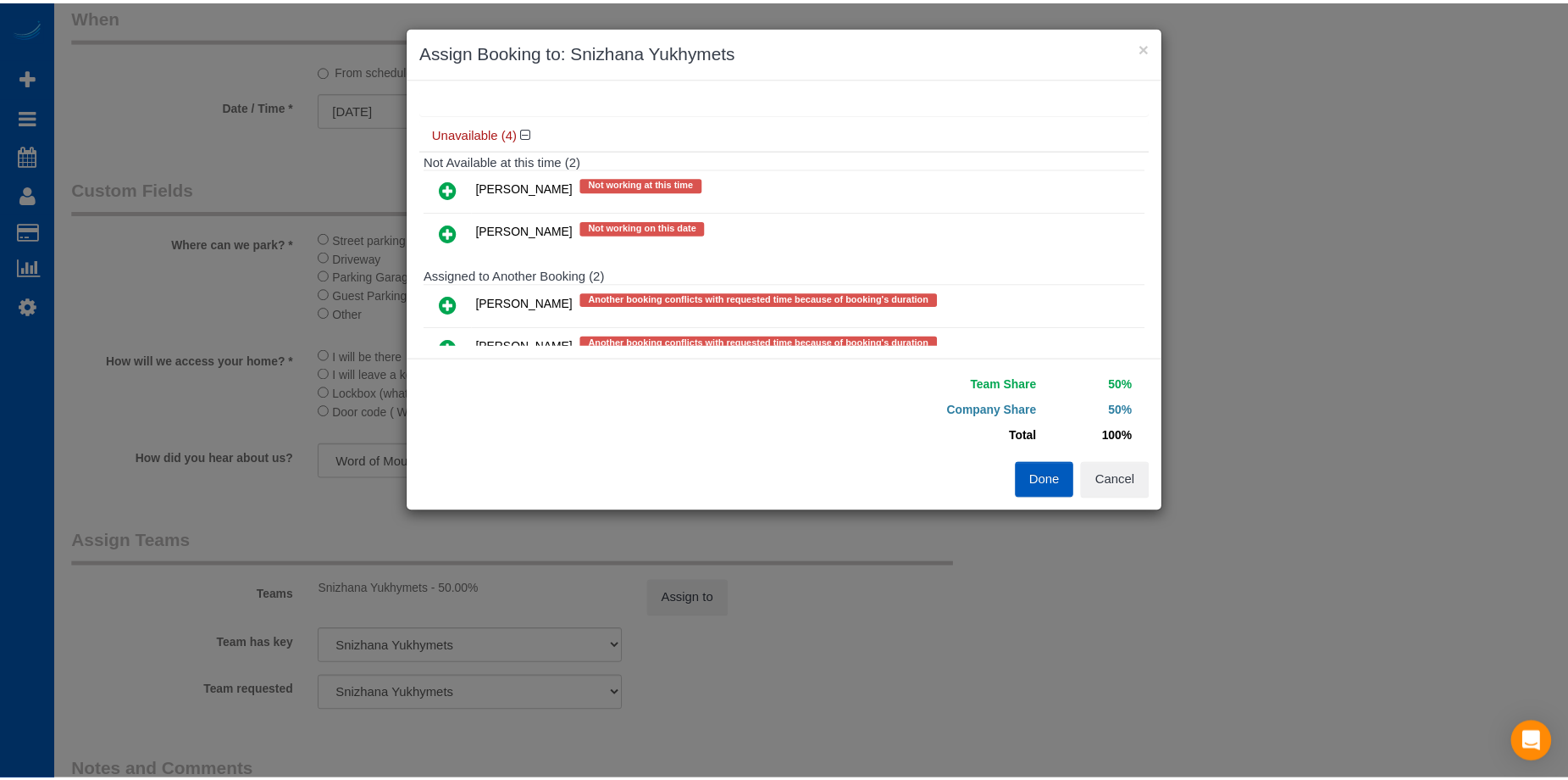
scroll to position [142, 0]
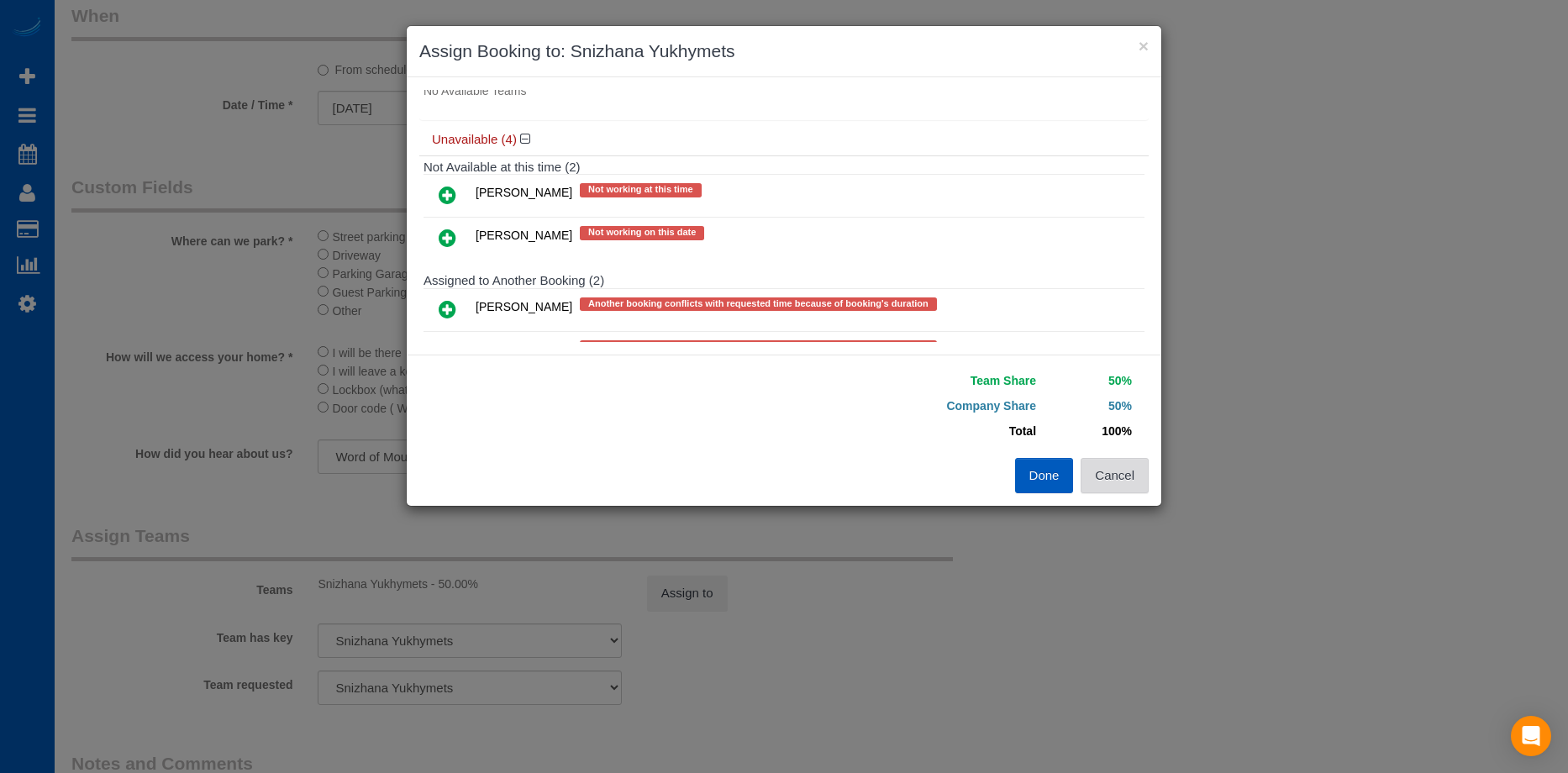
click at [1129, 474] on button "Cancel" at bounding box center [1115, 475] width 68 height 35
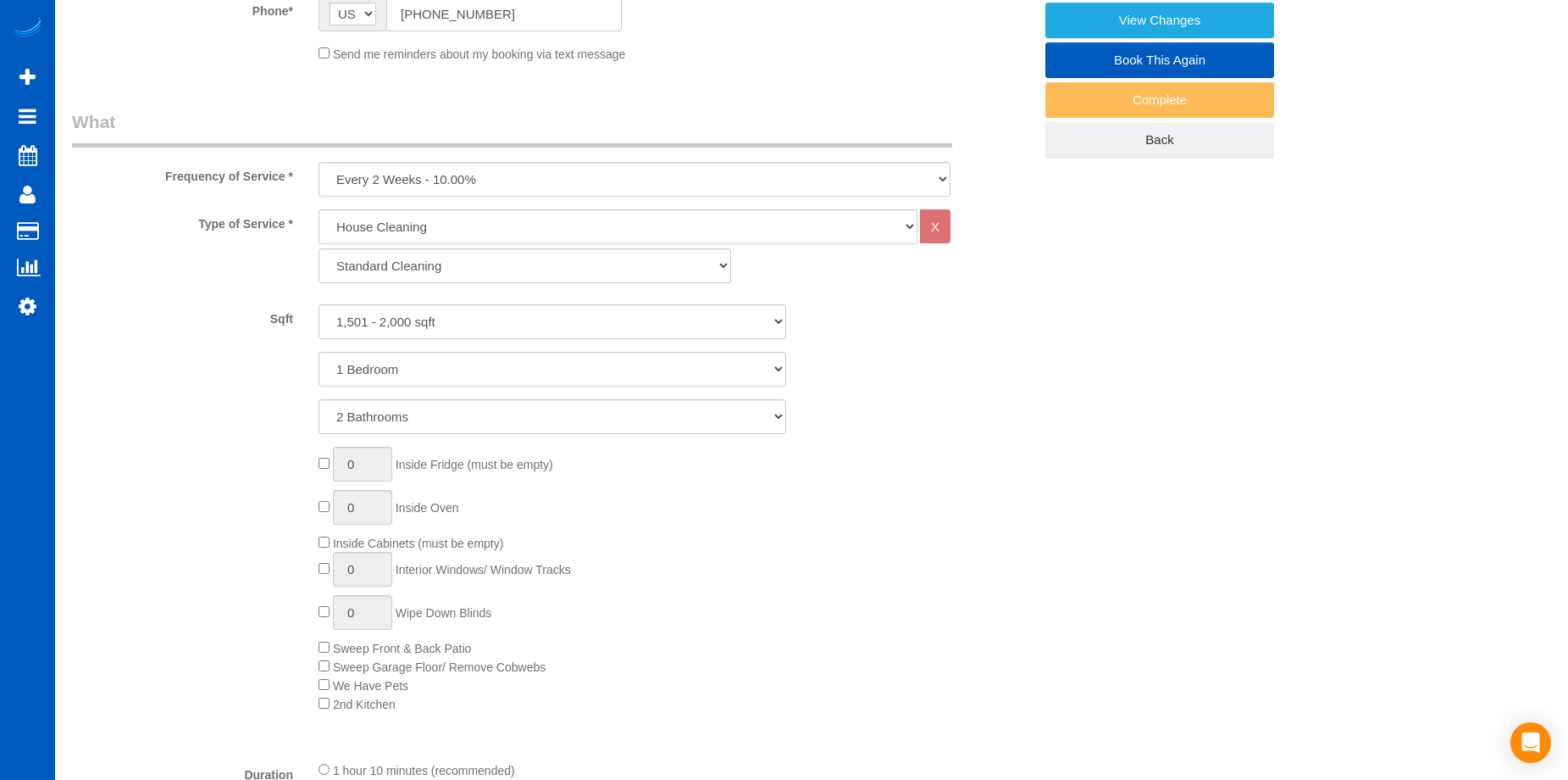
scroll to position [438, 0]
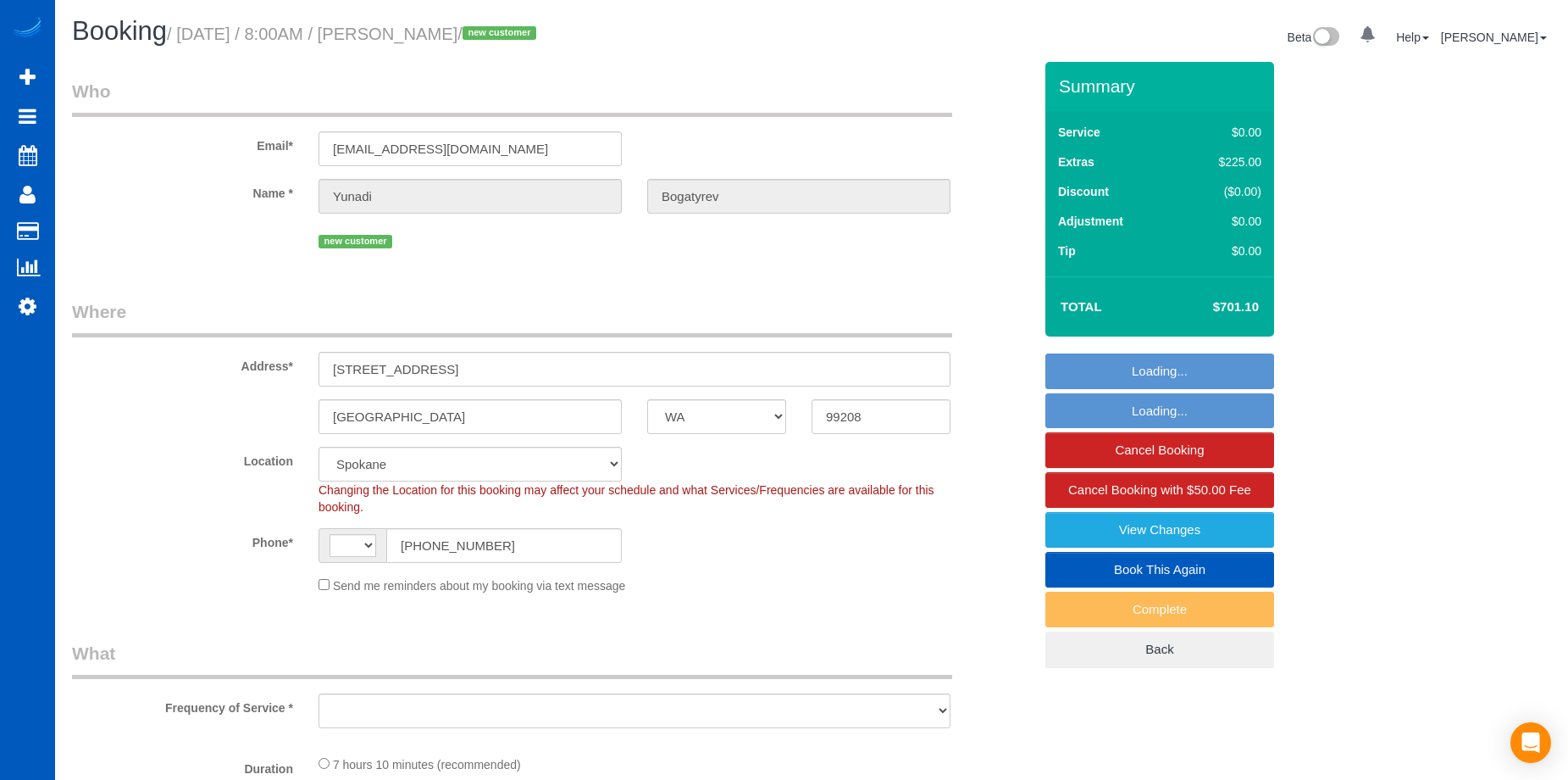
select select "WA"
select select "199"
select select "2501"
select select "5"
select select "3"
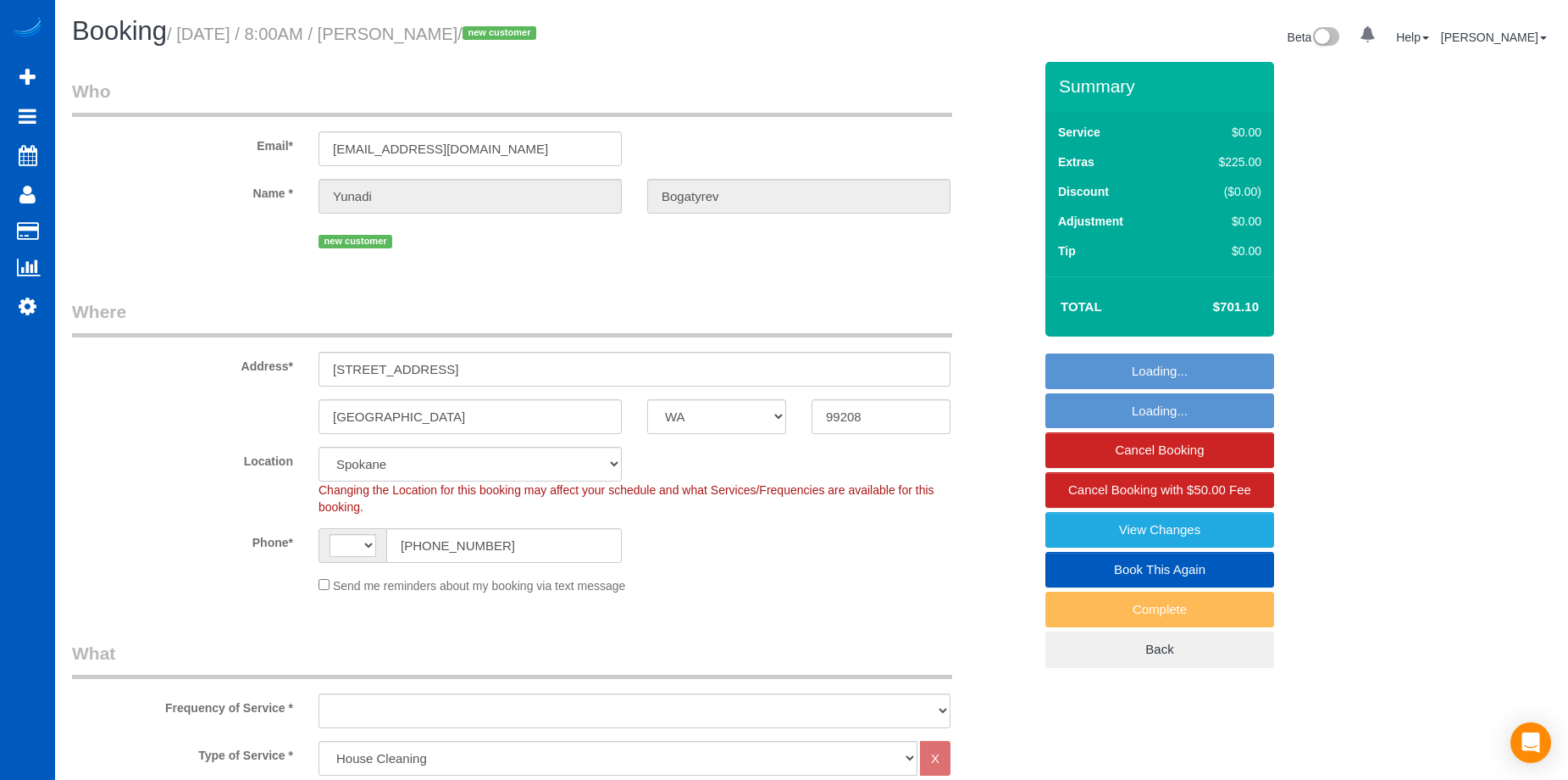
select select "string:US"
select select "object:1066"
select select "spot1"
select select "2501"
select select "5"
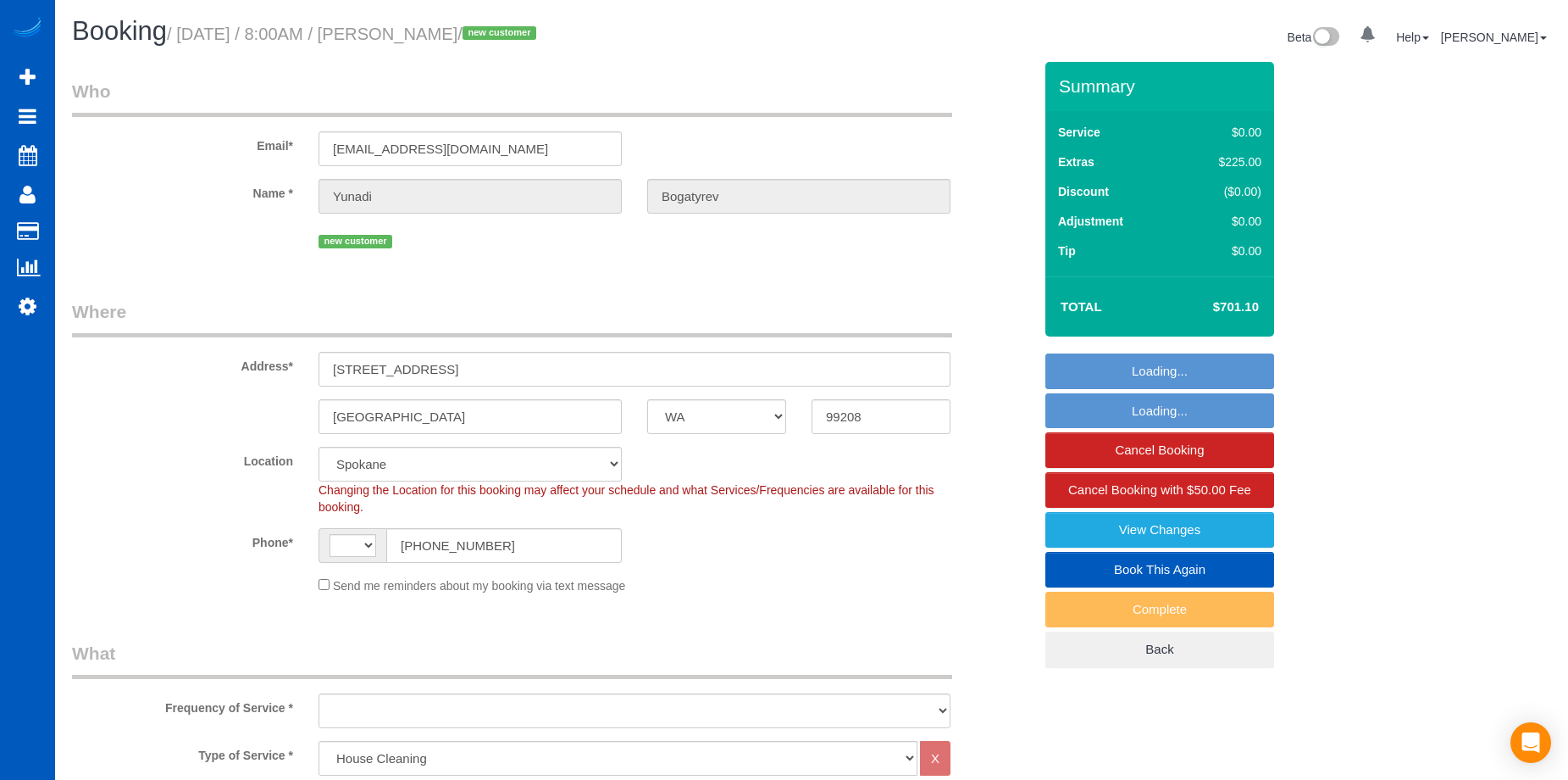
select select "3"
select select "object:1186"
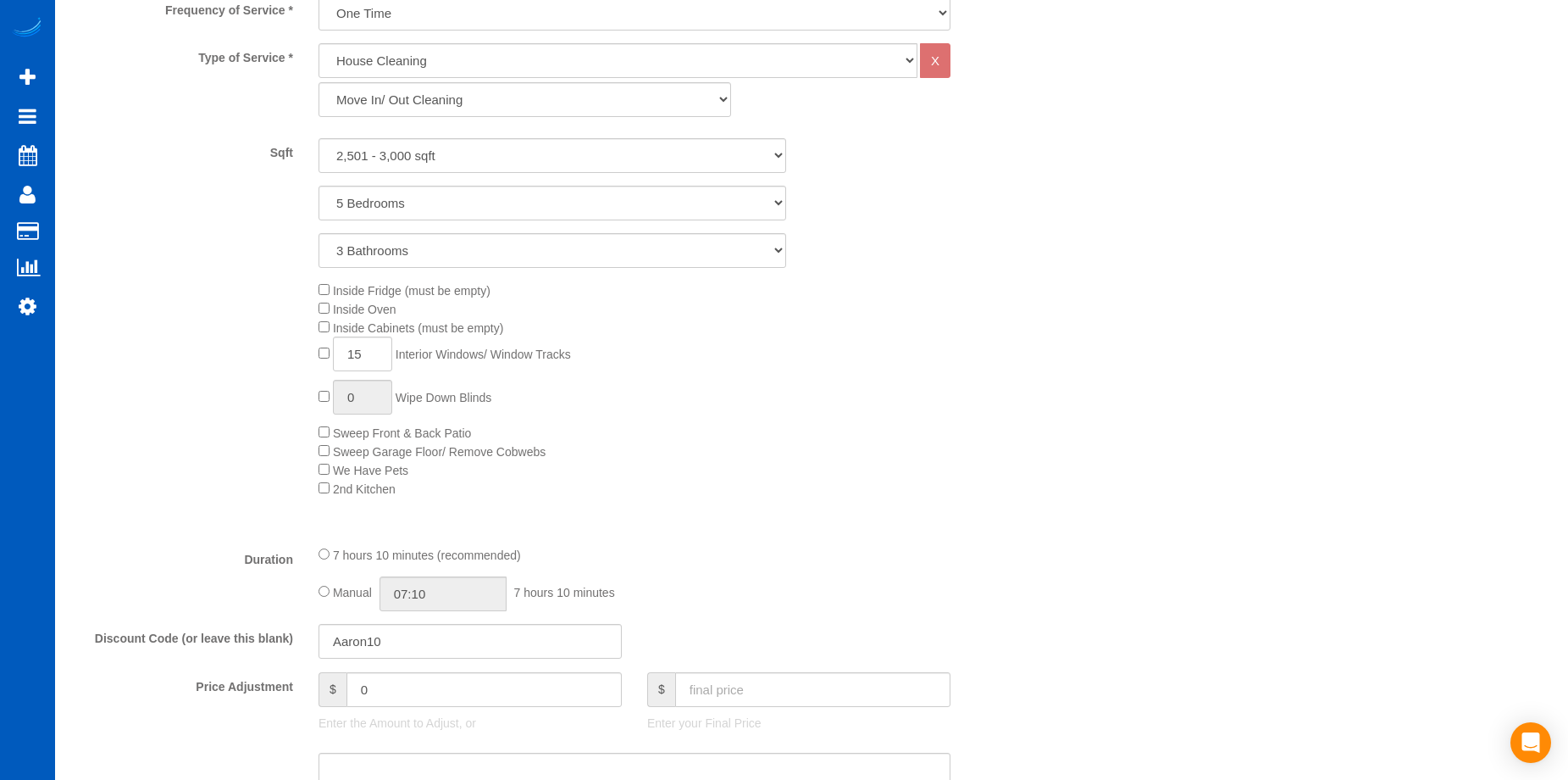
scroll to position [589, 0]
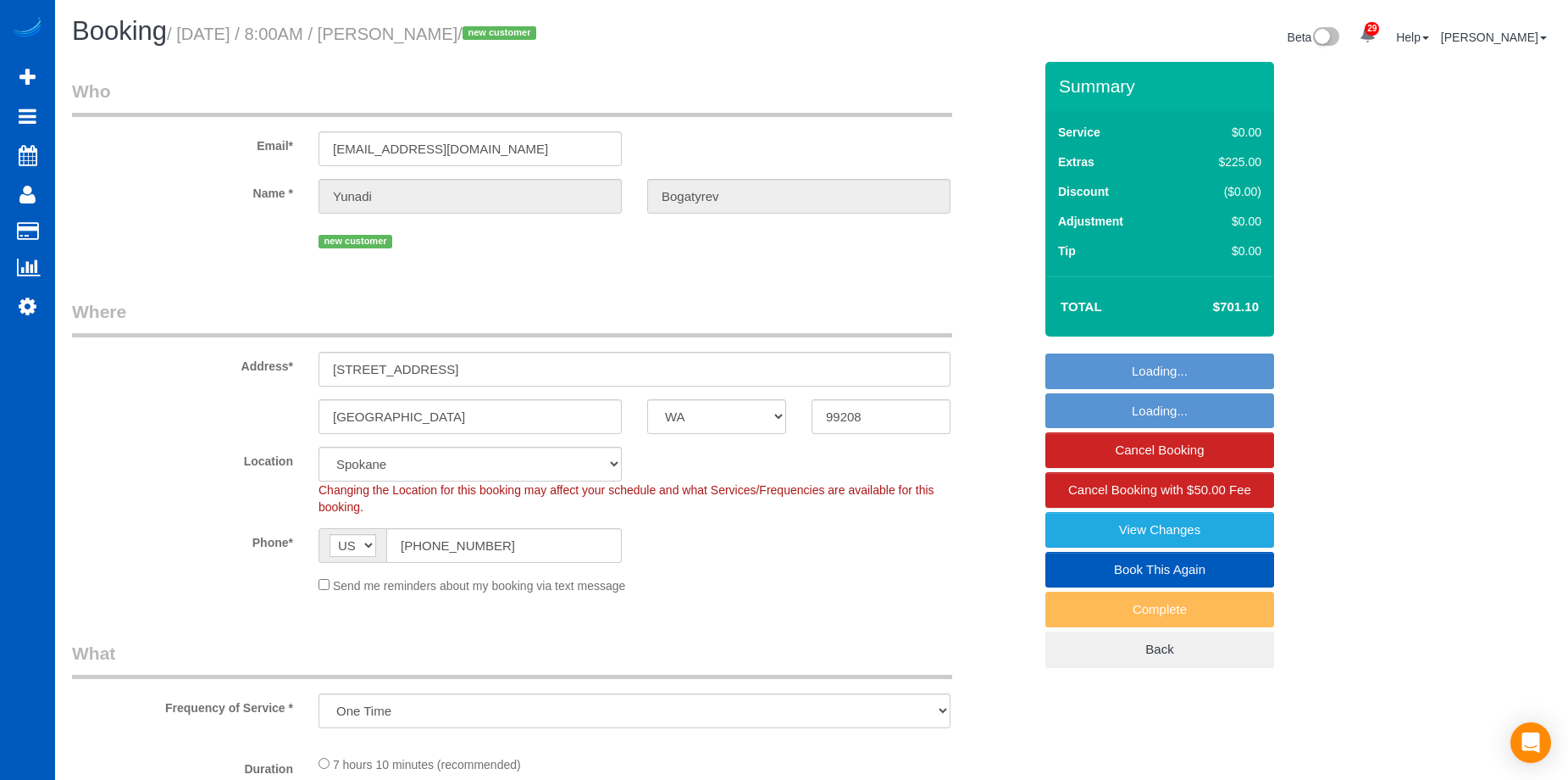
select select "WA"
select select "object:964"
select select "string:fspay-ef6cd771-9811-43ea-846b-ca308f7611ec"
select select "199"
select select "spot1"
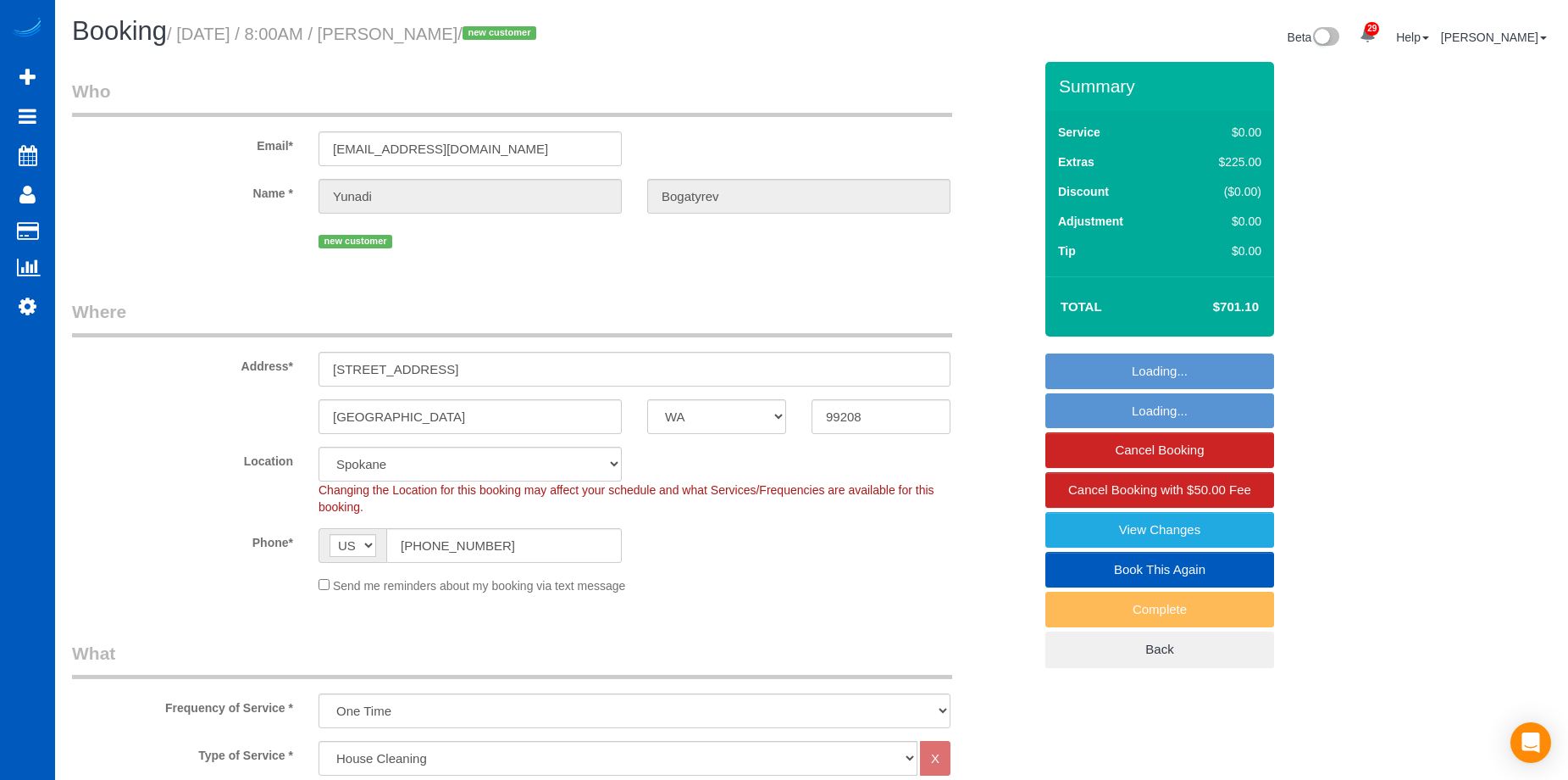
select select "2501"
select select "5"
select select "3"
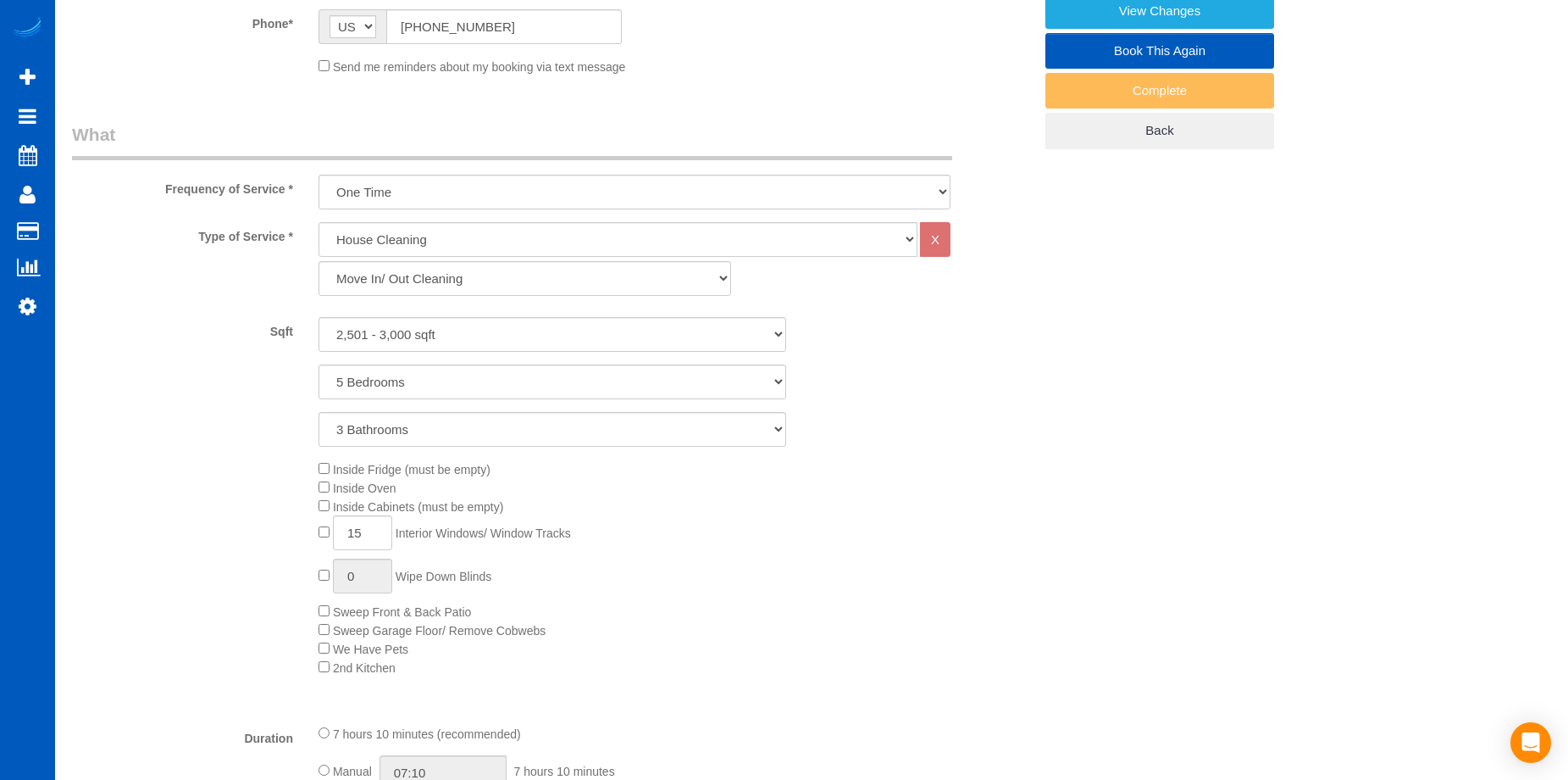
scroll to position [553, 0]
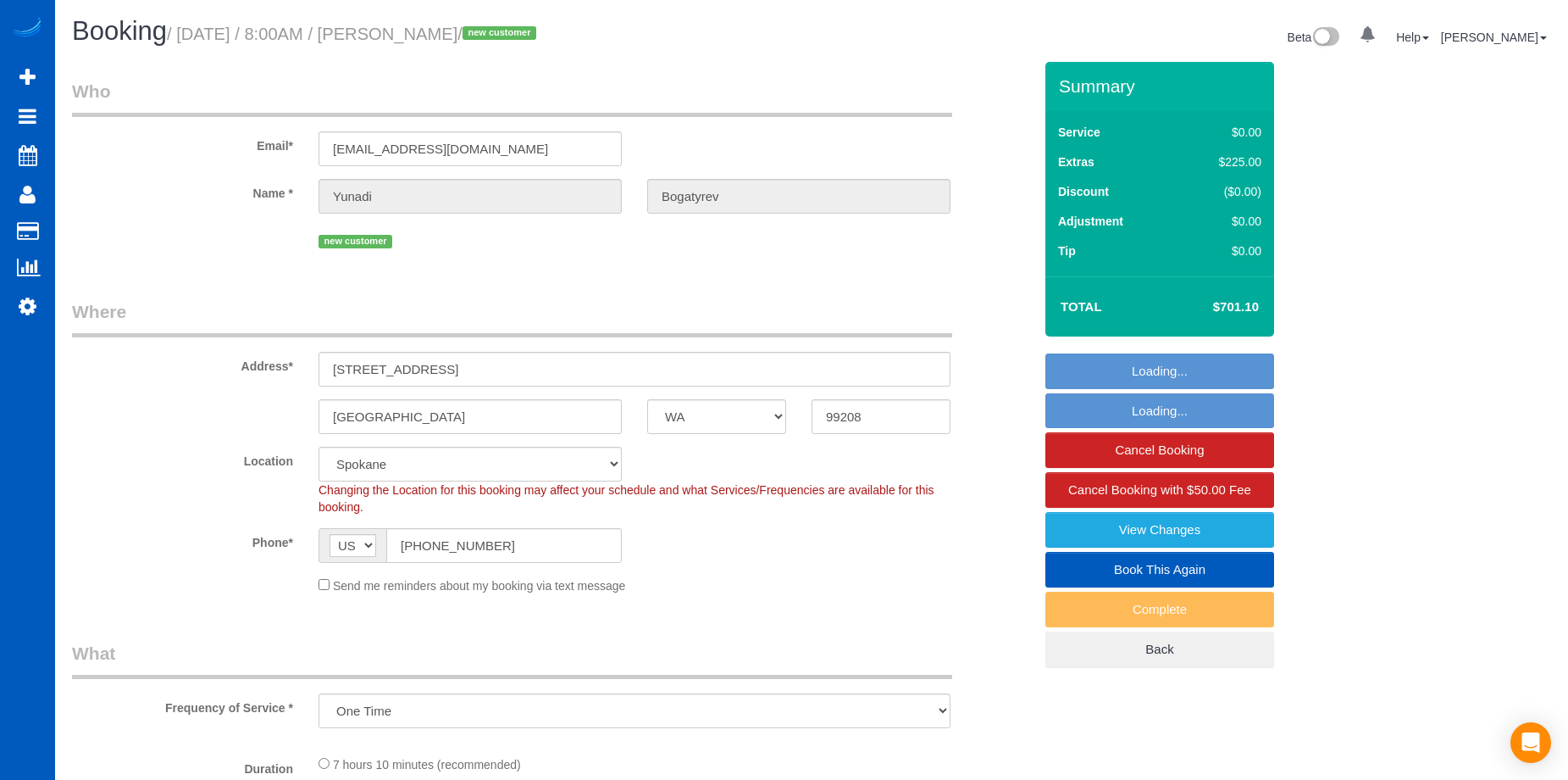
select select "WA"
select select "object:829"
select select "spot1"
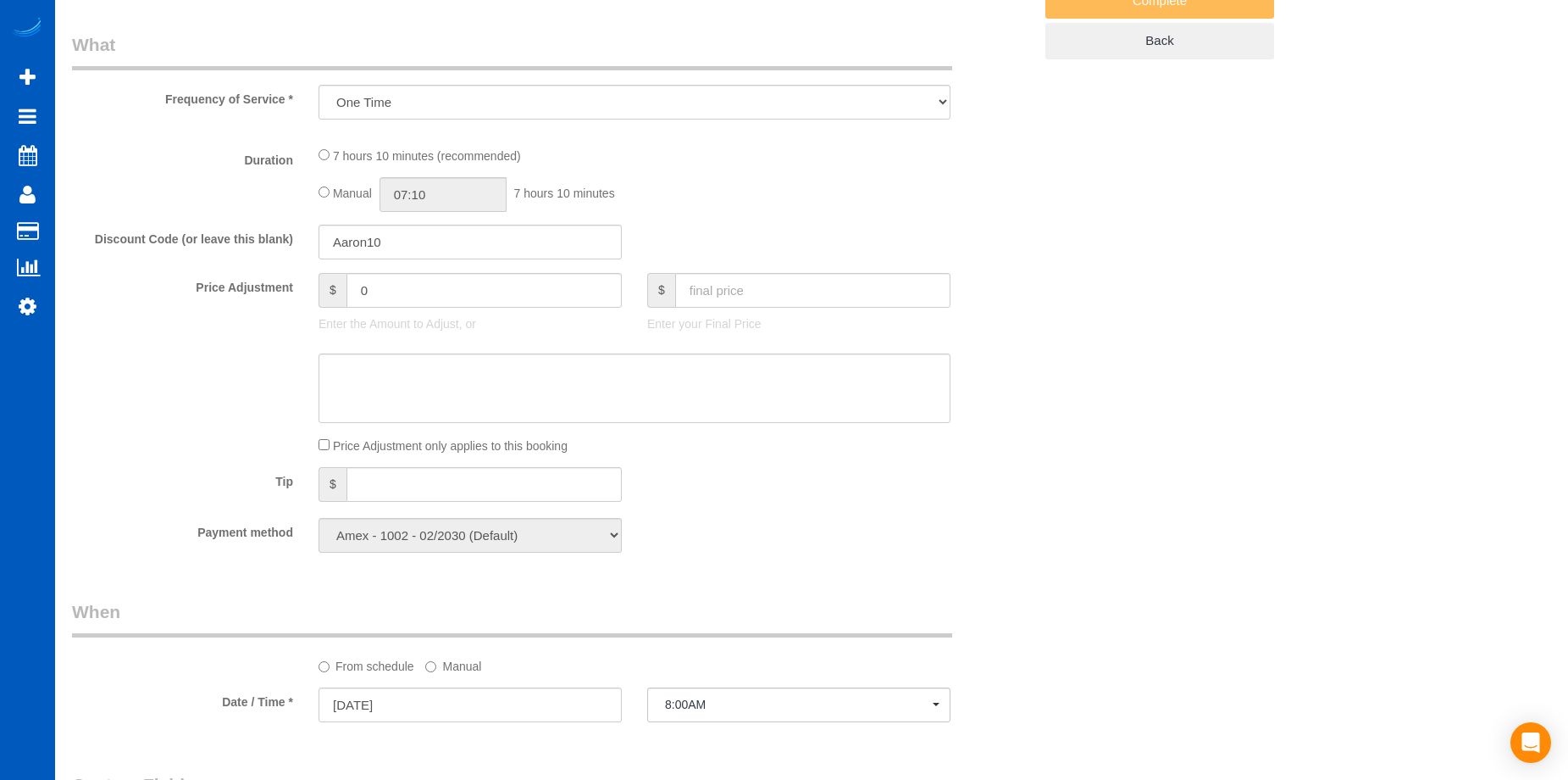
select select "199"
select select "2501"
select select "5"
select select "3"
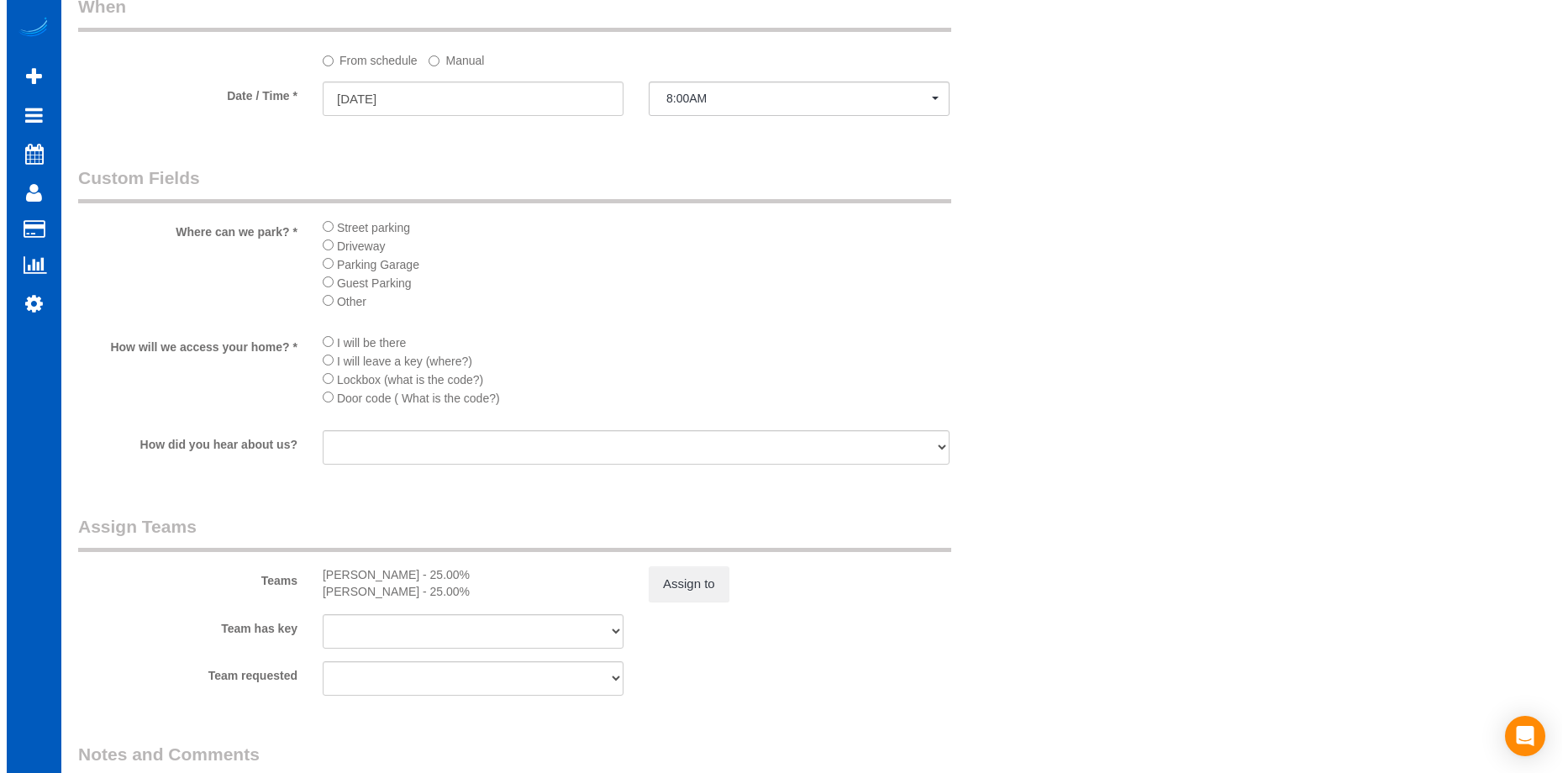
scroll to position [1793, 0]
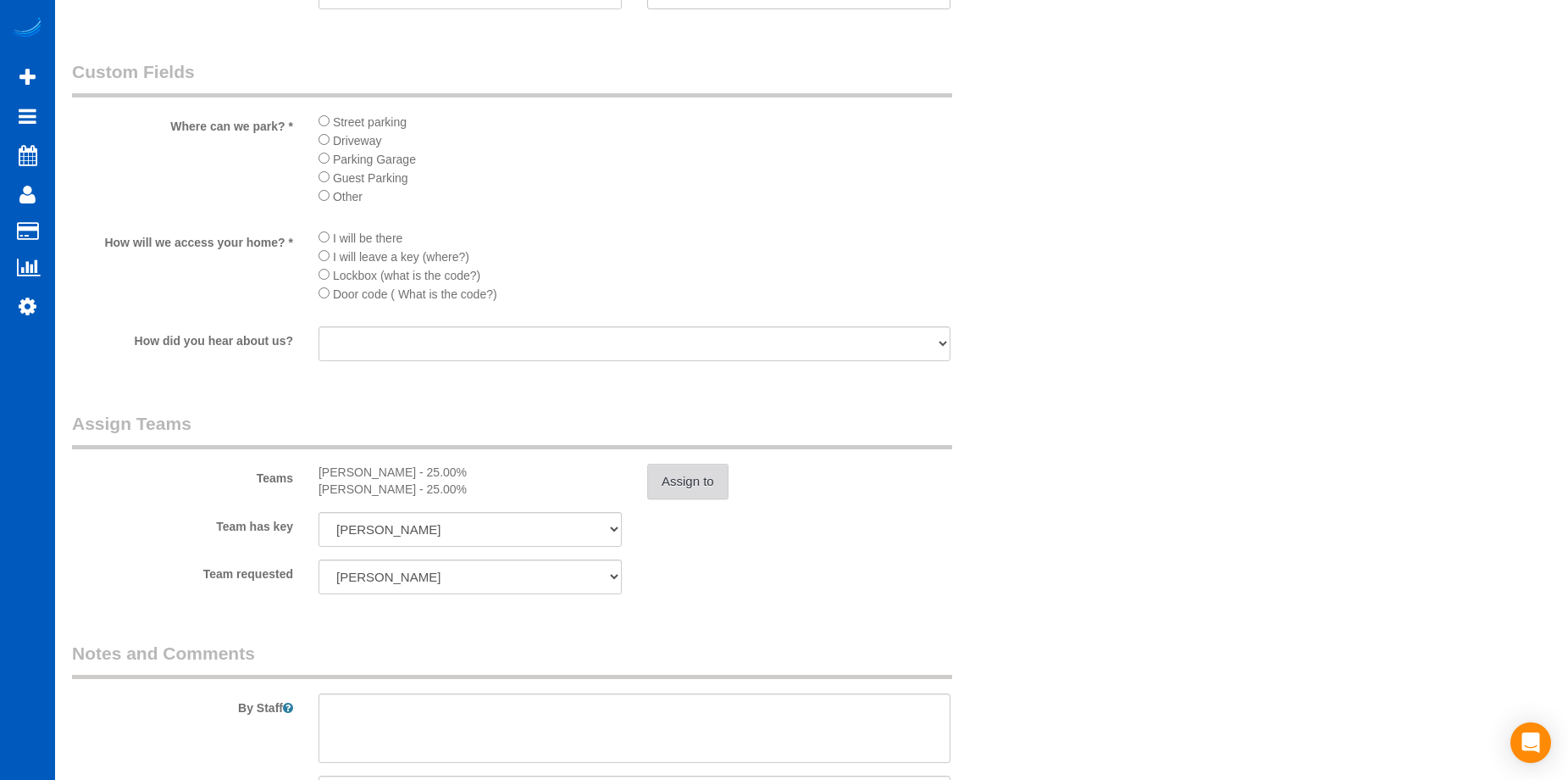
click at [670, 467] on button "Assign to" at bounding box center [688, 481] width 82 height 35
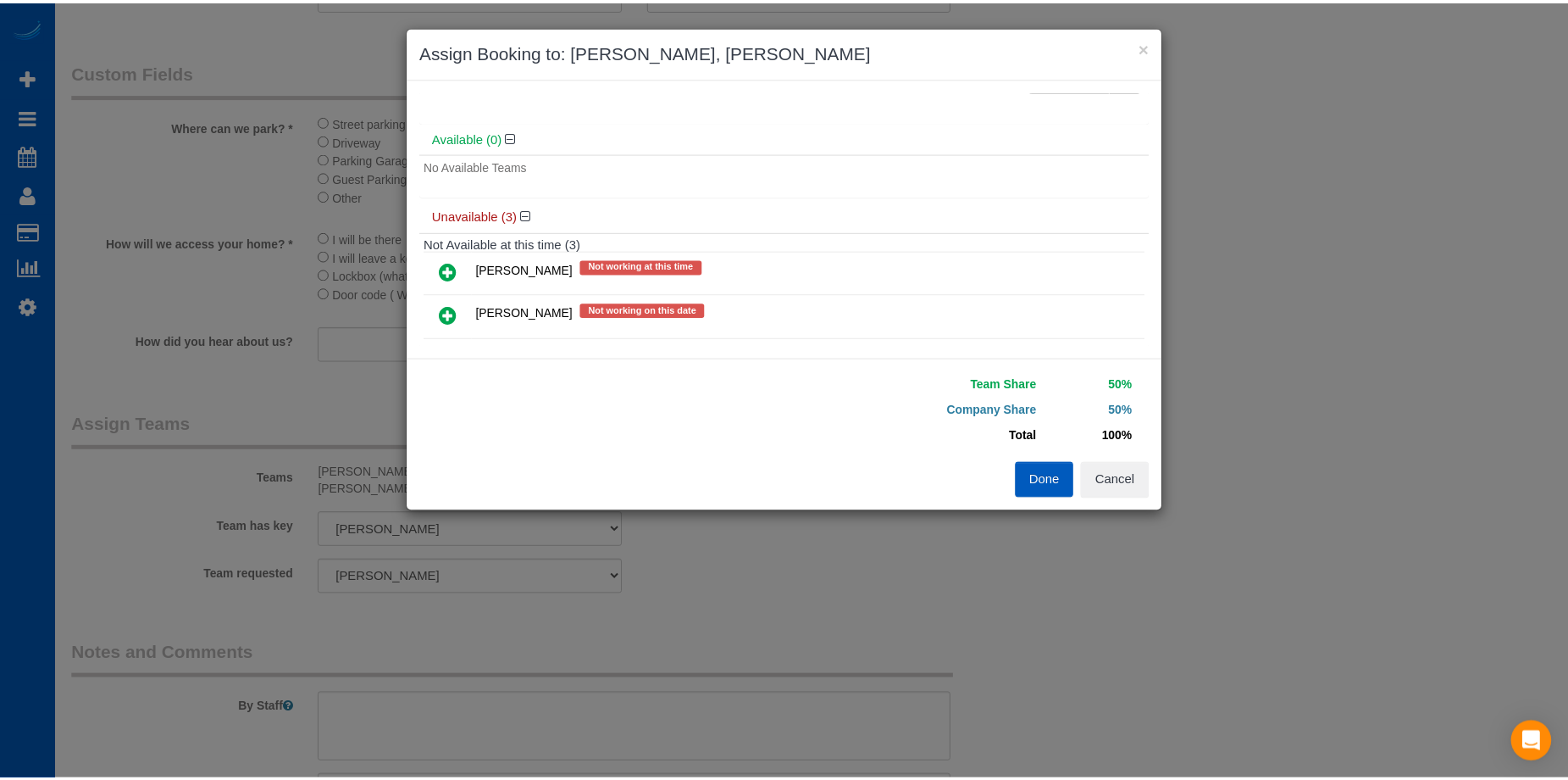
scroll to position [181, 0]
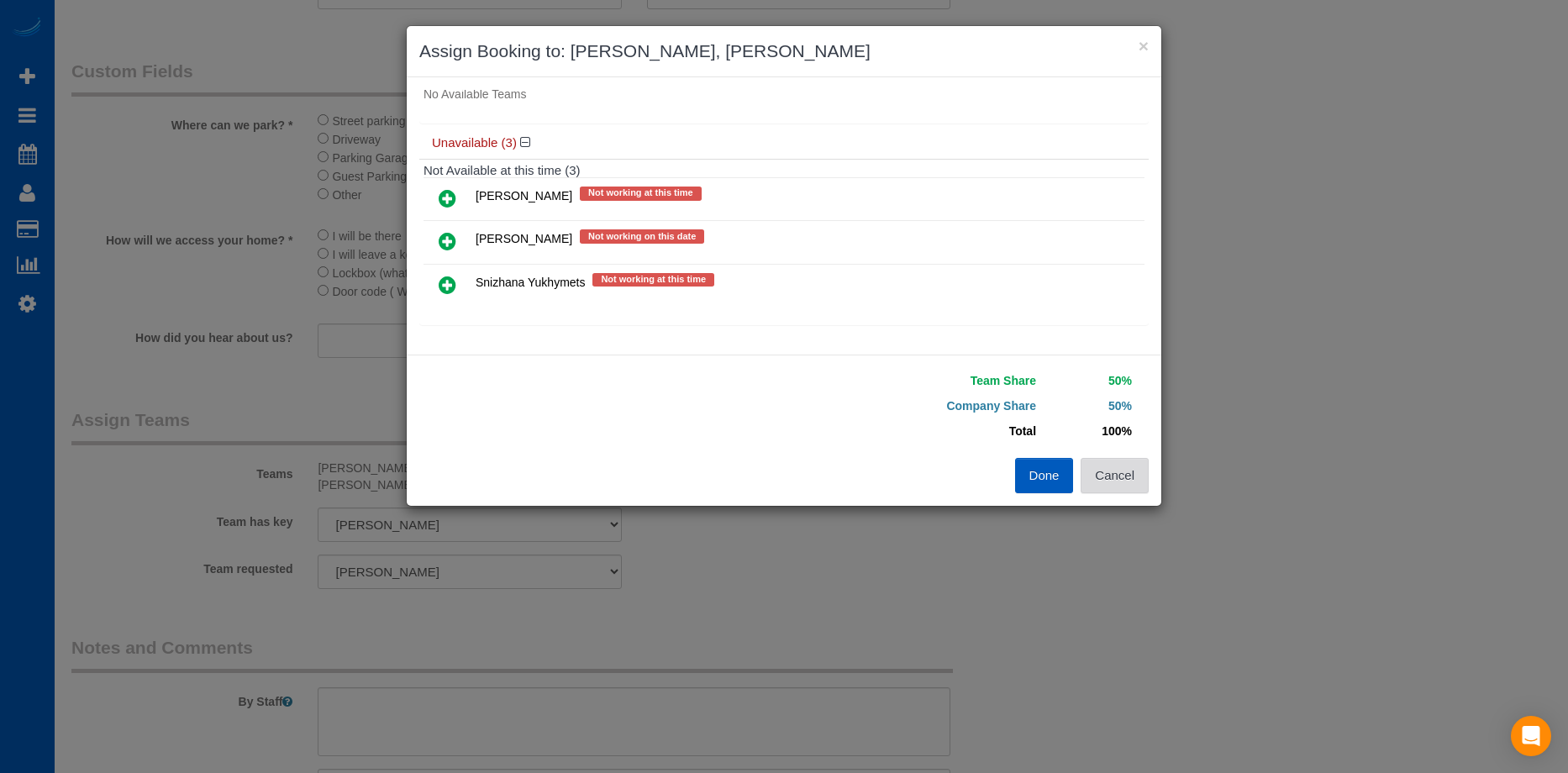
click at [1148, 478] on button "Cancel" at bounding box center [1115, 475] width 68 height 35
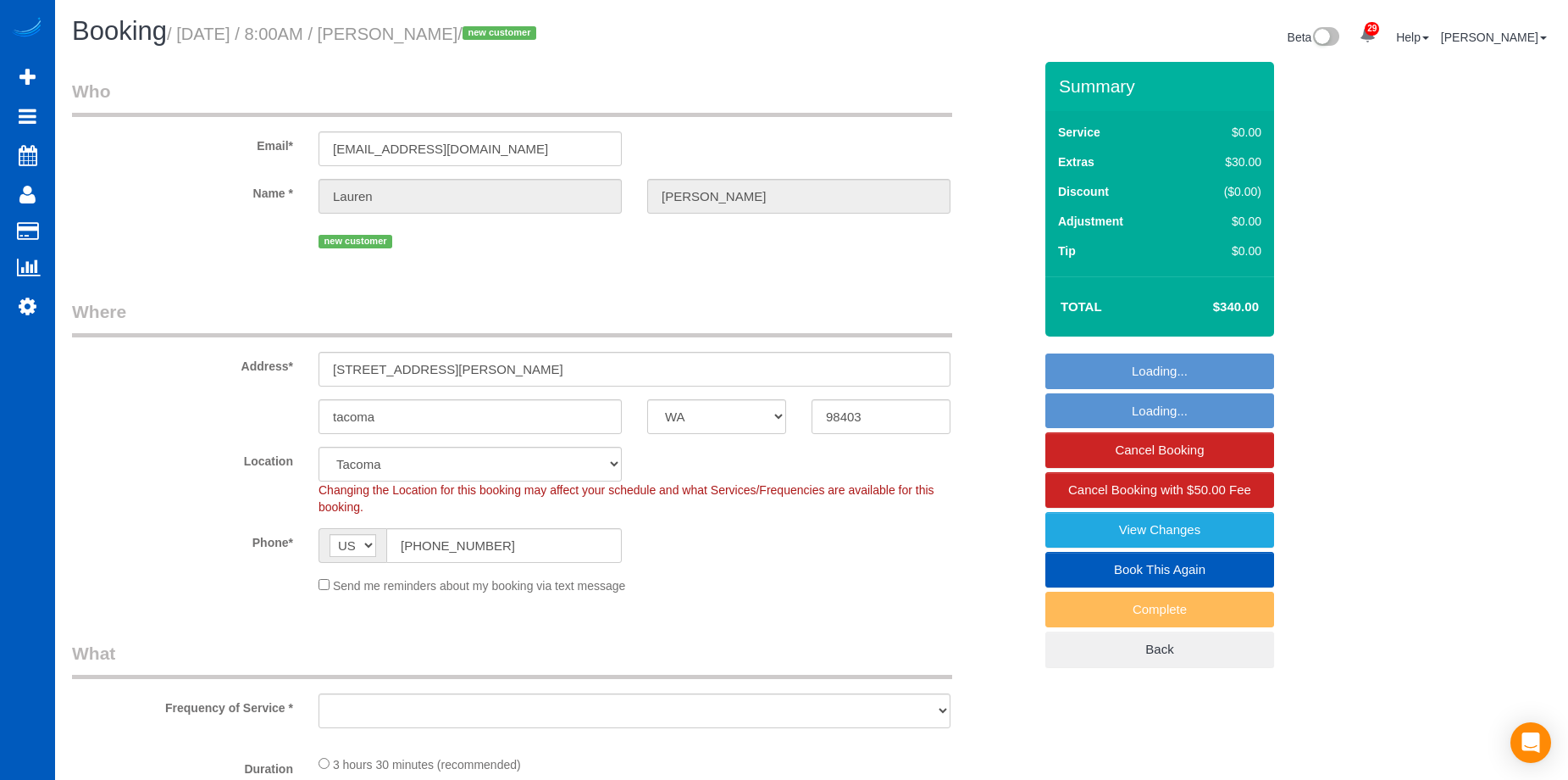
select select "WA"
select select "string:fspay-37c2dc39-8413-4eec-b137-b8e64ba7cd91"
select select "object:1016"
select select "spot1"
select select "object:1156"
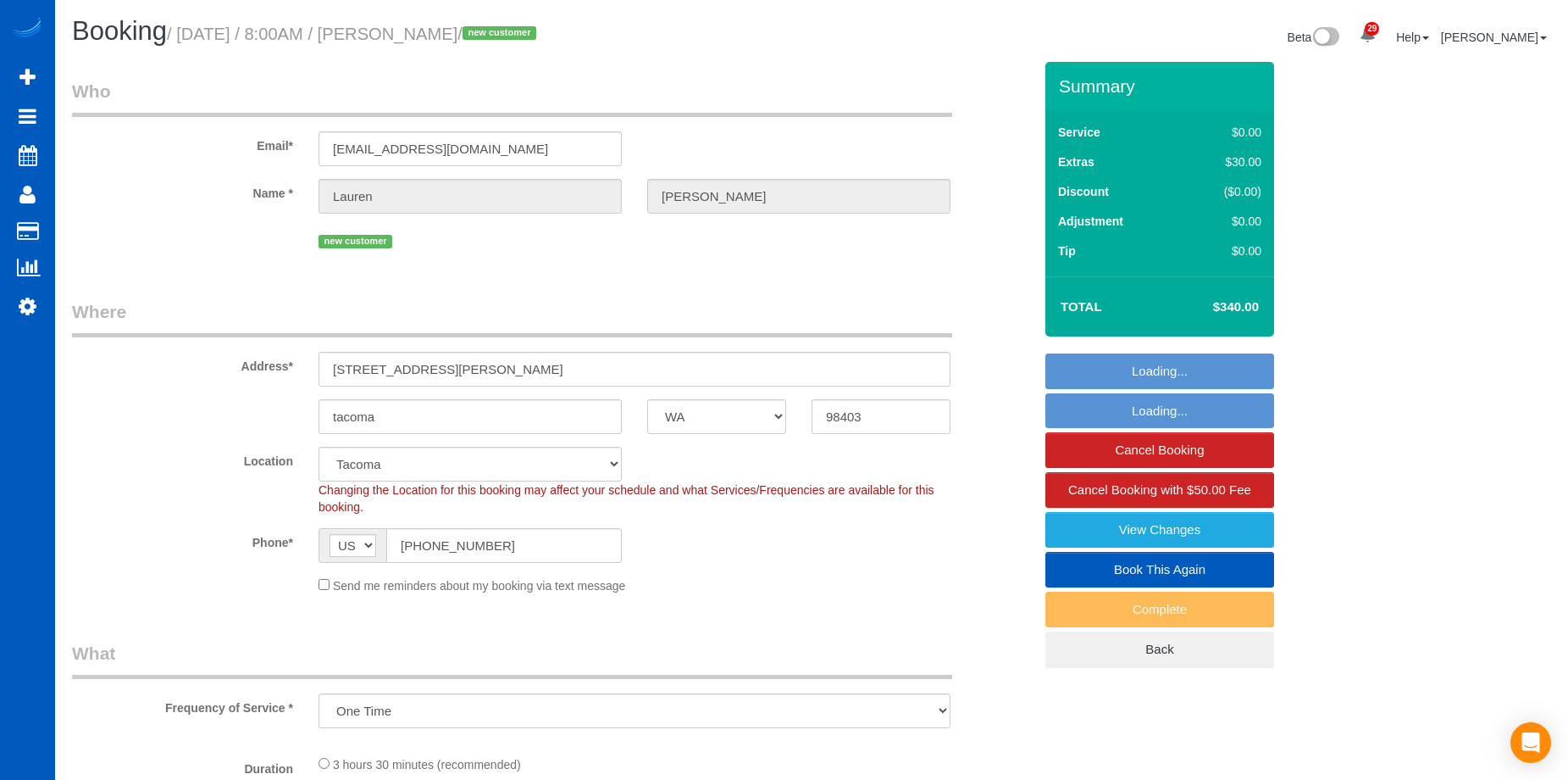
select select "199"
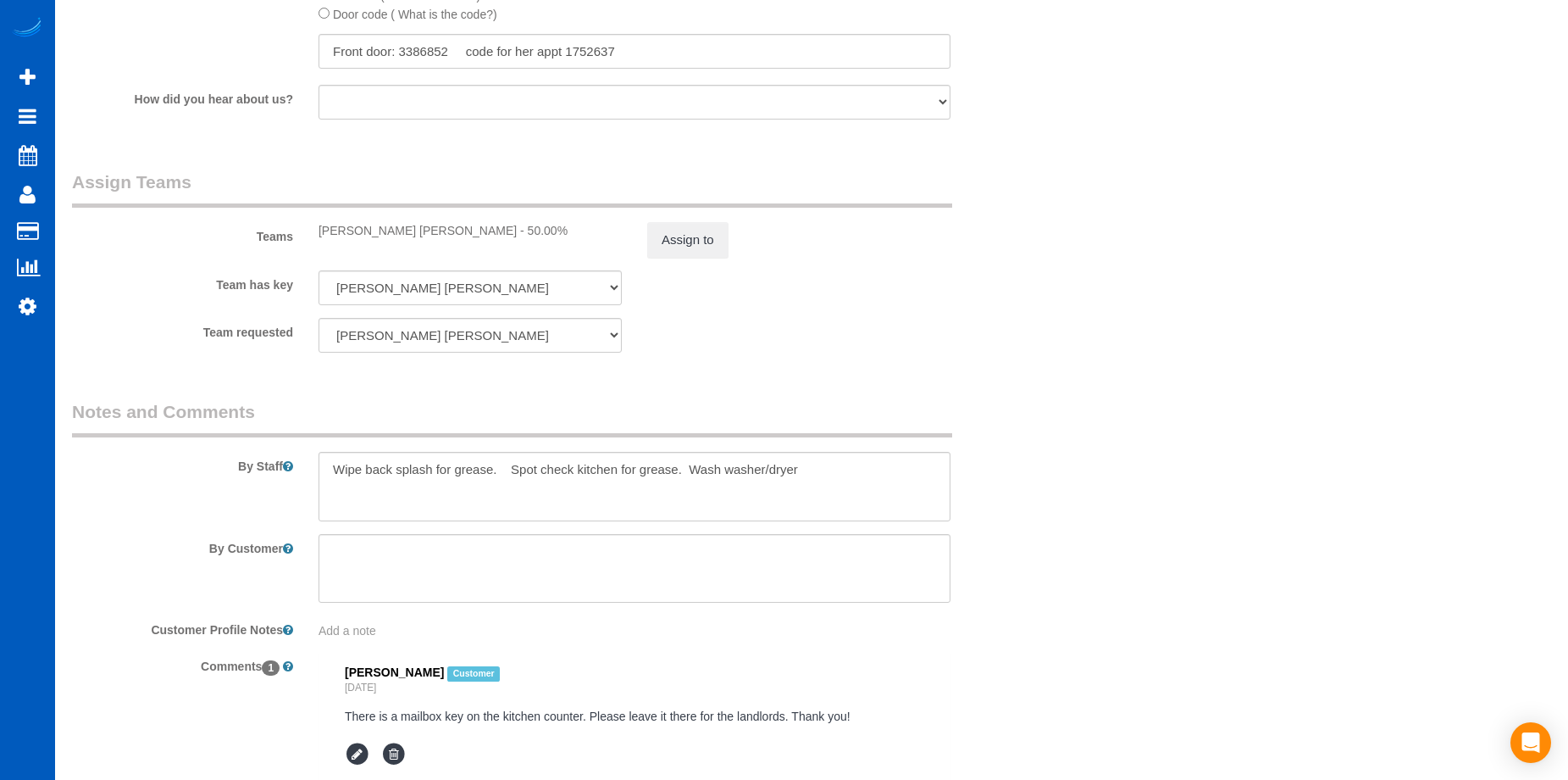
scroll to position [2118, 0]
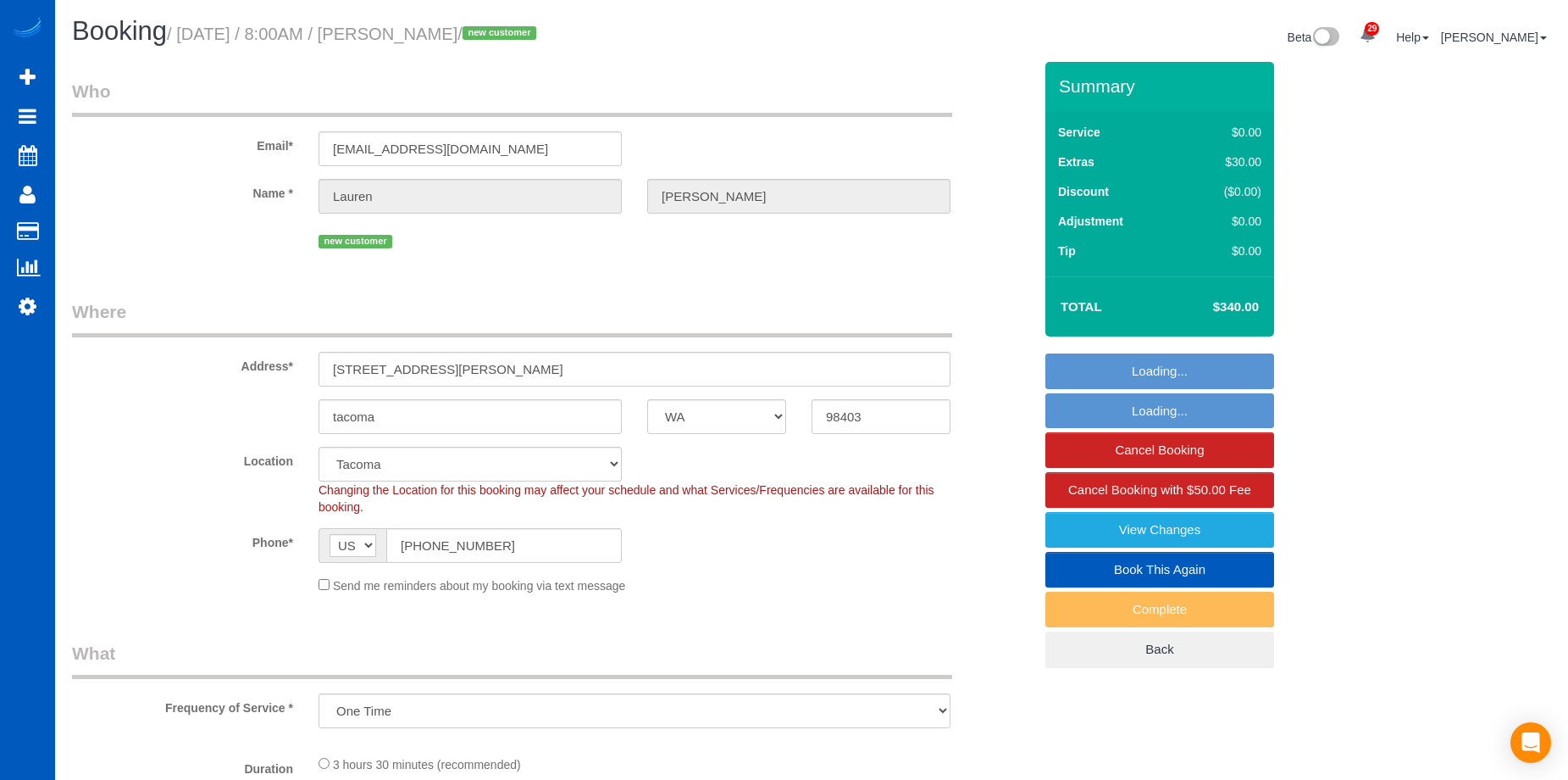
select select "WA"
select select "spot1"
select select "199"
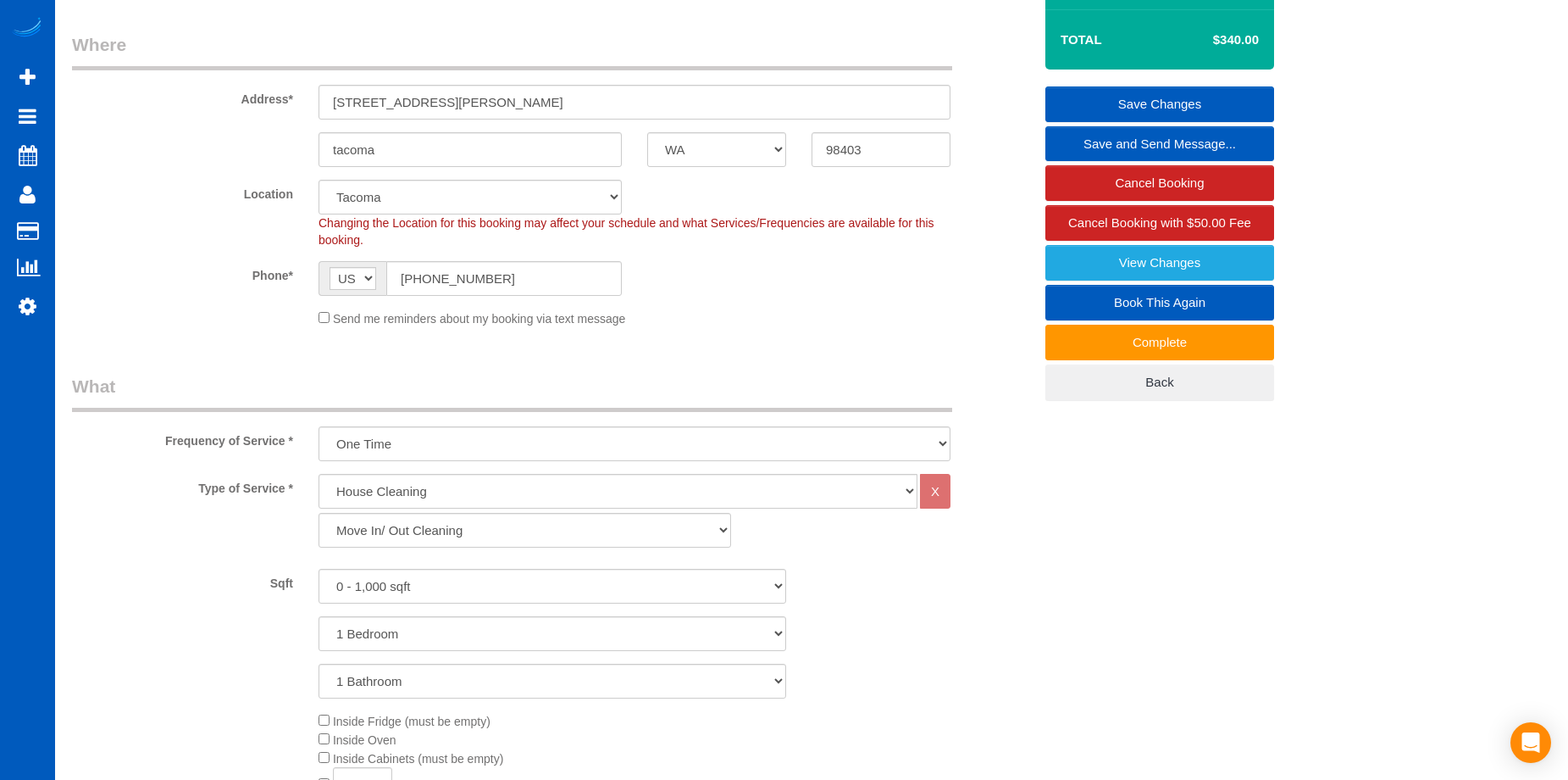
scroll to position [254, 0]
